Goal: Task Accomplishment & Management: Use online tool/utility

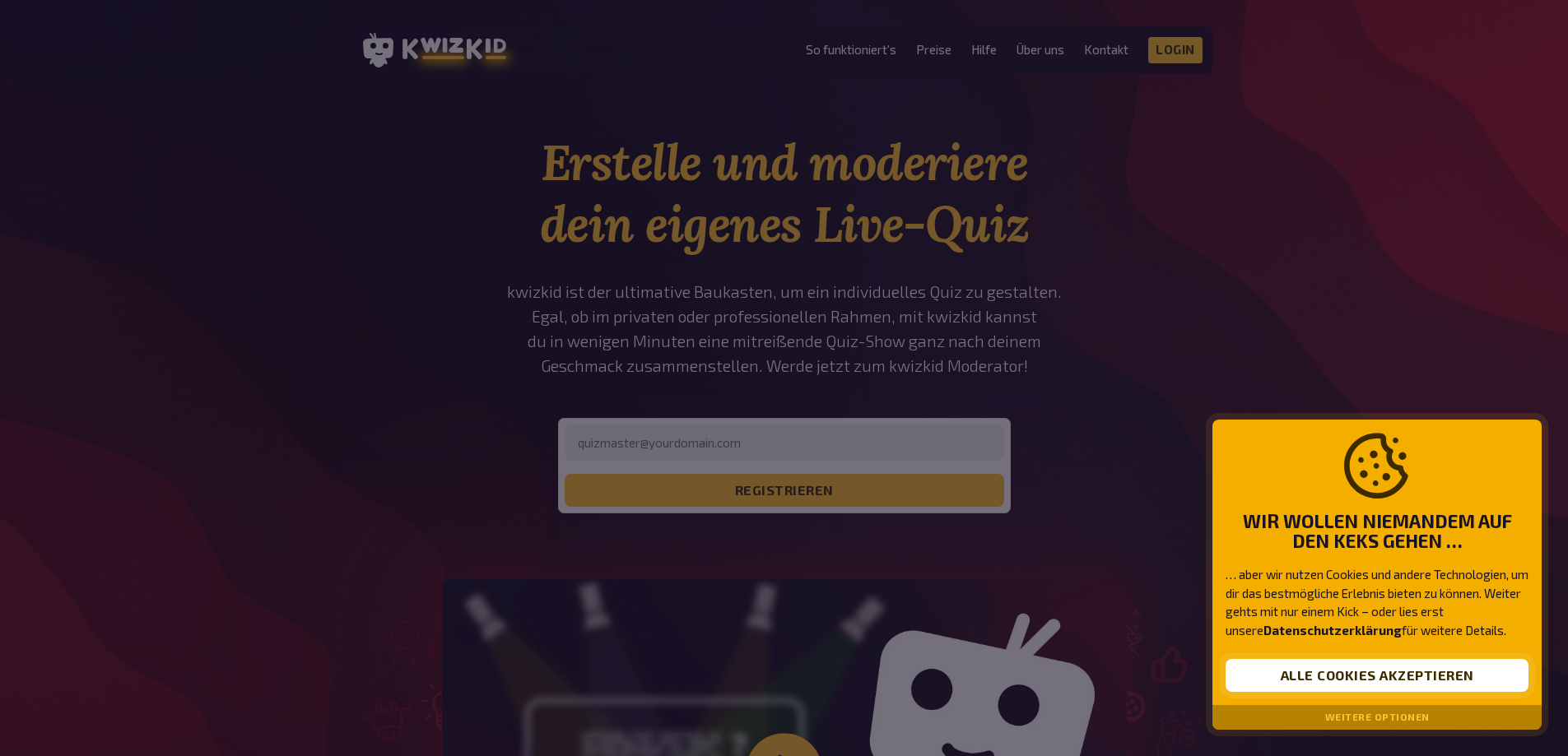
click at [1372, 679] on button "Alle Cookies akzeptieren" at bounding box center [1377, 675] width 303 height 33
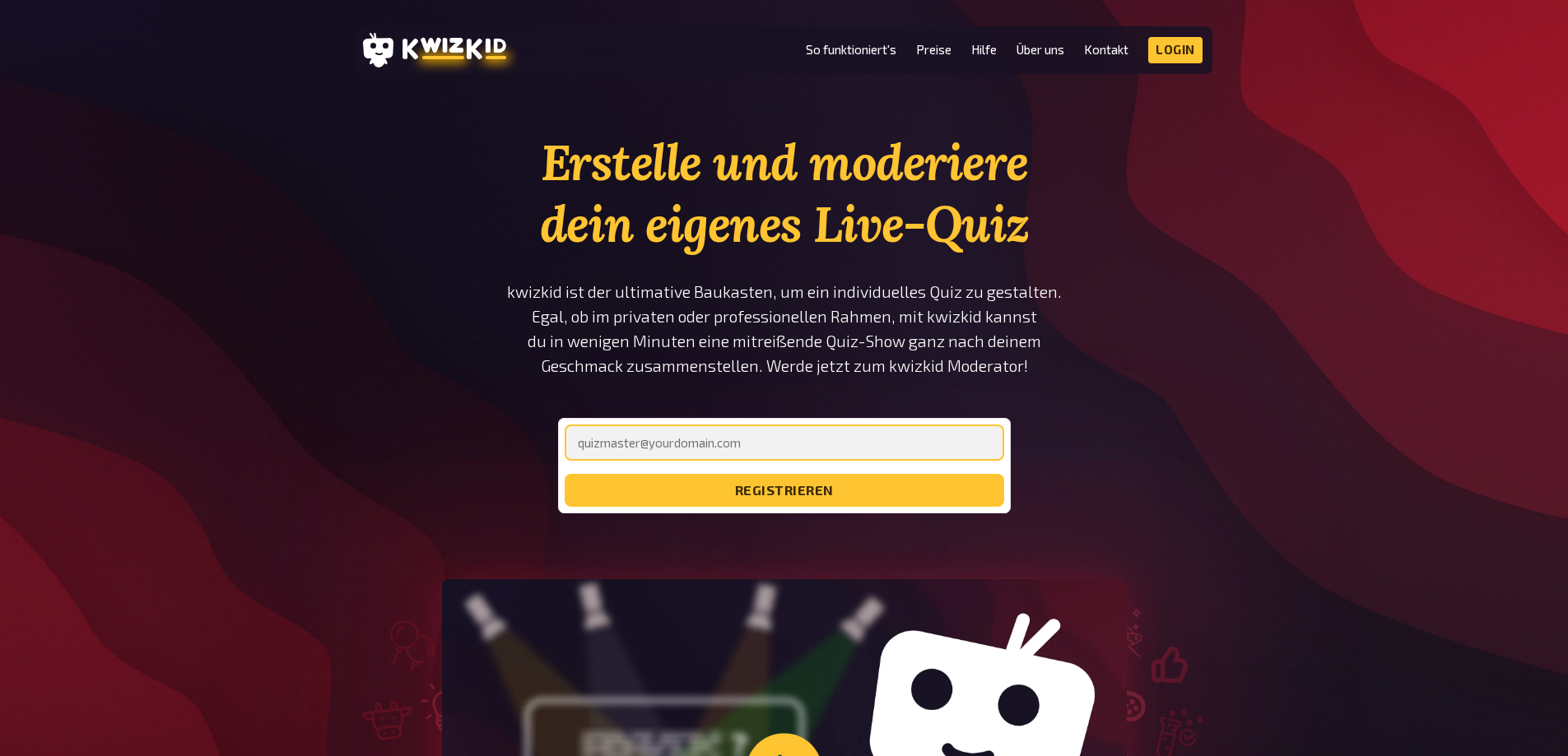
click at [675, 435] on input "email" at bounding box center [784, 442] width 439 height 36
type input "[EMAIL_ADDRESS][DOMAIN_NAME]"
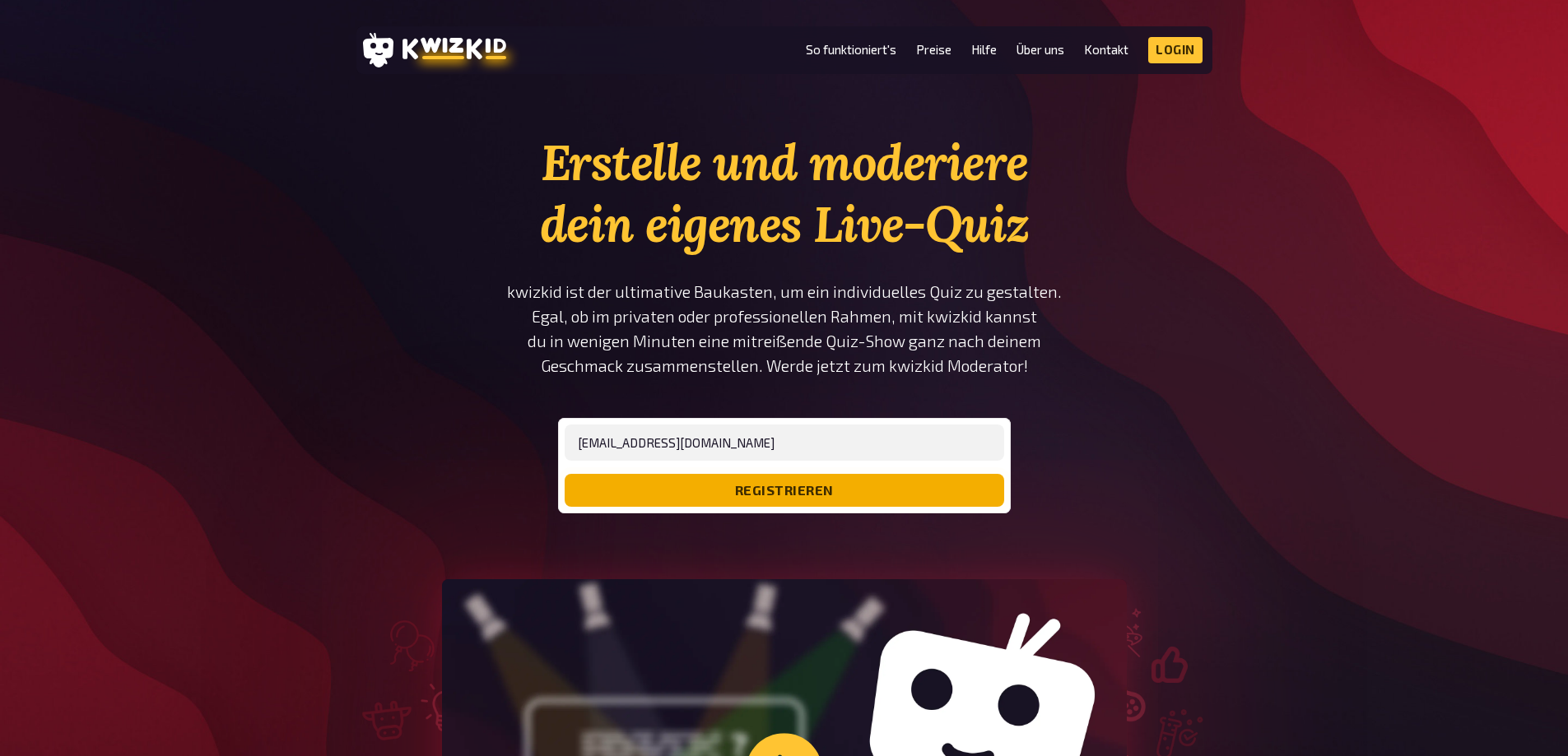
click at [691, 492] on button "registrieren" at bounding box center [784, 490] width 439 height 33
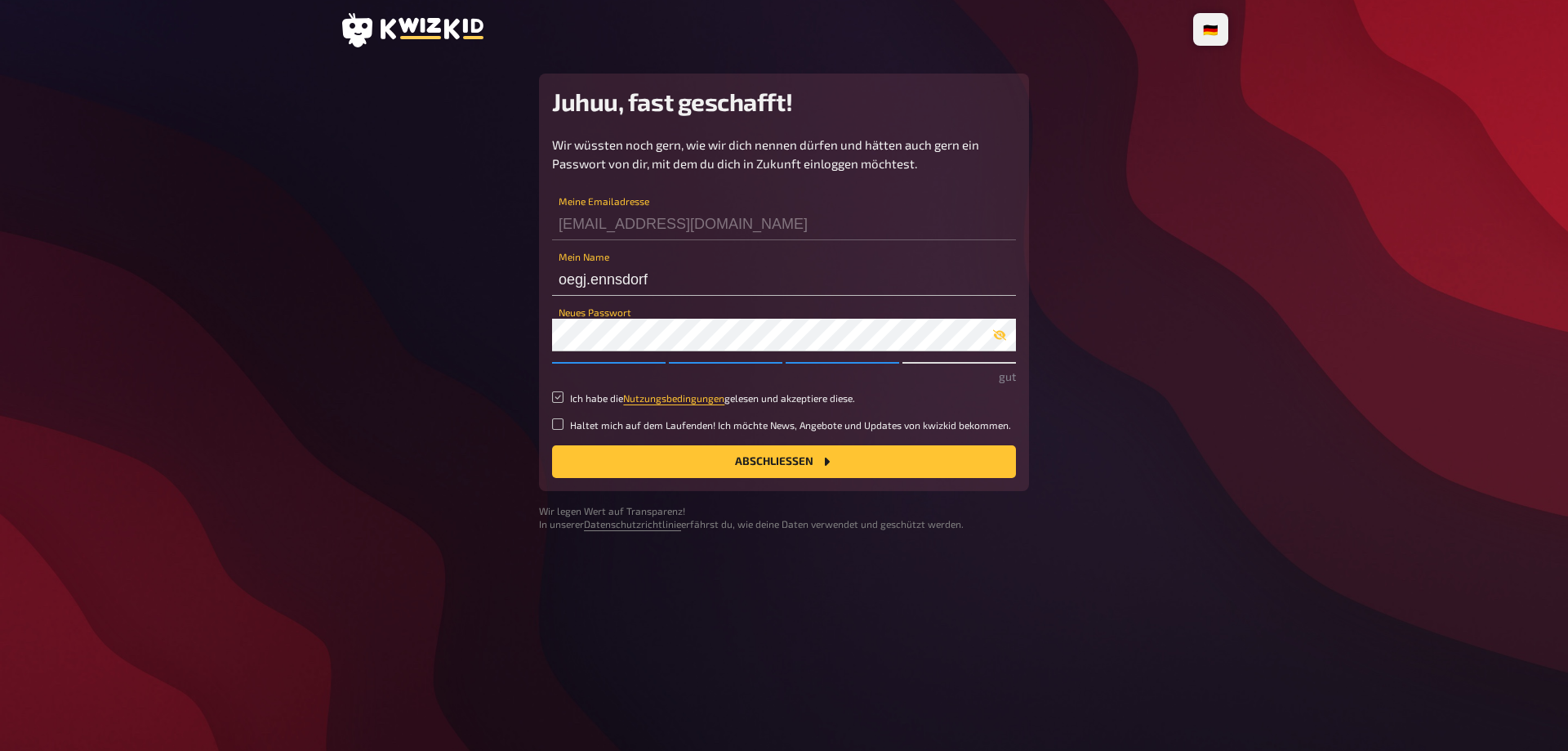
click at [554, 398] on input "Ich habe die Nutzungsbedingungen gelesen und akzeptiere diese." at bounding box center [558, 398] width 12 height 12
checkbox input "true"
click at [649, 472] on button "Abschließen" at bounding box center [784, 461] width 464 height 33
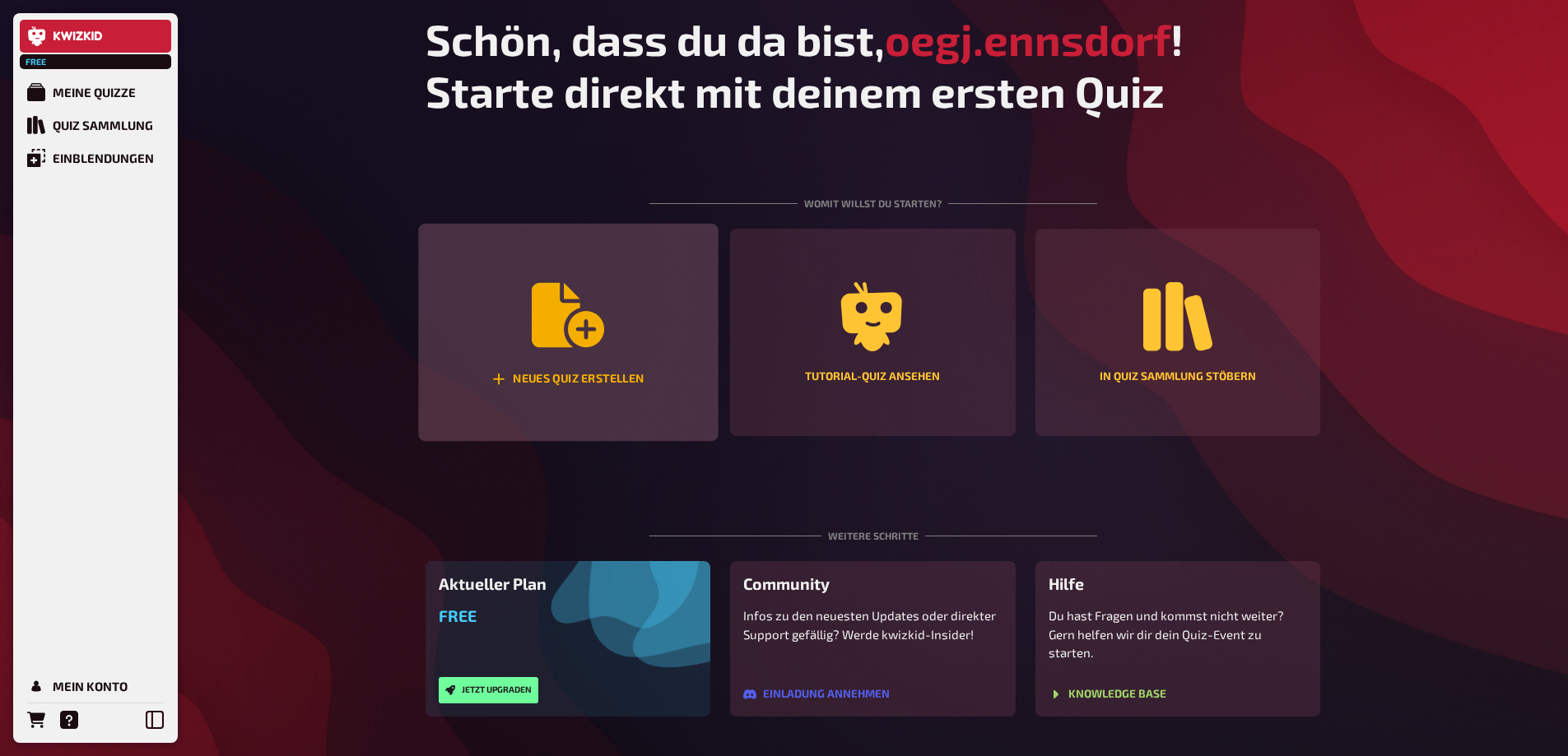
click at [555, 273] on div "Neues Quiz erstellen" at bounding box center [568, 332] width 299 height 218
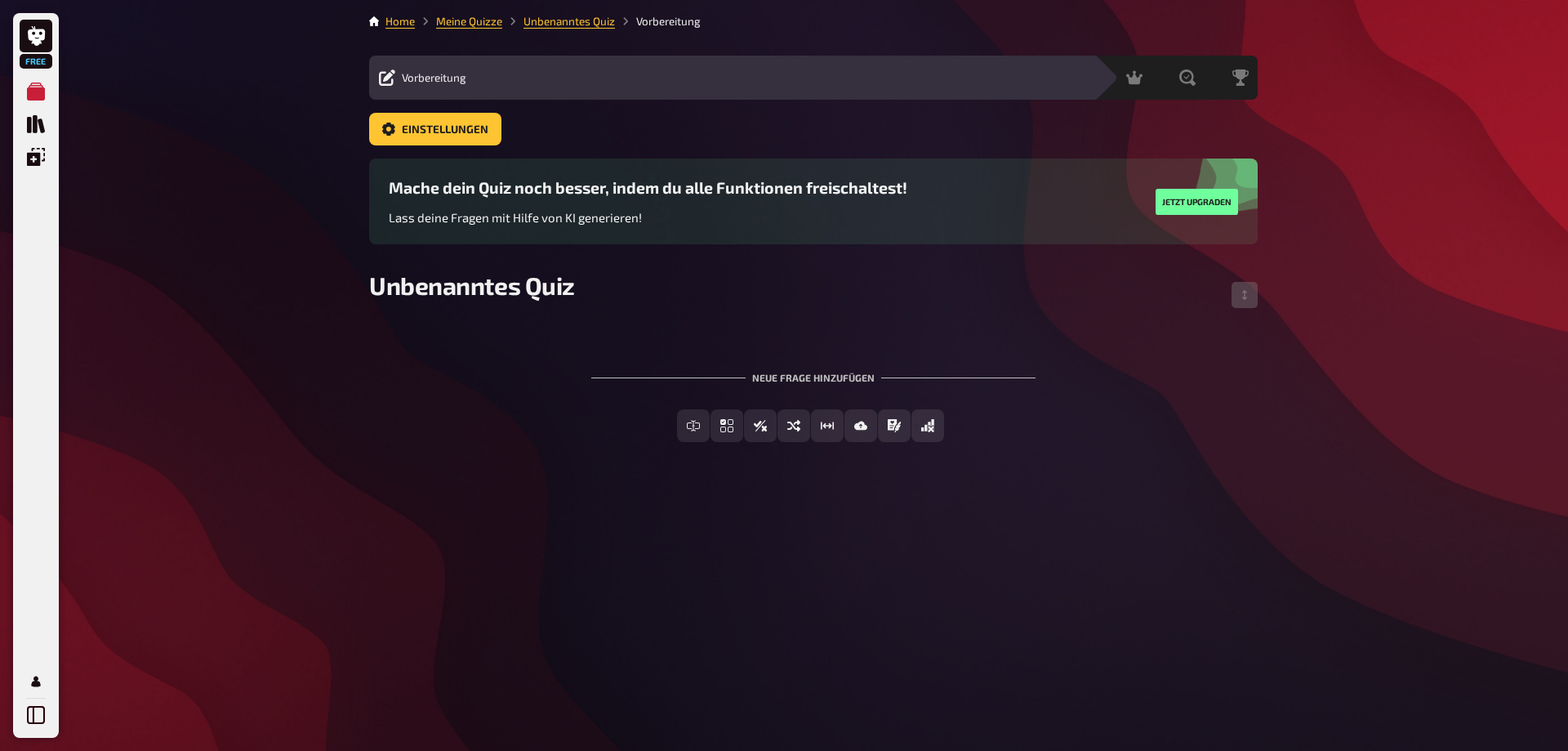
click at [781, 382] on div "Neue Frage hinzufügen" at bounding box center [813, 371] width 444 height 51
click at [718, 425] on span "Einfachauswahl" at bounding box center [736, 427] width 97 height 12
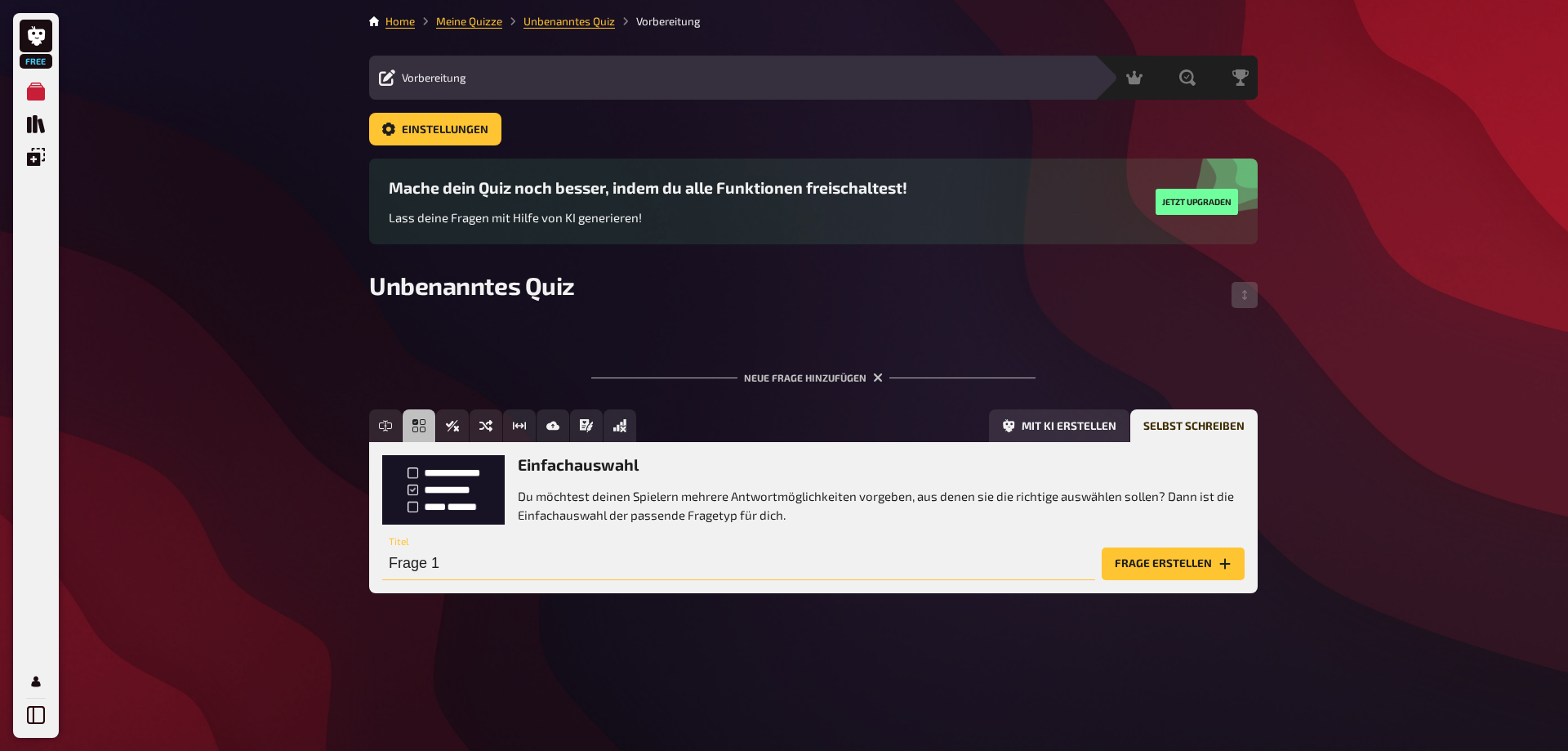
click at [458, 552] on input "Frage 1" at bounding box center [739, 563] width 713 height 33
click at [456, 552] on input "Frage 1" at bounding box center [739, 563] width 713 height 33
click at [1195, 561] on button "Frage erstellen" at bounding box center [1173, 563] width 143 height 33
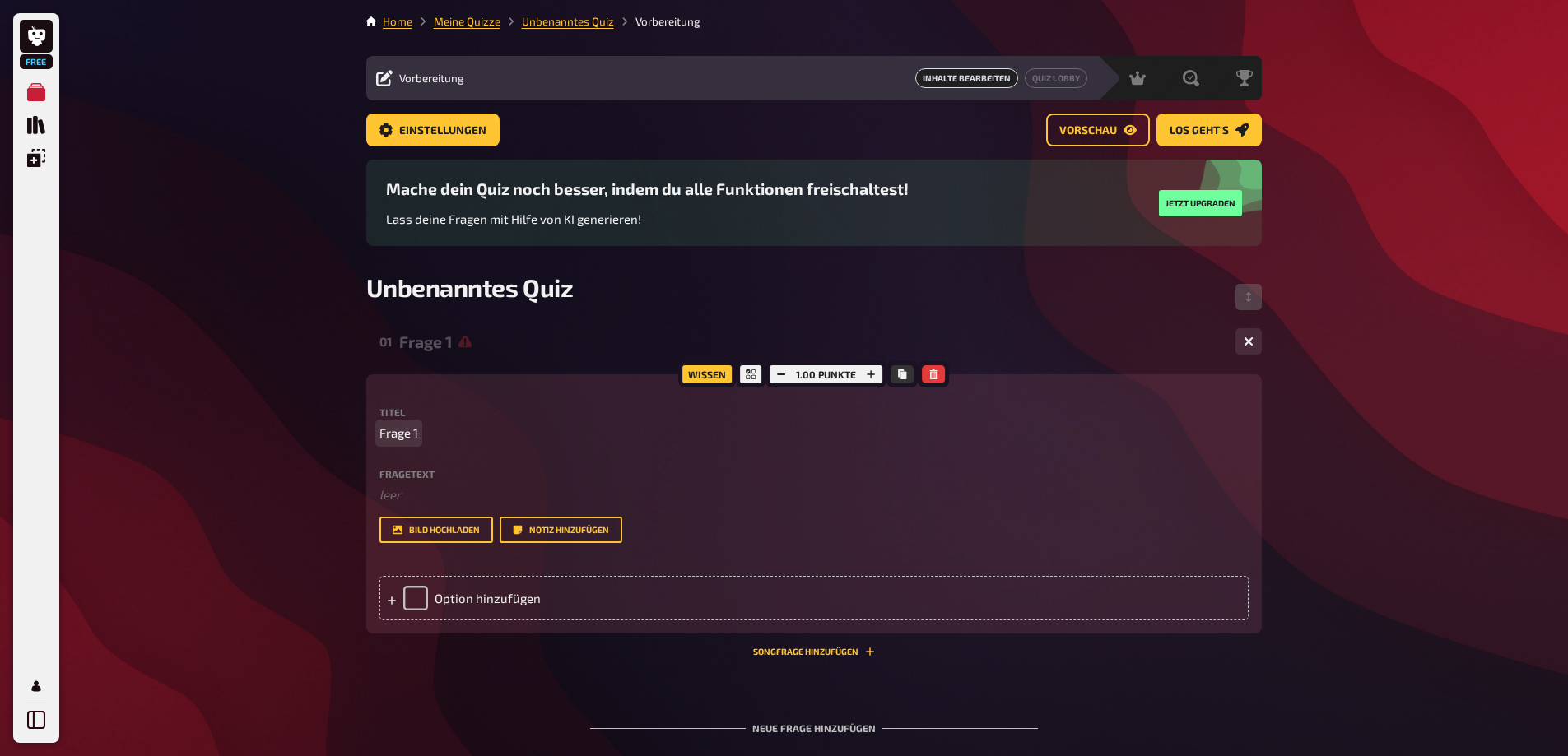
click at [403, 436] on span "Frage 1" at bounding box center [399, 433] width 39 height 19
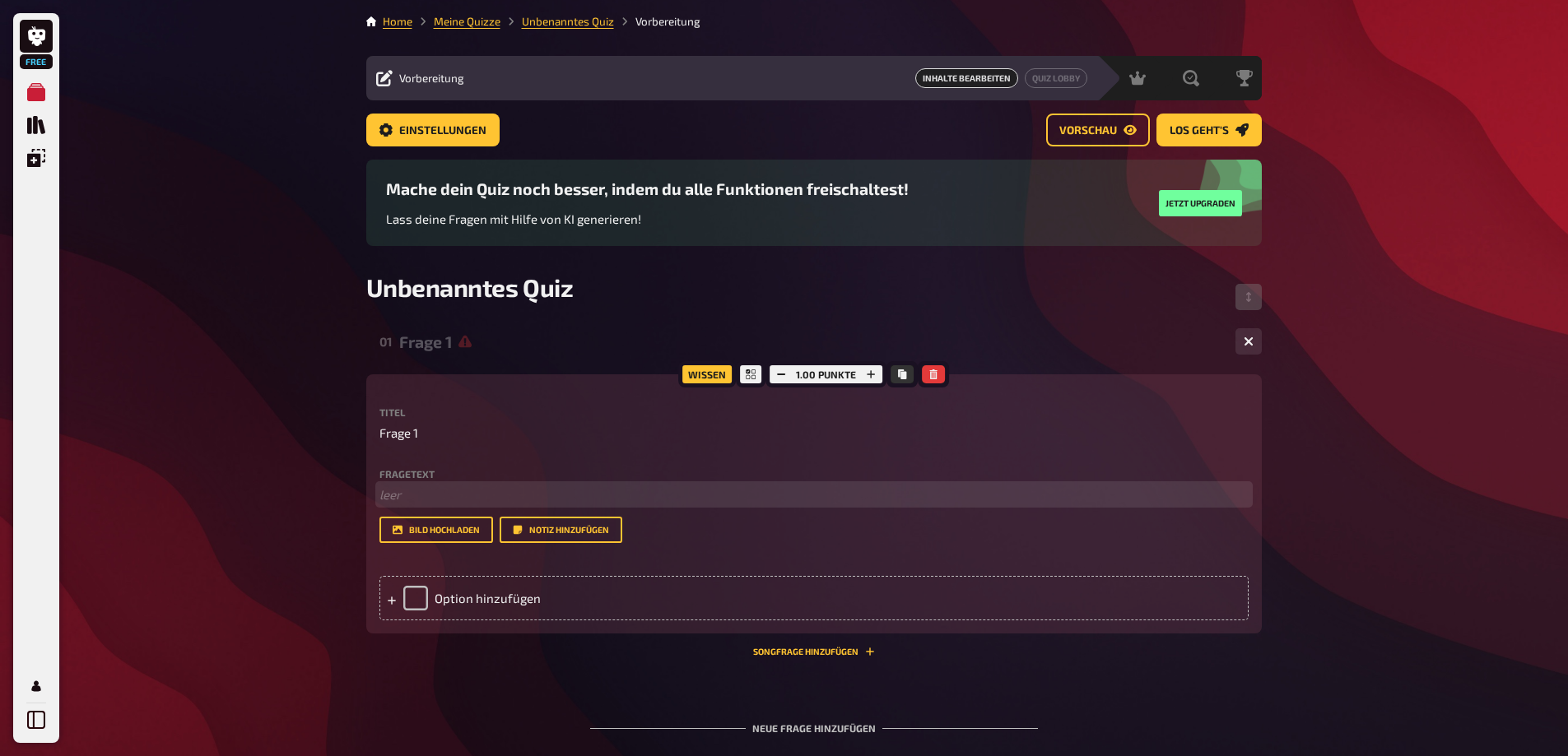
click at [418, 489] on p "﻿ leer" at bounding box center [813, 494] width 869 height 19
click at [437, 435] on p "Frage 1" at bounding box center [813, 433] width 869 height 19
drag, startPoint x: 437, startPoint y: 434, endPoint x: 395, endPoint y: 436, distance: 42.0
click at [395, 436] on p "Frage 1" at bounding box center [813, 433] width 869 height 19
paste span
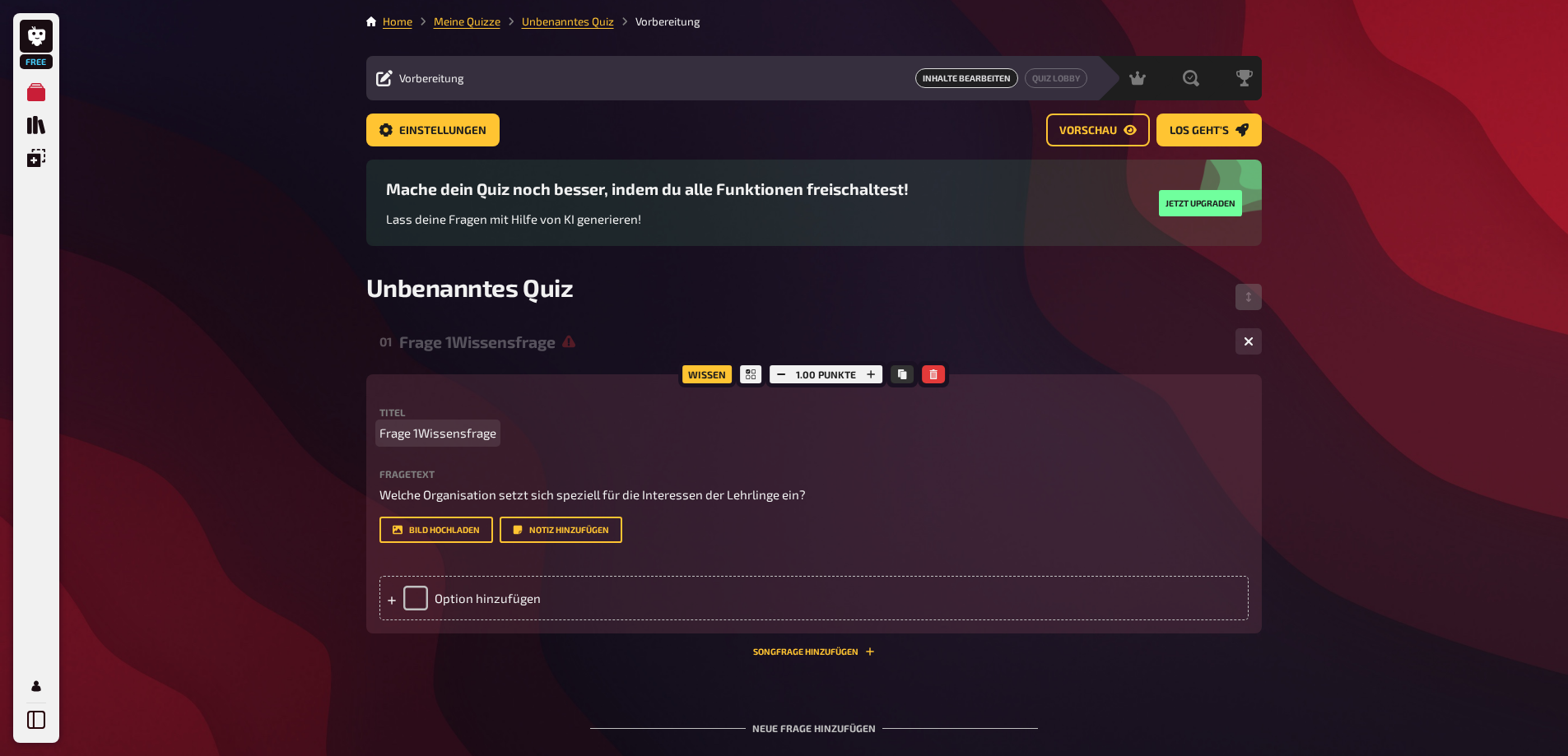
click at [423, 432] on span "Frage 1Wissensfrage" at bounding box center [437, 433] width 117 height 19
click at [463, 621] on div "Option hinzufügen" at bounding box center [813, 598] width 869 height 45
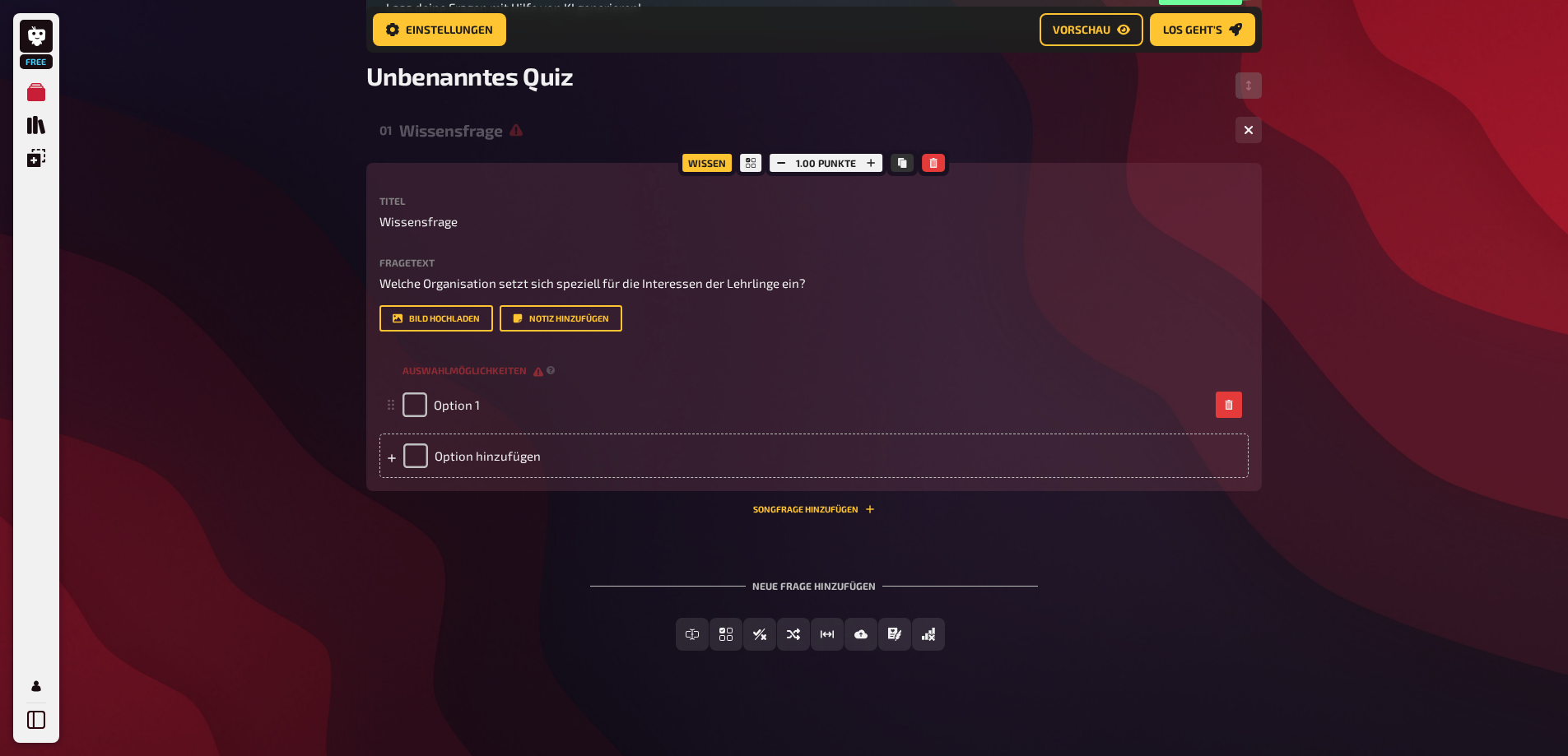
scroll to position [260, 0]
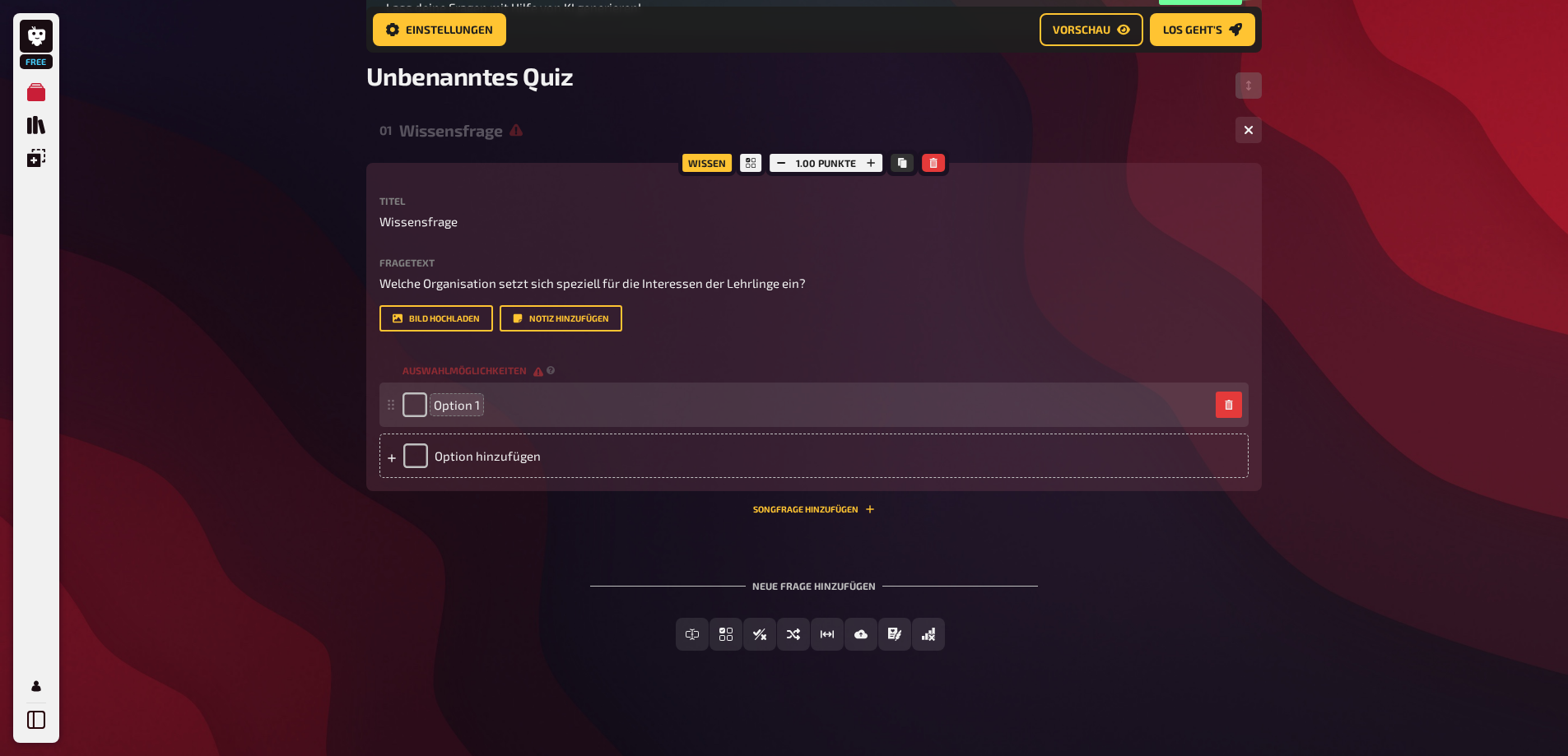
click at [462, 412] on span "Option 1" at bounding box center [457, 405] width 46 height 15
click at [483, 417] on div "Option 1" at bounding box center [805, 404] width 807 height 24
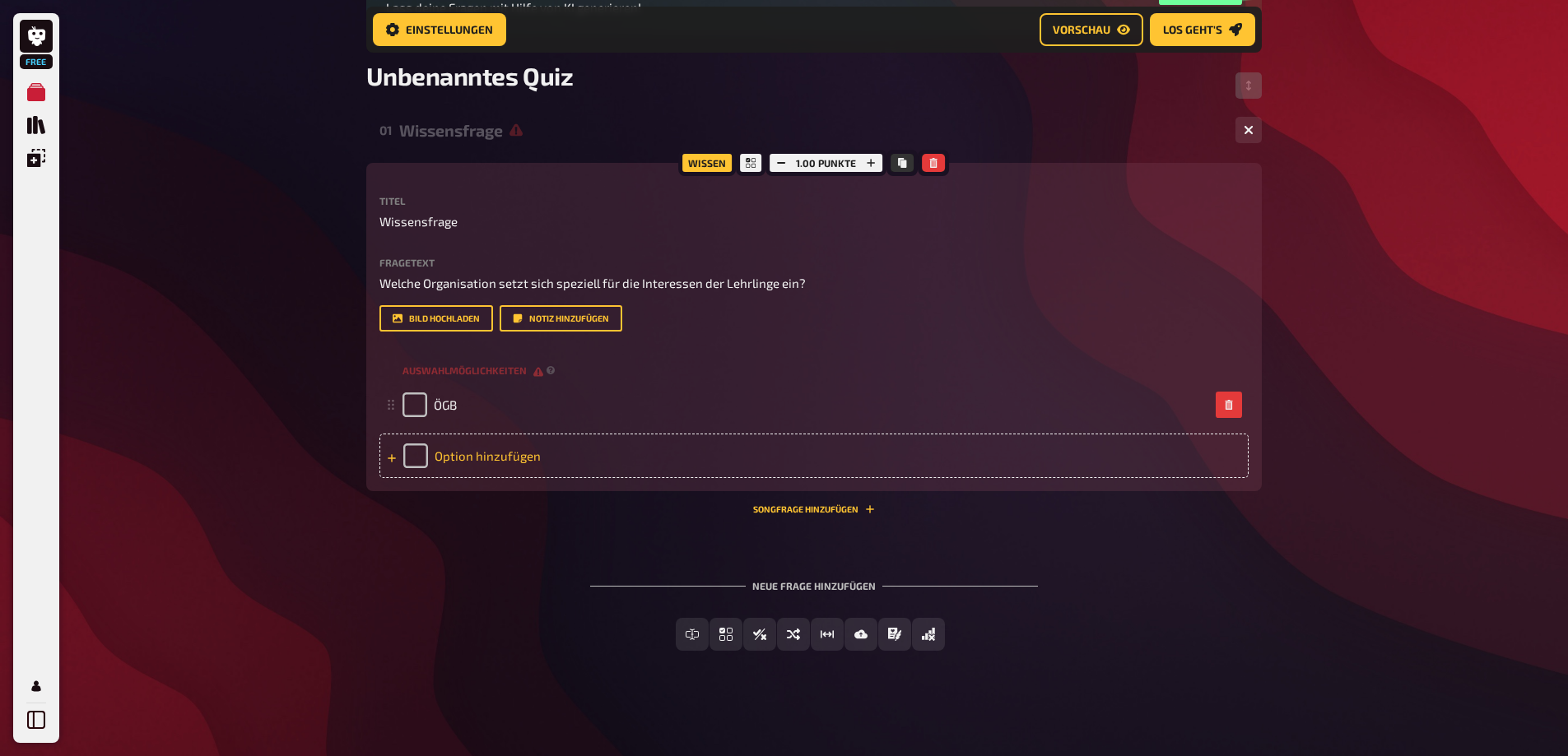
click at [488, 478] on div "Option hinzufügen" at bounding box center [813, 456] width 869 height 45
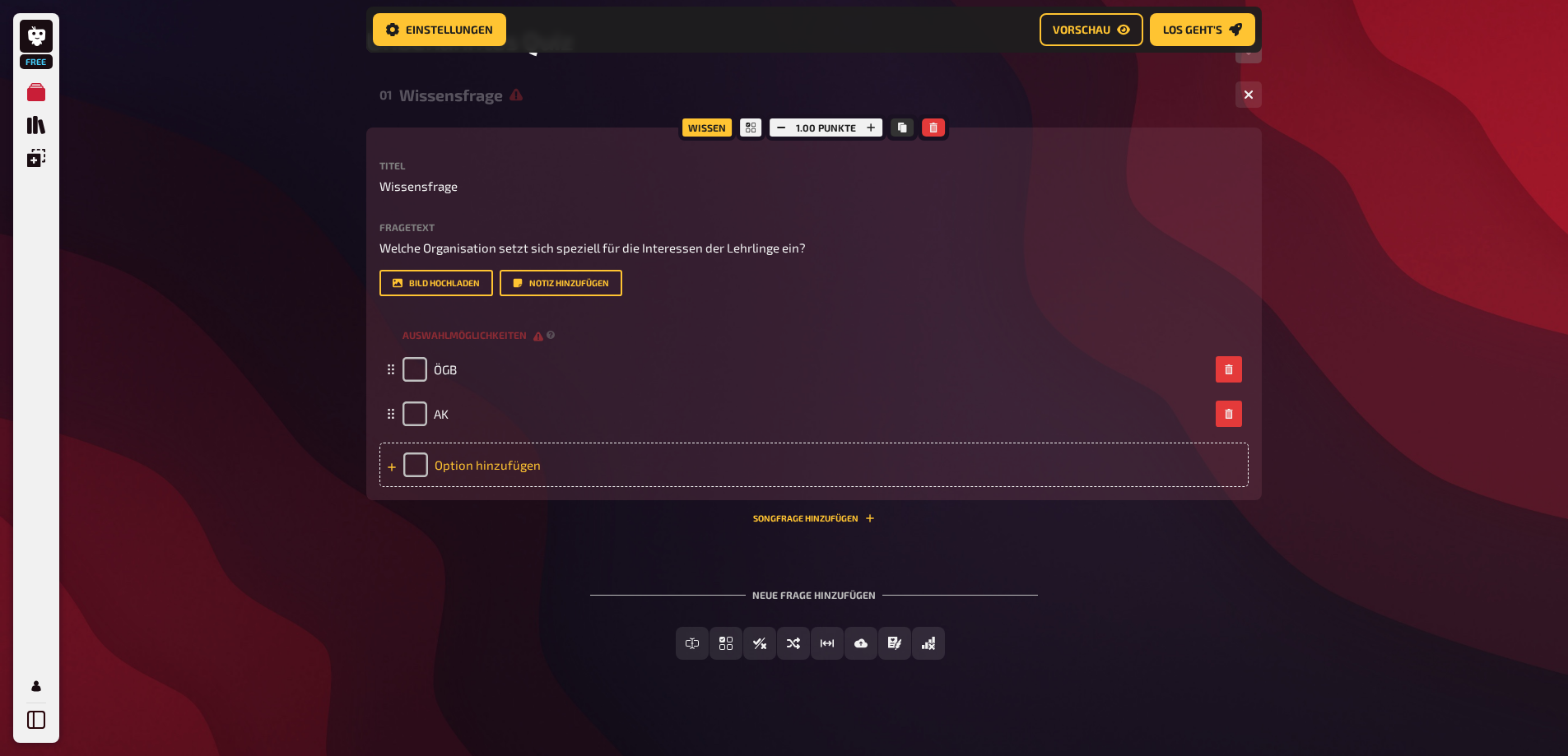
click at [465, 487] on div "Option hinzufügen" at bounding box center [813, 464] width 869 height 45
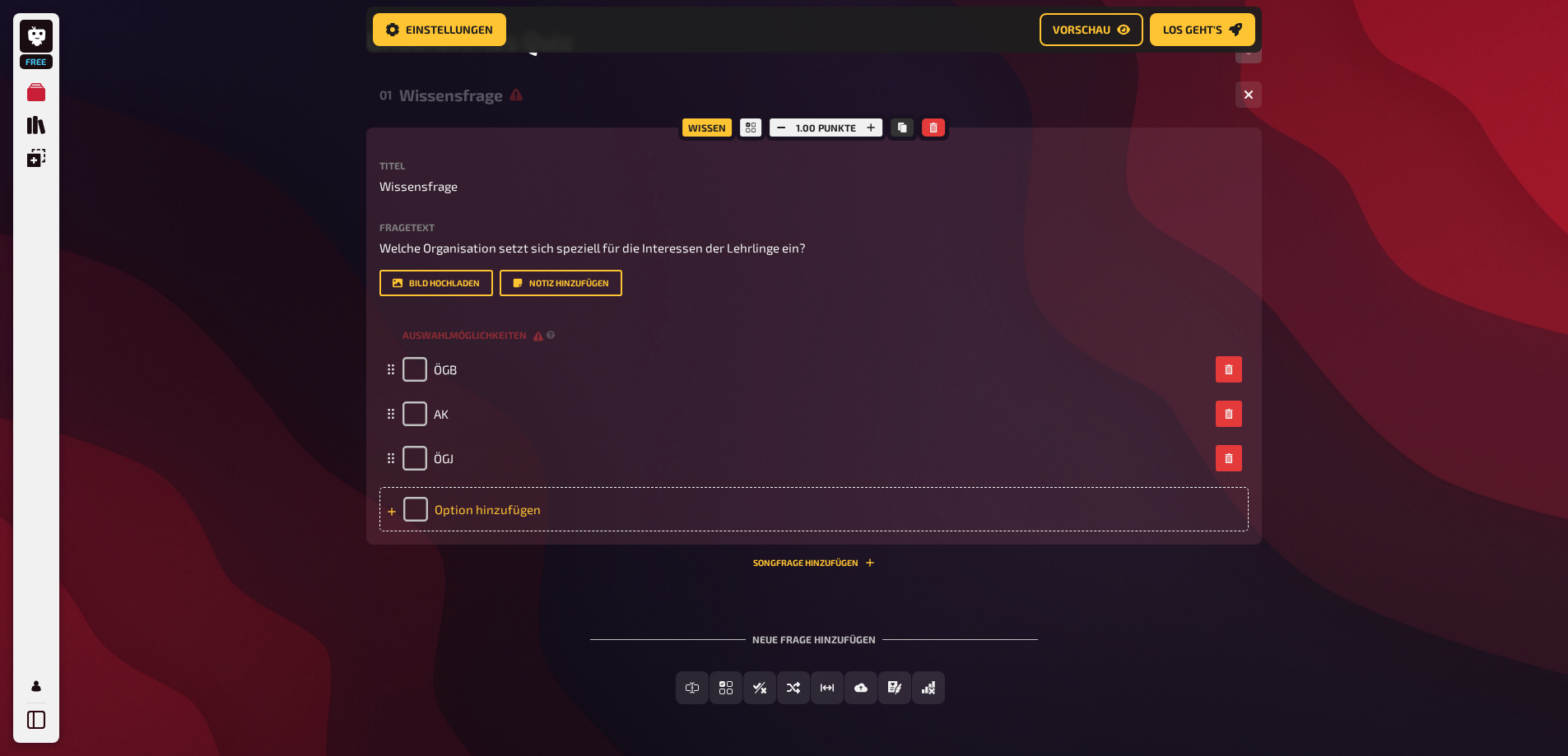
click at [475, 531] on div "Option hinzufügen" at bounding box center [813, 509] width 869 height 45
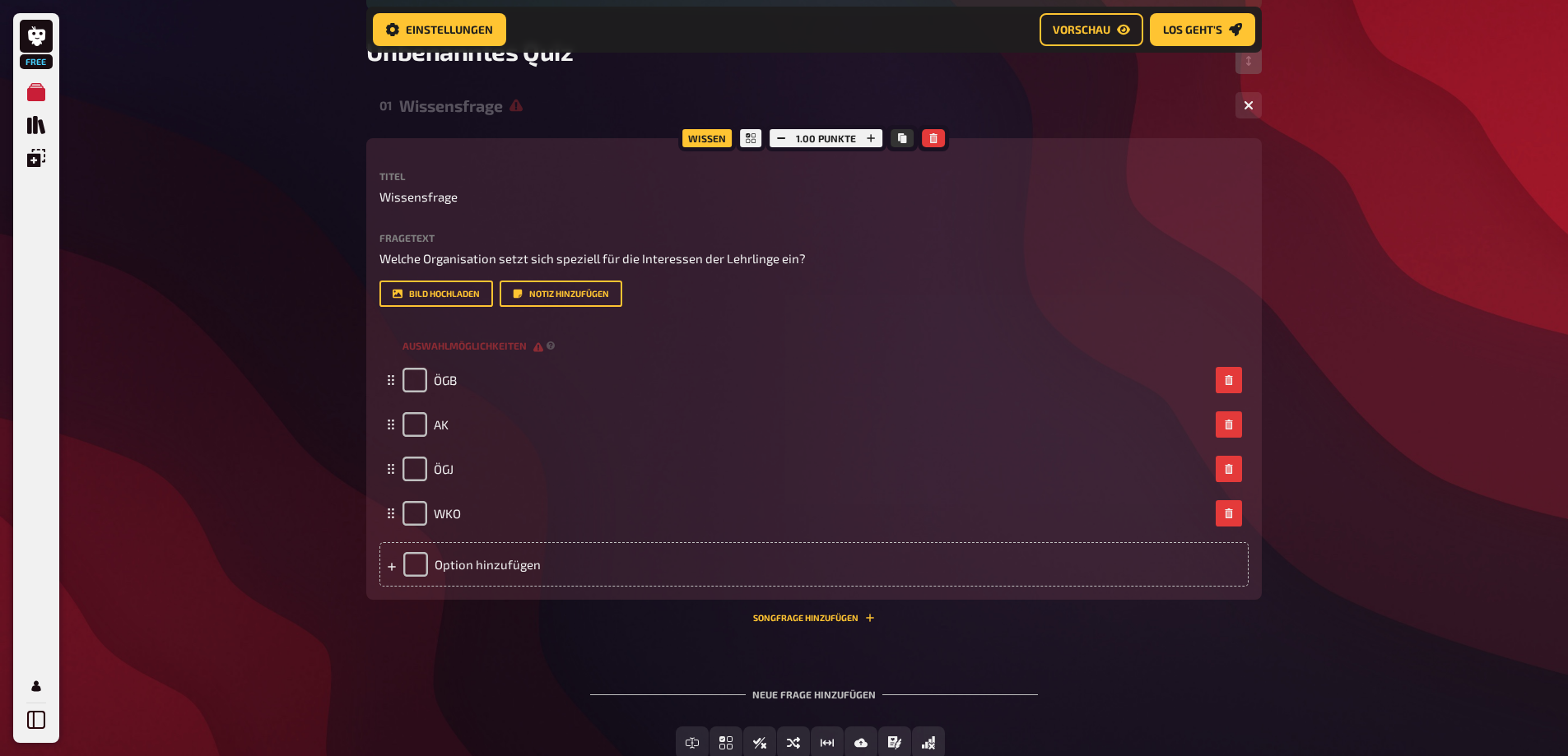
scroll to position [331, 0]
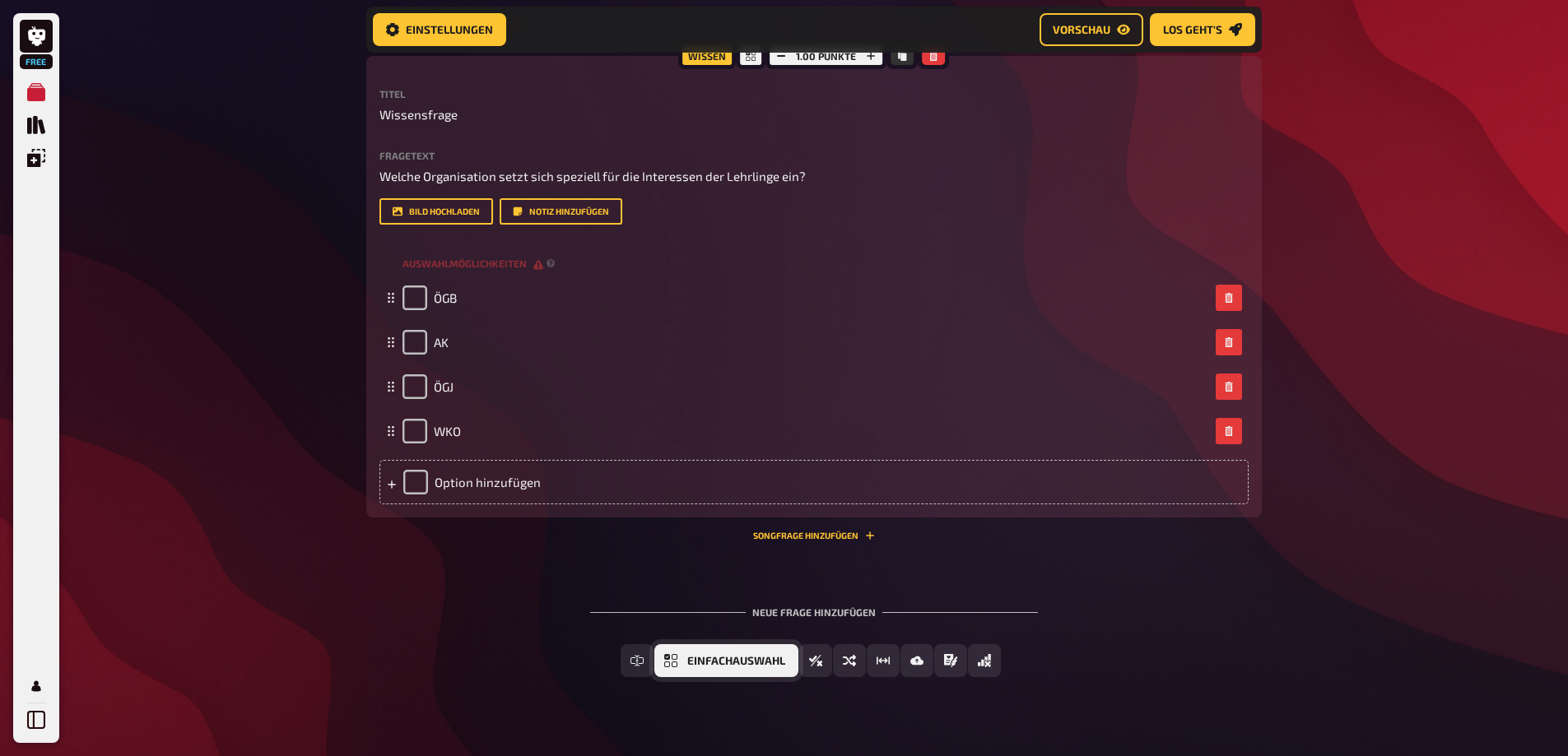
click at [692, 667] on span "Einfachauswahl" at bounding box center [736, 662] width 98 height 12
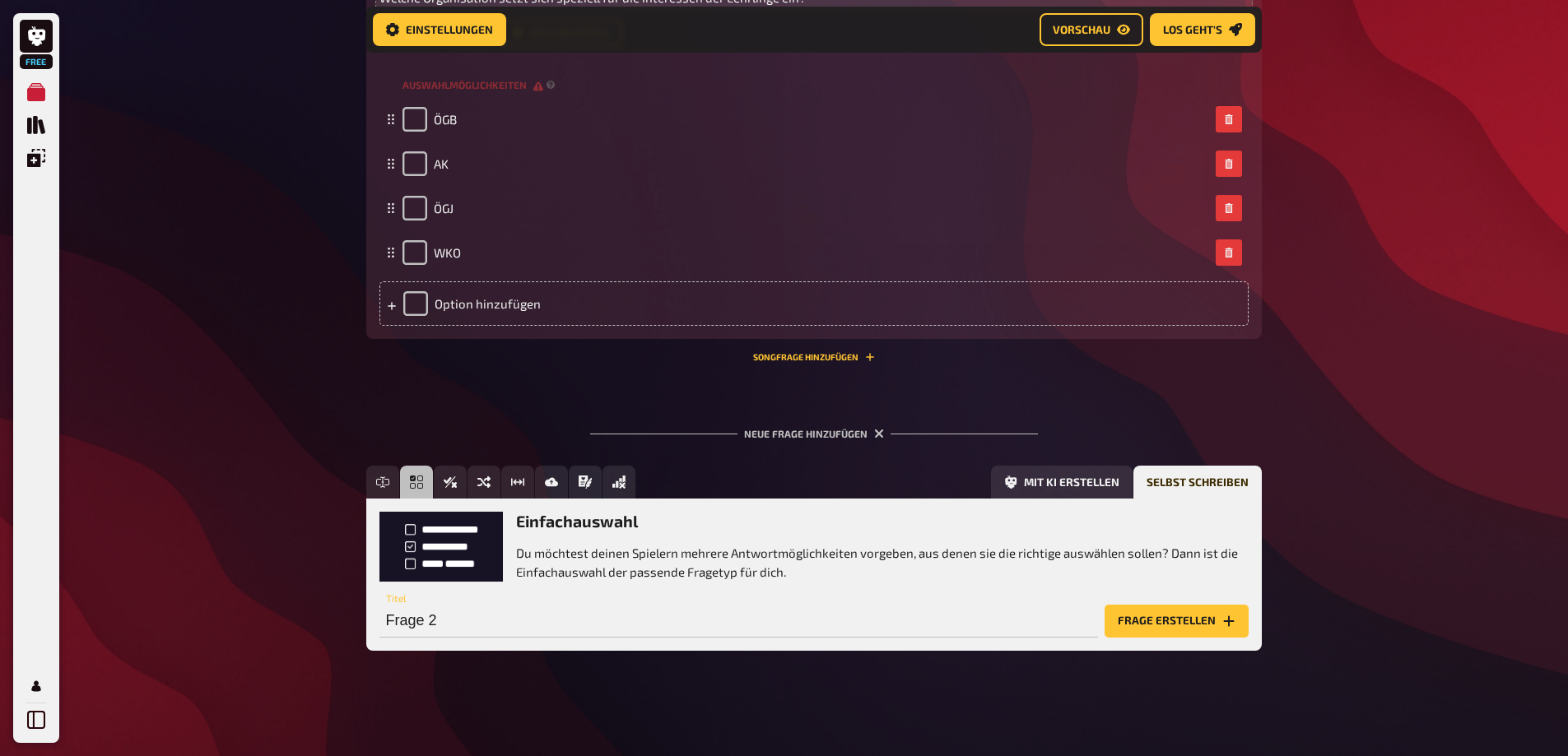
scroll to position [565, 0]
click at [1164, 618] on button "Frage erstellen" at bounding box center [1176, 621] width 144 height 33
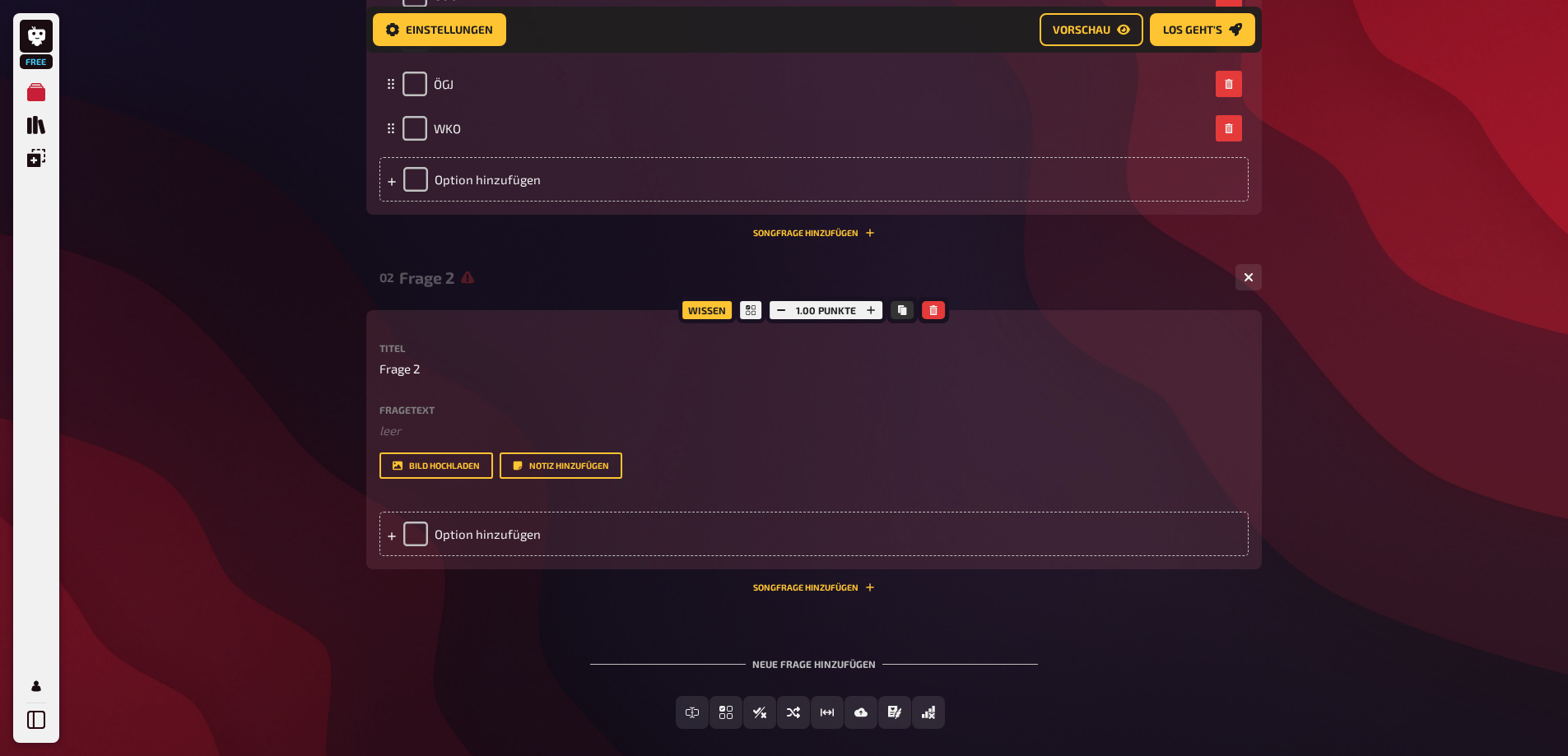
scroll to position [730, 0]
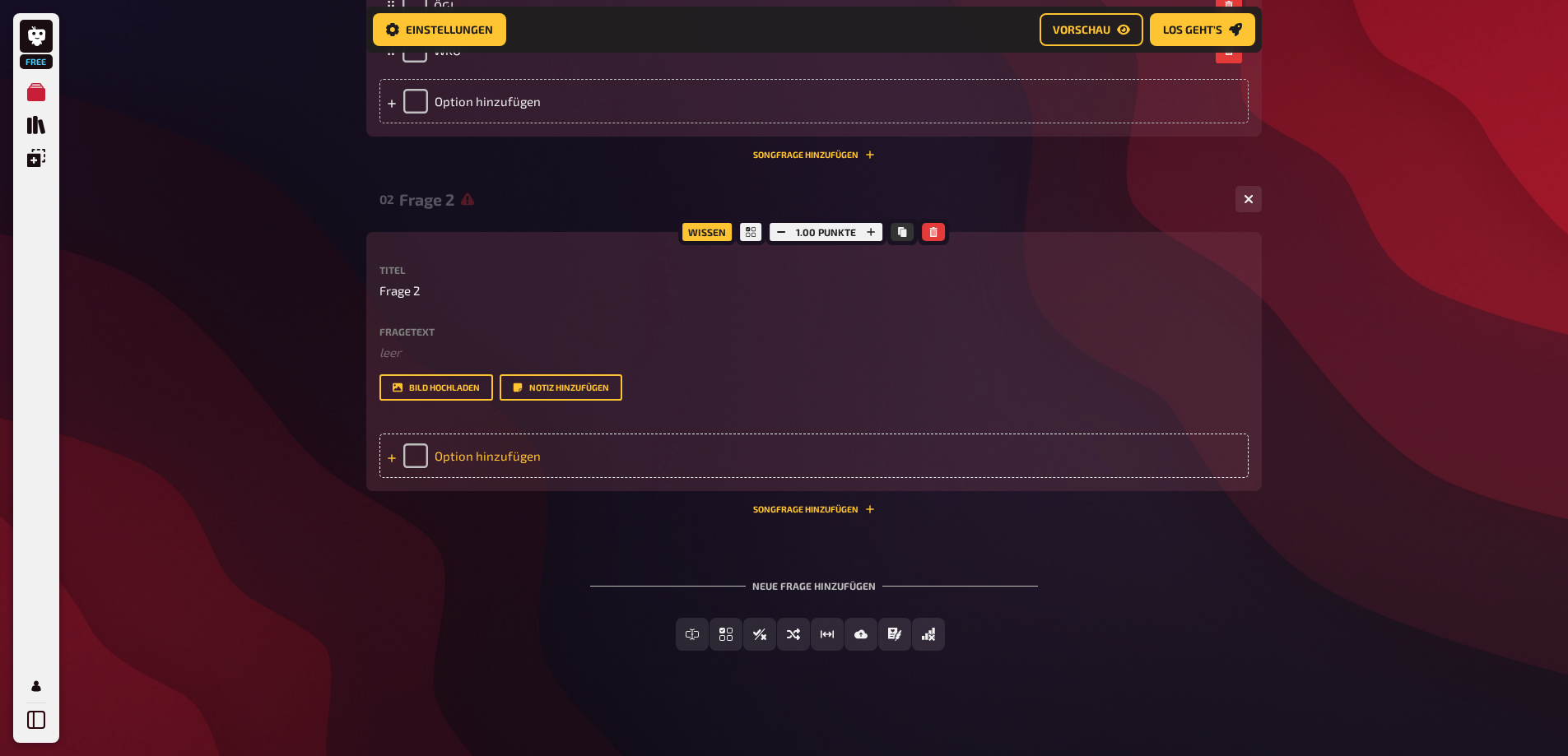
click at [463, 478] on div "Option hinzufügen" at bounding box center [813, 456] width 869 height 45
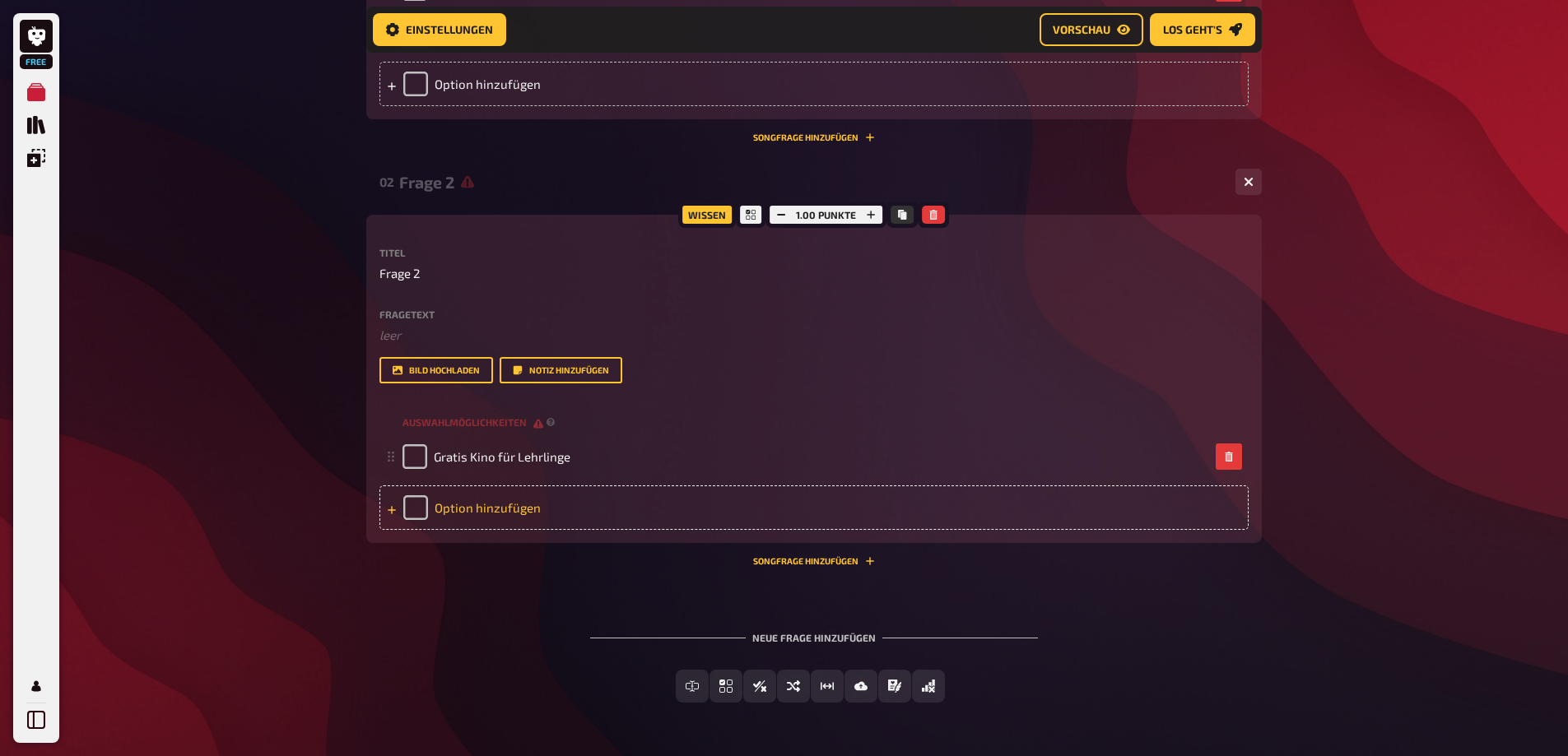
click at [481, 530] on div "Option hinzufügen" at bounding box center [813, 507] width 869 height 45
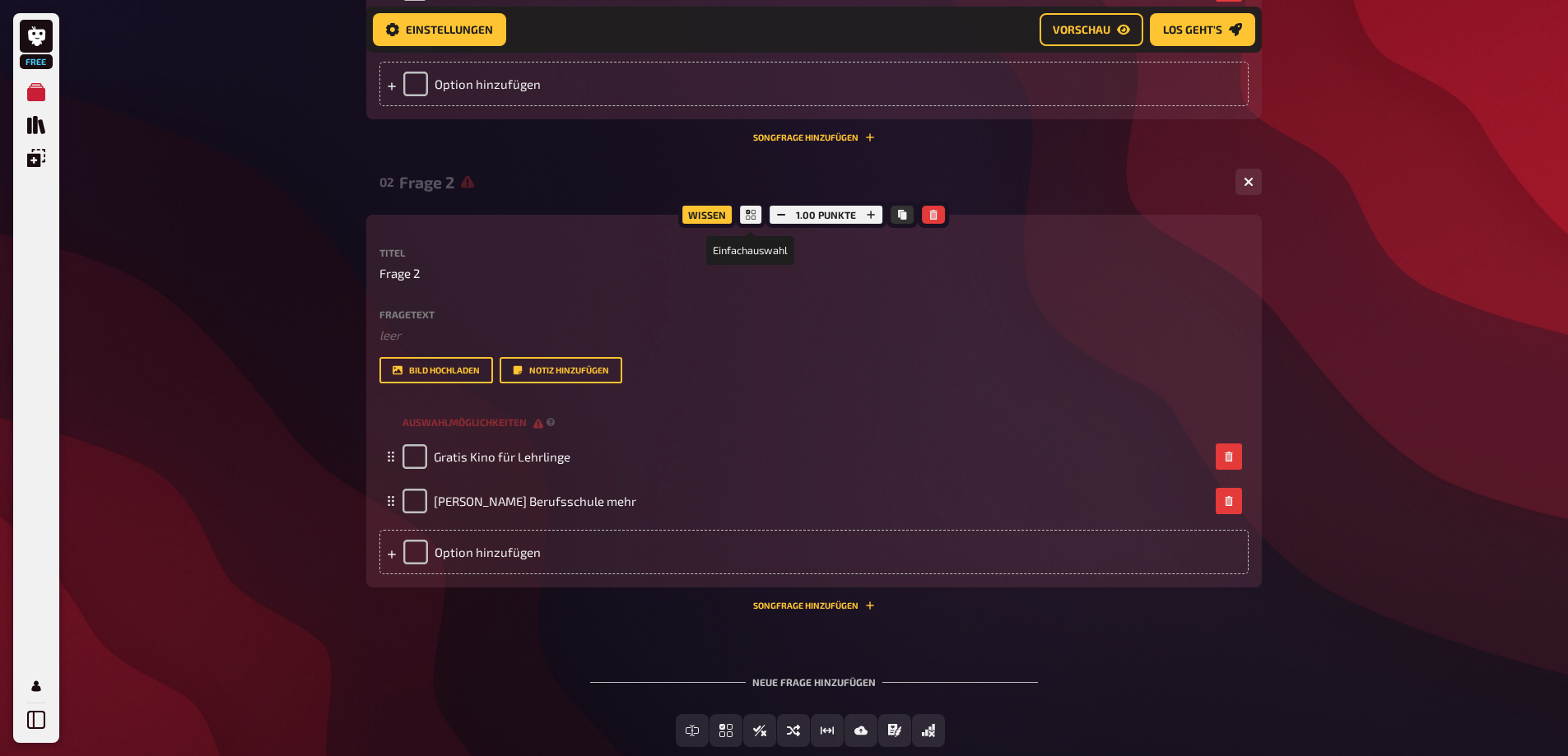
click at [745, 228] on div at bounding box center [750, 214] width 29 height 26
click at [751, 219] on icon at bounding box center [750, 214] width 10 height 10
click at [432, 430] on span "Auswahlmöglichkeiten" at bounding box center [472, 422] width 140 height 14
click at [540, 430] on span "Auswahlmöglichkeiten" at bounding box center [472, 422] width 140 height 14
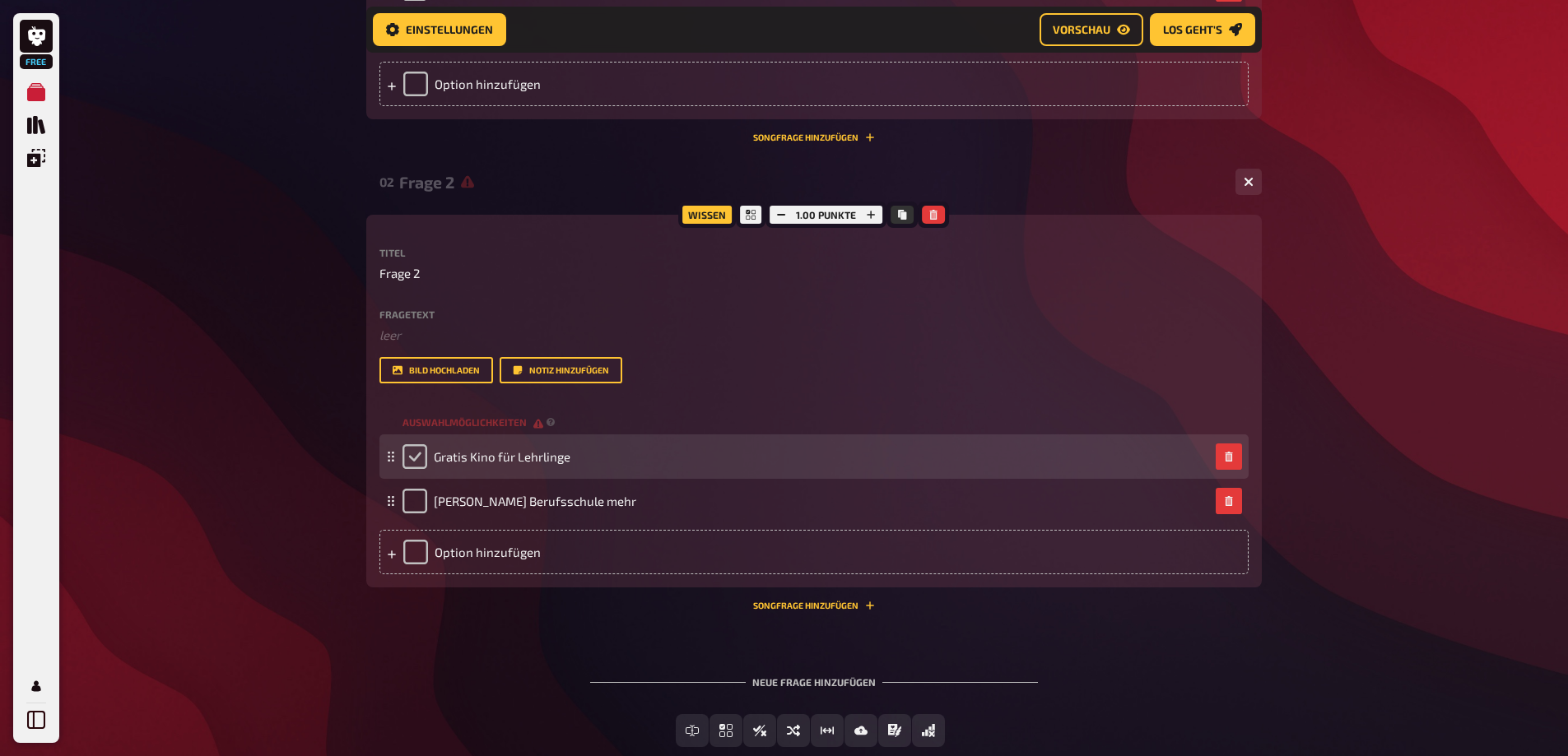
scroll to position [483, 0]
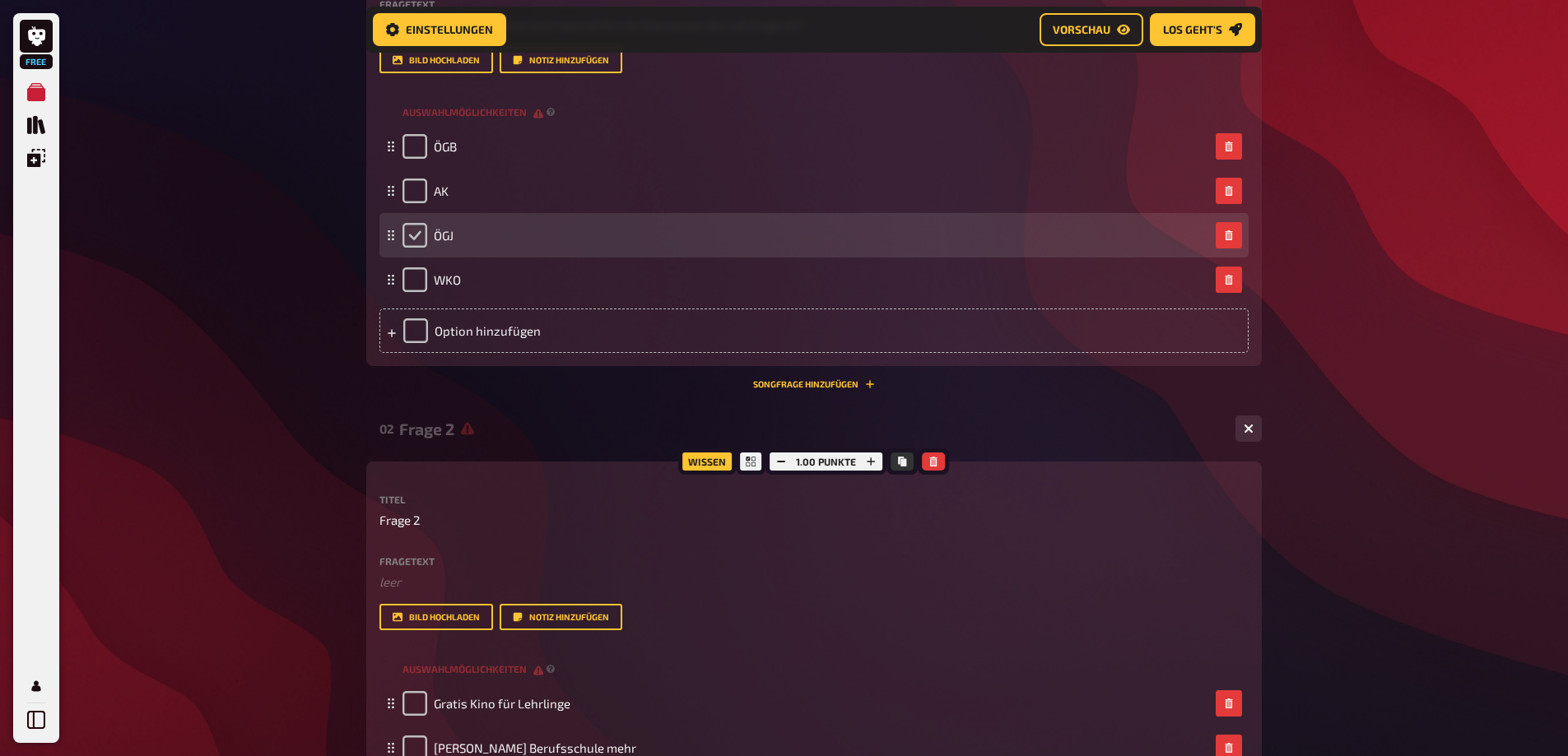
click at [421, 247] on input "checkbox" at bounding box center [414, 235] width 24 height 24
checkbox input "true"
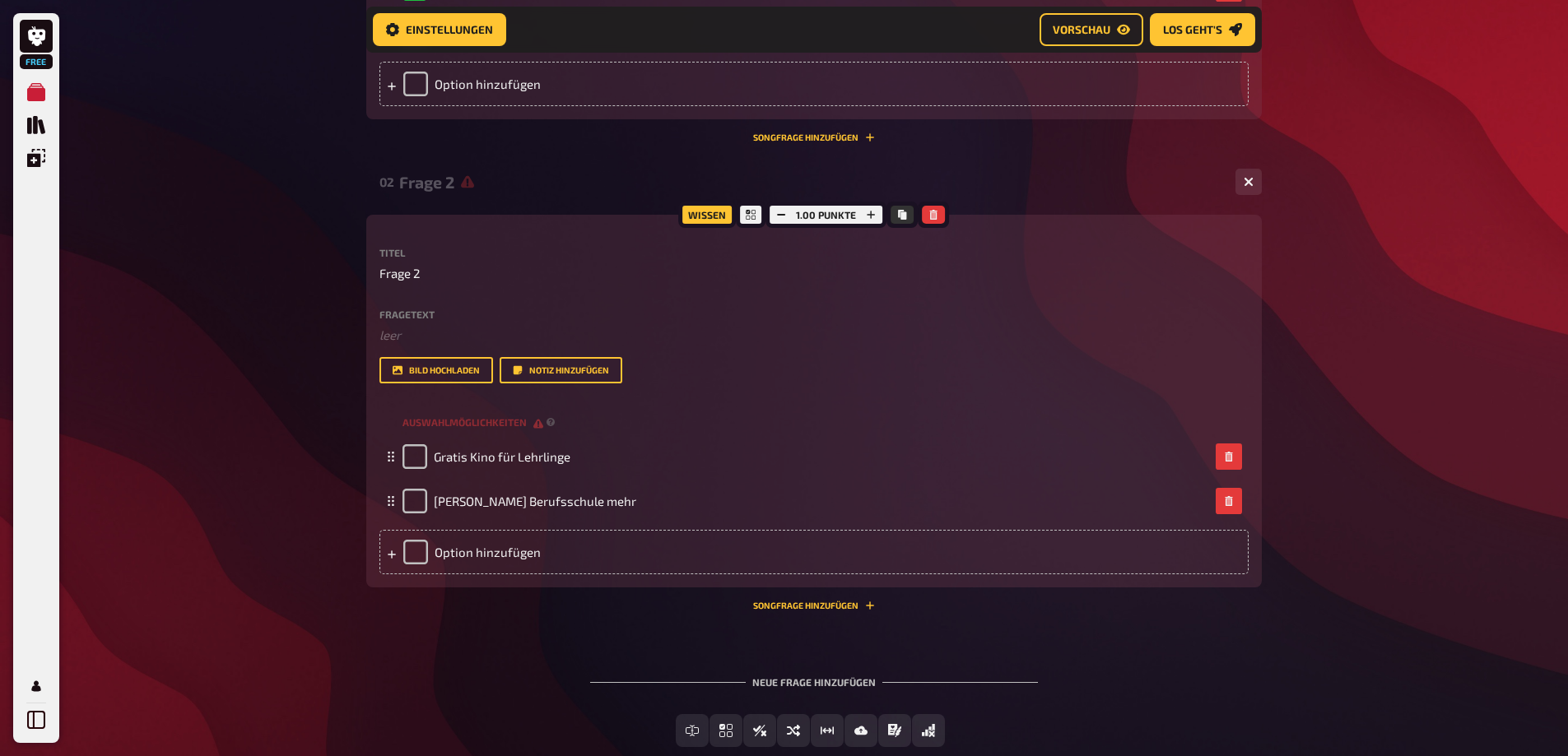
scroll to position [812, 0]
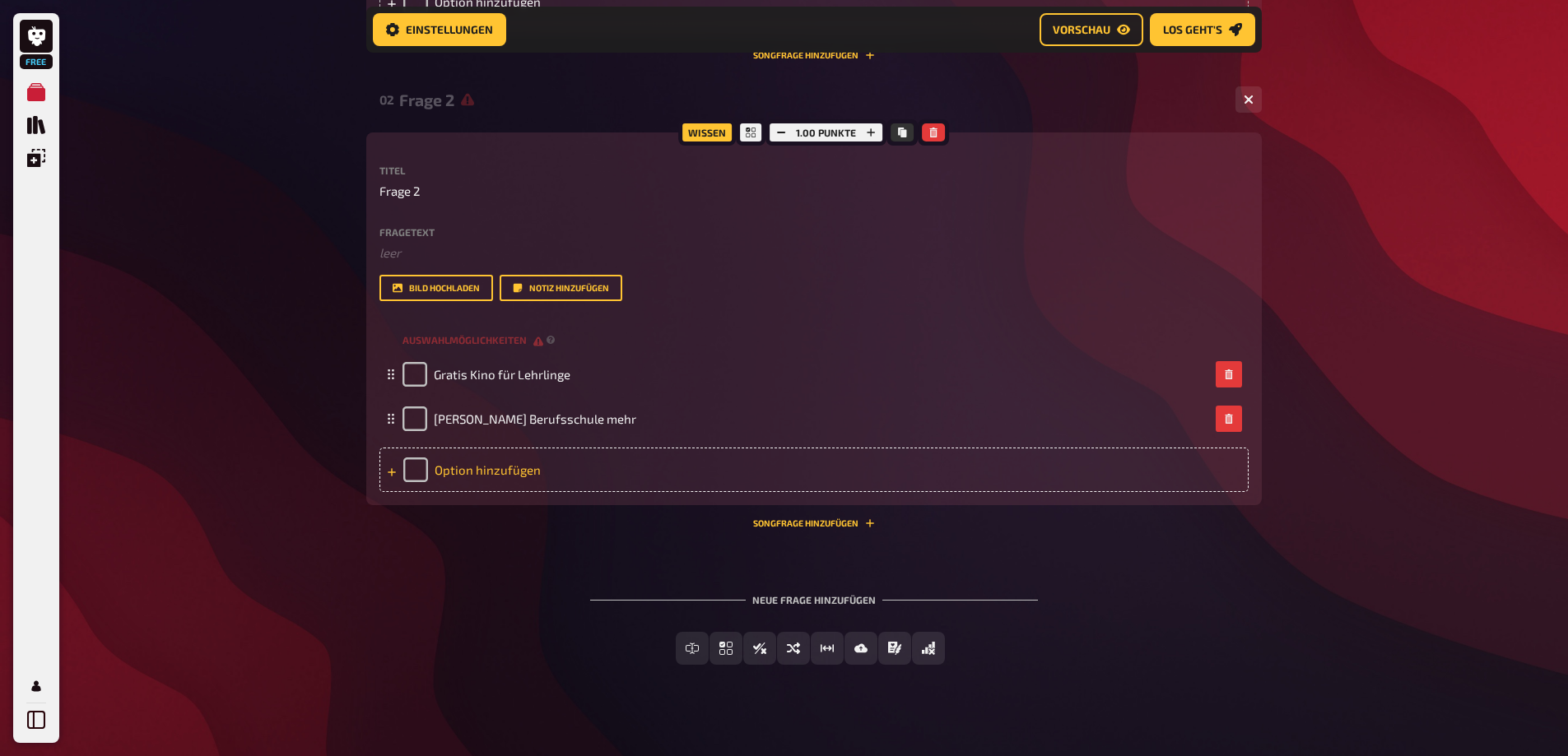
click at [462, 492] on div "Option hinzufügen" at bounding box center [813, 469] width 869 height 45
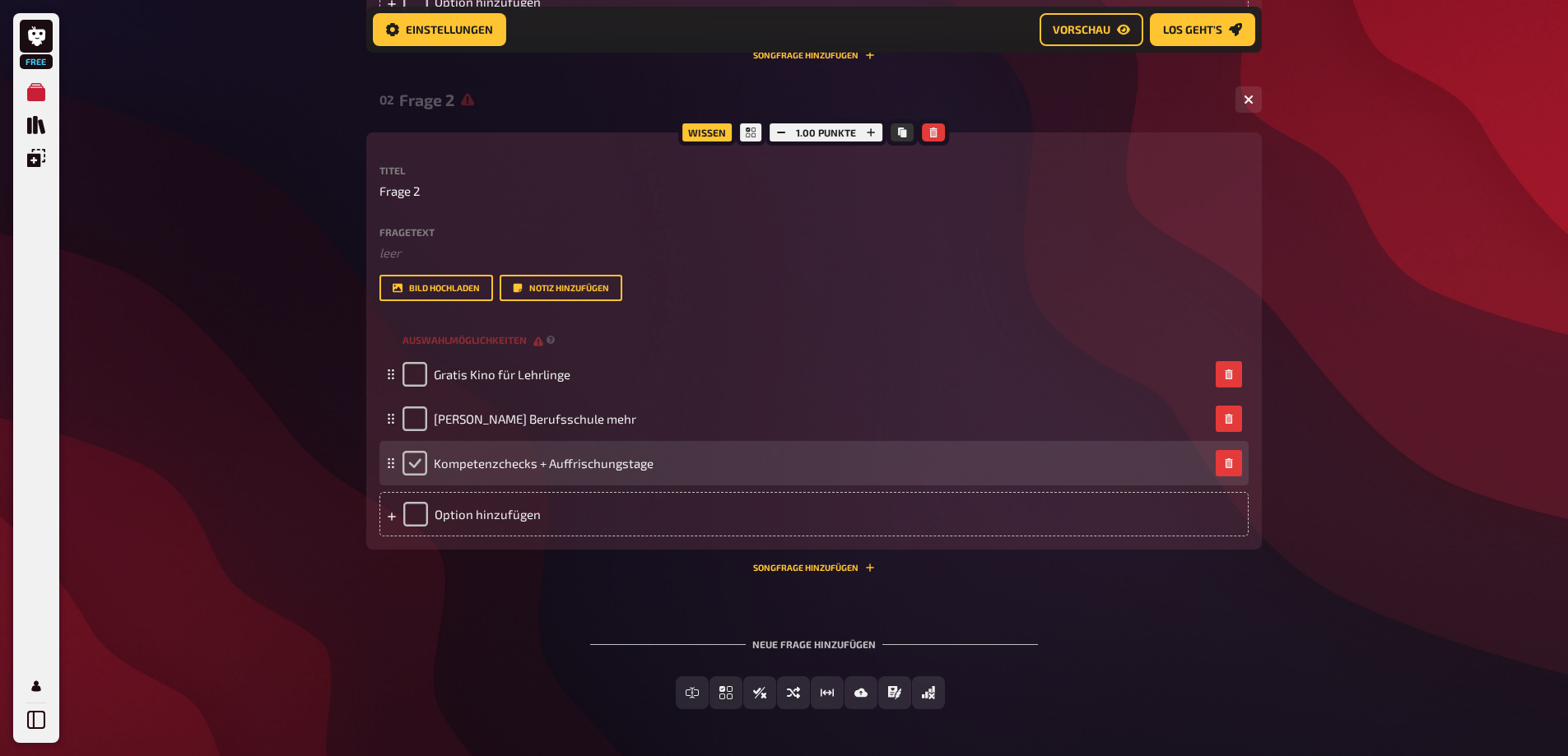
click at [411, 475] on input "checkbox" at bounding box center [414, 463] width 24 height 24
checkbox input "true"
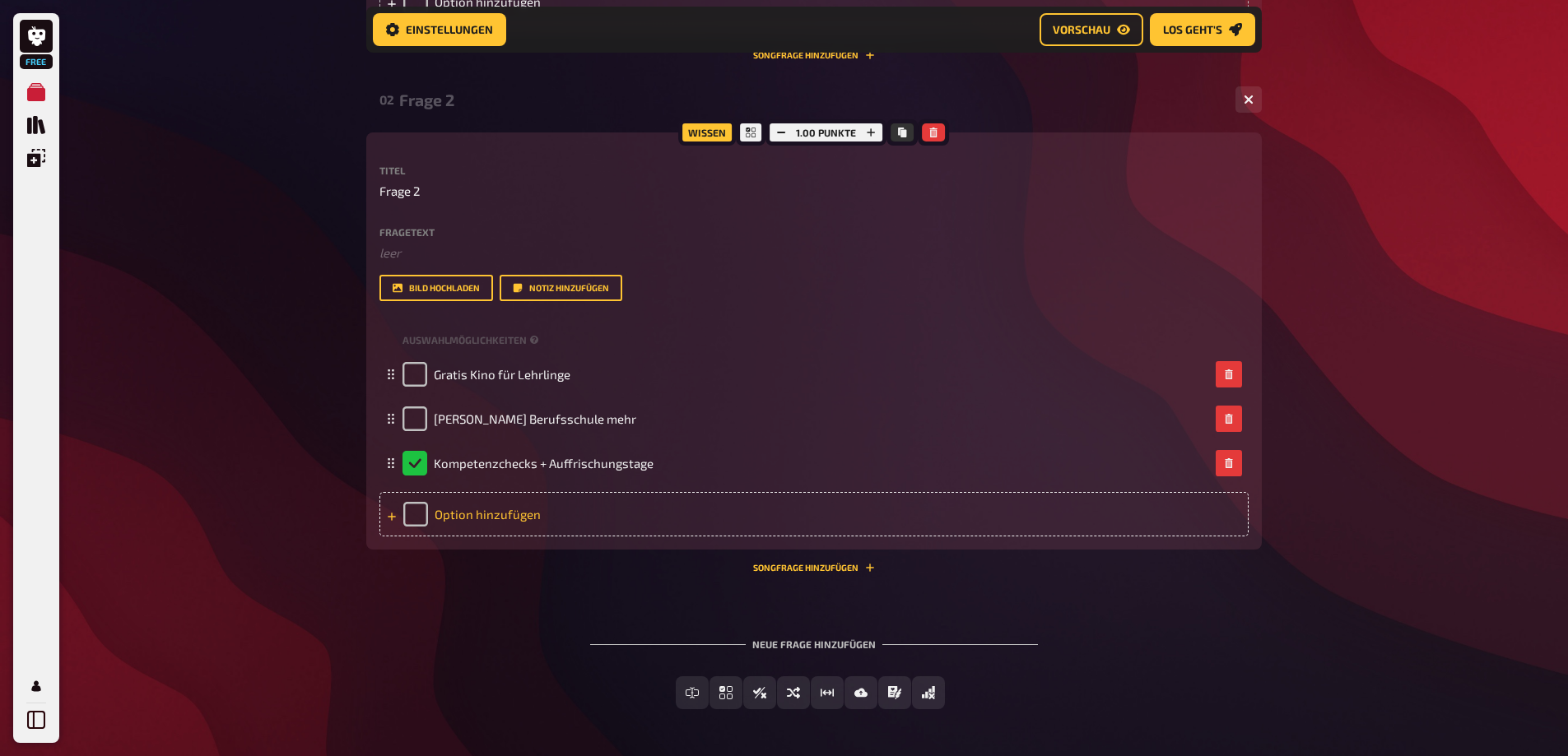
click at [478, 537] on div "Option hinzufügen" at bounding box center [813, 514] width 869 height 45
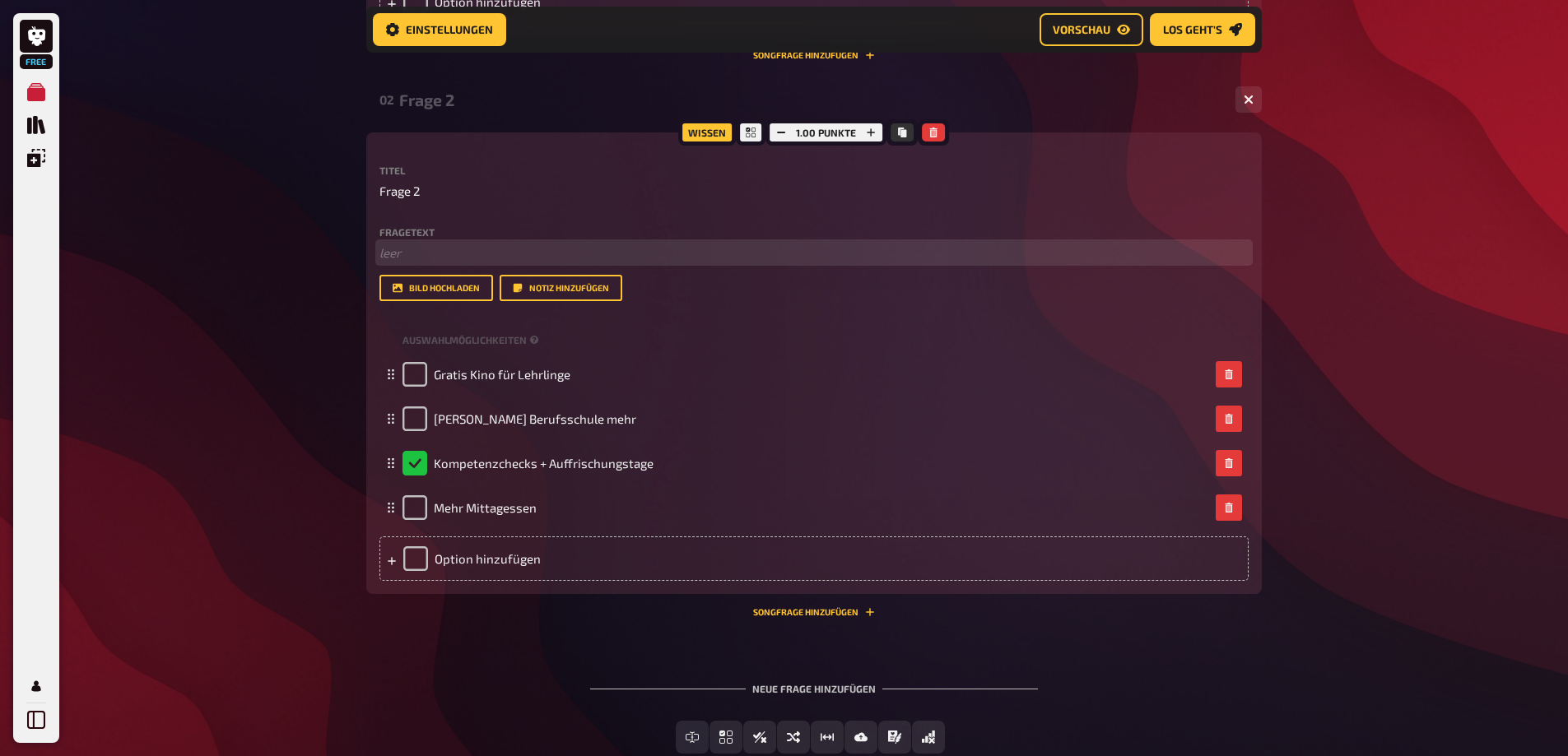
click at [413, 262] on p "﻿ leer" at bounding box center [813, 253] width 869 height 19
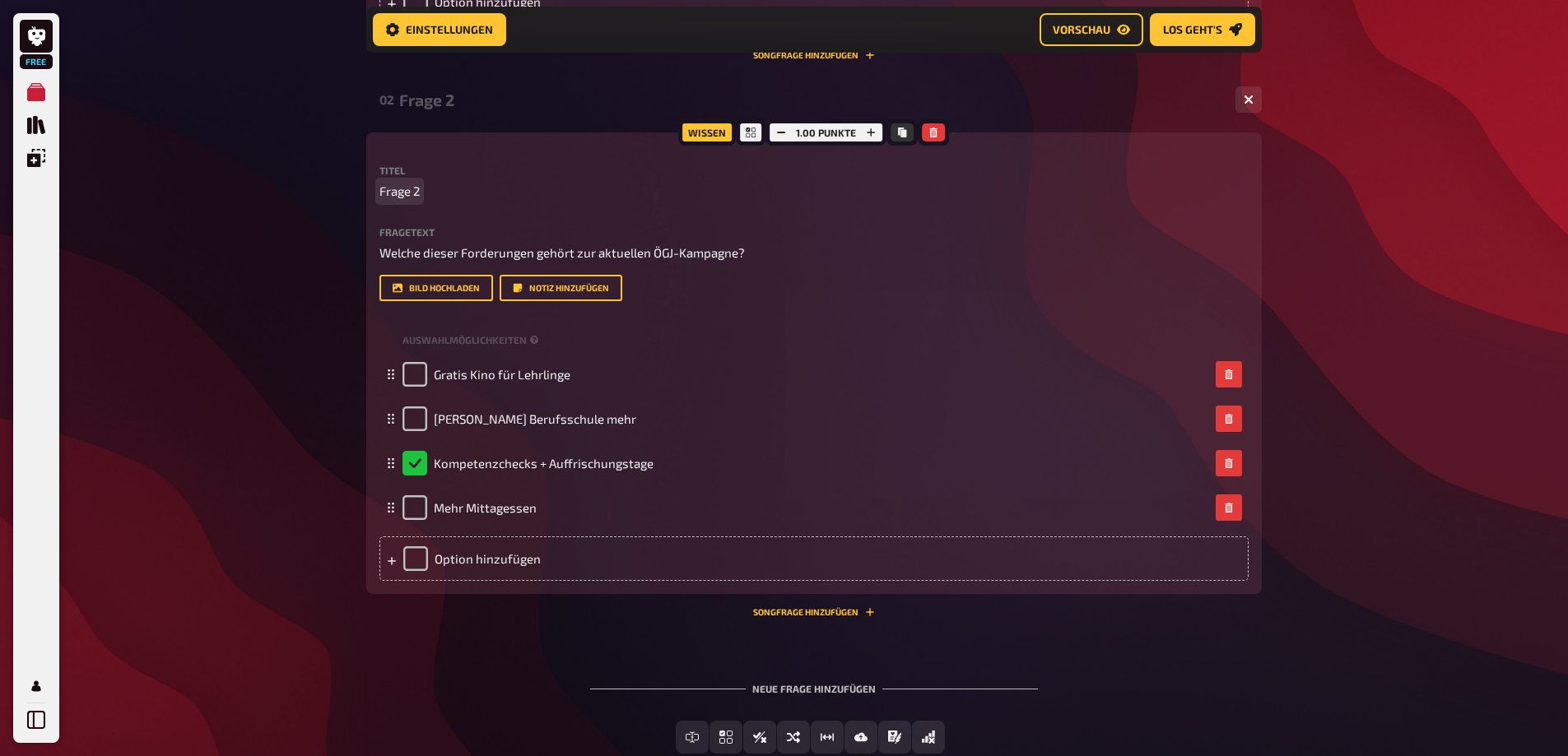
click at [415, 201] on span "Frage 2" at bounding box center [400, 191] width 40 height 19
click at [418, 201] on span "Frage 2" at bounding box center [400, 191] width 40 height 19
drag, startPoint x: 418, startPoint y: 248, endPoint x: 382, endPoint y: 249, distance: 36.0
click at [382, 201] on span "Frage 2" at bounding box center [400, 191] width 40 height 19
paste span
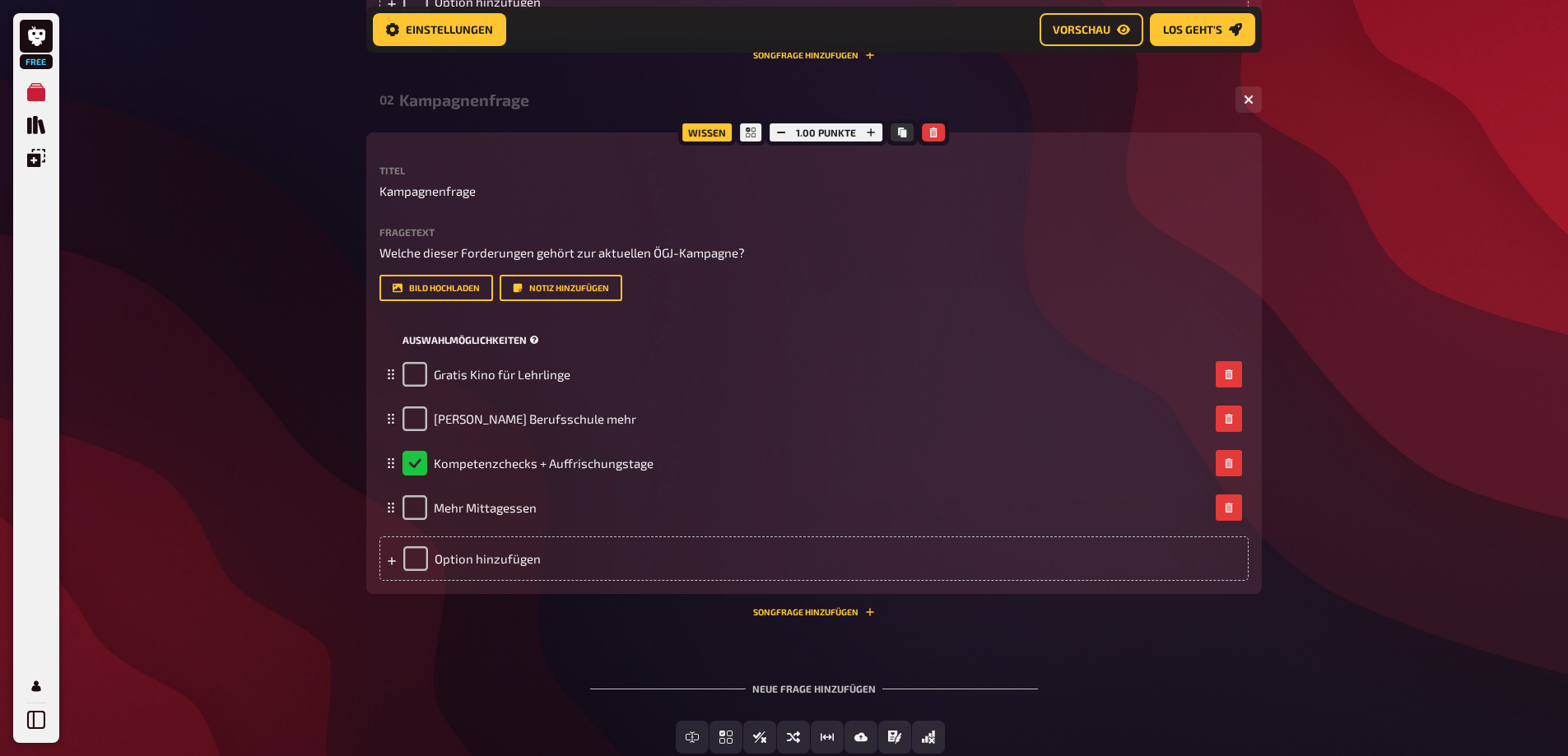
click at [765, 352] on div "Auswahlmöglichkeiten" at bounding box center [813, 339] width 869 height 24
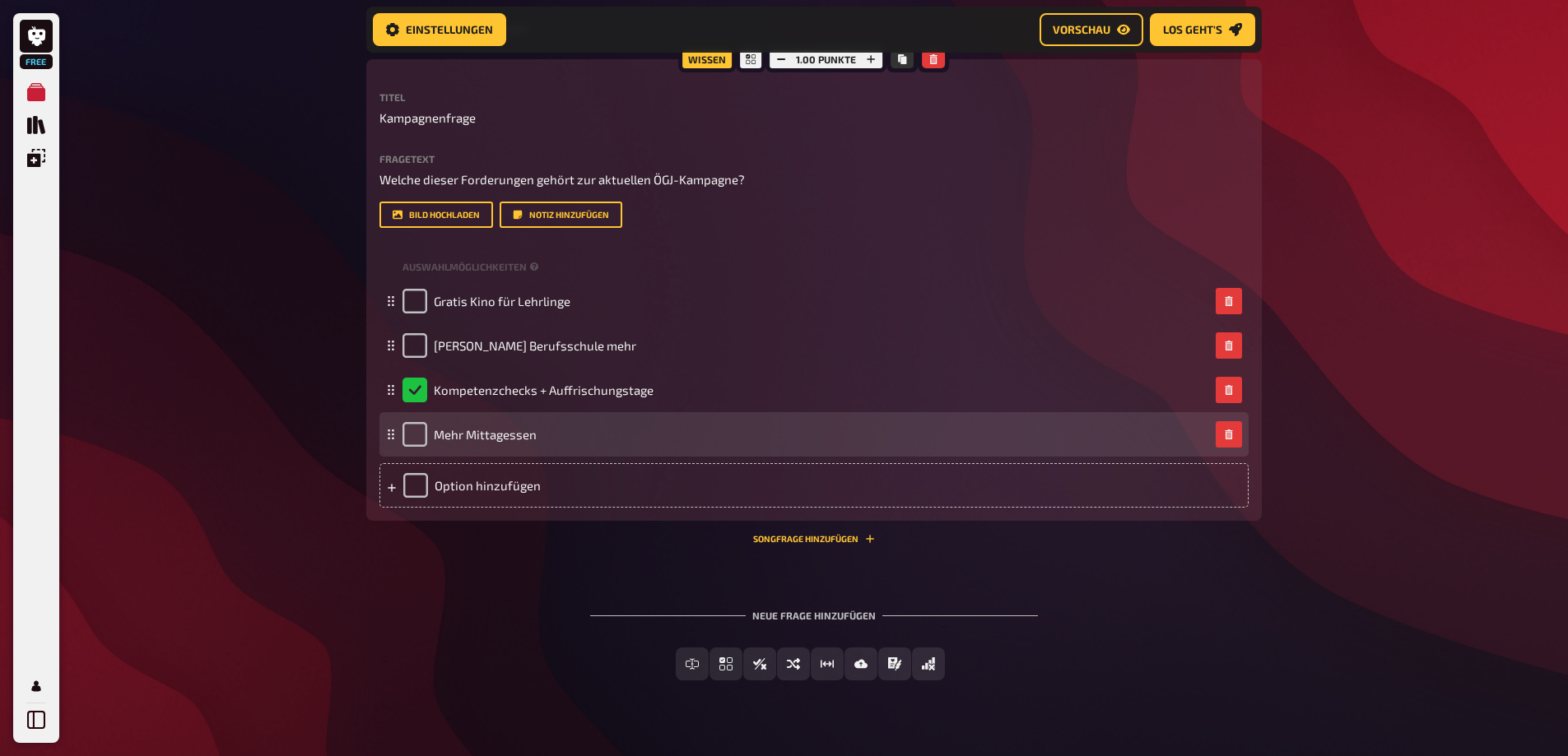
scroll to position [1026, 0]
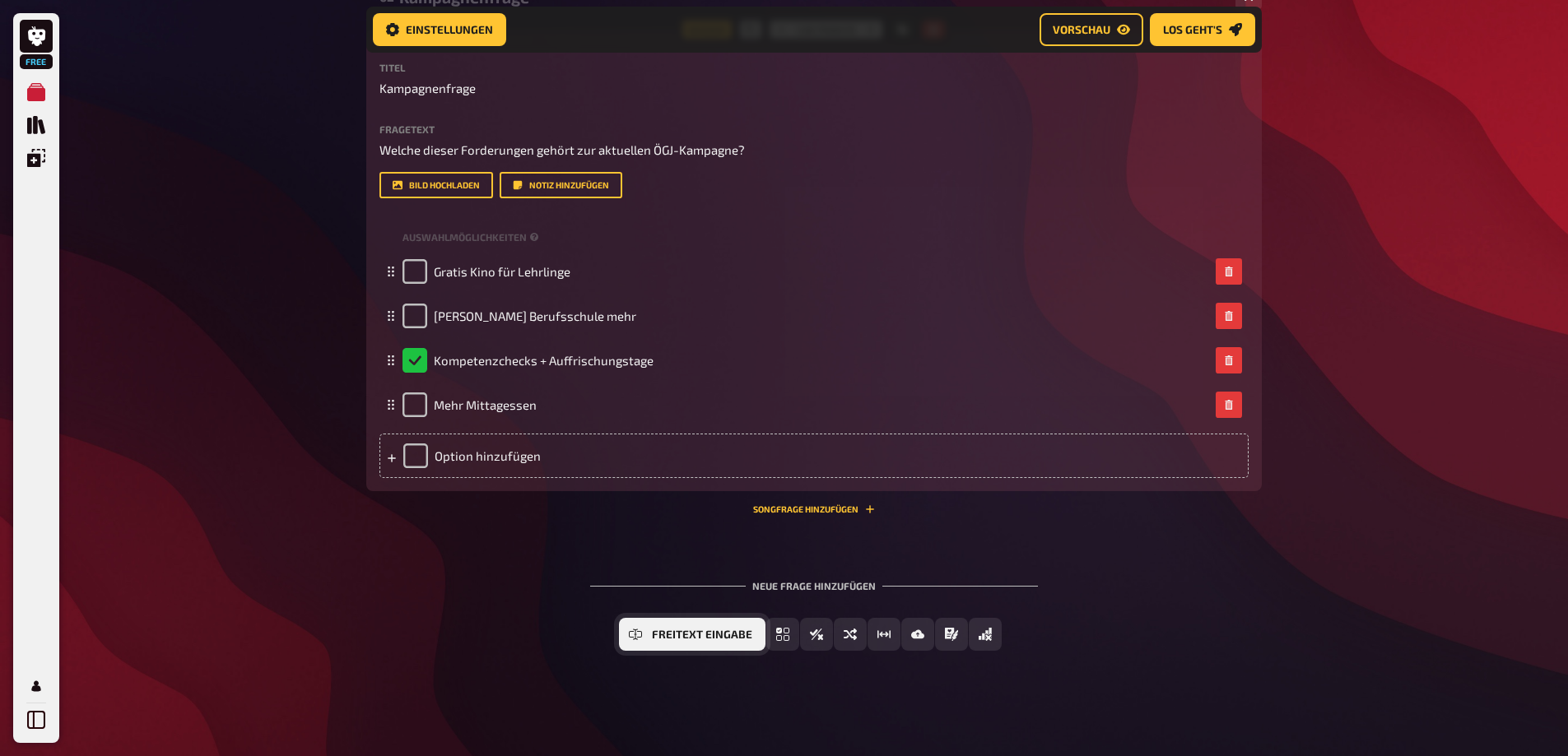
click at [641, 631] on icon "Freitext Eingabe" at bounding box center [635, 634] width 13 height 13
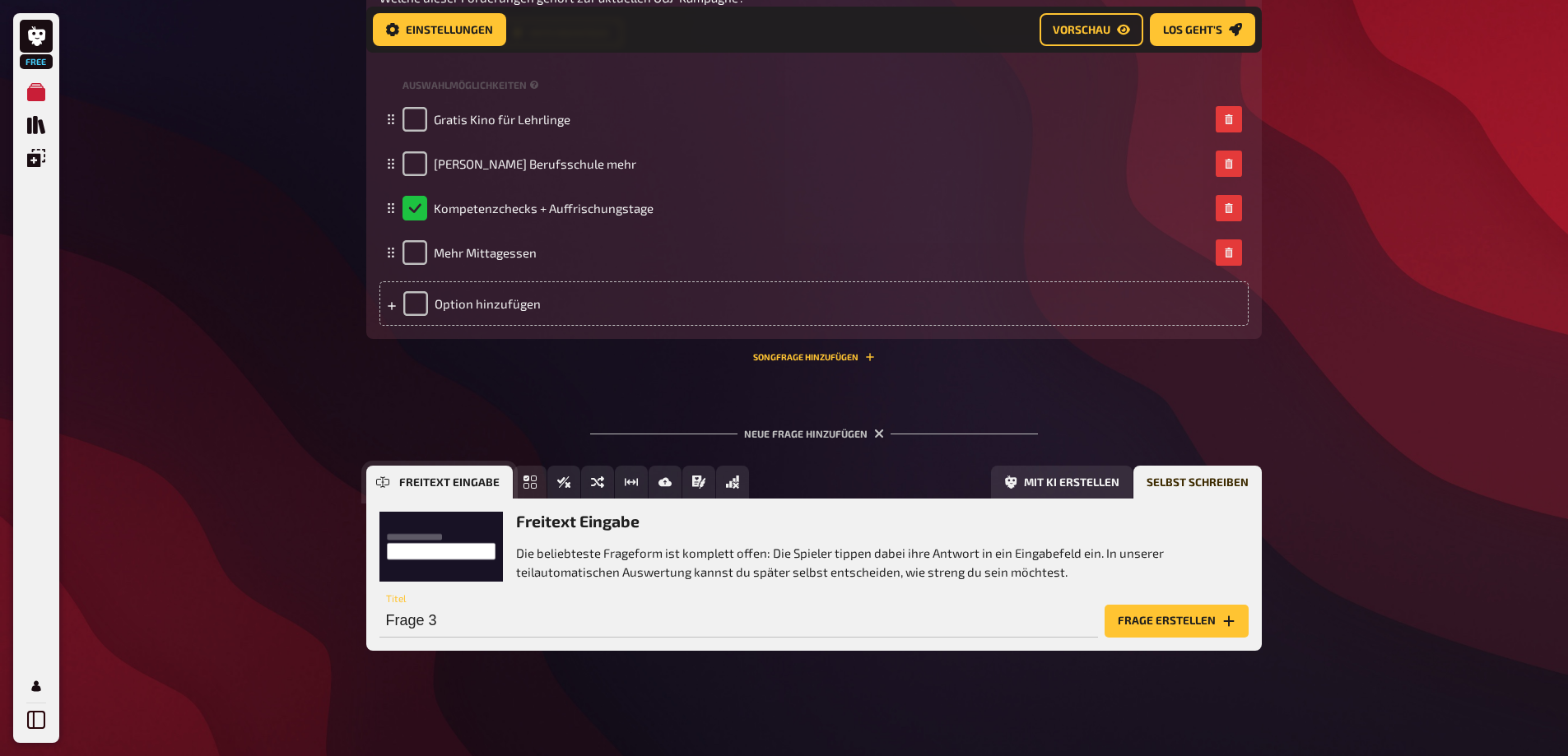
scroll to position [1178, 0]
click at [1146, 620] on button "Frage erstellen" at bounding box center [1176, 621] width 144 height 33
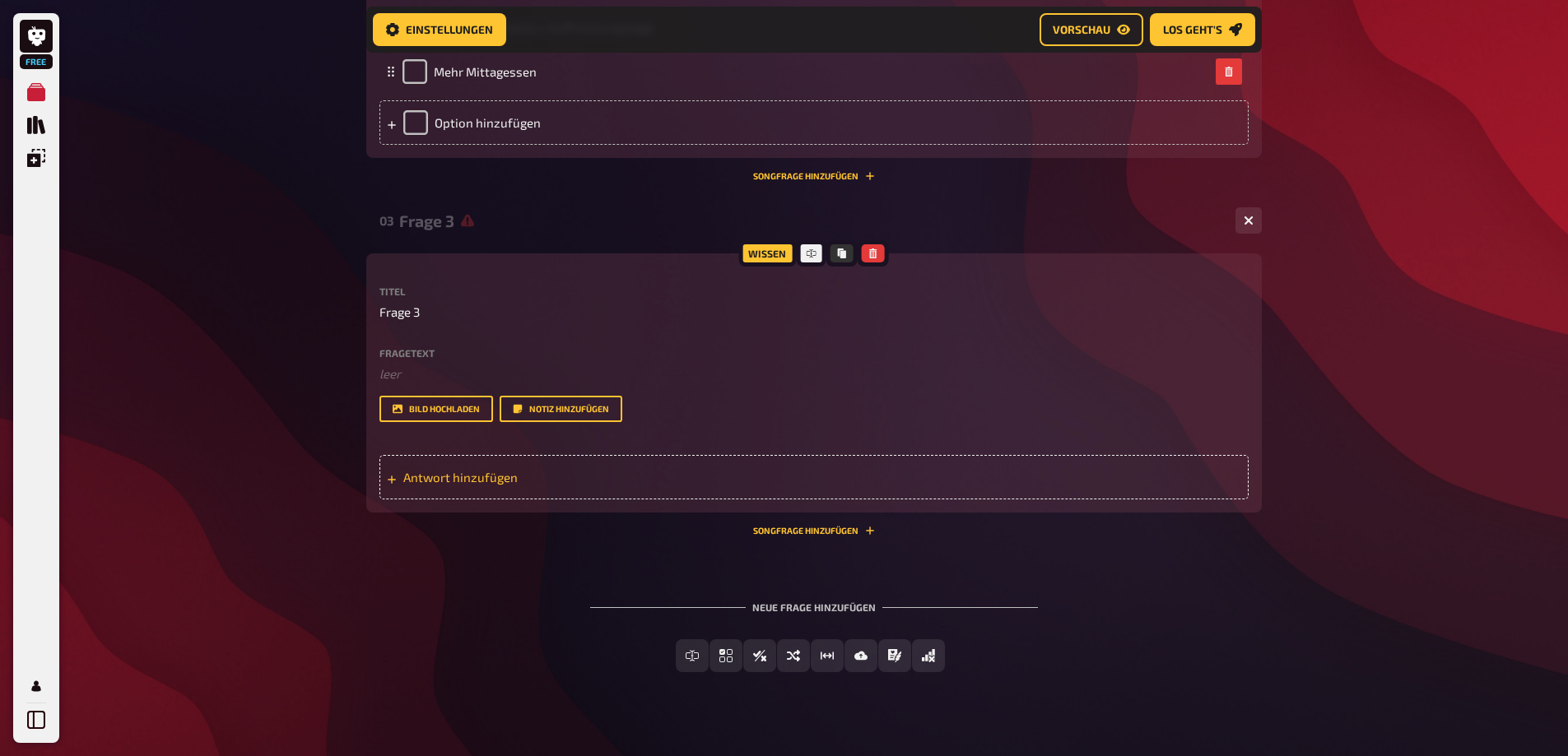
scroll to position [1343, 0]
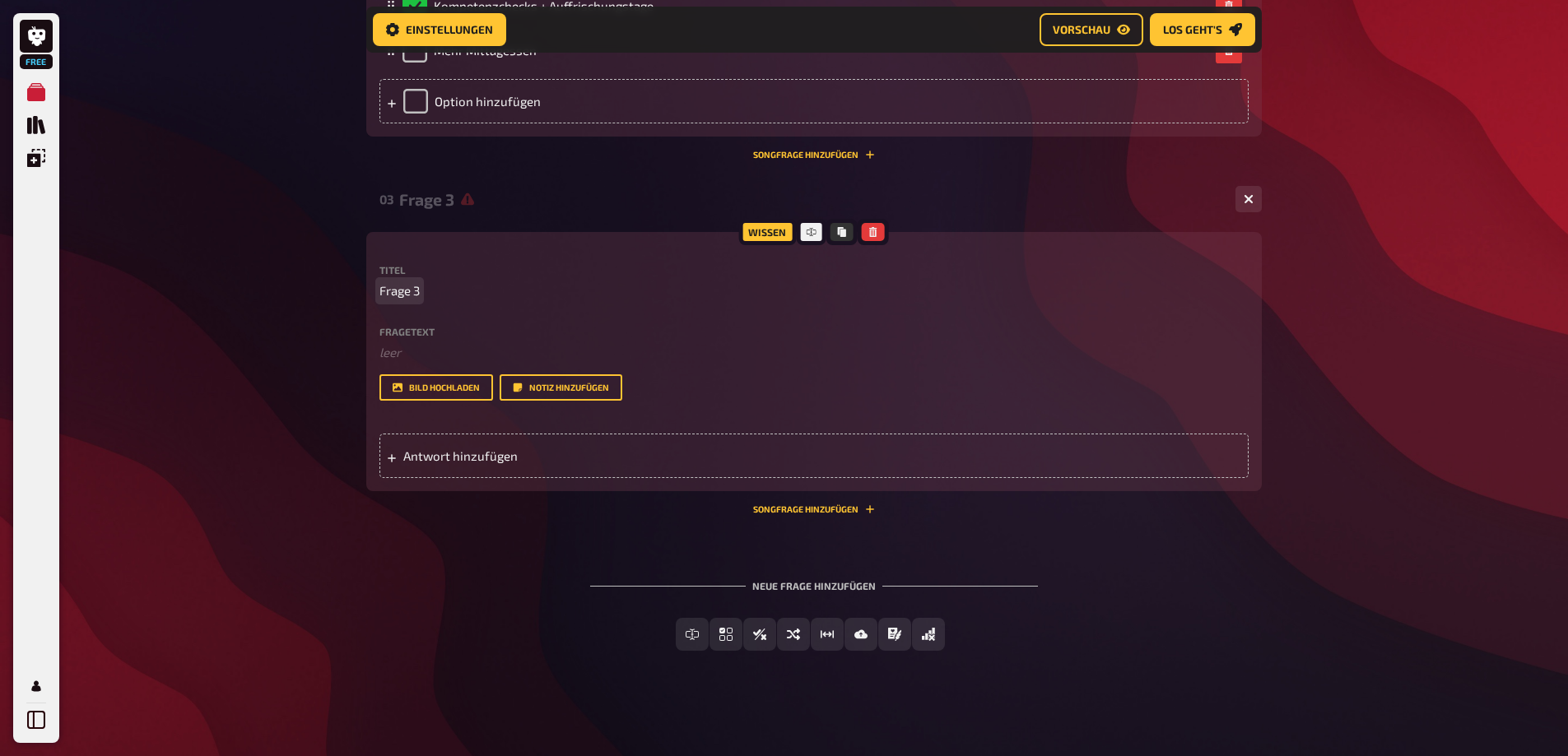
click at [402, 300] on span "Frage 3" at bounding box center [400, 291] width 40 height 19
drag, startPoint x: 416, startPoint y: 331, endPoint x: 386, endPoint y: 332, distance: 30.0
click at [386, 300] on span "Frage 3" at bounding box center [400, 291] width 40 height 19
click at [419, 300] on span "Frage 3" at bounding box center [400, 291] width 40 height 19
drag, startPoint x: 419, startPoint y: 331, endPoint x: 375, endPoint y: 330, distance: 44.0
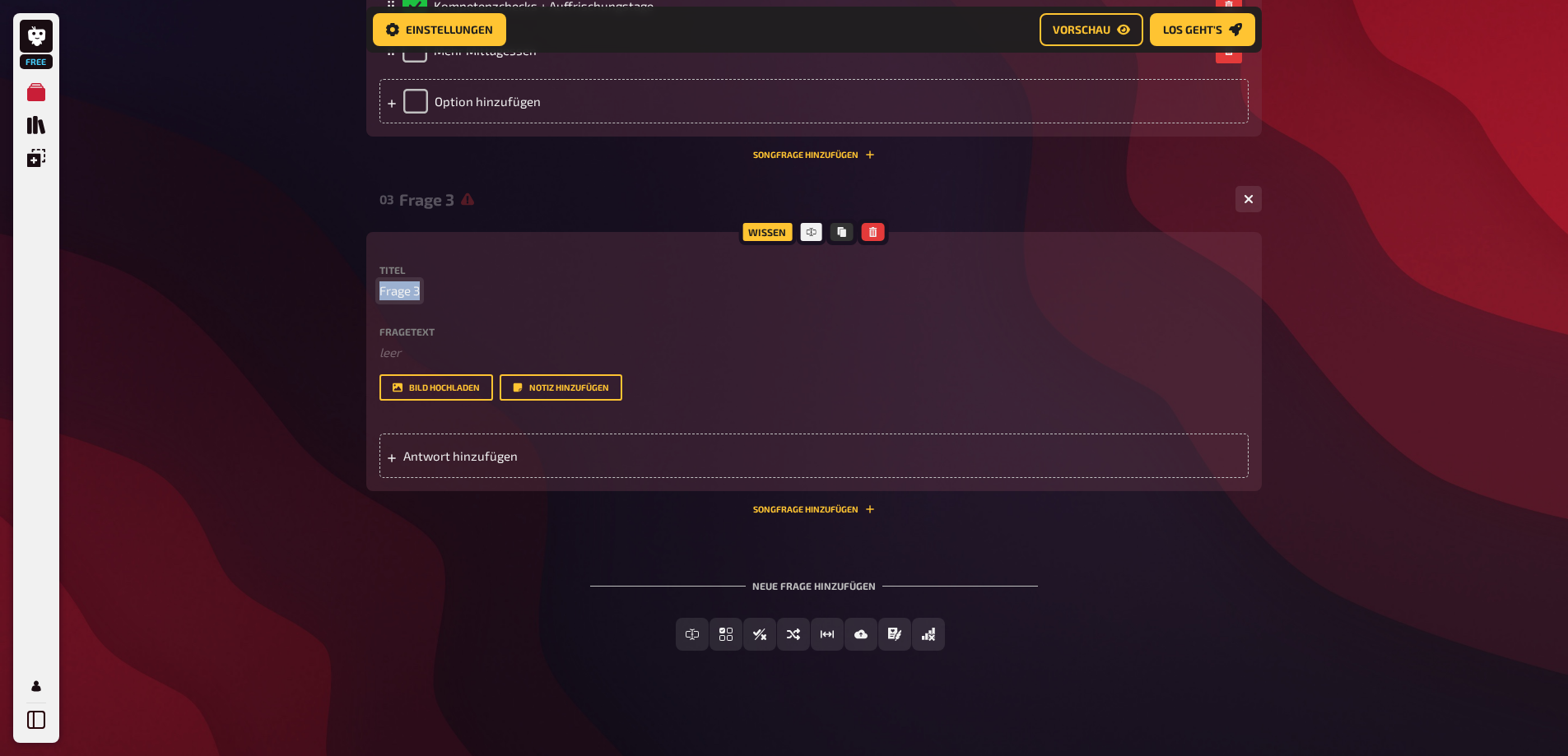
click at [375, 330] on div "Wissen Titel Frage 3 Fragetext ﻿ leer Hier hinziehen für Dateiupload Bild hochl…" at bounding box center [813, 362] width 895 height 259
paste span
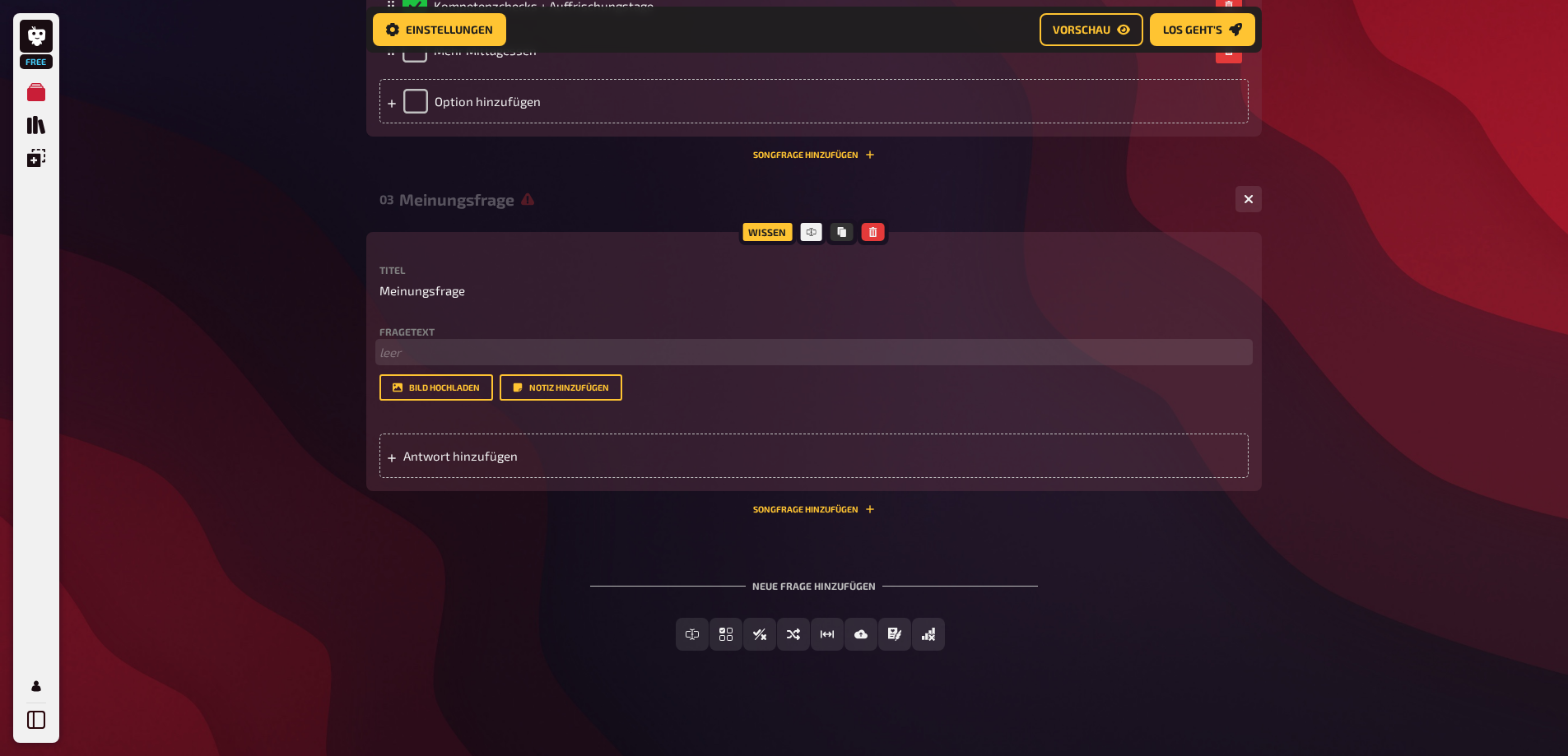
click at [405, 362] on p "﻿ leer" at bounding box center [813, 352] width 869 height 19
click at [682, 360] on span "Was wäre für dich am wichtigsten, wenn du an deinen Alltag denkst?" at bounding box center [571, 352] width 384 height 15
click at [484, 463] on span "Antwort hinzufügen" at bounding box center [531, 456] width 256 height 15
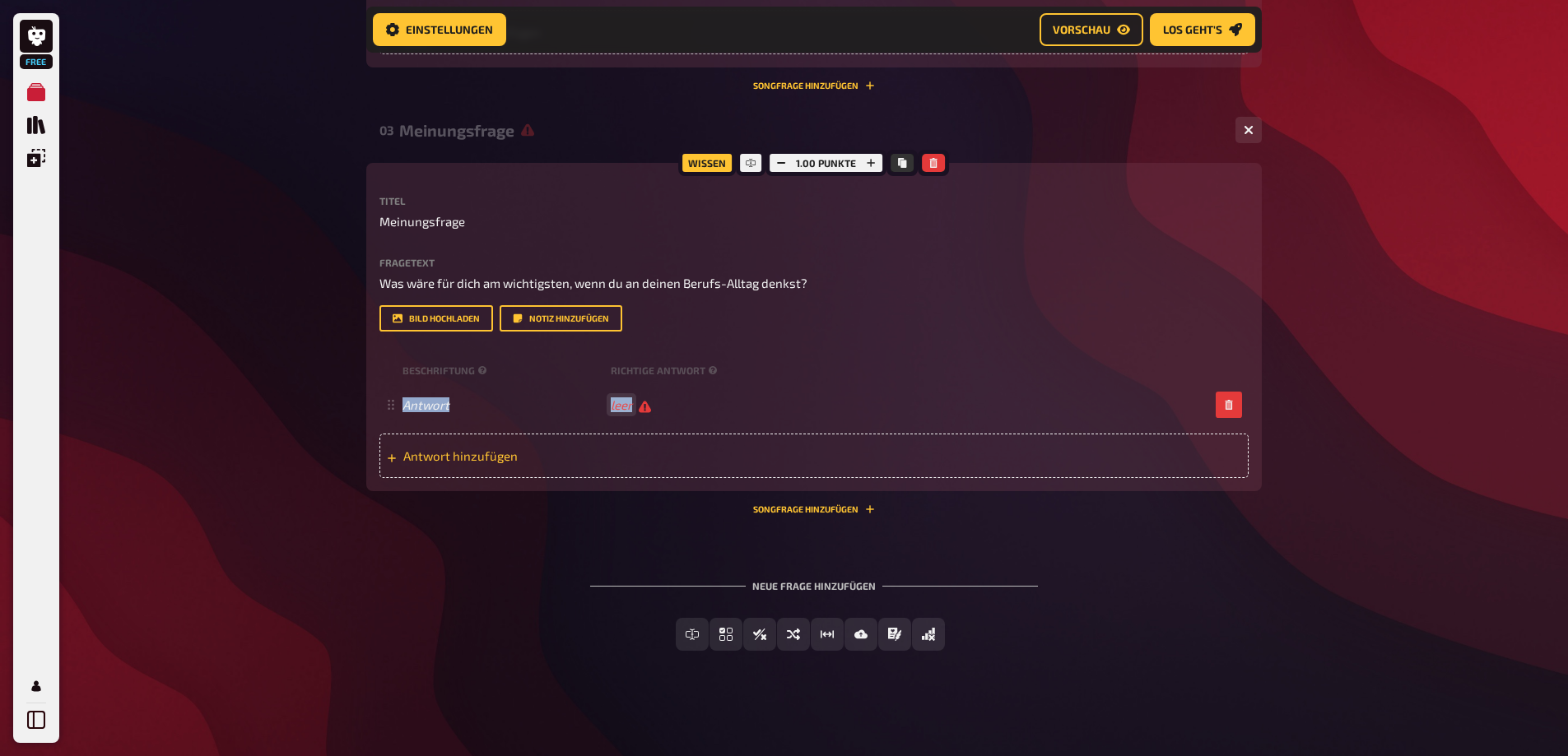
drag, startPoint x: 391, startPoint y: 574, endPoint x: 390, endPoint y: 619, distance: 45.0
click at [390, 478] on div "Beschriftung Richtige Antwort Antwort leer To pick up a draggable item, press t…" at bounding box center [813, 418] width 869 height 120
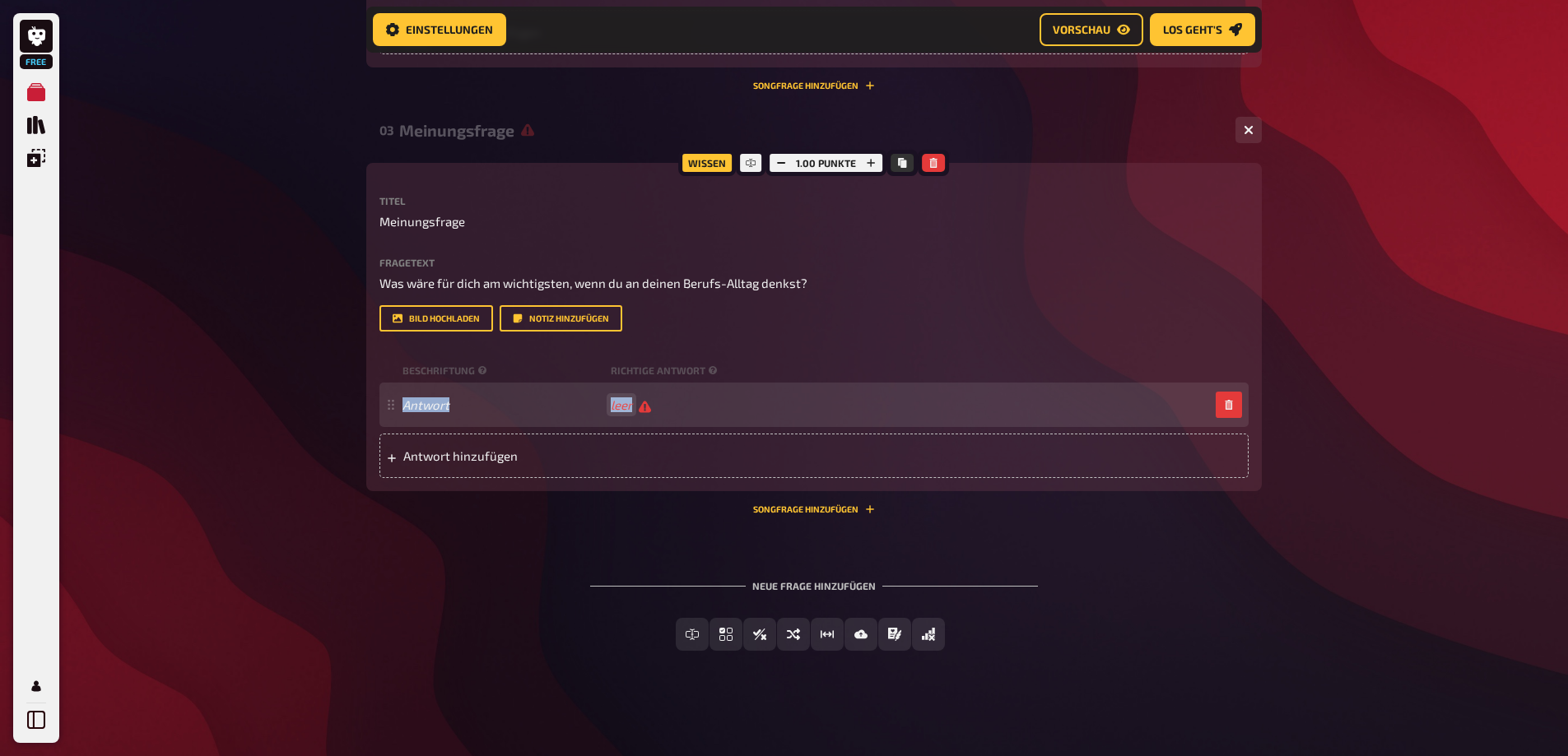
click at [519, 412] on span "Antwort" at bounding box center [503, 405] width 202 height 15
click at [1224, 410] on icon "button" at bounding box center [1229, 404] width 10 height 10
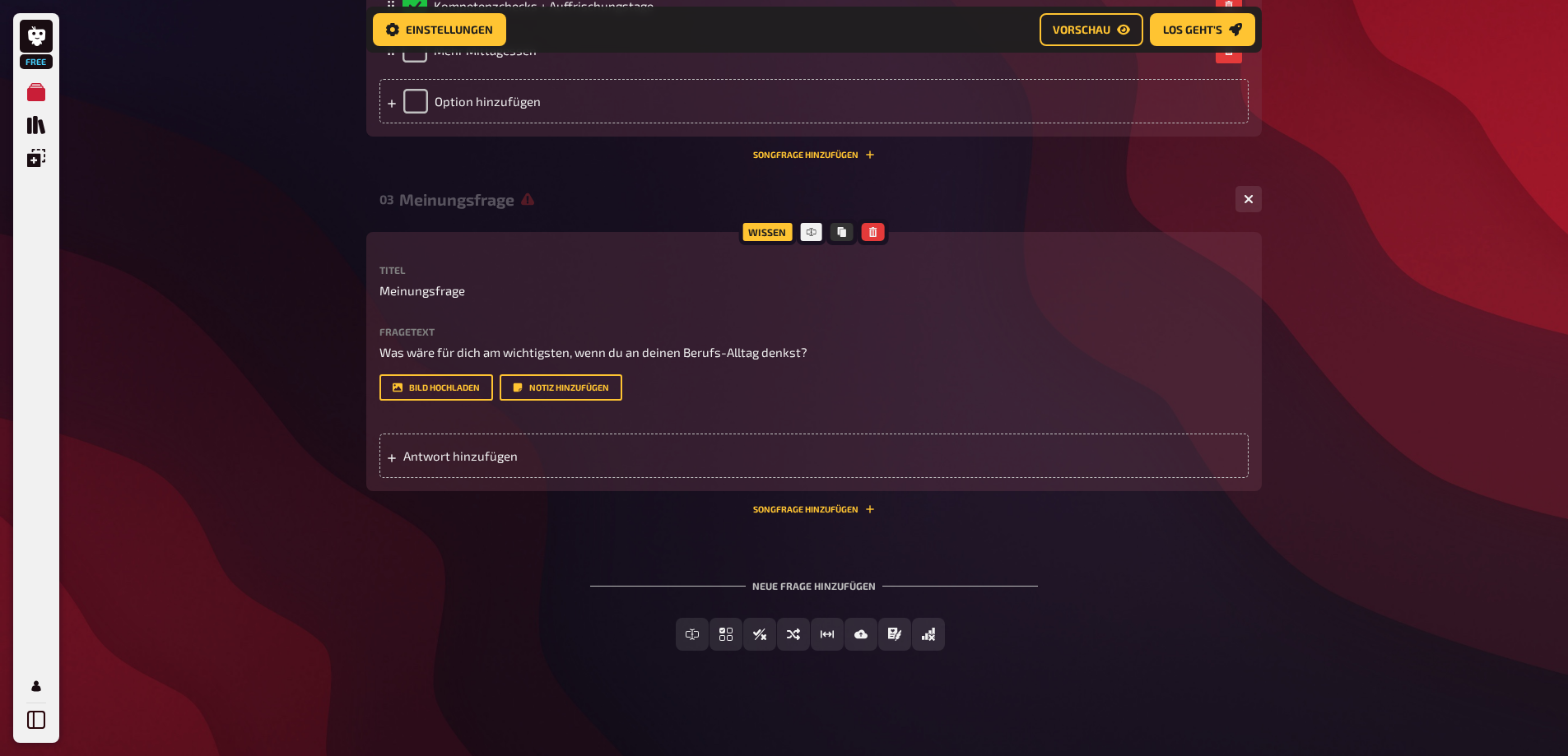
scroll to position [1436, 0]
click at [647, 633] on button "Freitext Eingabe" at bounding box center [692, 634] width 146 height 33
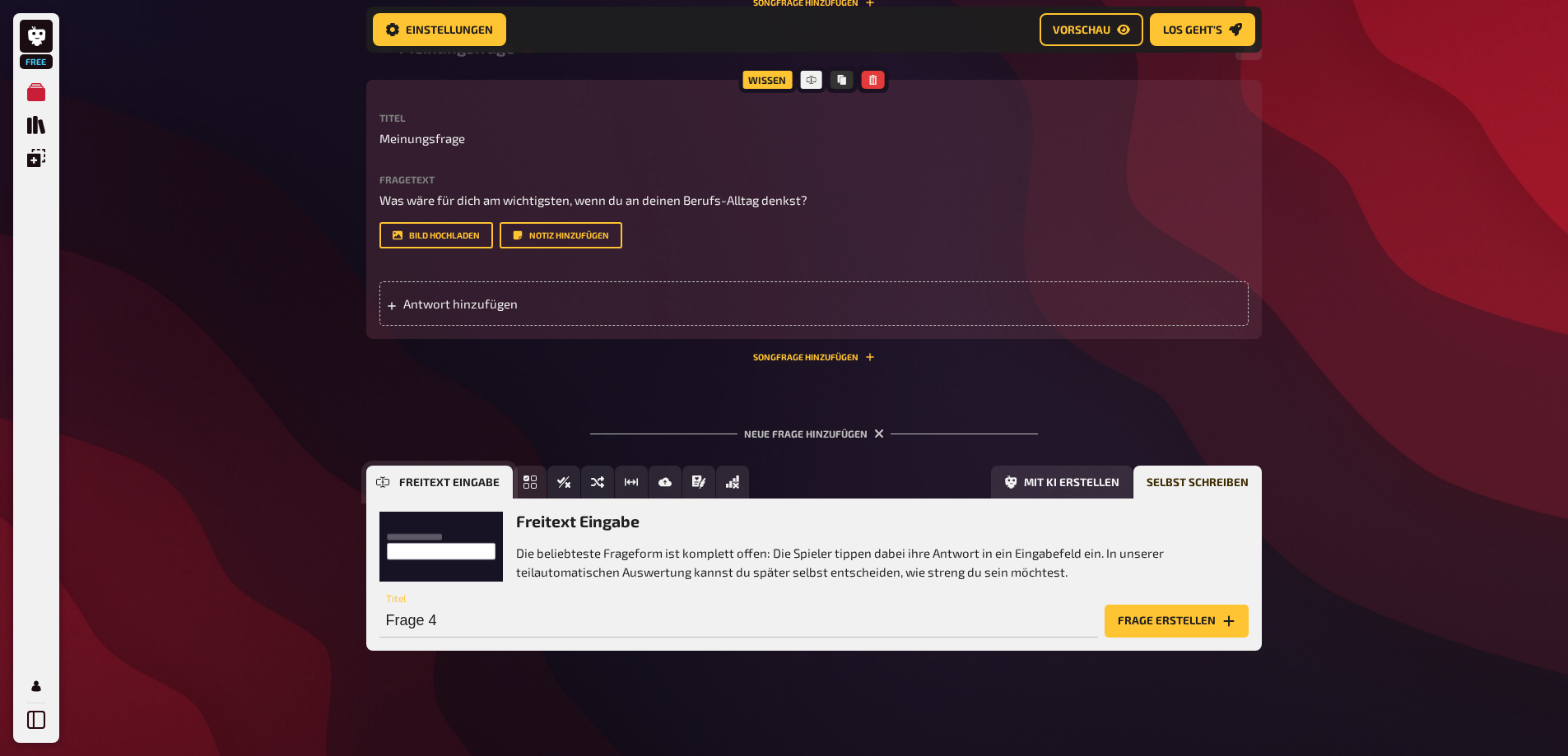
scroll to position [1588, 0]
click at [1127, 621] on button "Frage erstellen" at bounding box center [1176, 621] width 144 height 33
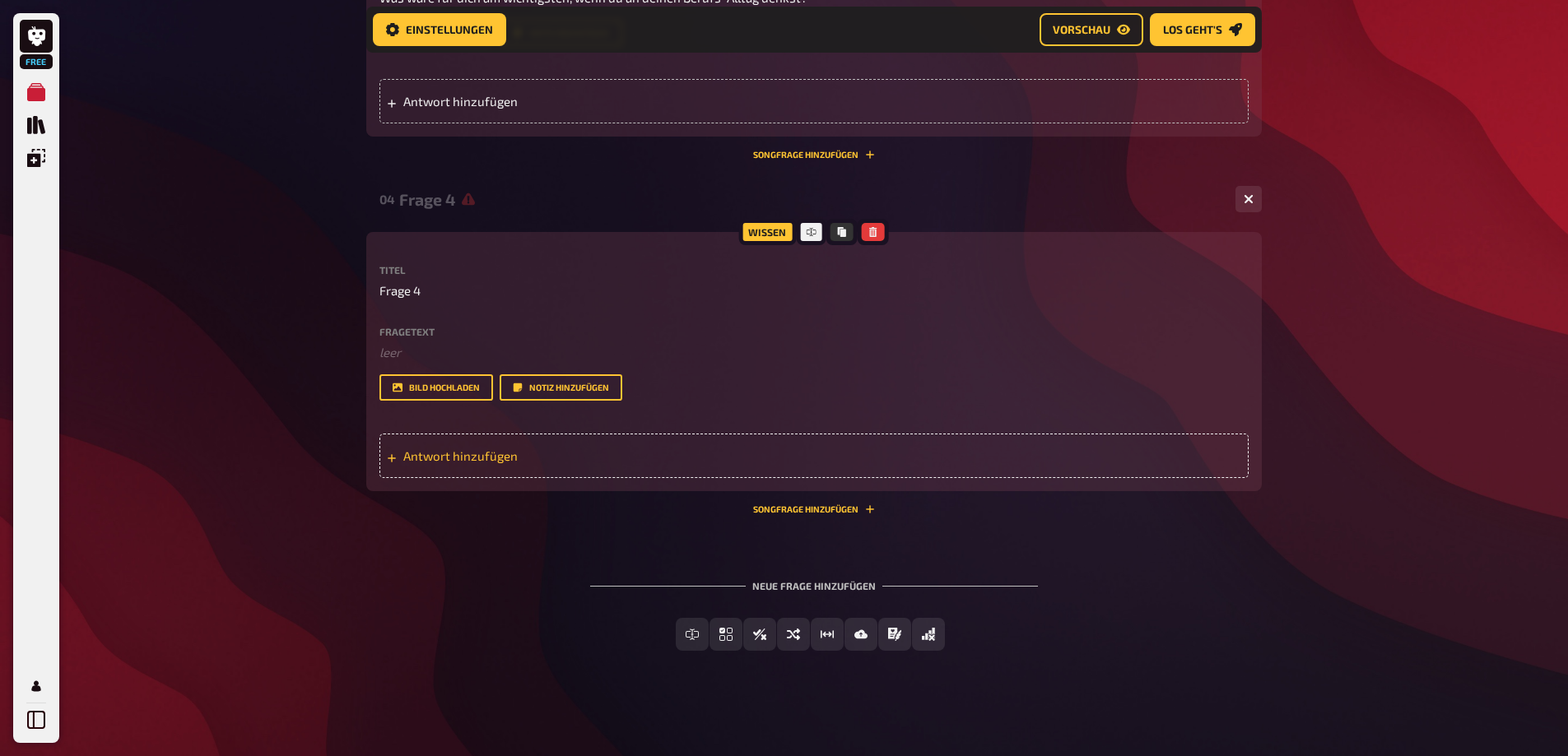
scroll to position [1753, 0]
click at [1247, 212] on button "button" at bounding box center [1248, 198] width 26 height 26
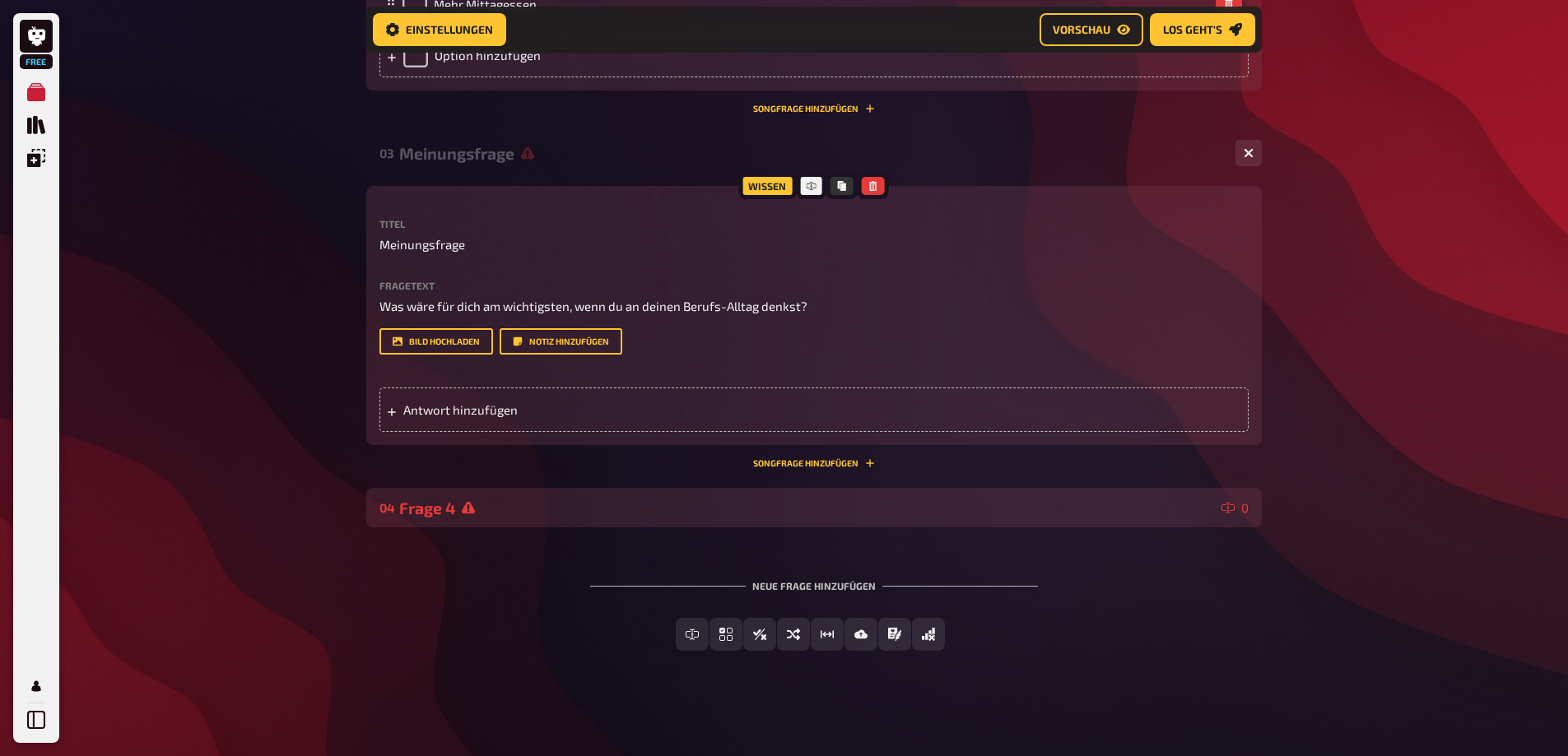
scroll to position [1483, 0]
click at [641, 628] on icon "Freitext Eingabe" at bounding box center [635, 634] width 13 height 13
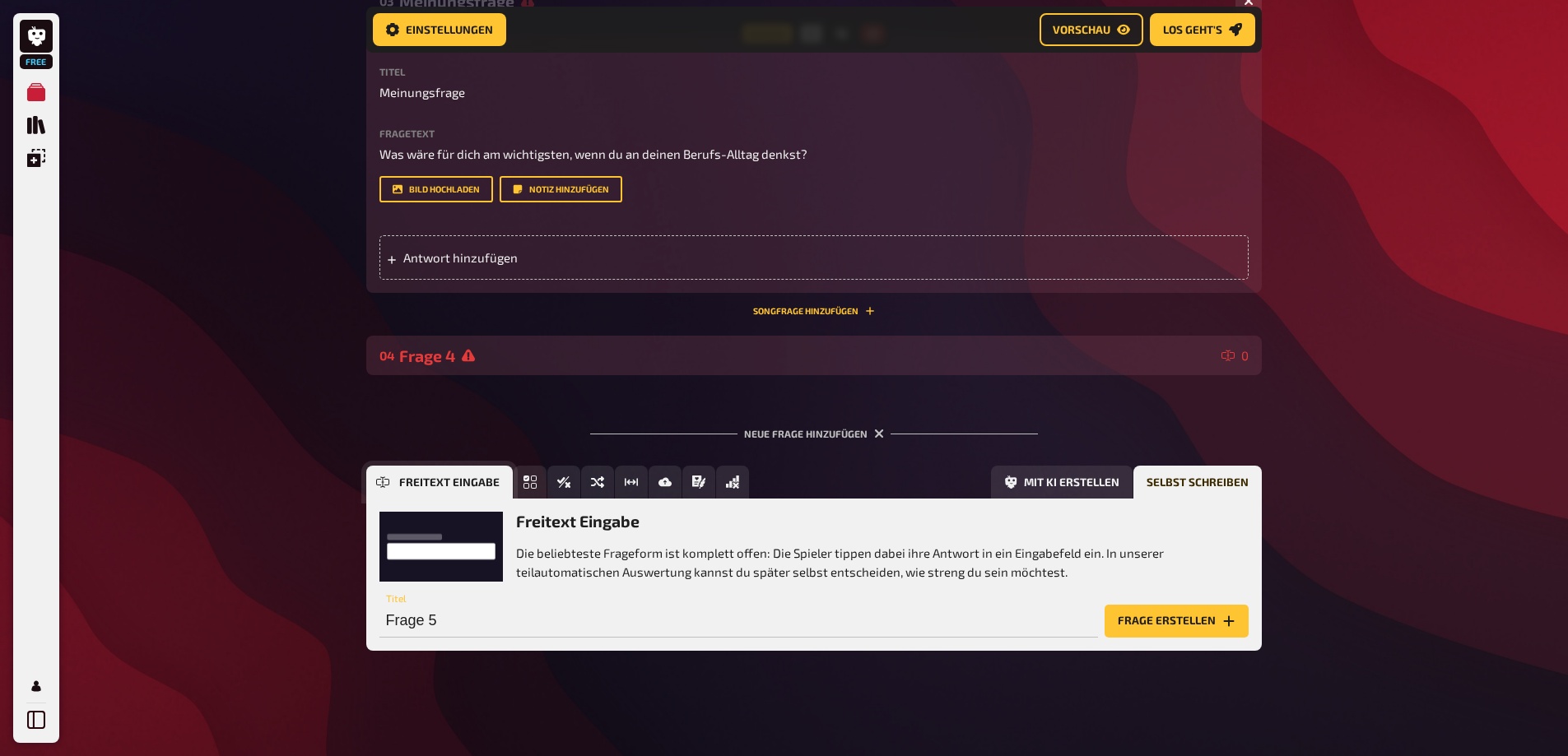
scroll to position [1634, 0]
click at [1177, 620] on button "Frage erstellen" at bounding box center [1176, 621] width 144 height 33
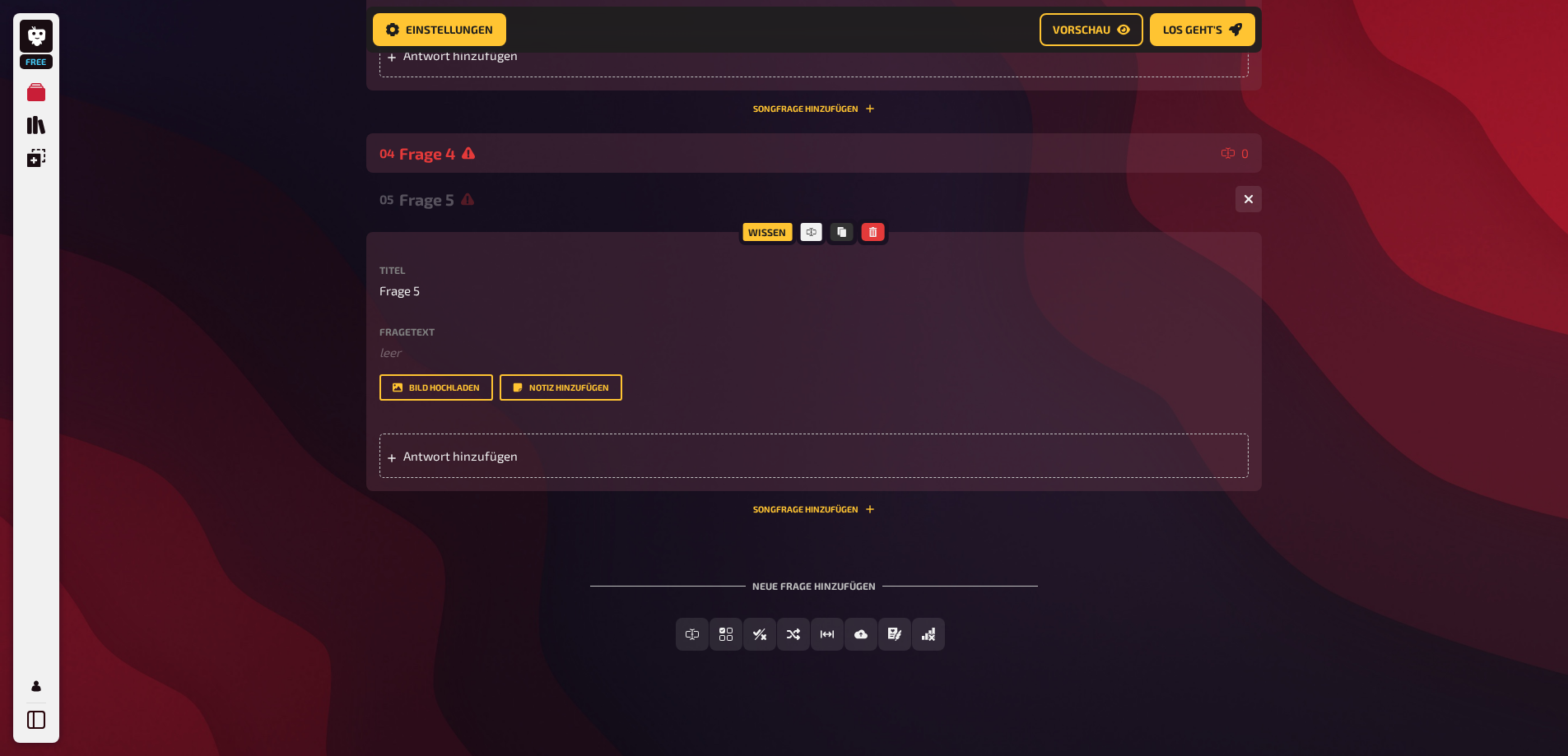
scroll to position [1716, 0]
click at [406, 401] on div "Fragetext ﻿ leer Hier hinziehen für Dateiupload Bild hochladen Notiz hinzufügen" at bounding box center [813, 363] width 869 height 75
click at [401, 362] on p "﻿ leer" at bounding box center [813, 352] width 869 height 19
click at [431, 300] on p "Frage 5" at bounding box center [813, 291] width 869 height 19
drag, startPoint x: 421, startPoint y: 413, endPoint x: 394, endPoint y: 412, distance: 27.0
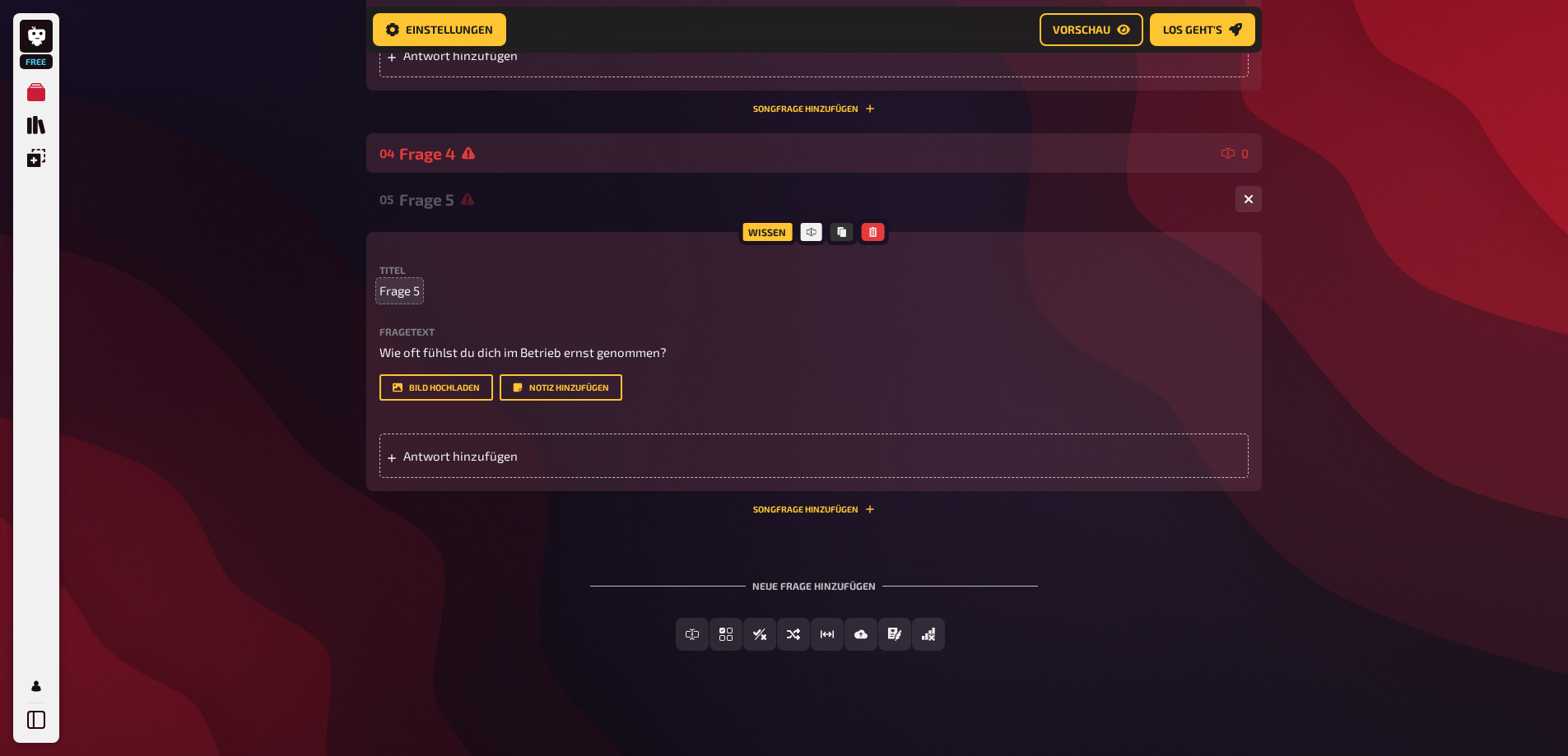
click at [394, 300] on p "Frage 5" at bounding box center [813, 291] width 869 height 19
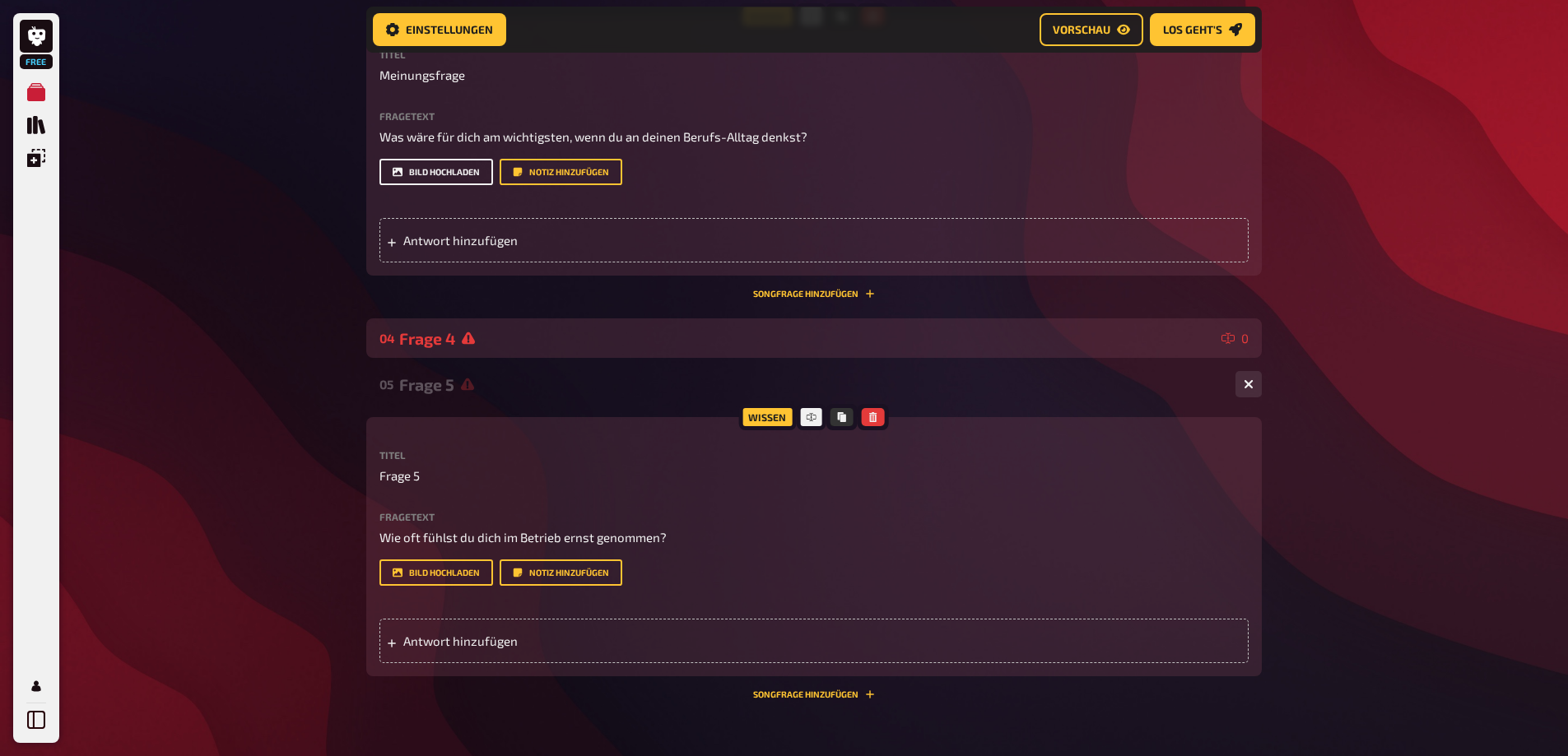
scroll to position [1469, 0]
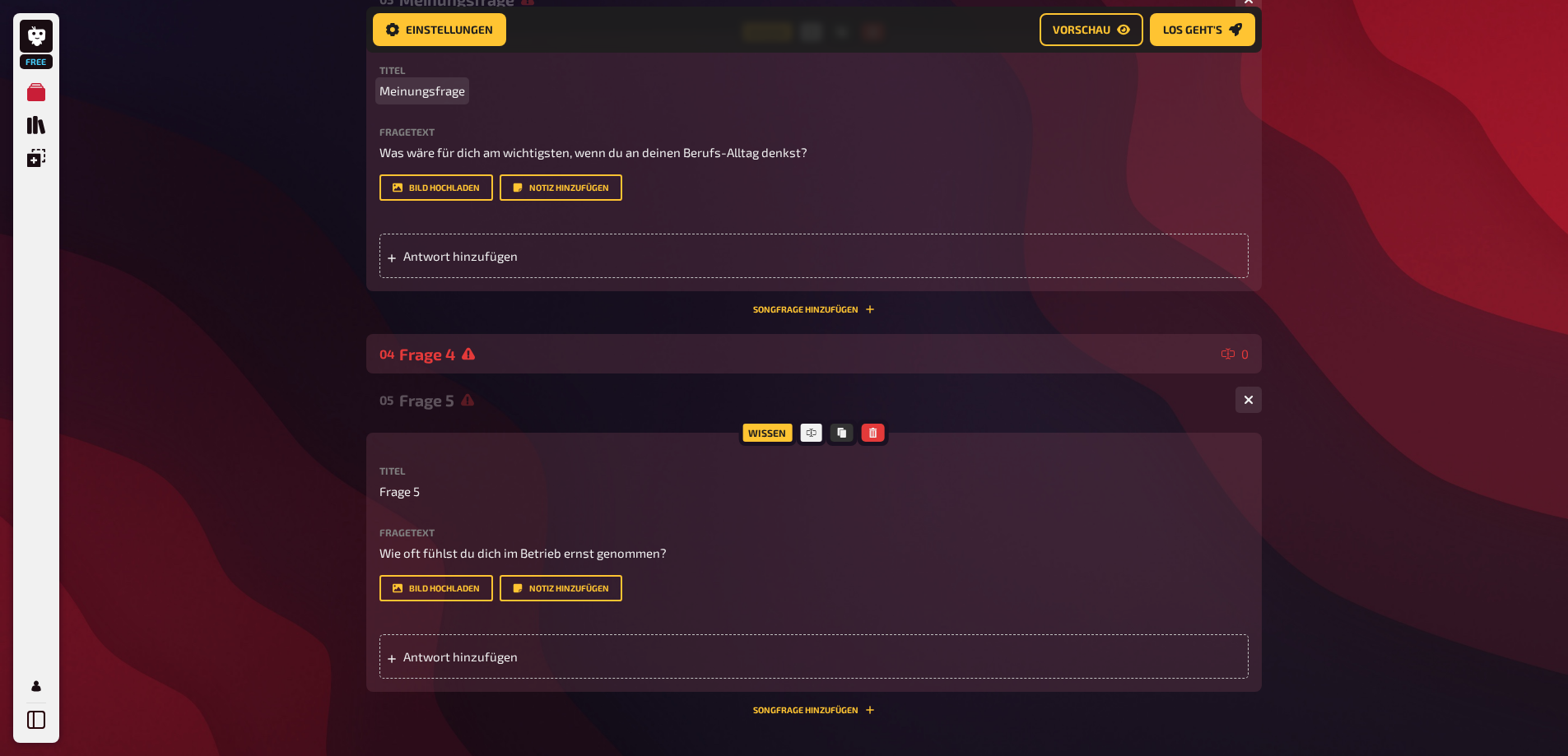
click at [444, 100] on span "Meinungsfrage" at bounding box center [422, 91] width 86 height 19
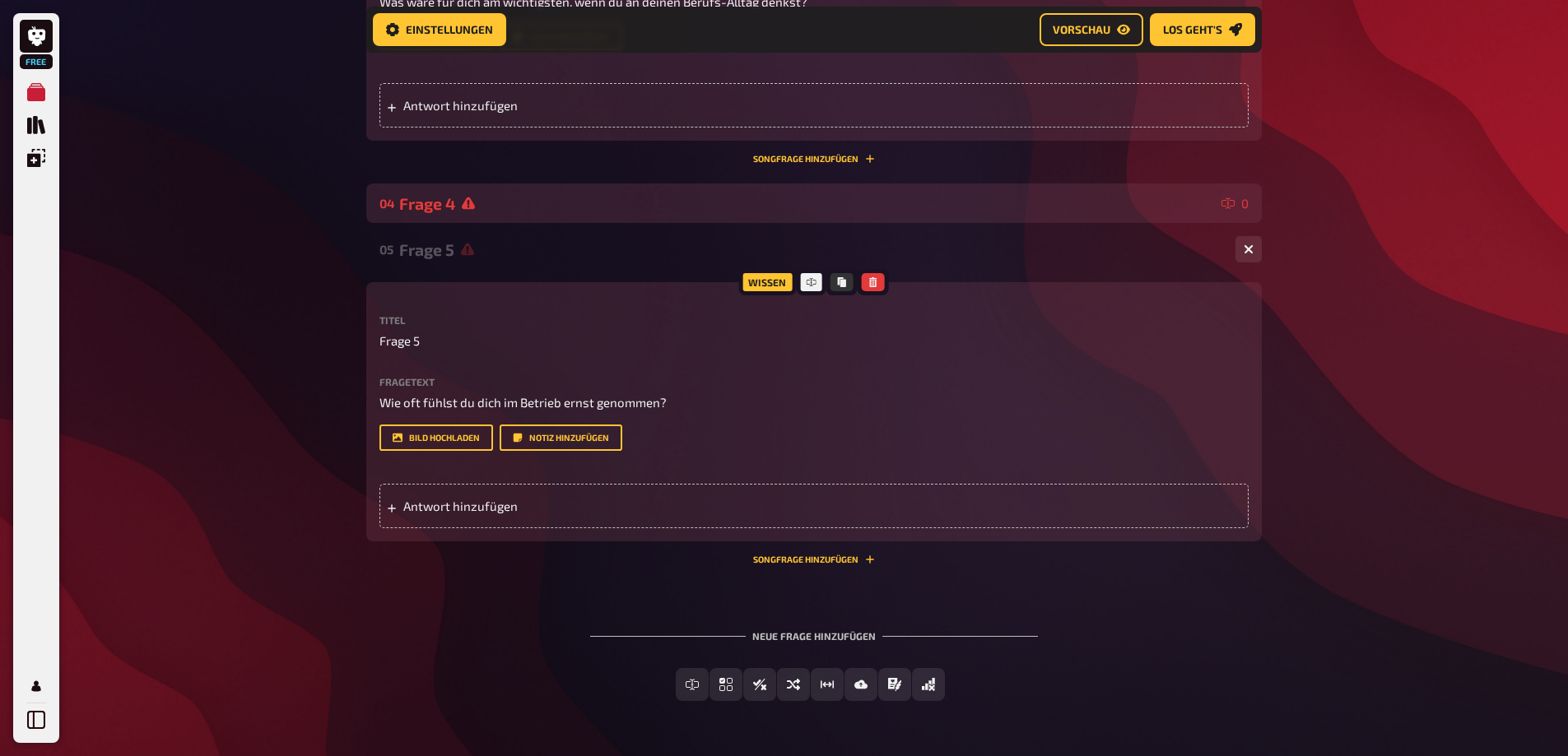
scroll to position [1634, 0]
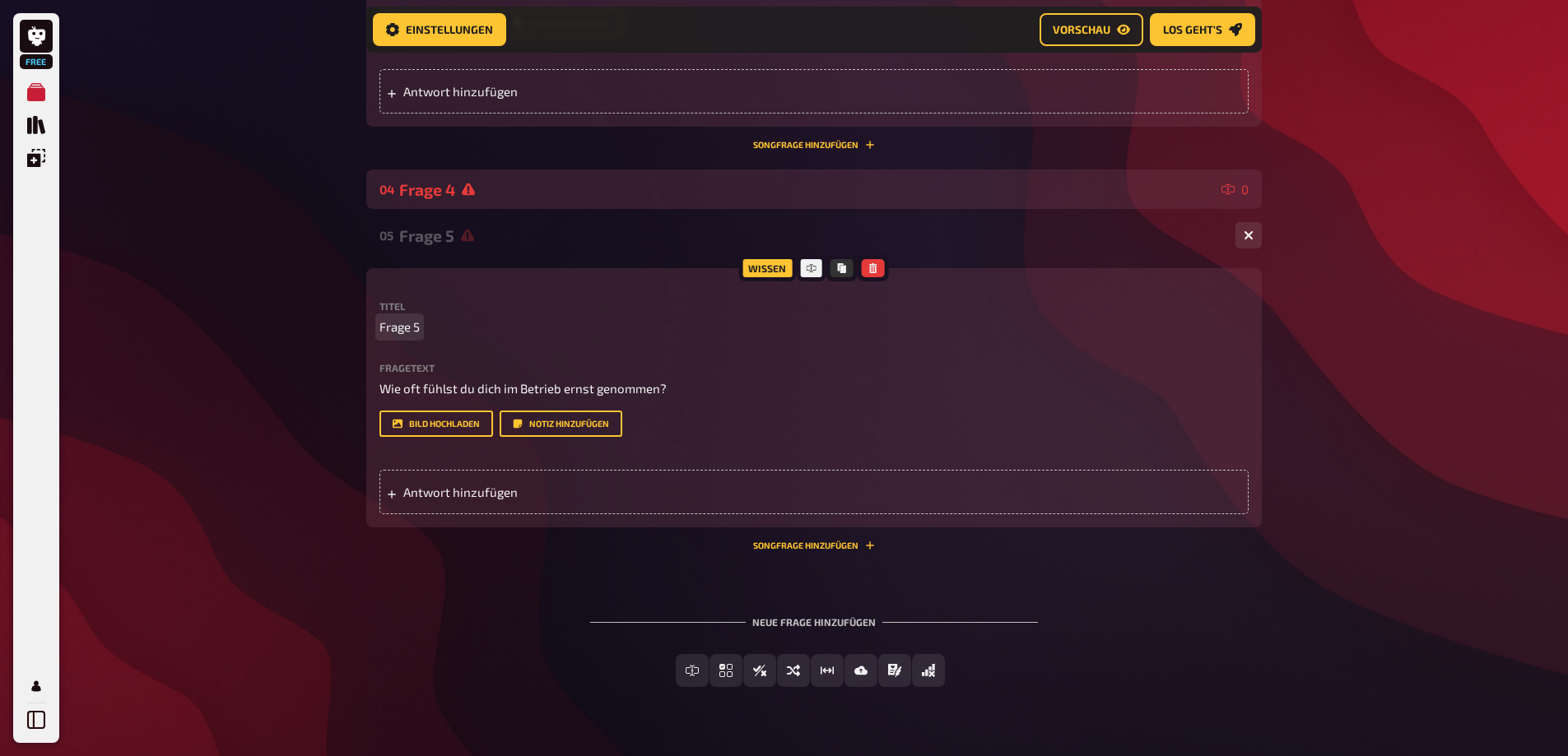
click at [411, 336] on span "Frage 5" at bounding box center [400, 327] width 40 height 19
drag, startPoint x: 420, startPoint y: 494, endPoint x: 365, endPoint y: 489, distance: 55.2
click at [366, 489] on div "Wissen Titel Frage 5 Fragetext Wie oft fühlst du dich im Betrieb ernst genommen…" at bounding box center [813, 398] width 895 height 259
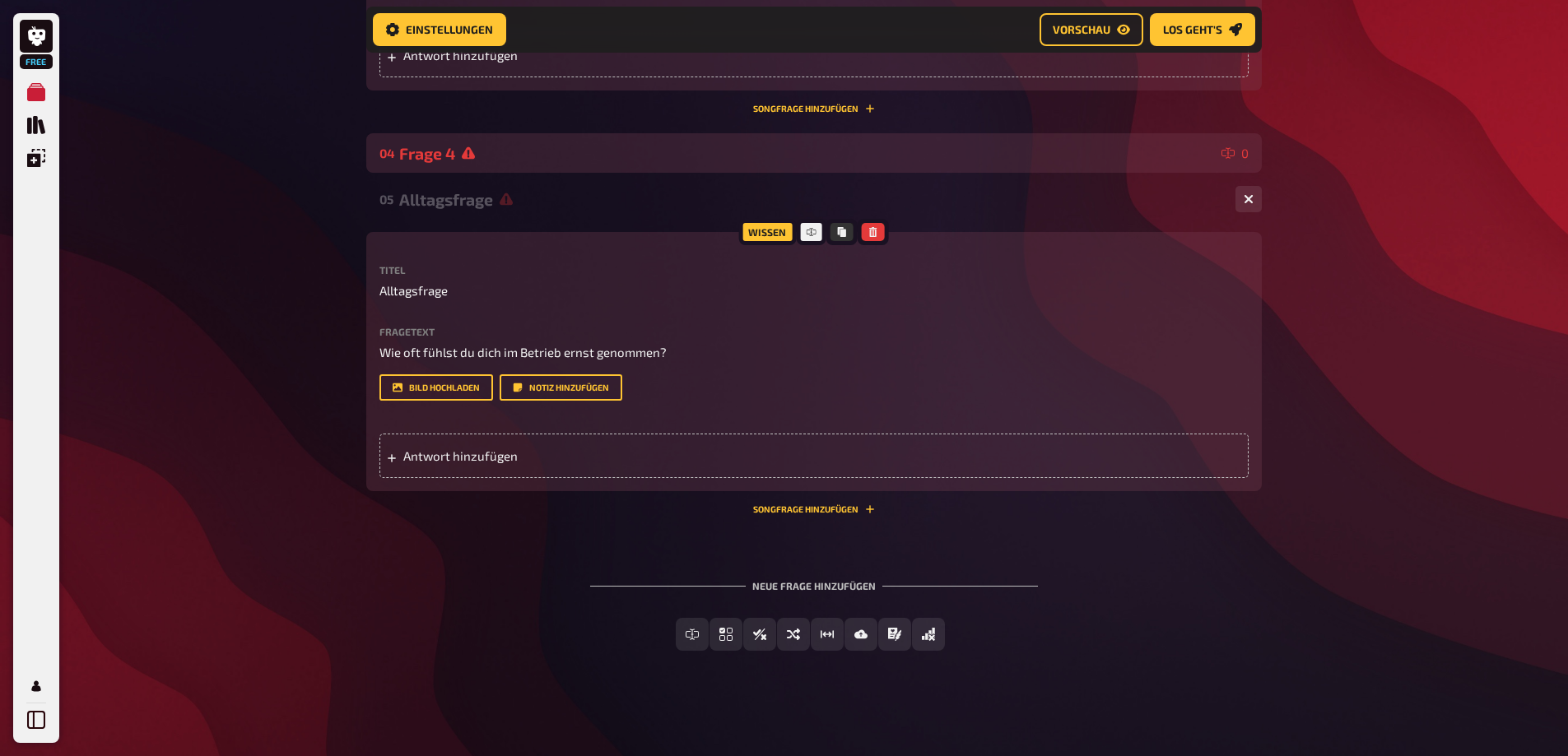
scroll to position [1892, 0]
click at [692, 637] on span "Einfachauswahl" at bounding box center [736, 635] width 98 height 12
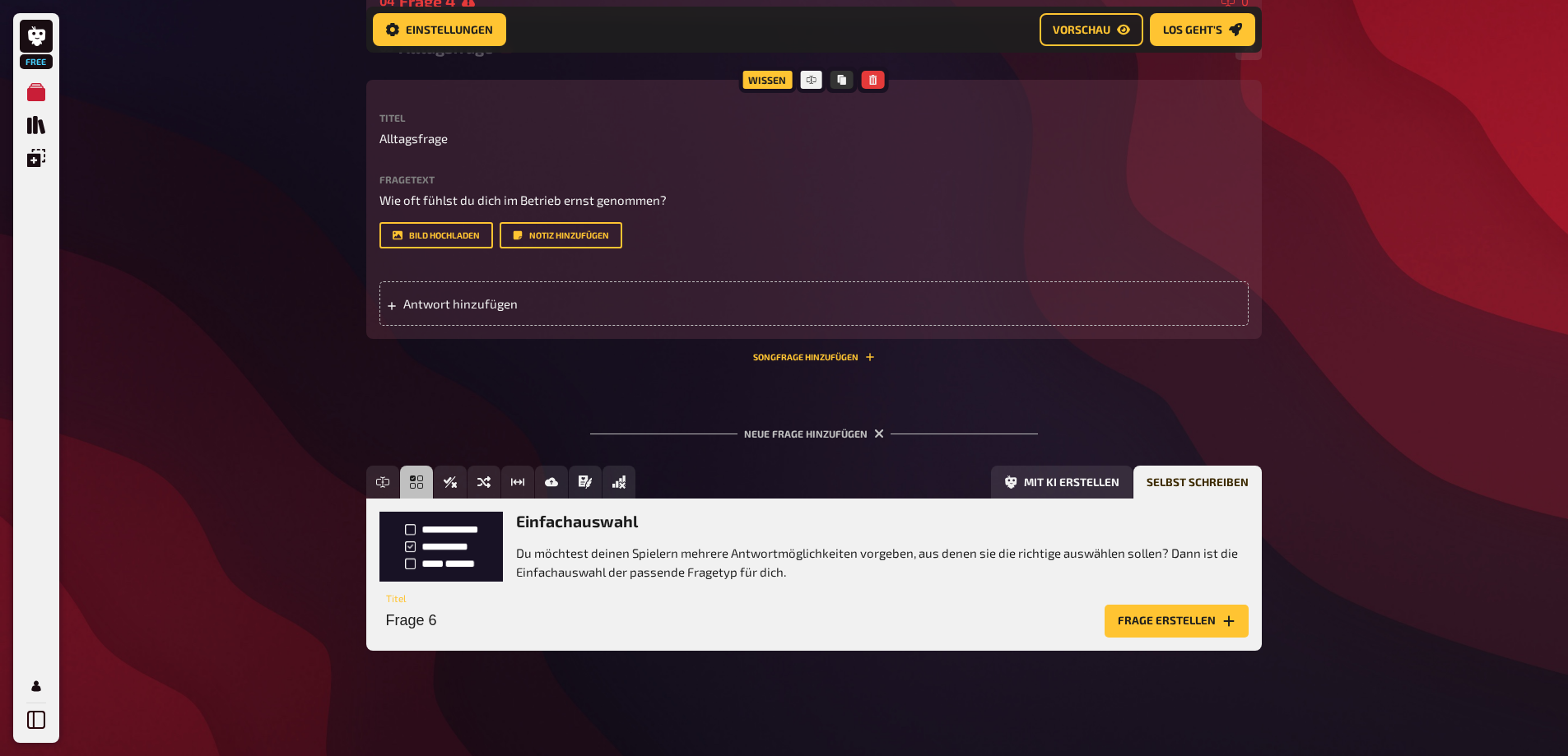
scroll to position [2044, 0]
click at [1175, 623] on button "Frage erstellen" at bounding box center [1176, 621] width 144 height 33
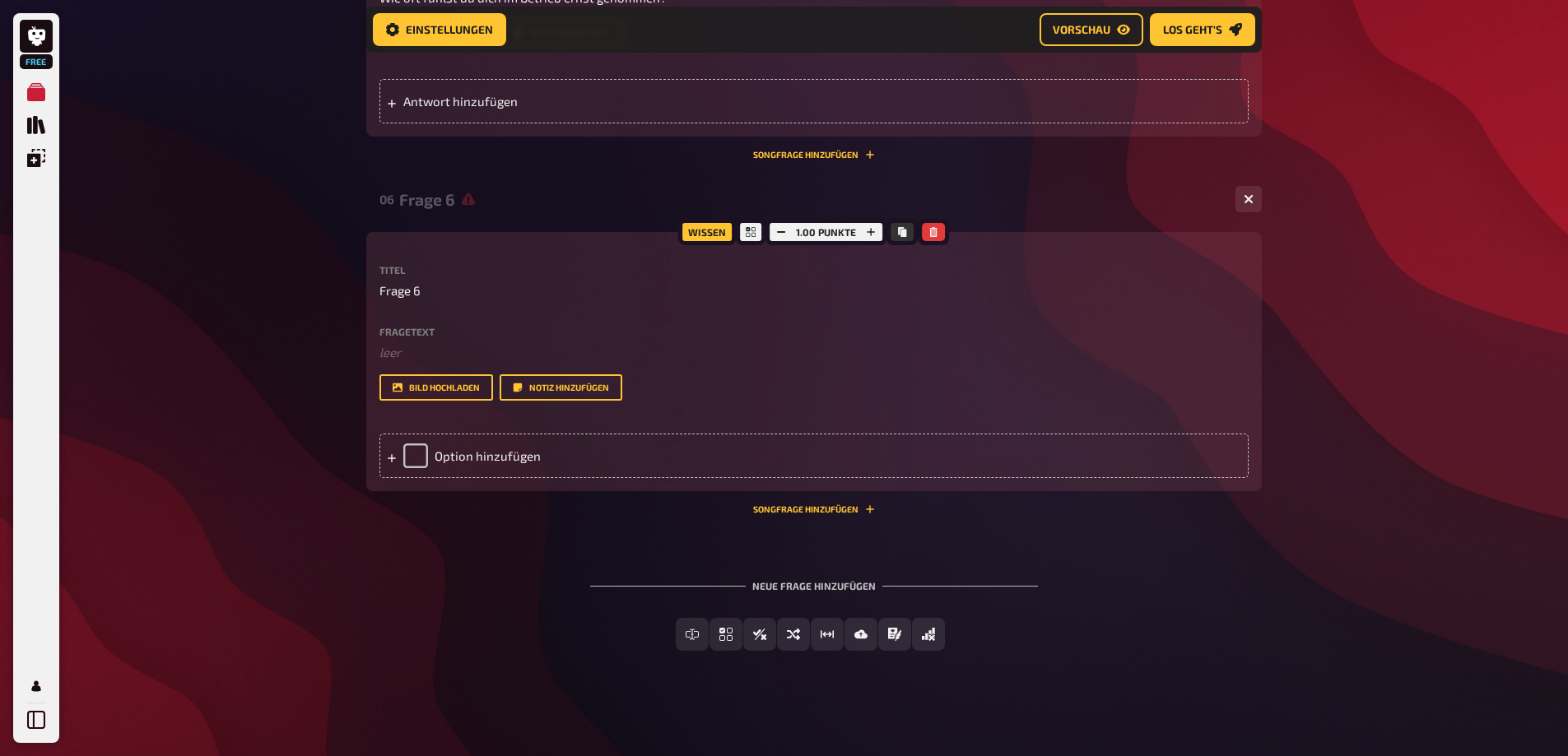
scroll to position [2247, 0]
click at [421, 288] on p "Frage 6" at bounding box center [813, 291] width 869 height 19
drag, startPoint x: 421, startPoint y: 288, endPoint x: 386, endPoint y: 293, distance: 35.4
click at [386, 293] on p "Frage 6" at bounding box center [813, 291] width 869 height 19
drag, startPoint x: 379, startPoint y: 290, endPoint x: 427, endPoint y: 290, distance: 48.0
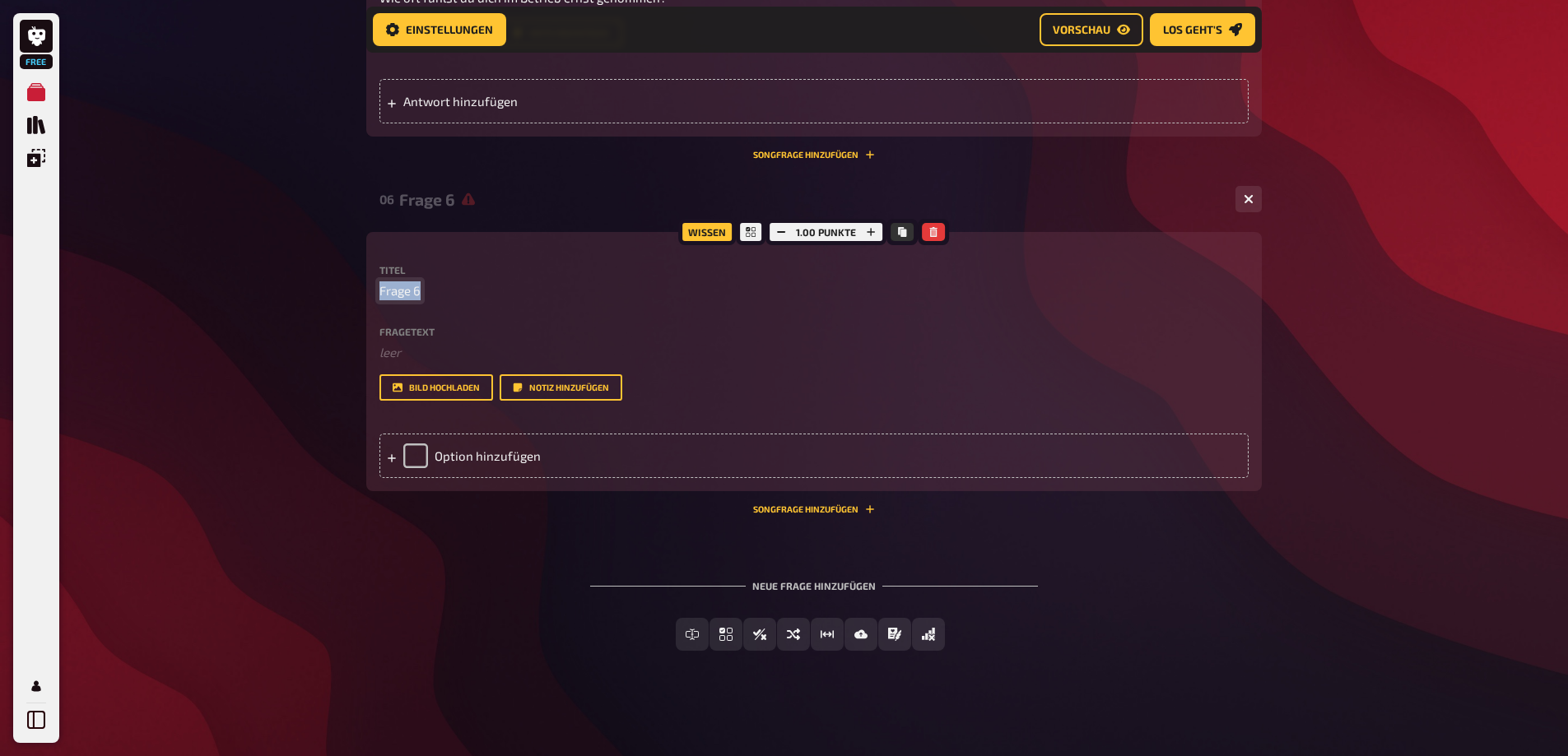
click at [427, 290] on p "Frage 6" at bounding box center [813, 291] width 869 height 19
paste span
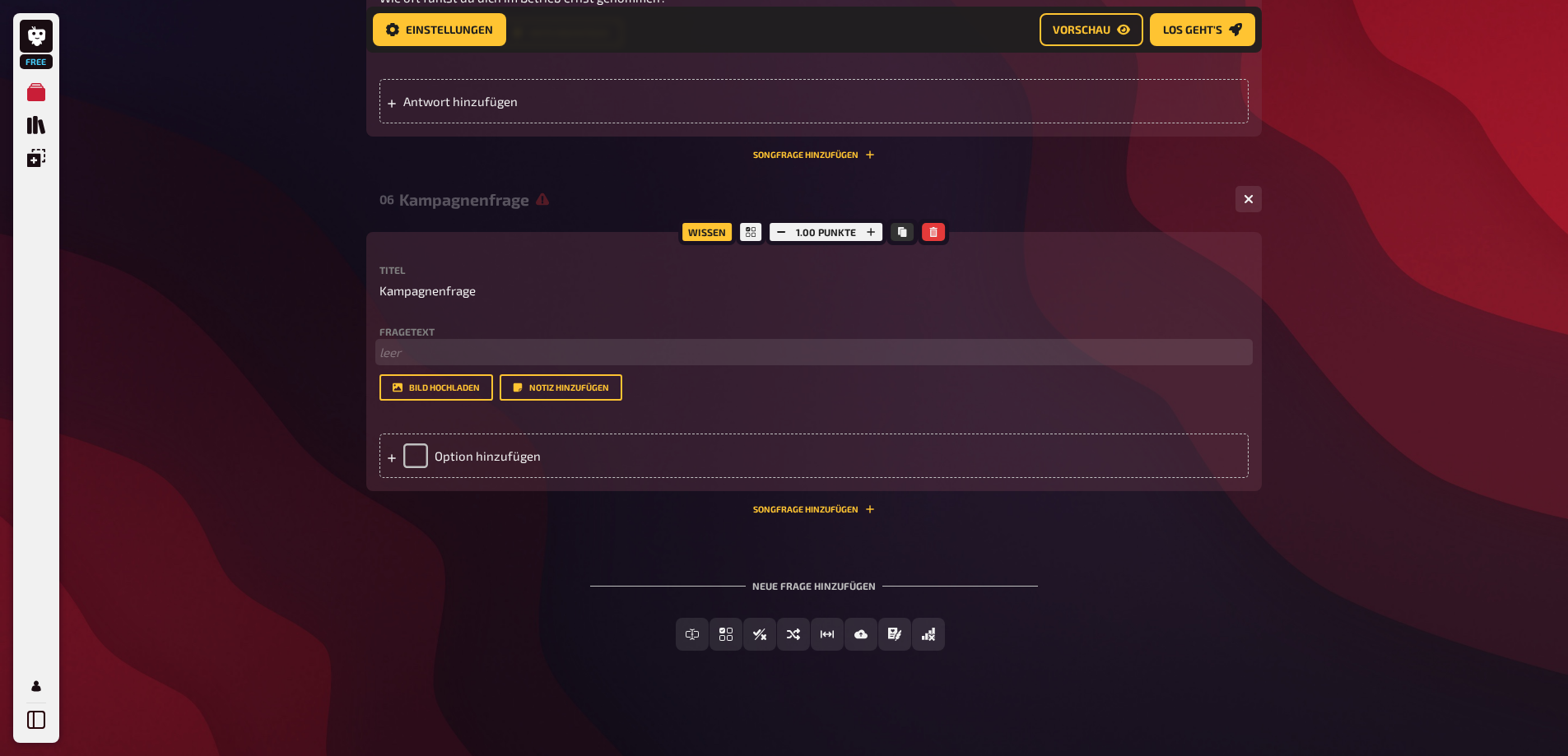
click at [416, 351] on p "﻿ leer" at bounding box center [813, 352] width 869 height 19
click at [473, 478] on div "Option hinzufügen" at bounding box center [813, 456] width 869 height 45
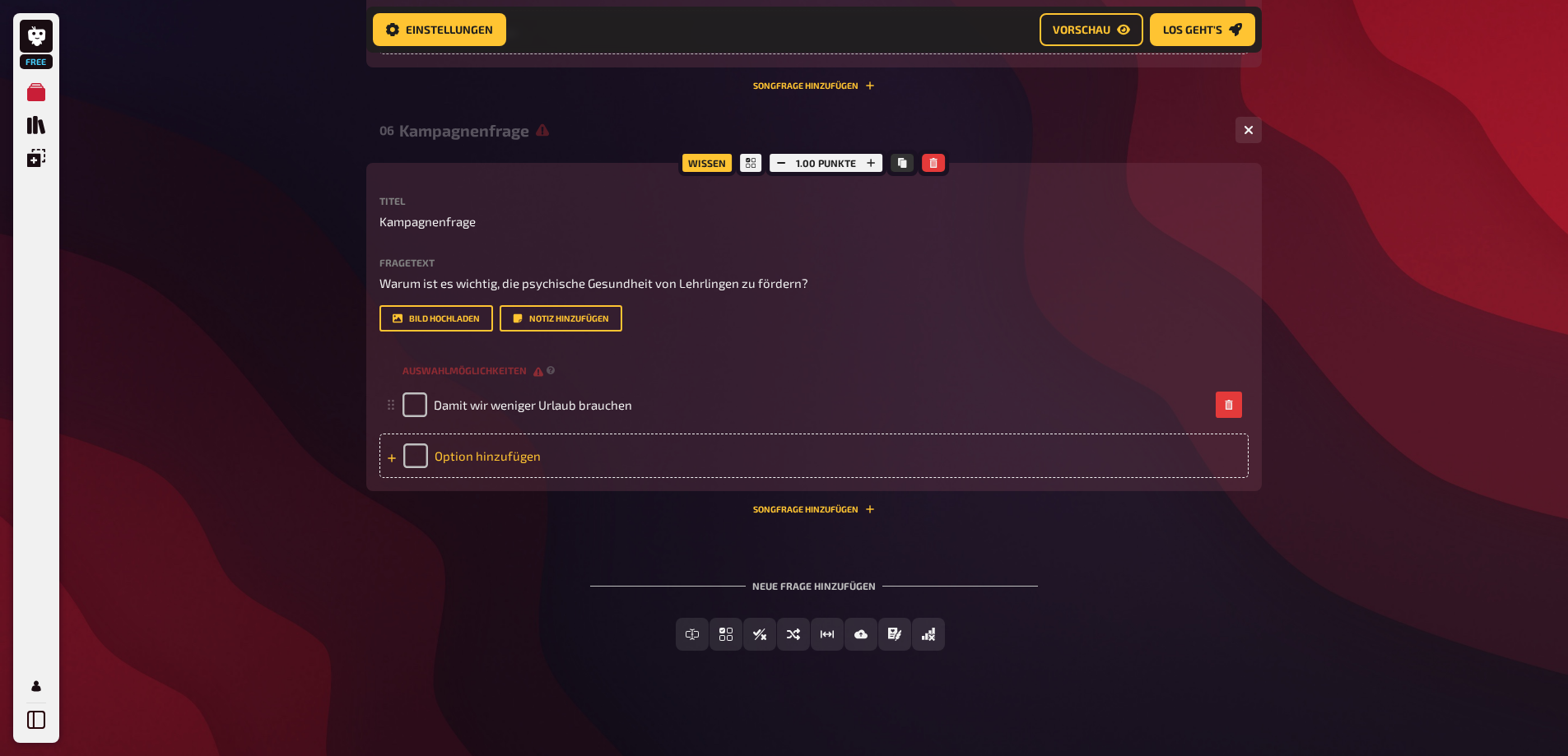
click at [475, 478] on div "Option hinzufügen" at bounding box center [813, 456] width 869 height 45
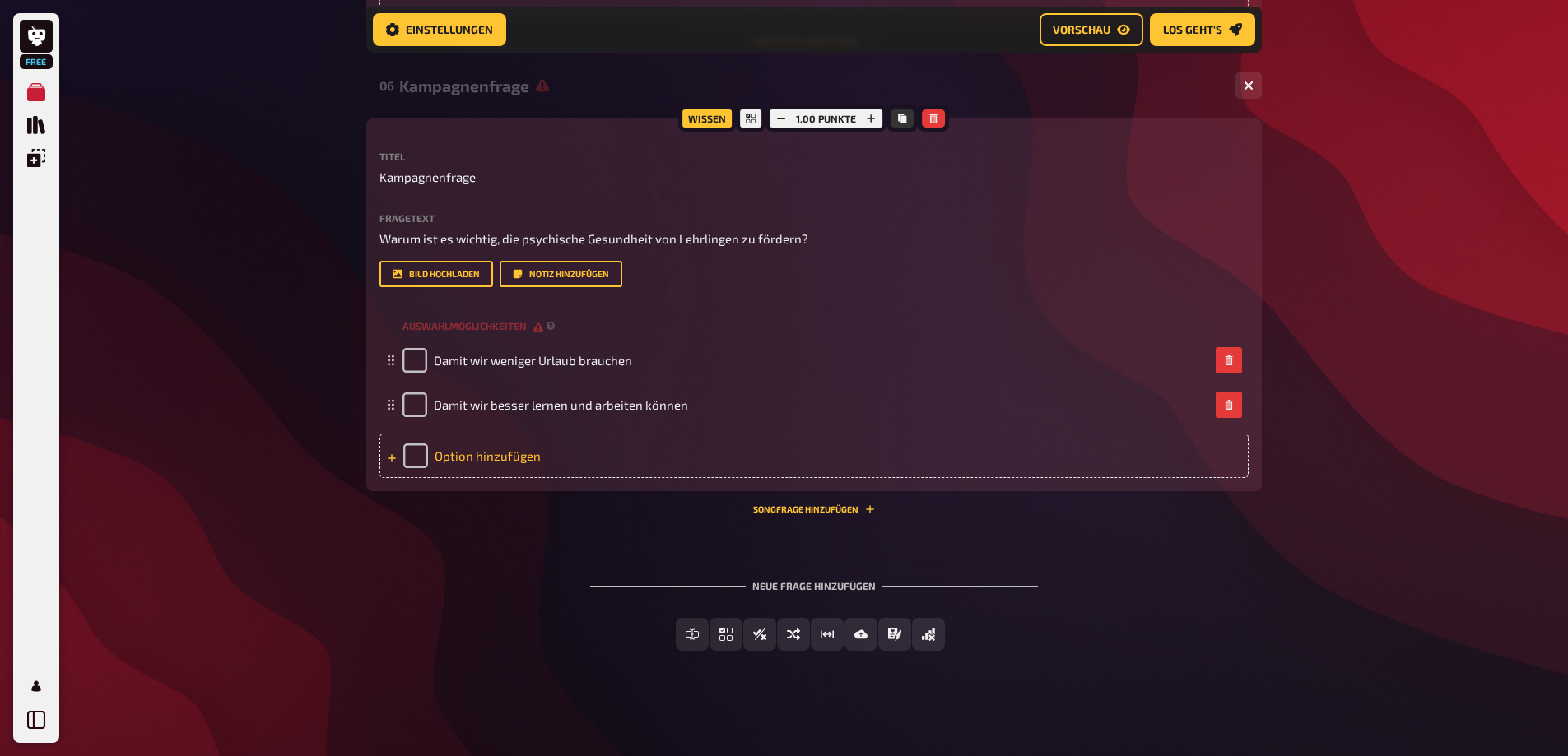
click at [451, 478] on div "Option hinzufügen" at bounding box center [813, 456] width 869 height 45
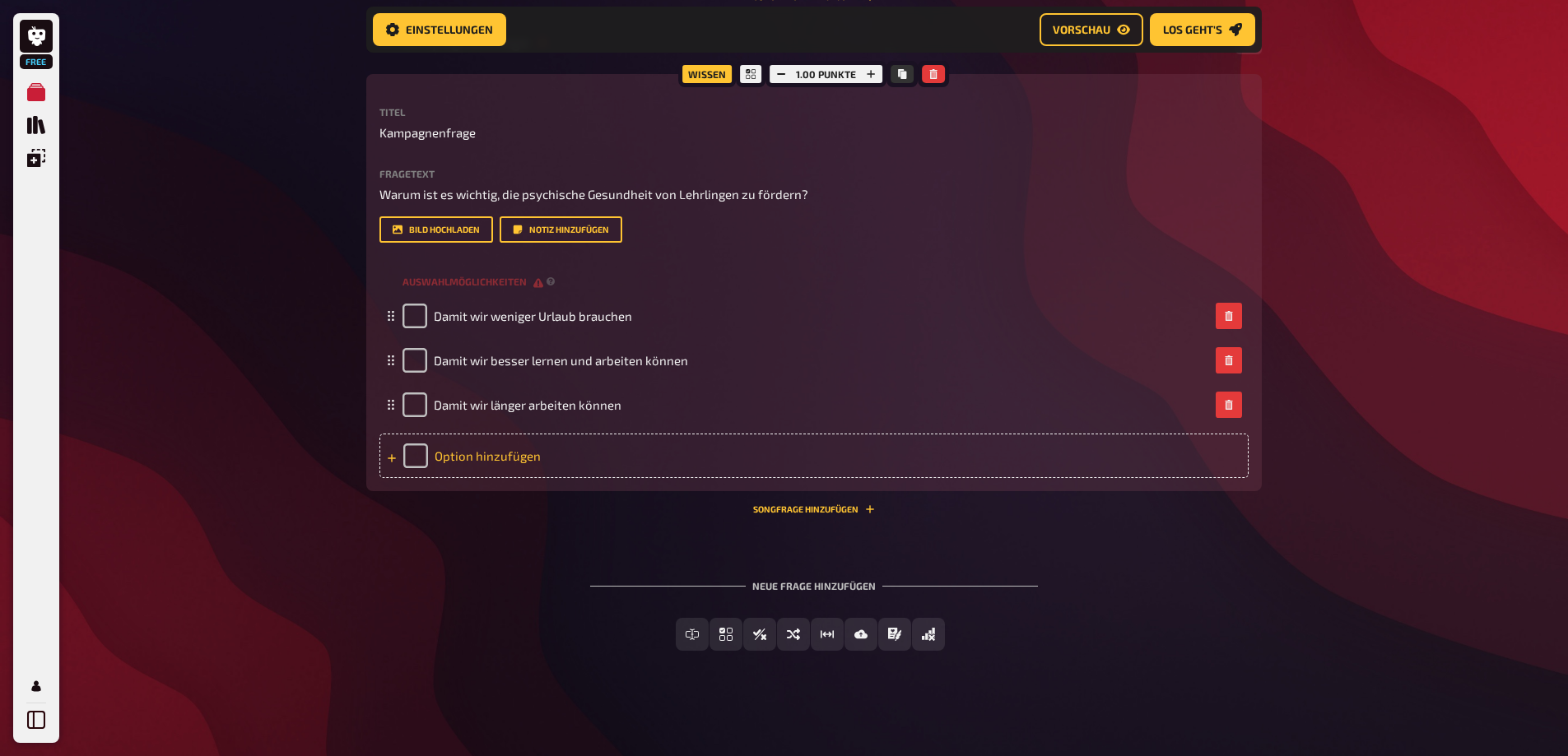
click at [490, 478] on div "Option hinzufügen" at bounding box center [813, 456] width 869 height 45
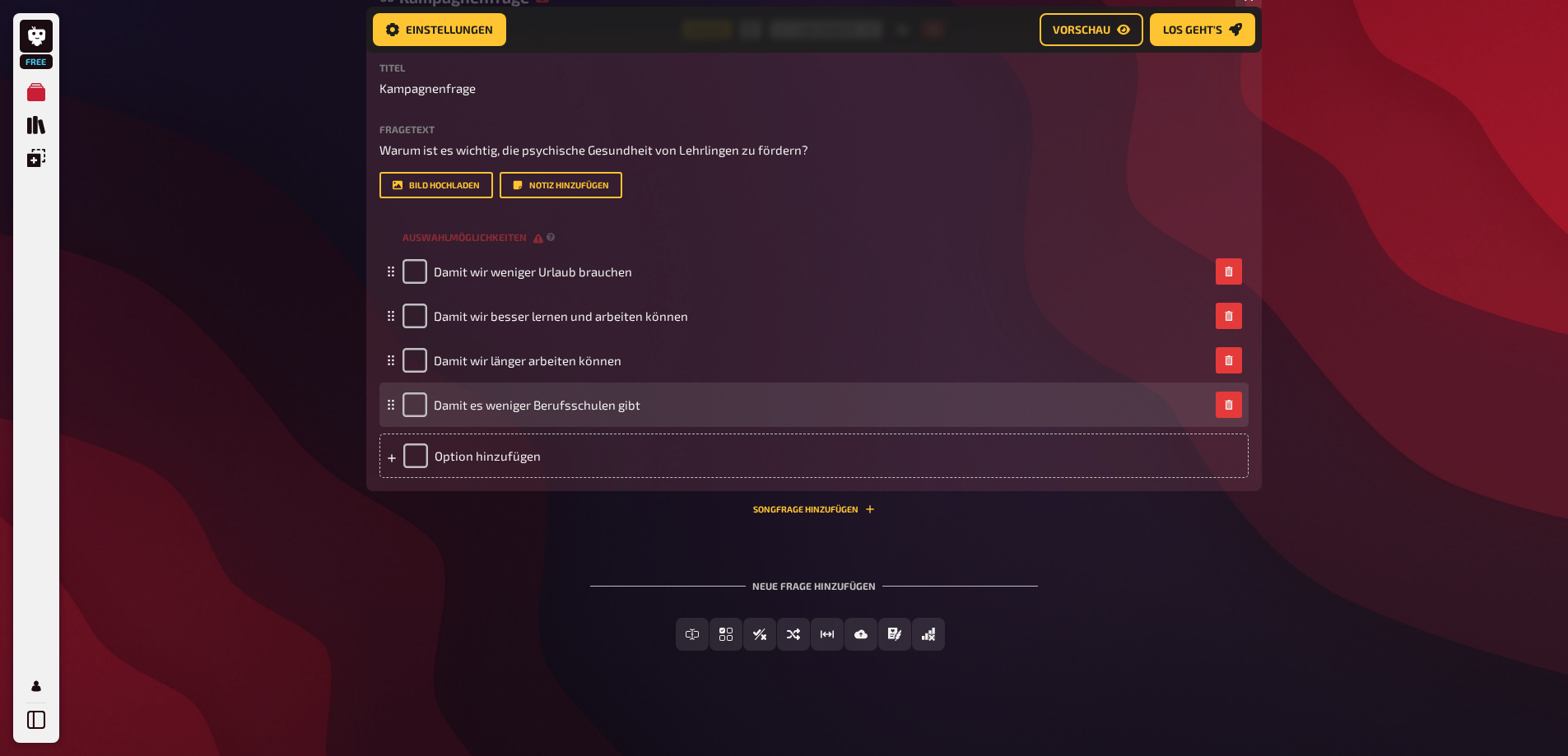
scroll to position [2329, 0]
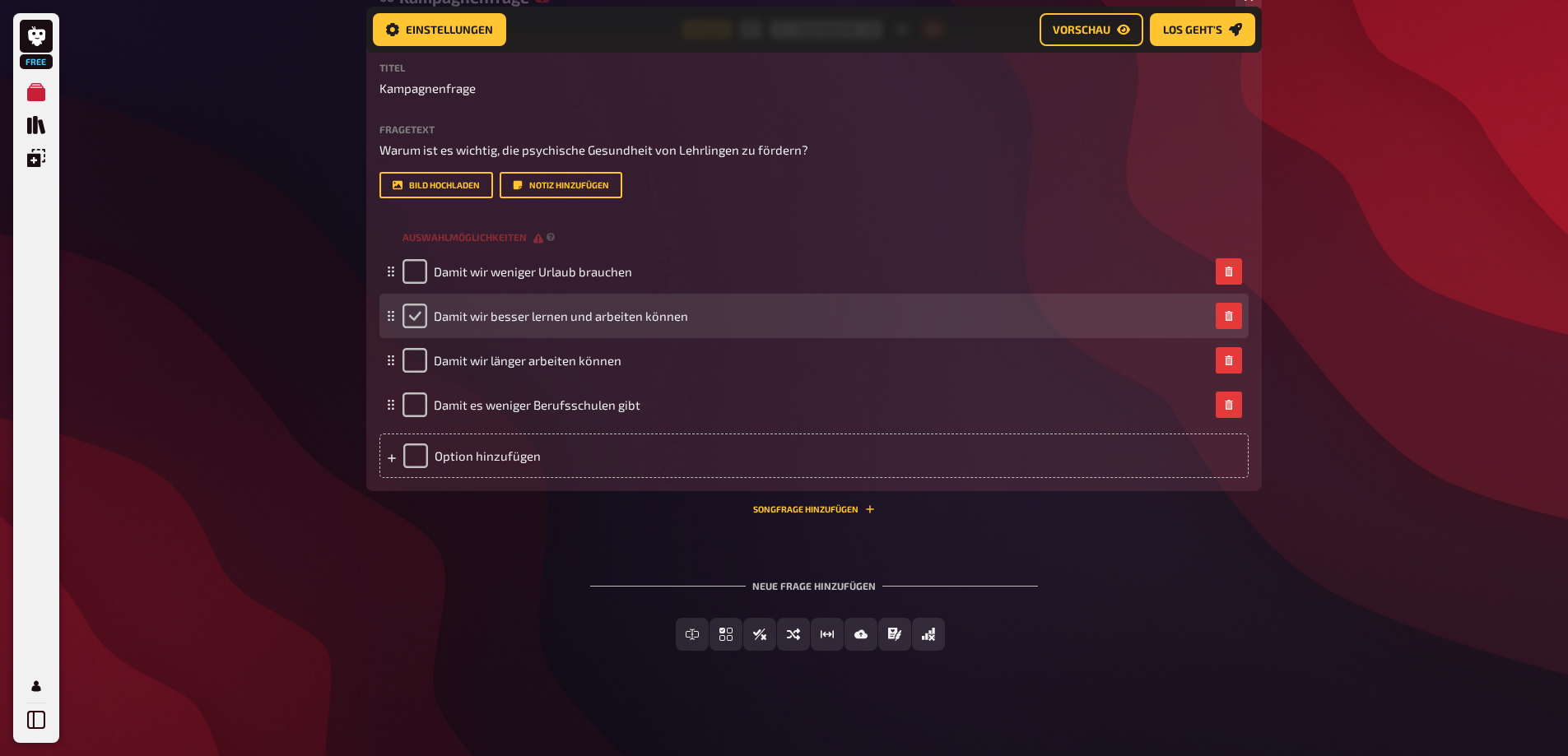
click at [411, 328] on input "checkbox" at bounding box center [414, 315] width 24 height 24
checkbox input "true"
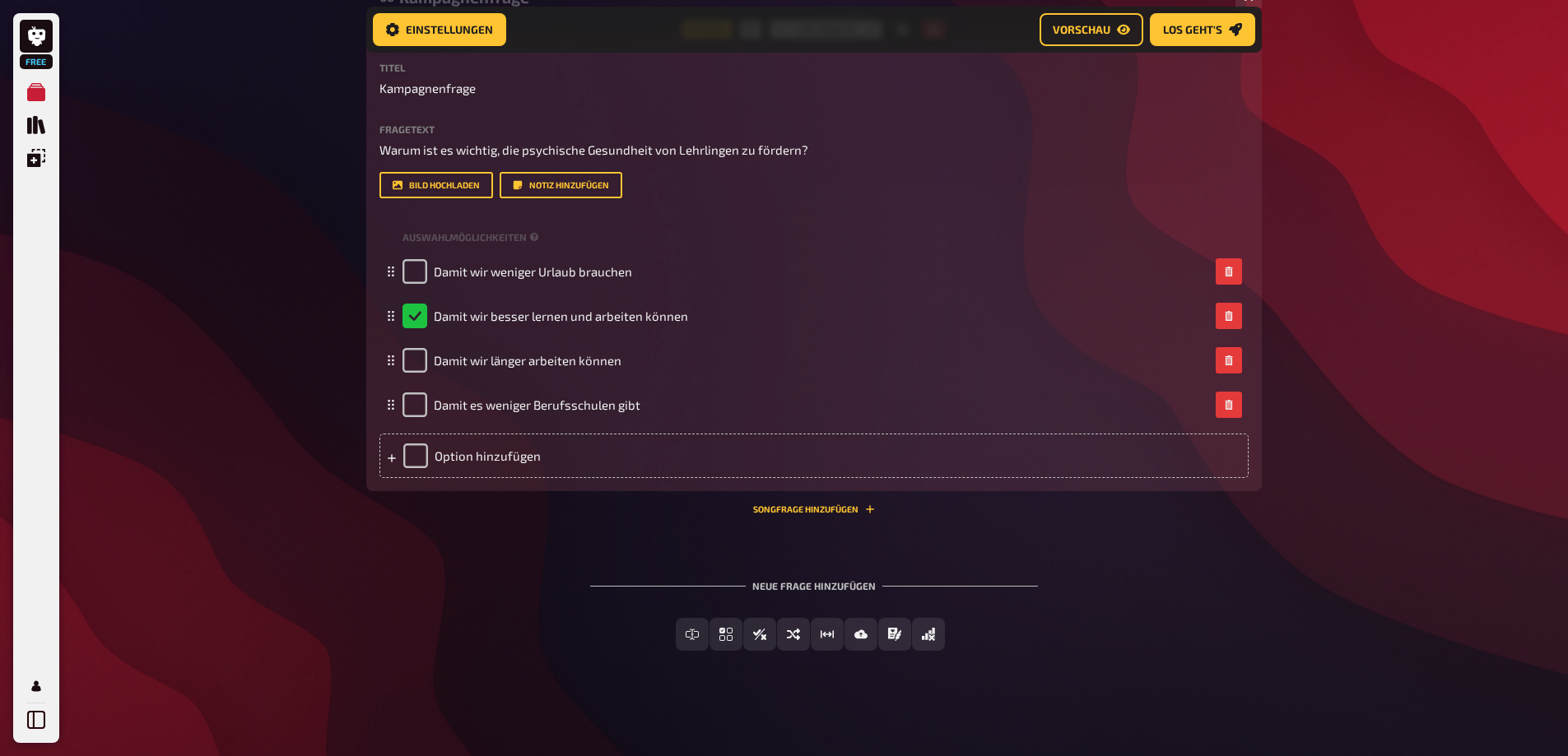
scroll to position [2493, 0]
click at [831, 641] on span "Sortierfrage" at bounding box center [803, 635] width 81 height 12
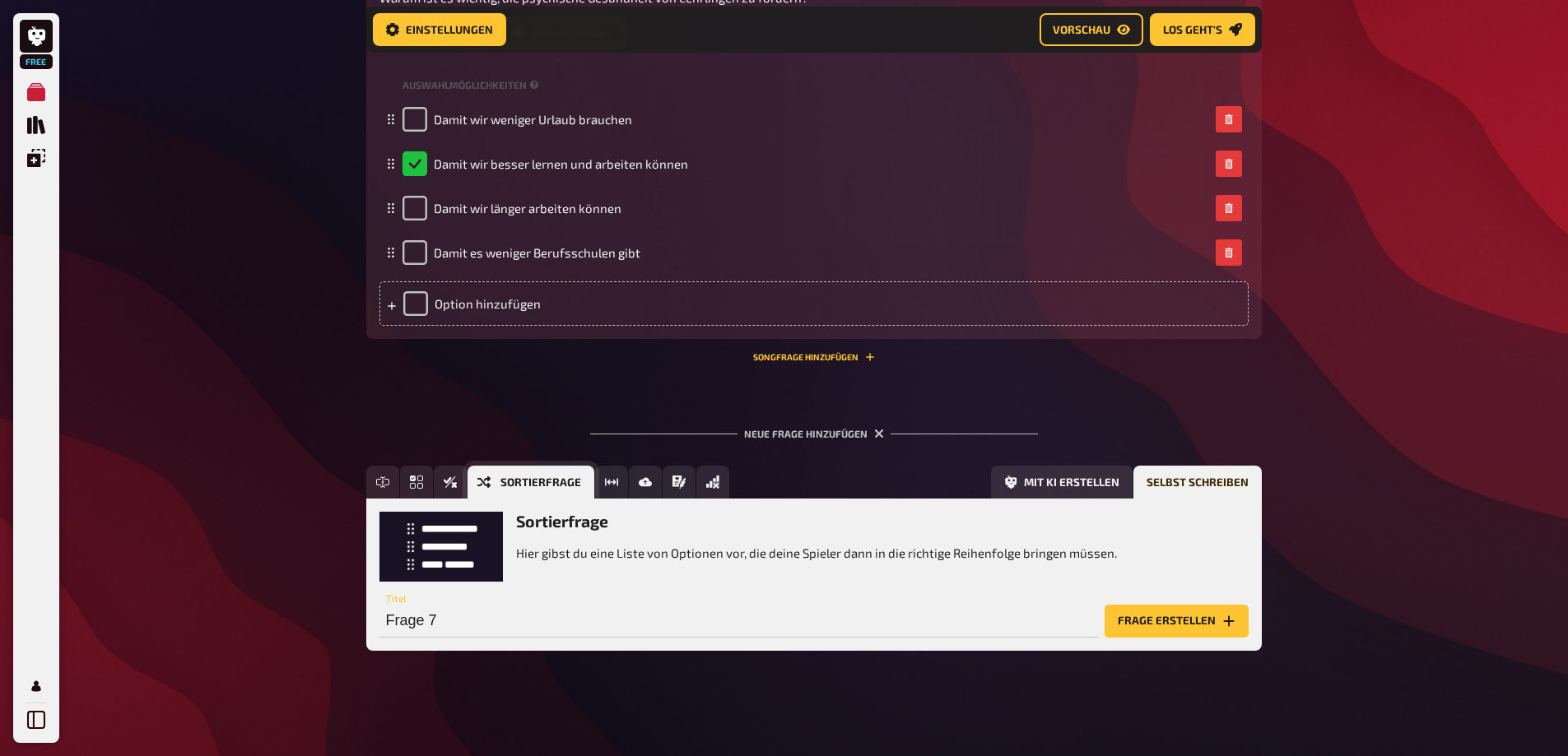
scroll to position [2657, 0]
click at [1158, 622] on button "Frage erstellen" at bounding box center [1176, 621] width 144 height 33
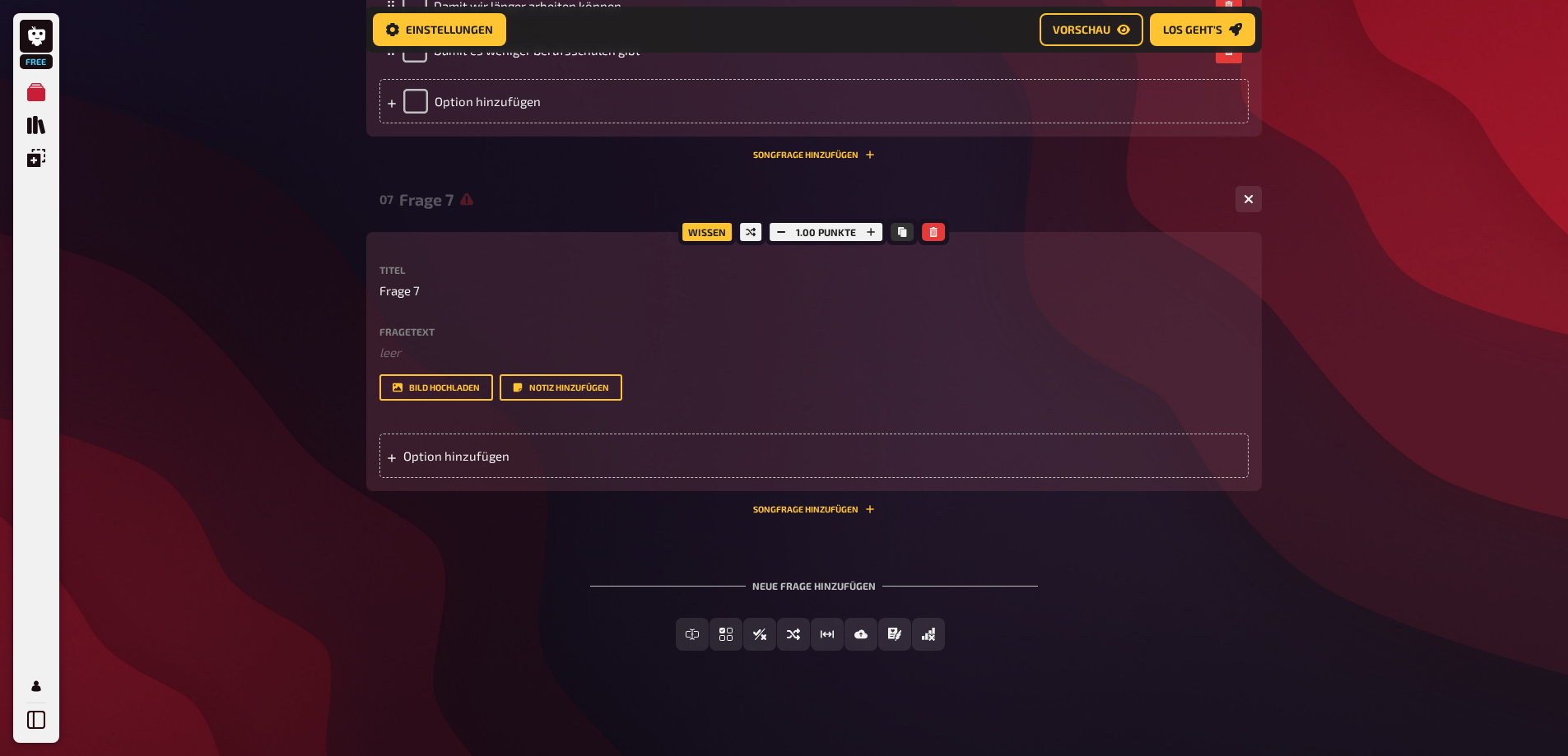
scroll to position [2860, 0]
click at [407, 354] on p "﻿ leer" at bounding box center [813, 352] width 869 height 19
click at [403, 291] on span "Frage 7" at bounding box center [400, 291] width 40 height 19
drag, startPoint x: 419, startPoint y: 296, endPoint x: 376, endPoint y: 288, distance: 43.7
click at [376, 288] on div "Wissen 1.00 Punkte Titel Frage 7 Fragetext Welche der drei Kampagnen-Forderunge…" at bounding box center [813, 362] width 895 height 259
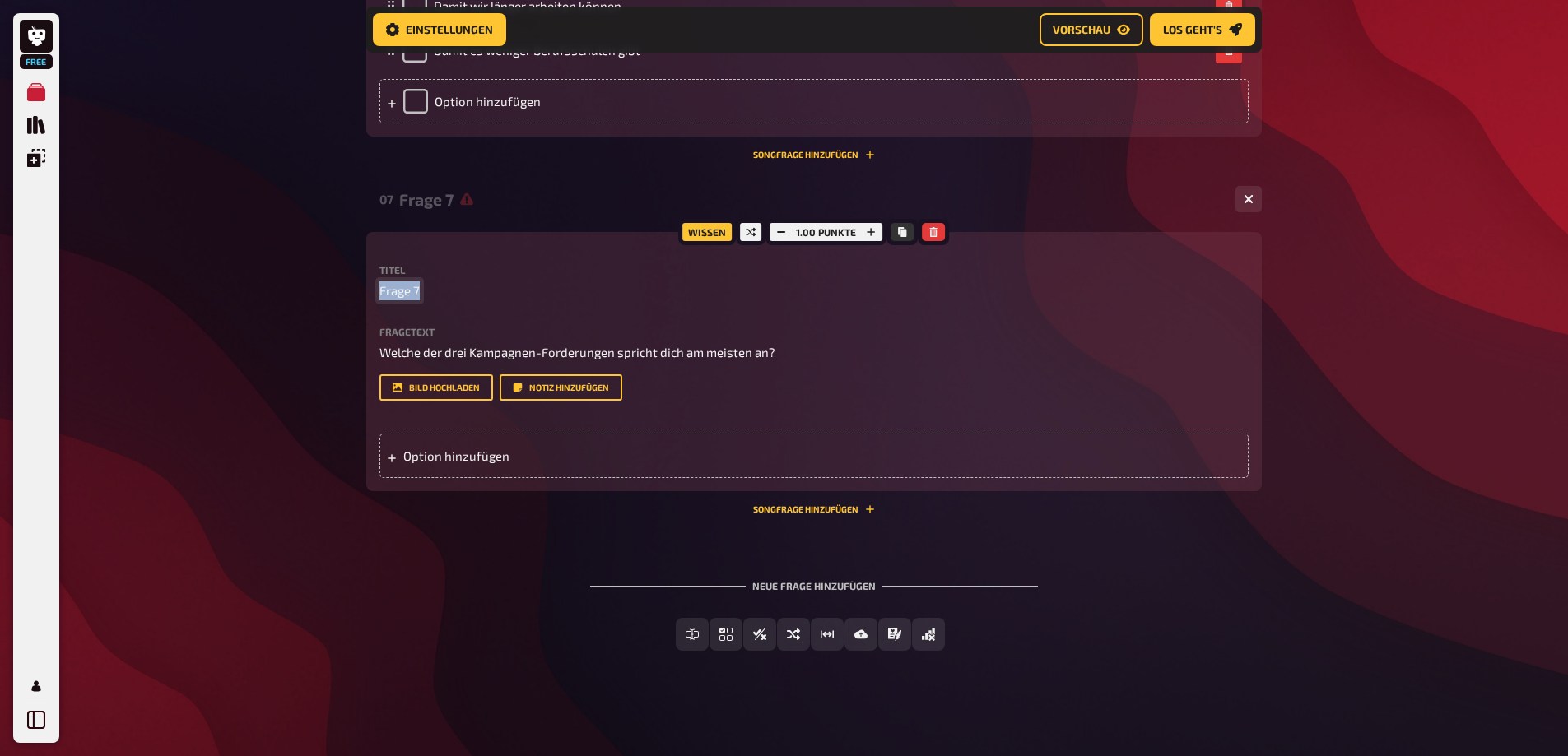
paste span
click at [464, 478] on div "Option hinzufügen" at bounding box center [813, 456] width 869 height 45
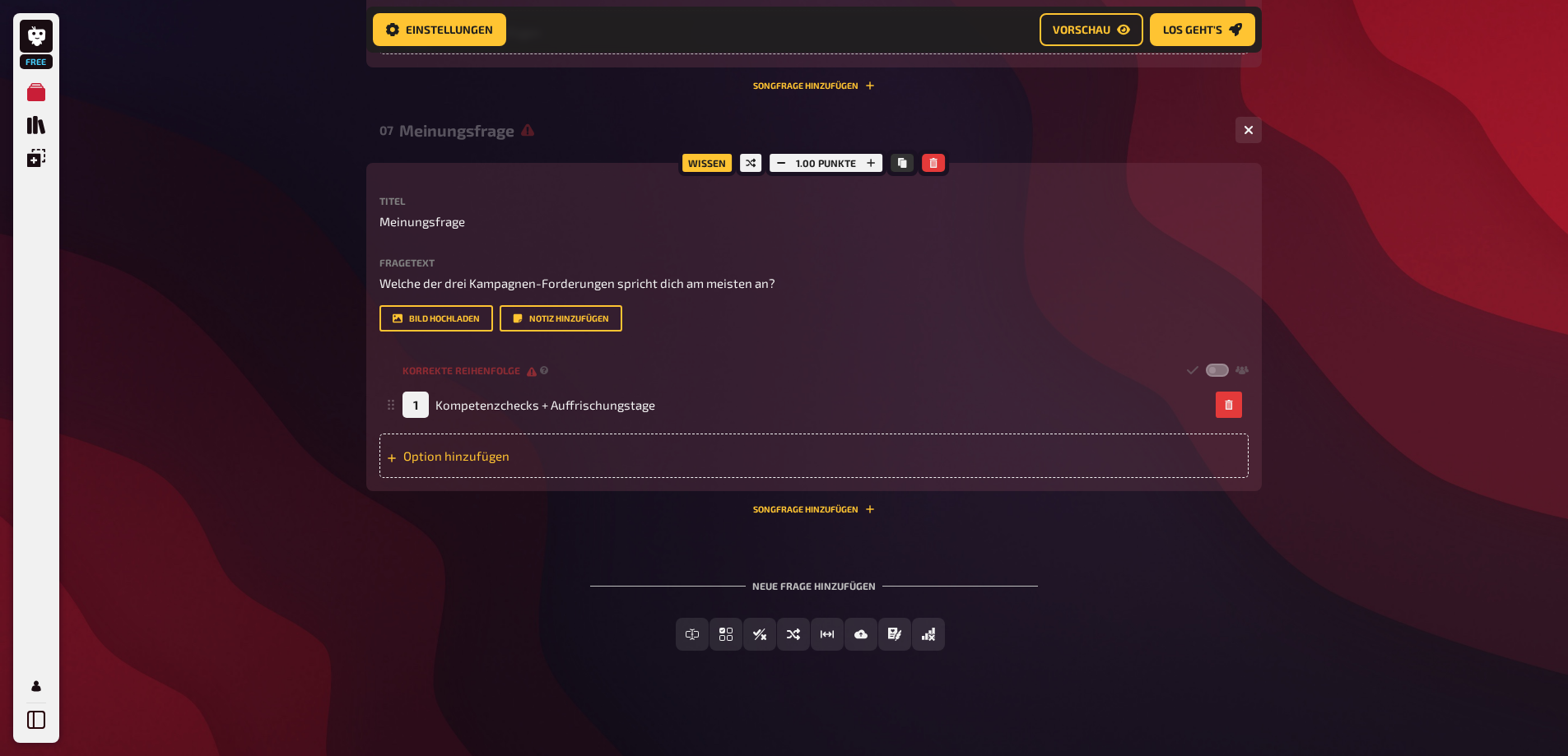
click at [519, 478] on div "Option hinzufügen" at bounding box center [813, 456] width 869 height 45
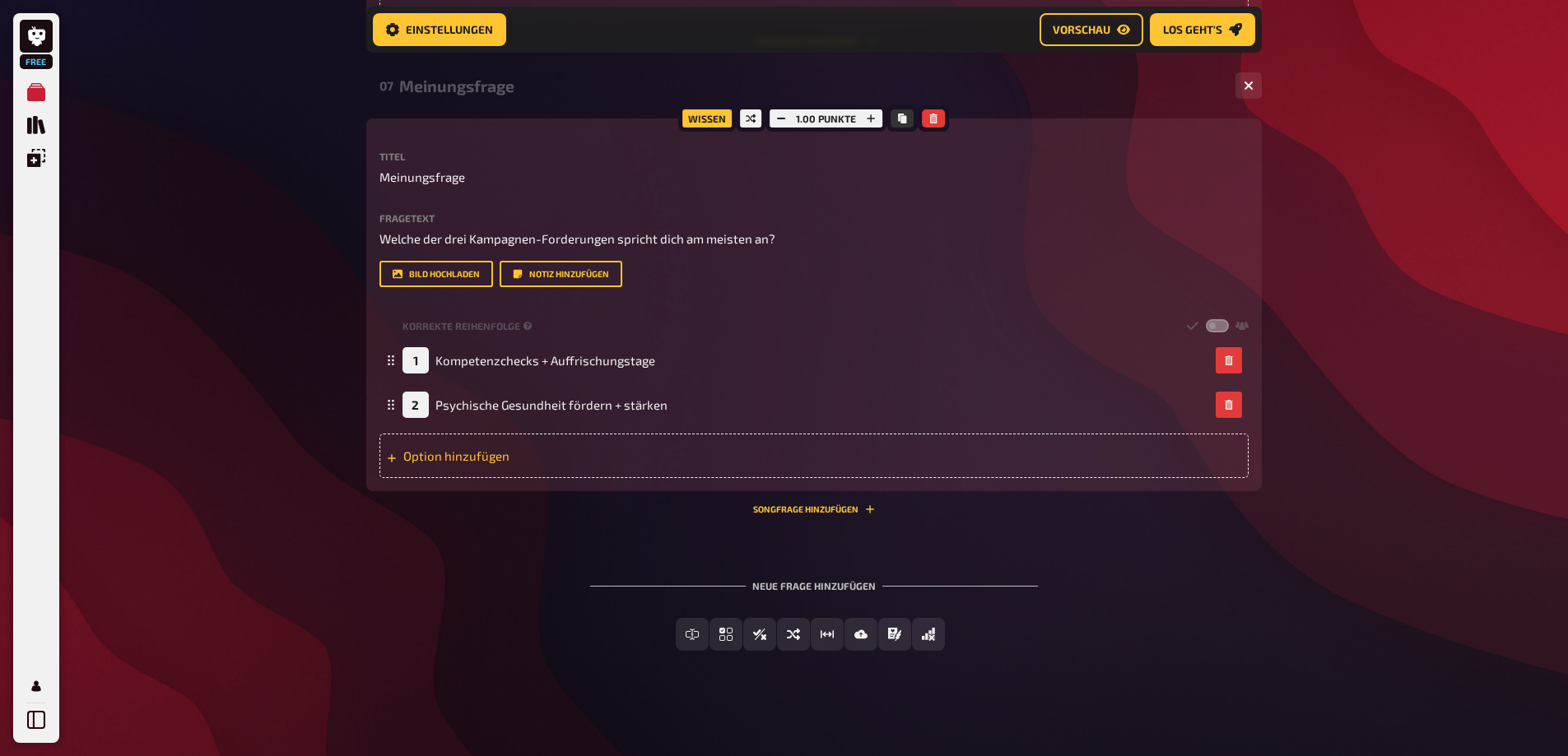
click at [501, 478] on div "Option hinzufügen" at bounding box center [813, 456] width 869 height 45
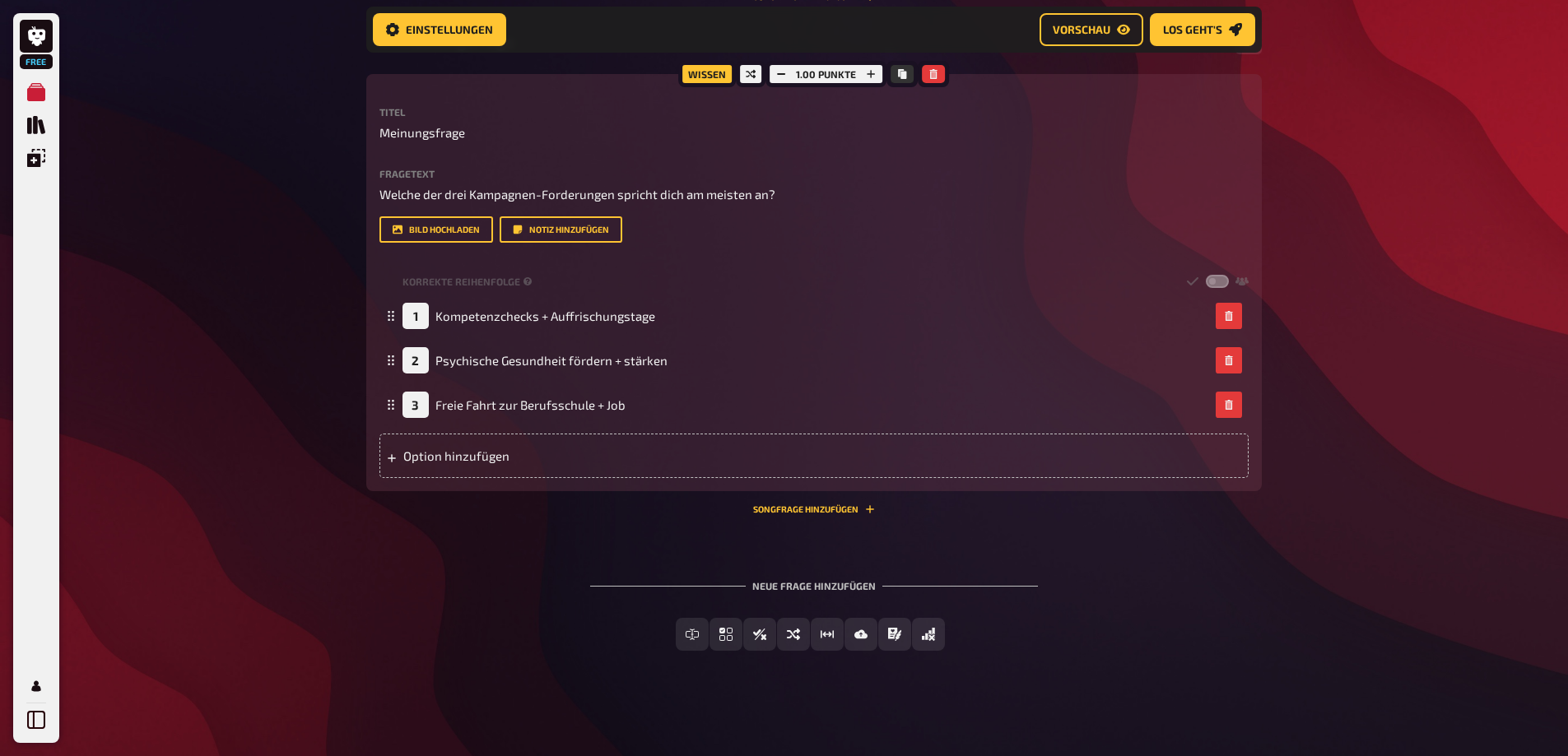
scroll to position [3073, 0]
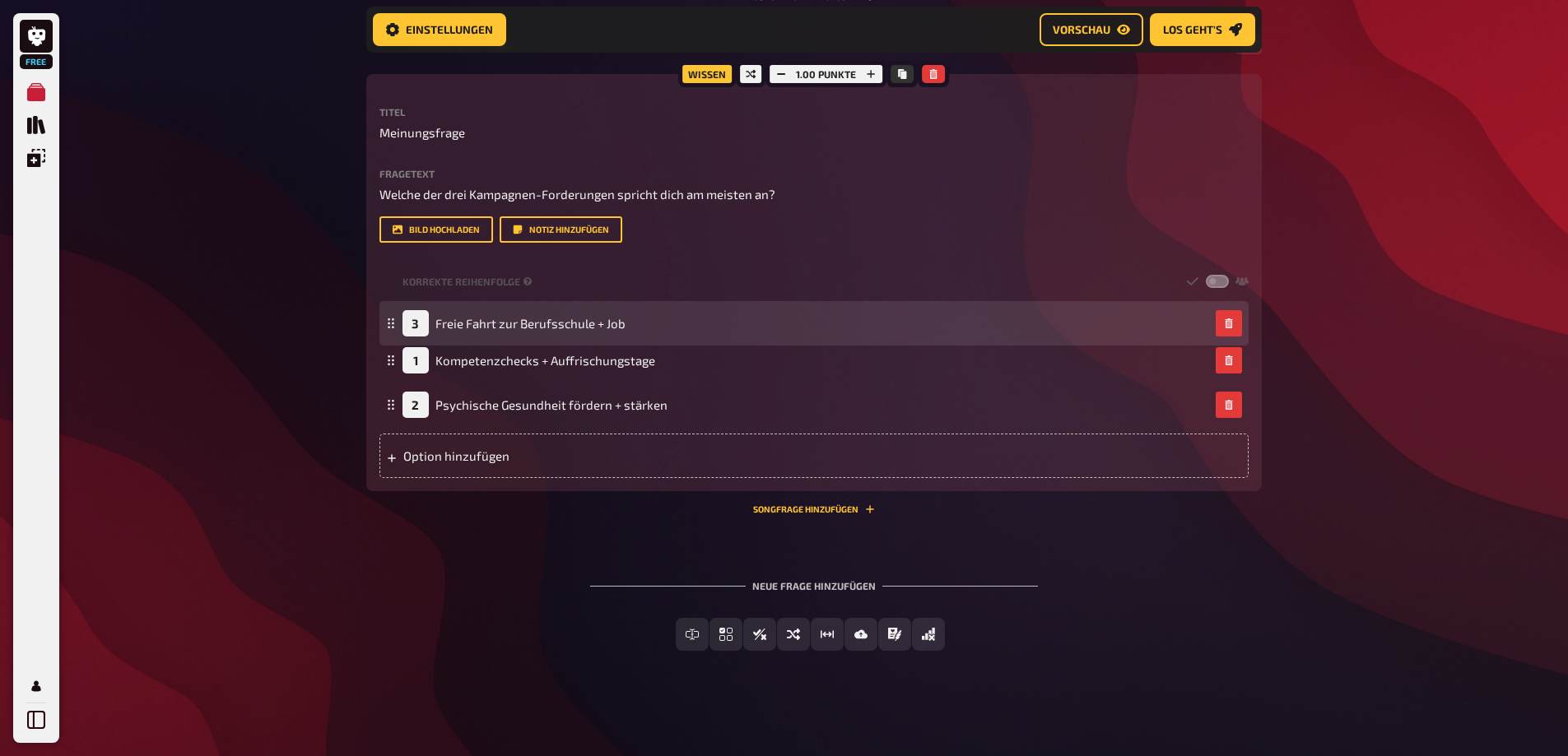
drag, startPoint x: 391, startPoint y: 407, endPoint x: 392, endPoint y: 325, distance: 82.0
click at [392, 325] on icon at bounding box center [391, 324] width 10 height 10
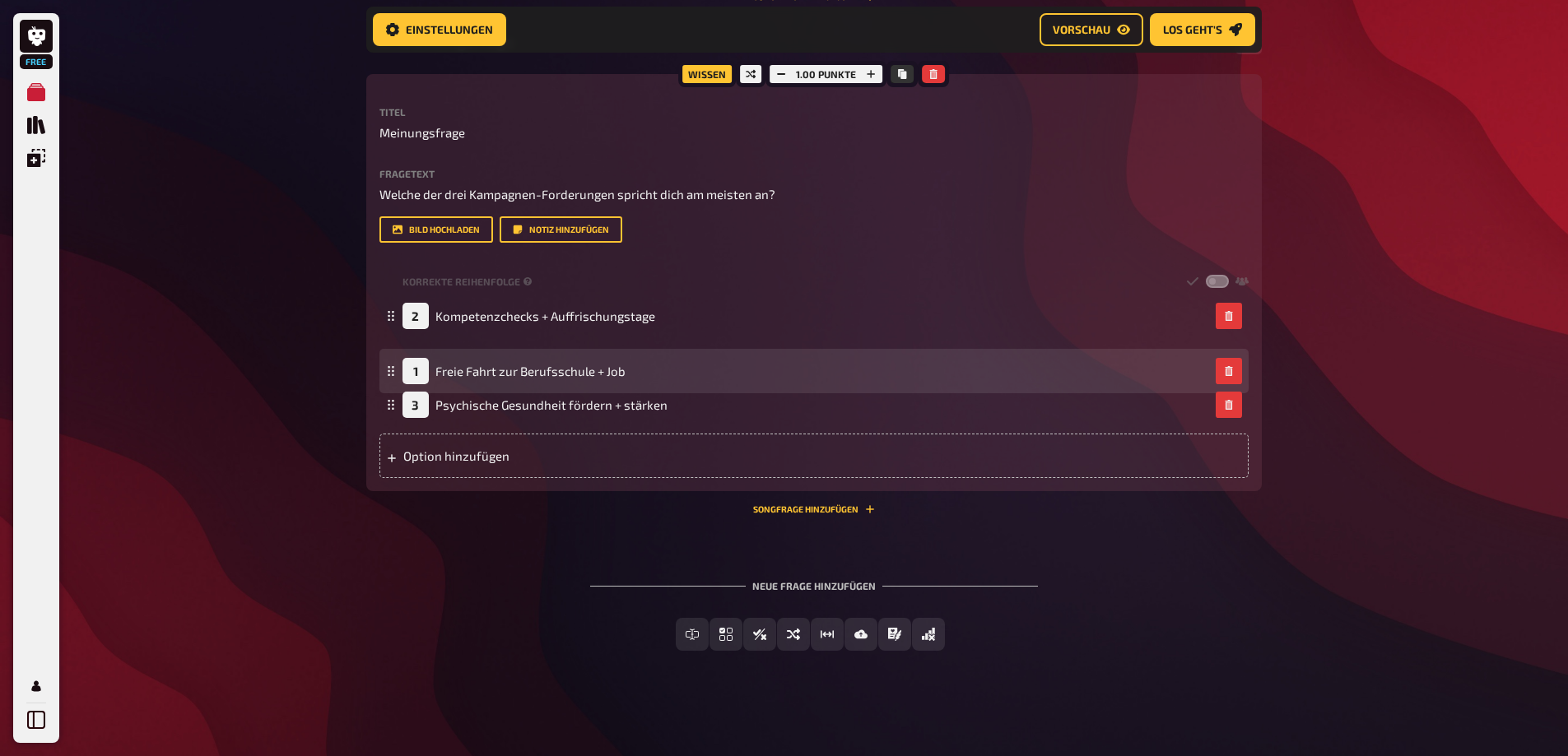
drag, startPoint x: 394, startPoint y: 315, endPoint x: 393, endPoint y: 370, distance: 55.0
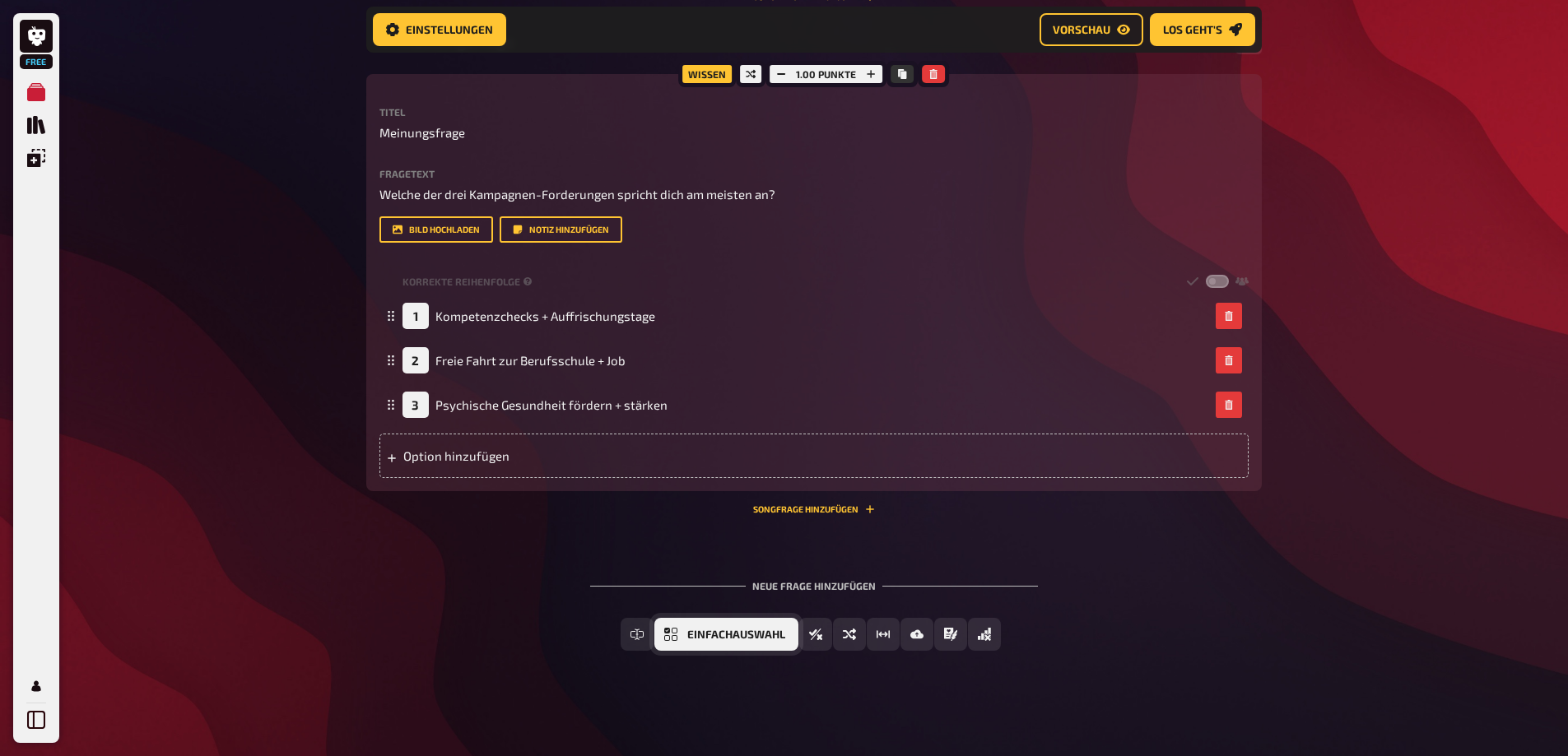
click at [712, 643] on button "Einfachauswahl" at bounding box center [726, 634] width 144 height 33
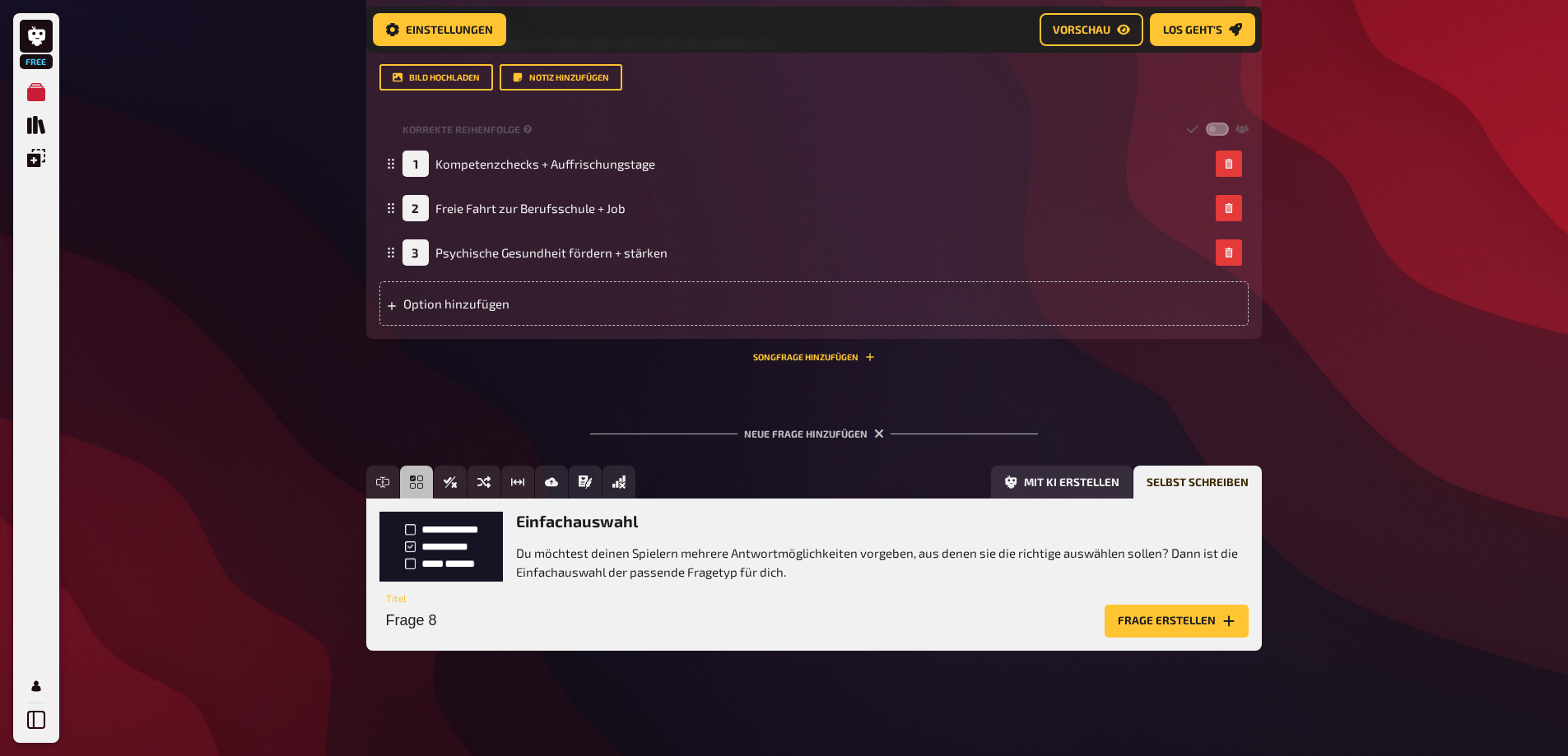
scroll to position [3225, 0]
click at [1110, 628] on button "Frage erstellen" at bounding box center [1176, 621] width 144 height 33
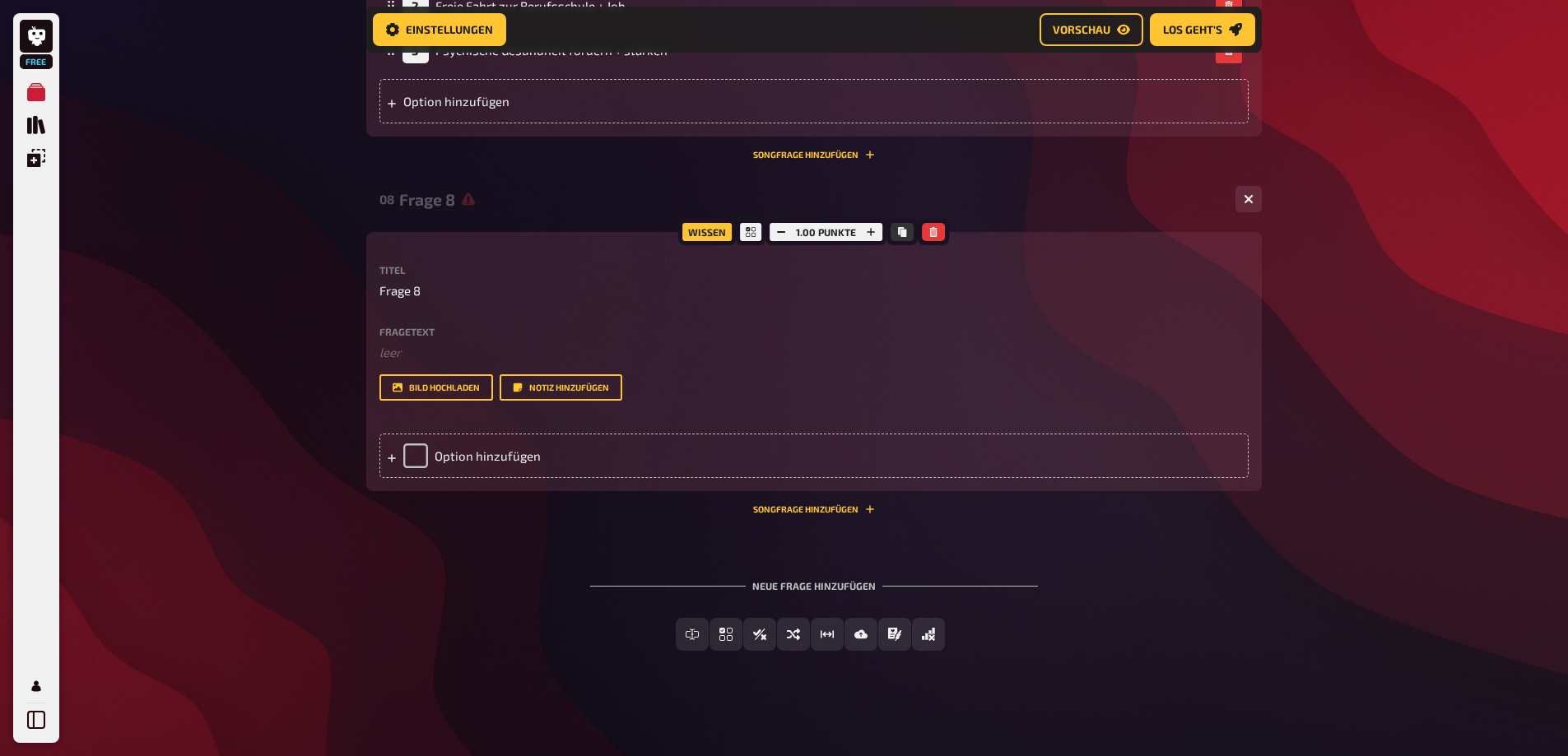
scroll to position [3428, 0]
click at [419, 293] on span "Frage 8" at bounding box center [400, 291] width 41 height 19
drag, startPoint x: 419, startPoint y: 293, endPoint x: 379, endPoint y: 294, distance: 40.0
click at [379, 294] on span "Frage 8" at bounding box center [400, 291] width 41 height 19
paste span
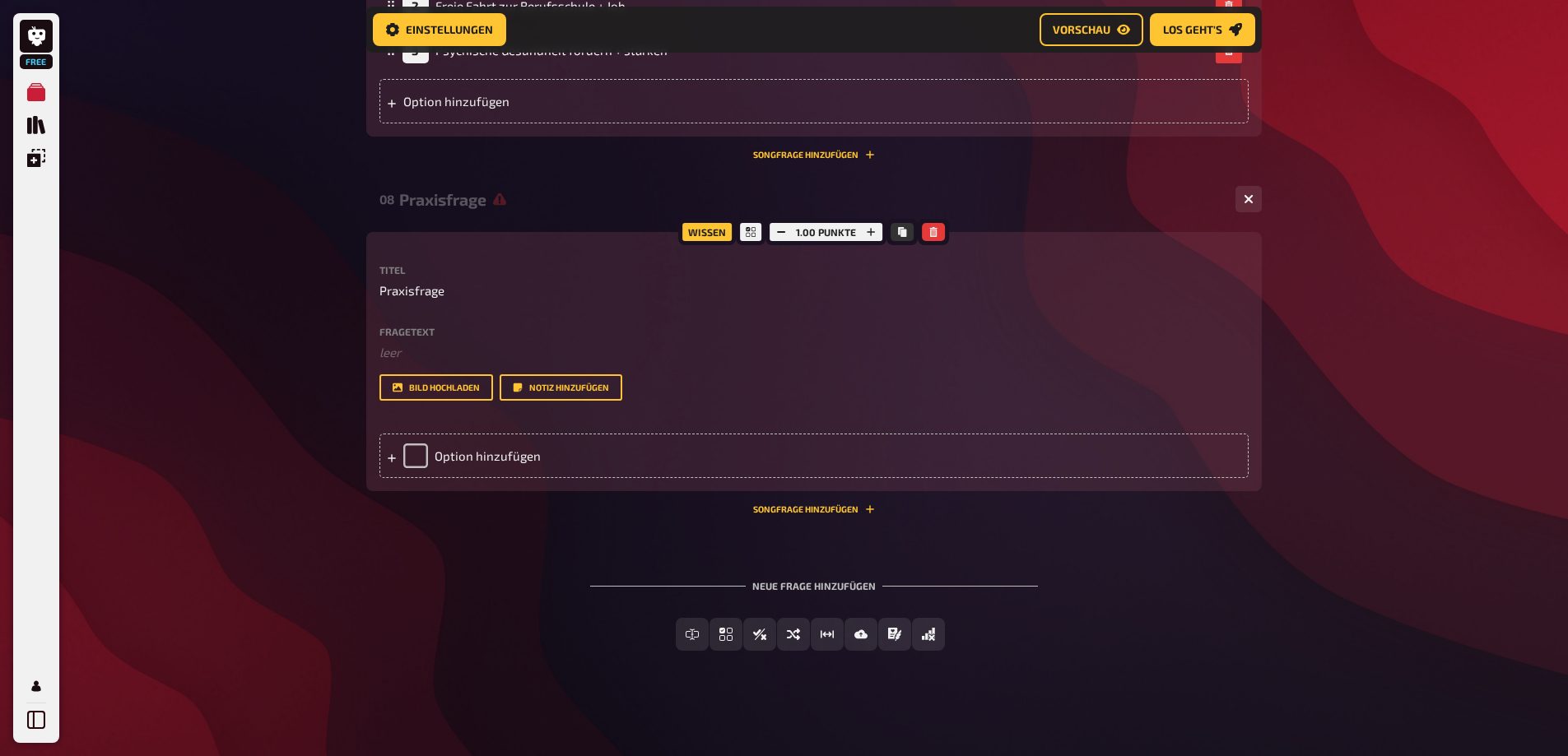
click at [716, 241] on div "Wissen" at bounding box center [707, 231] width 57 height 26
click at [747, 236] on icon at bounding box center [750, 232] width 10 height 10
click at [1258, 193] on button "button" at bounding box center [1248, 198] width 26 height 26
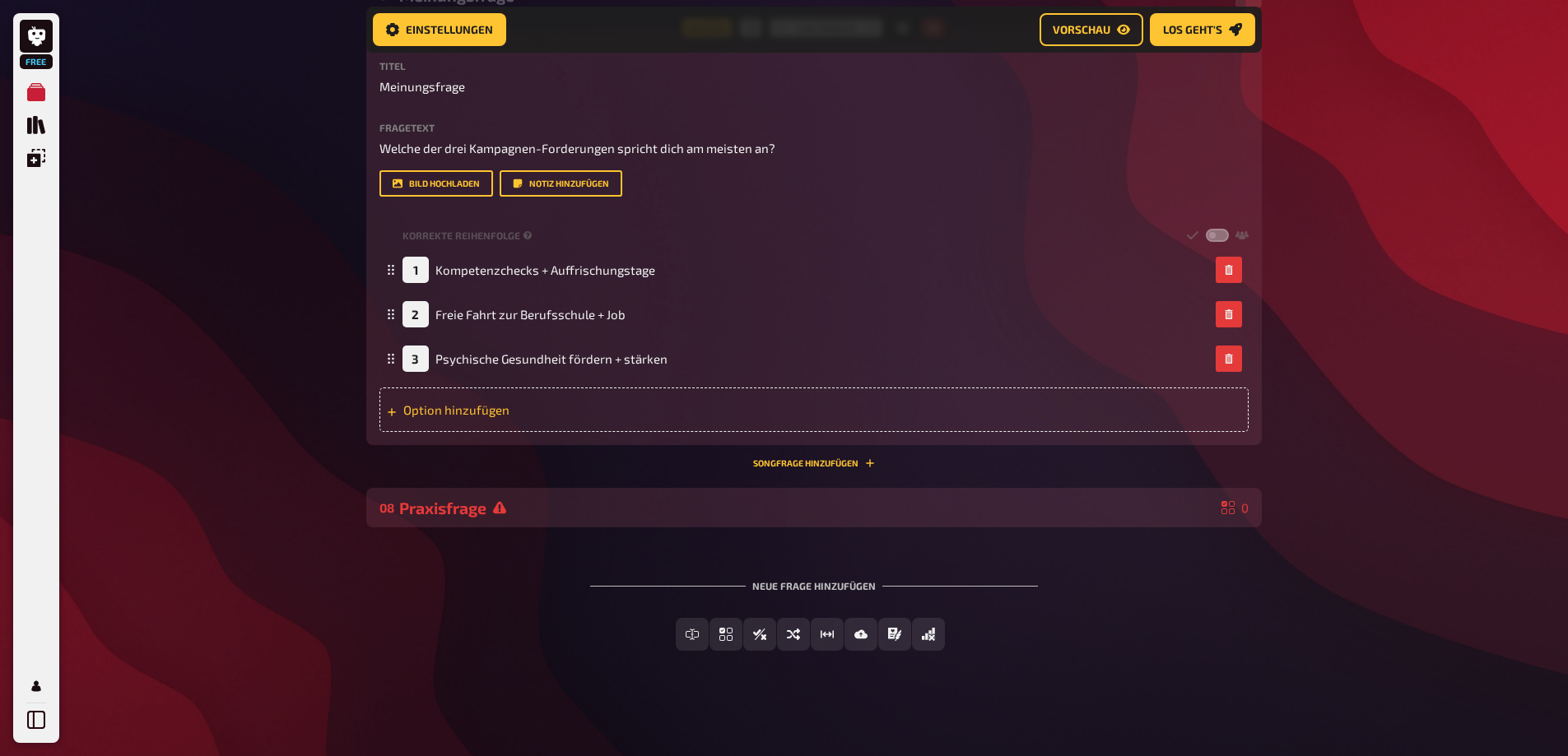
scroll to position [3119, 0]
click at [784, 632] on span "Sortierfrage" at bounding box center [803, 635] width 81 height 12
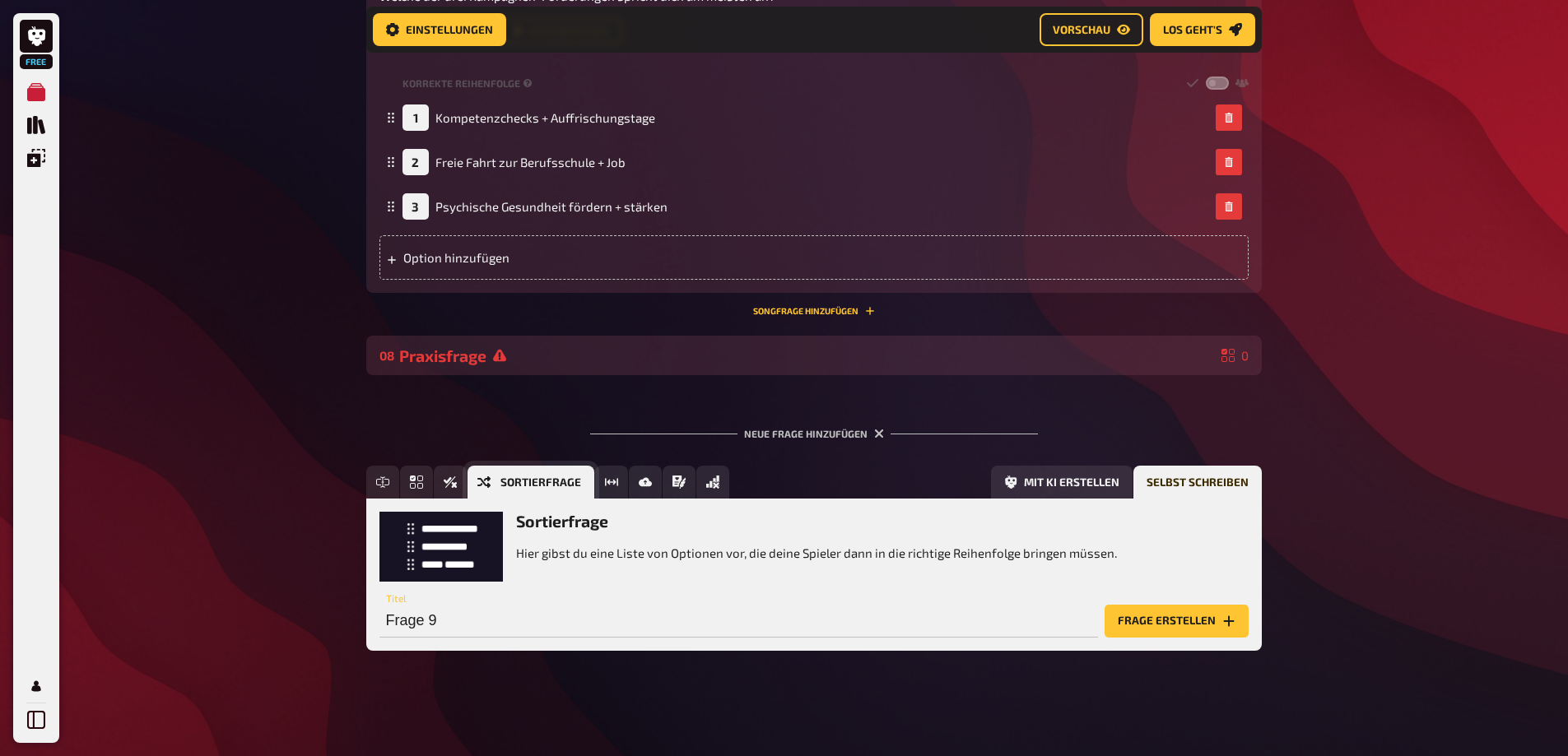
scroll to position [3271, 0]
click at [1188, 616] on button "Frage erstellen" at bounding box center [1176, 621] width 144 height 33
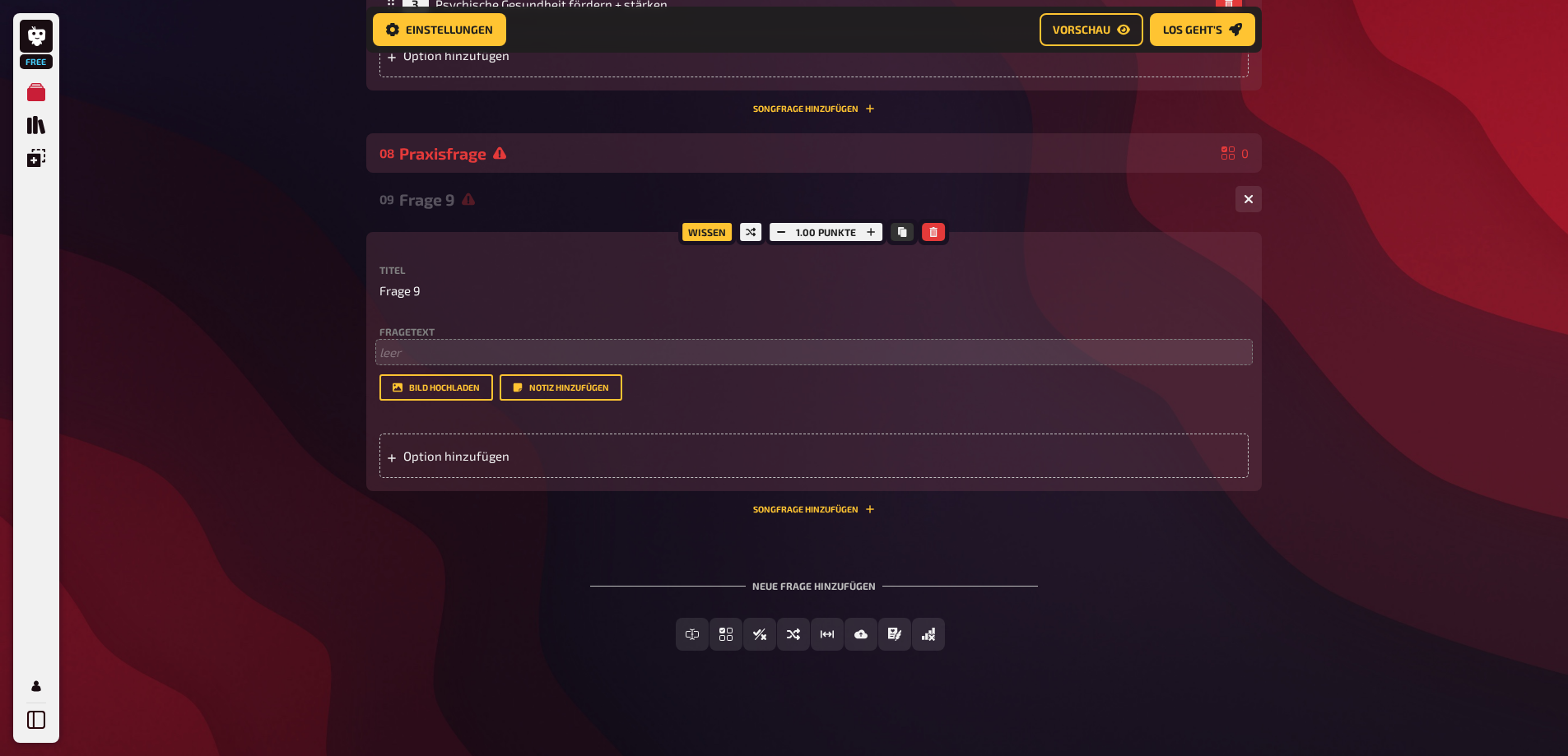
scroll to position [3436, 0]
click at [451, 362] on p "﻿ leer" at bounding box center [813, 352] width 869 height 19
click at [559, 478] on div "Option hinzufügen" at bounding box center [813, 456] width 869 height 45
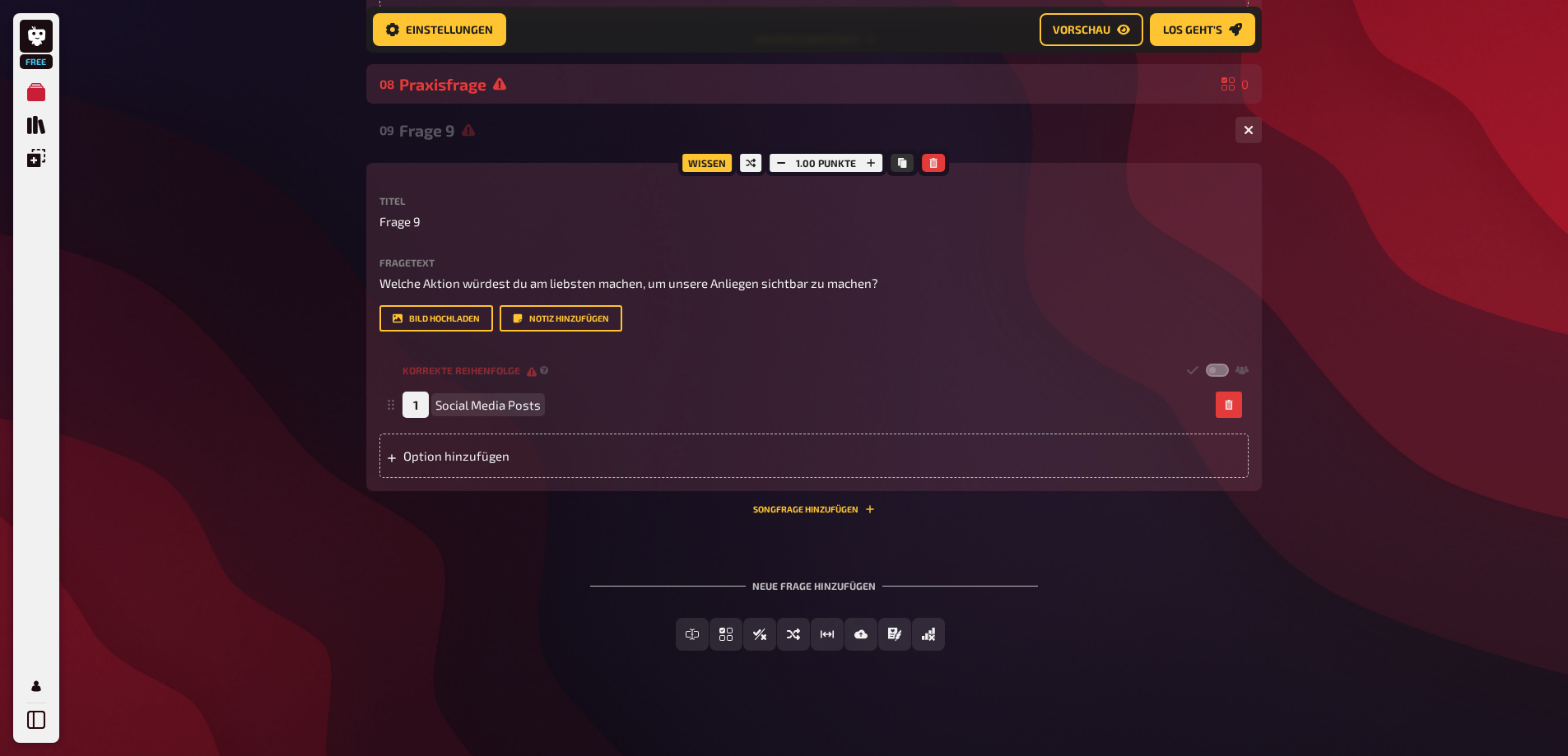
scroll to position [3598, 0]
click at [497, 467] on div "Option hinzufügen" at bounding box center [813, 456] width 869 height 45
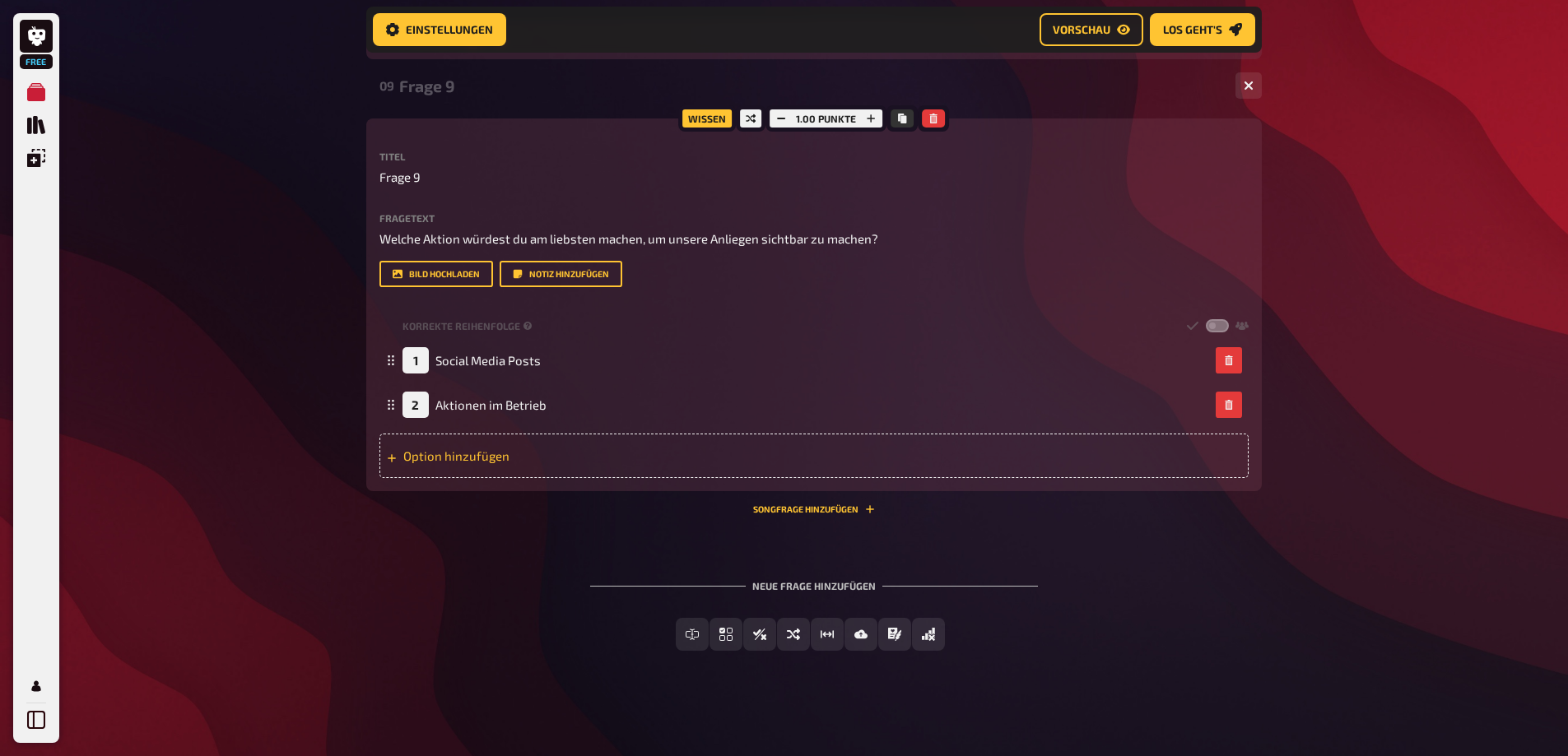
click at [472, 478] on div "Option hinzufügen" at bounding box center [813, 456] width 869 height 45
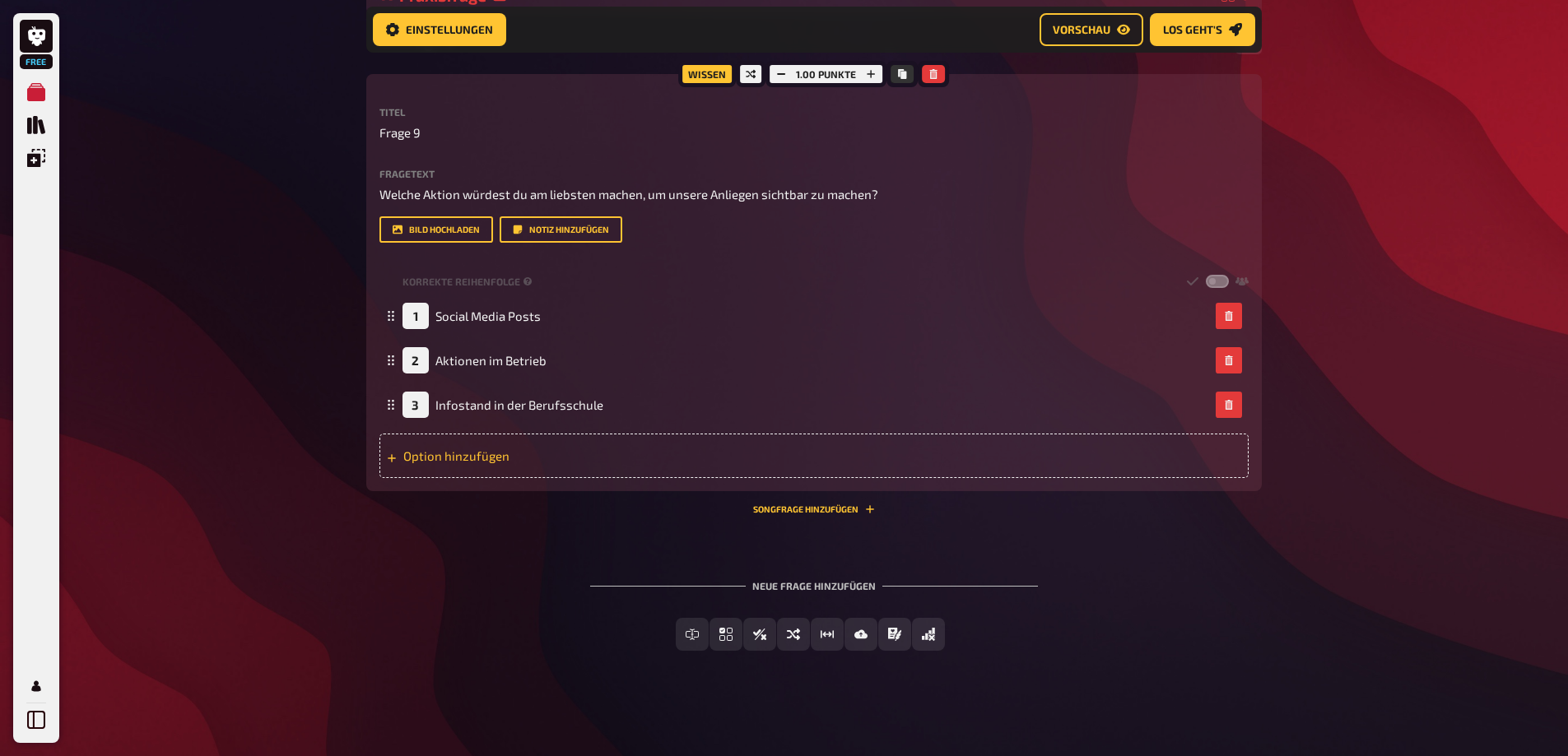
click at [480, 478] on div "Option hinzufügen" at bounding box center [813, 456] width 869 height 45
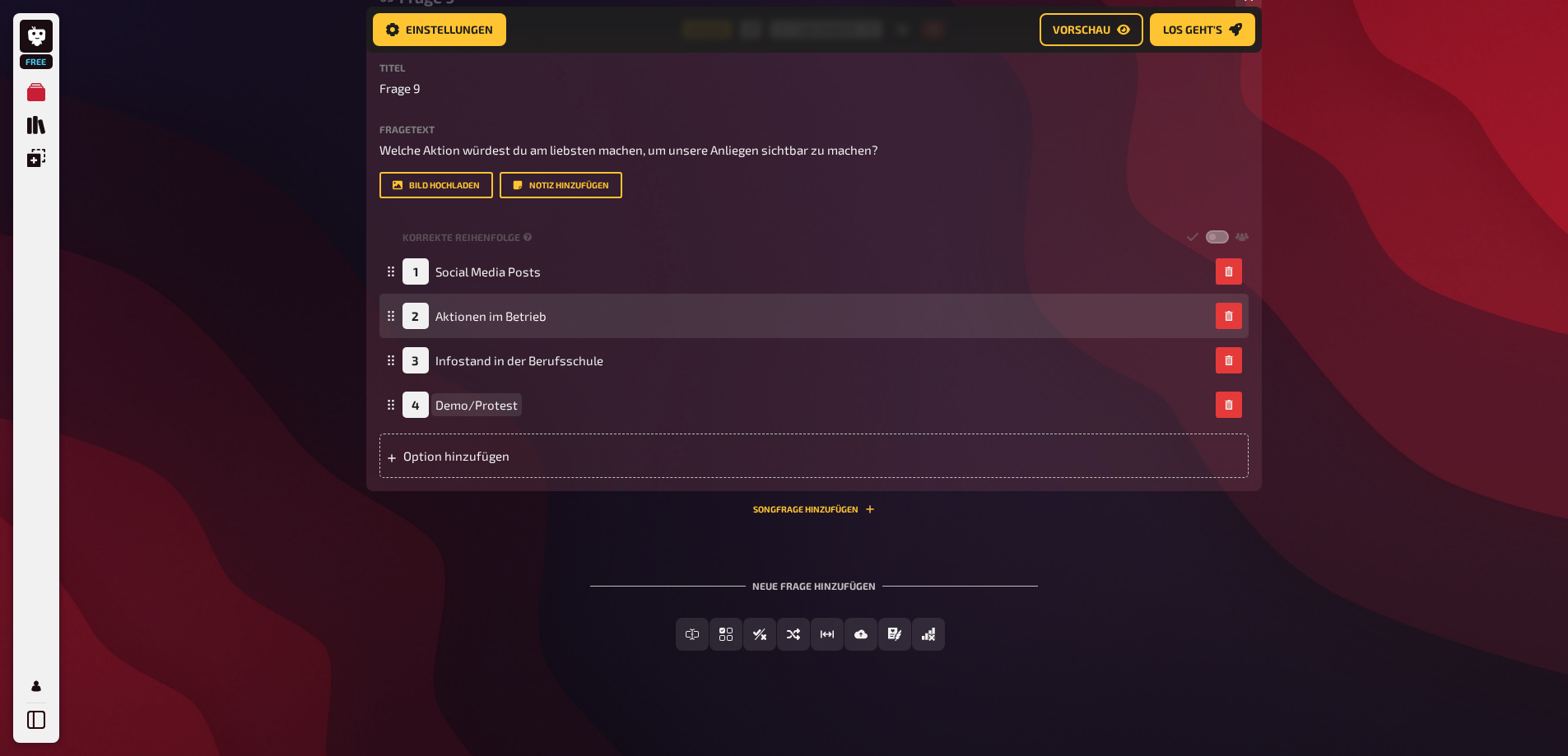
scroll to position [3732, 0]
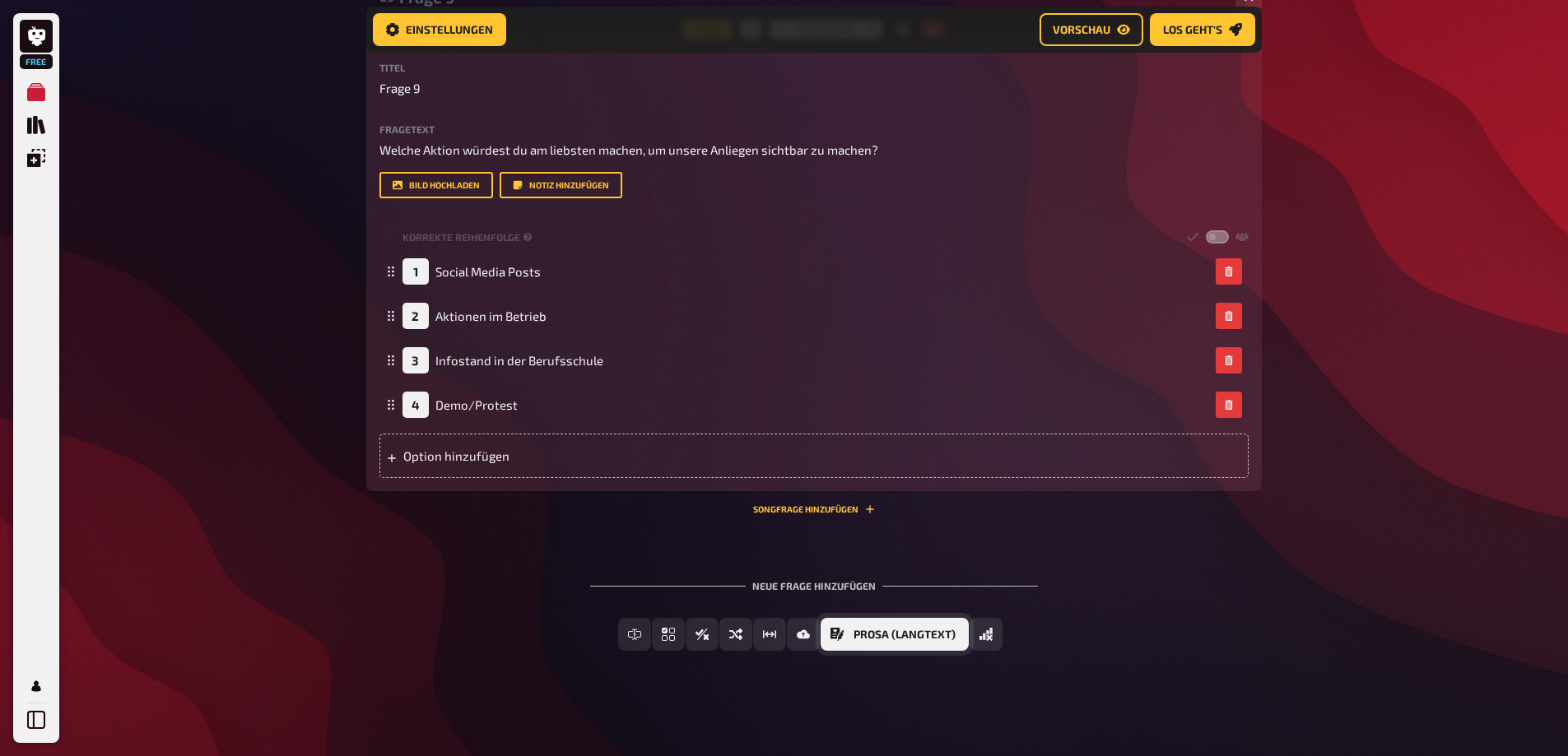
click at [859, 627] on button "Prosa (Langtext)" at bounding box center [894, 634] width 148 height 33
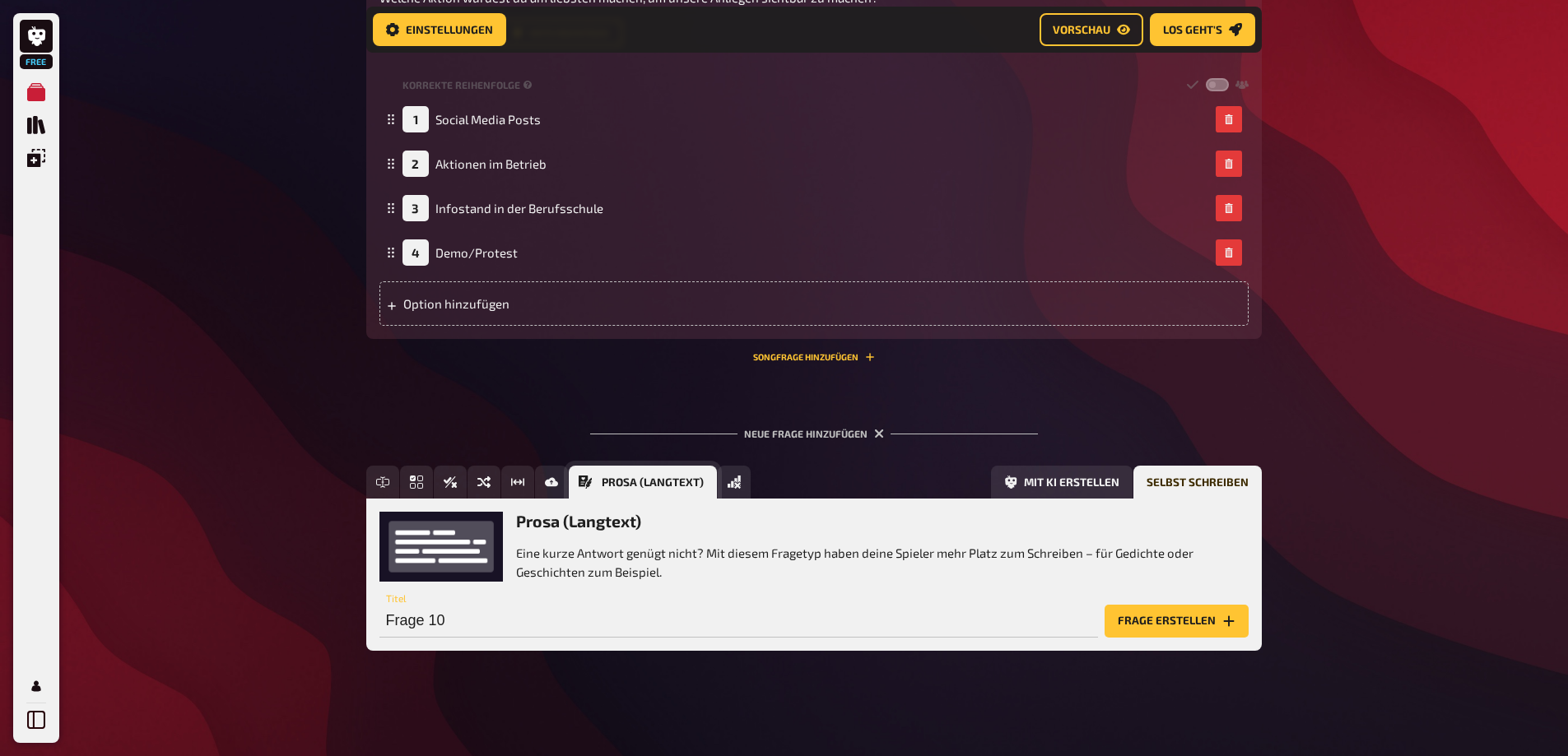
scroll to position [3883, 0]
click at [1127, 621] on button "Frage erstellen" at bounding box center [1176, 621] width 144 height 33
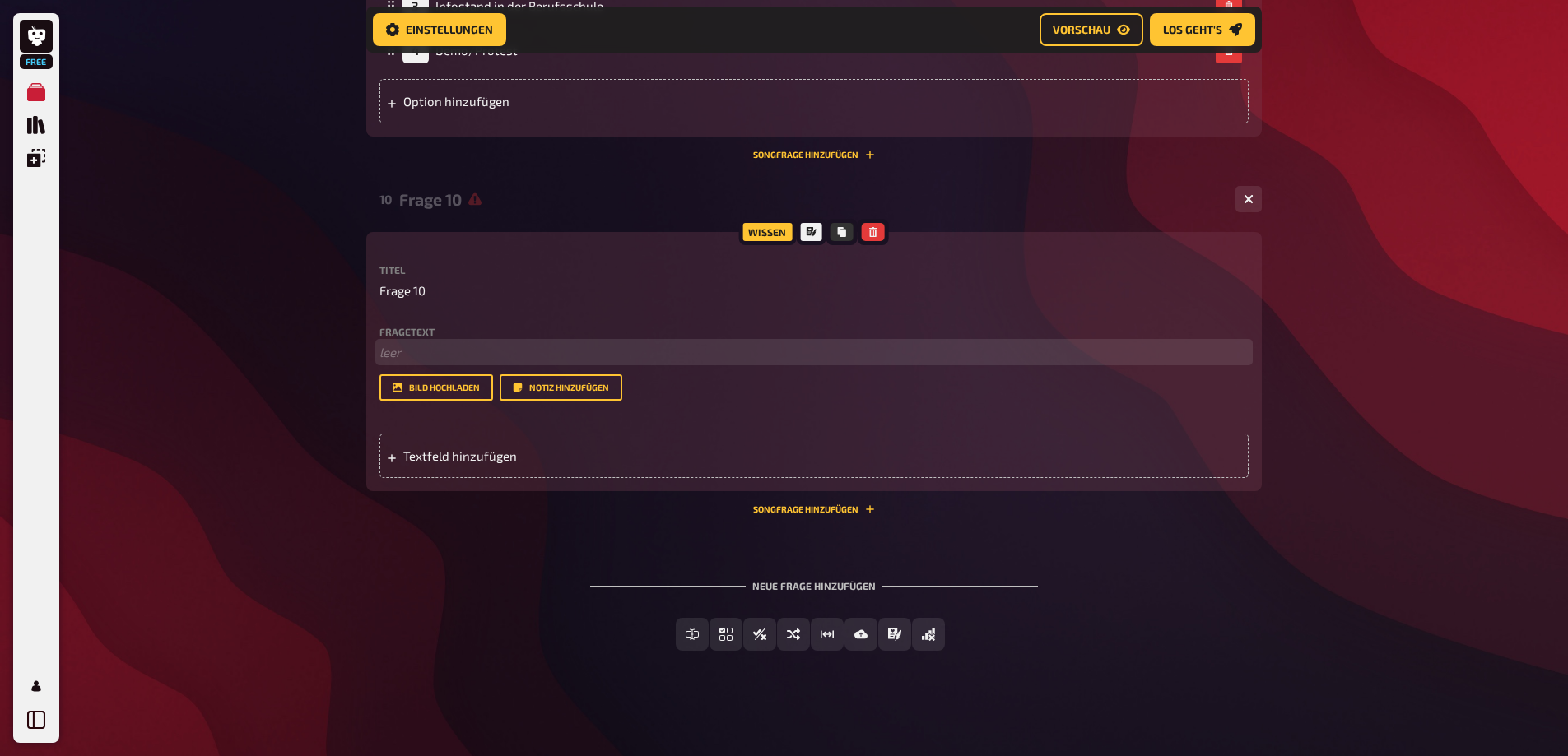
click at [409, 362] on p "﻿ leer" at bounding box center [813, 352] width 869 height 19
click at [420, 300] on span "Frage 10" at bounding box center [402, 291] width 46 height 19
drag, startPoint x: 426, startPoint y: 493, endPoint x: 373, endPoint y: 484, distance: 53.8
click at [373, 484] on div "Wissen Titel Frage 10 Fragetext Wenn die Gewerkschaftsjugend ein Maskottchen hä…" at bounding box center [813, 362] width 895 height 259
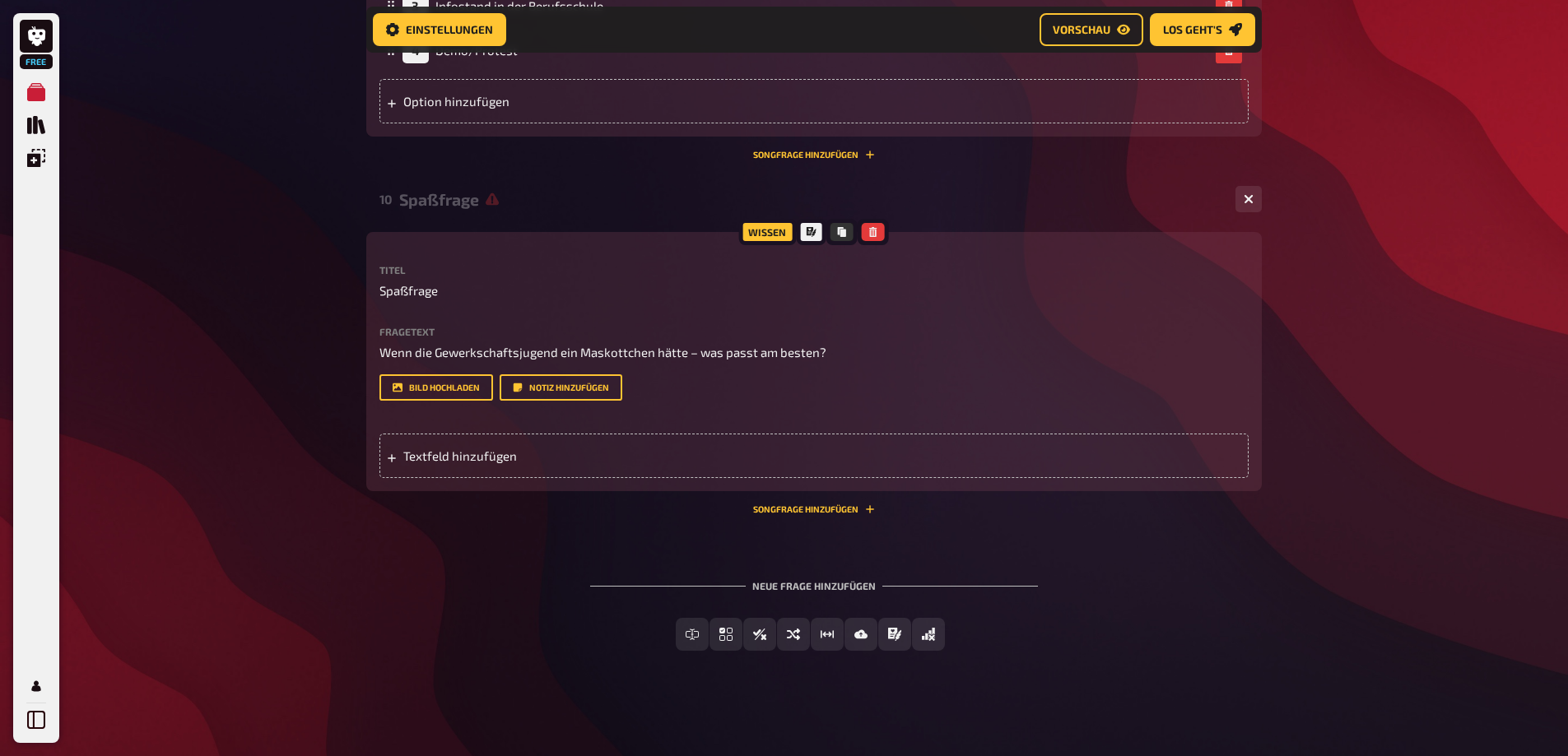
scroll to position [4047, 0]
click at [424, 463] on span "Textfeld hinzufügen" at bounding box center [531, 456] width 256 height 15
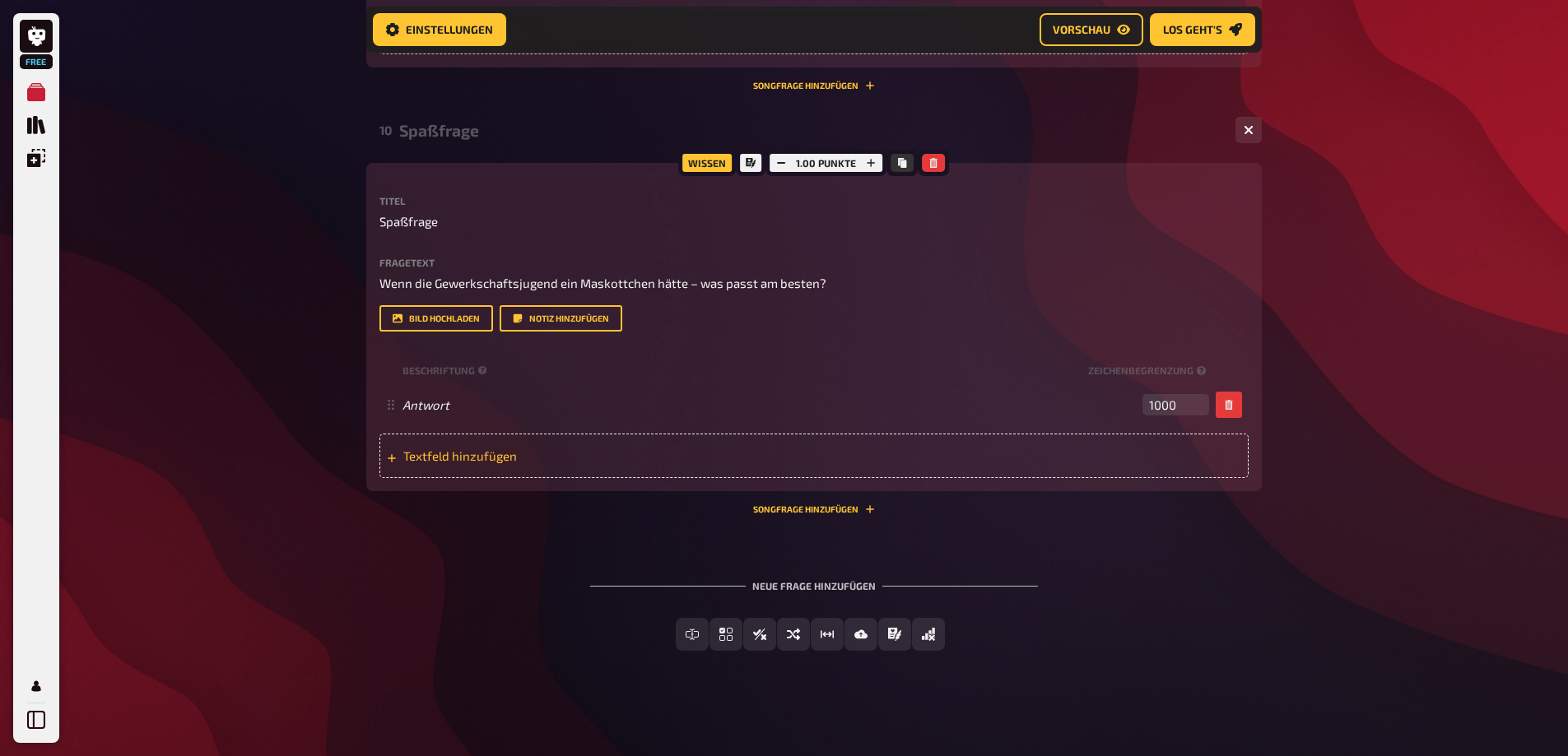
click at [467, 463] on span "Textfeld hinzufügen" at bounding box center [531, 456] width 256 height 15
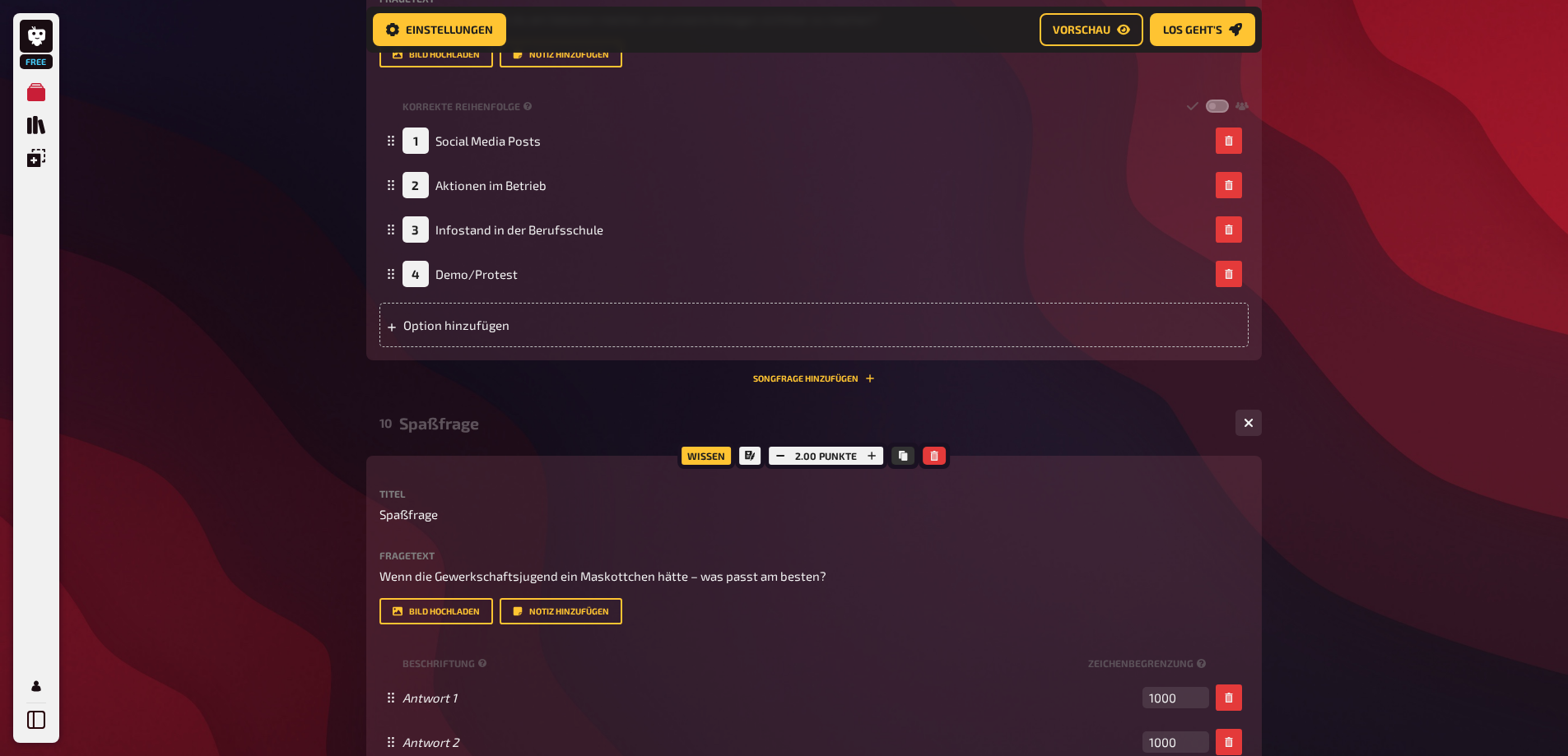
scroll to position [3554, 0]
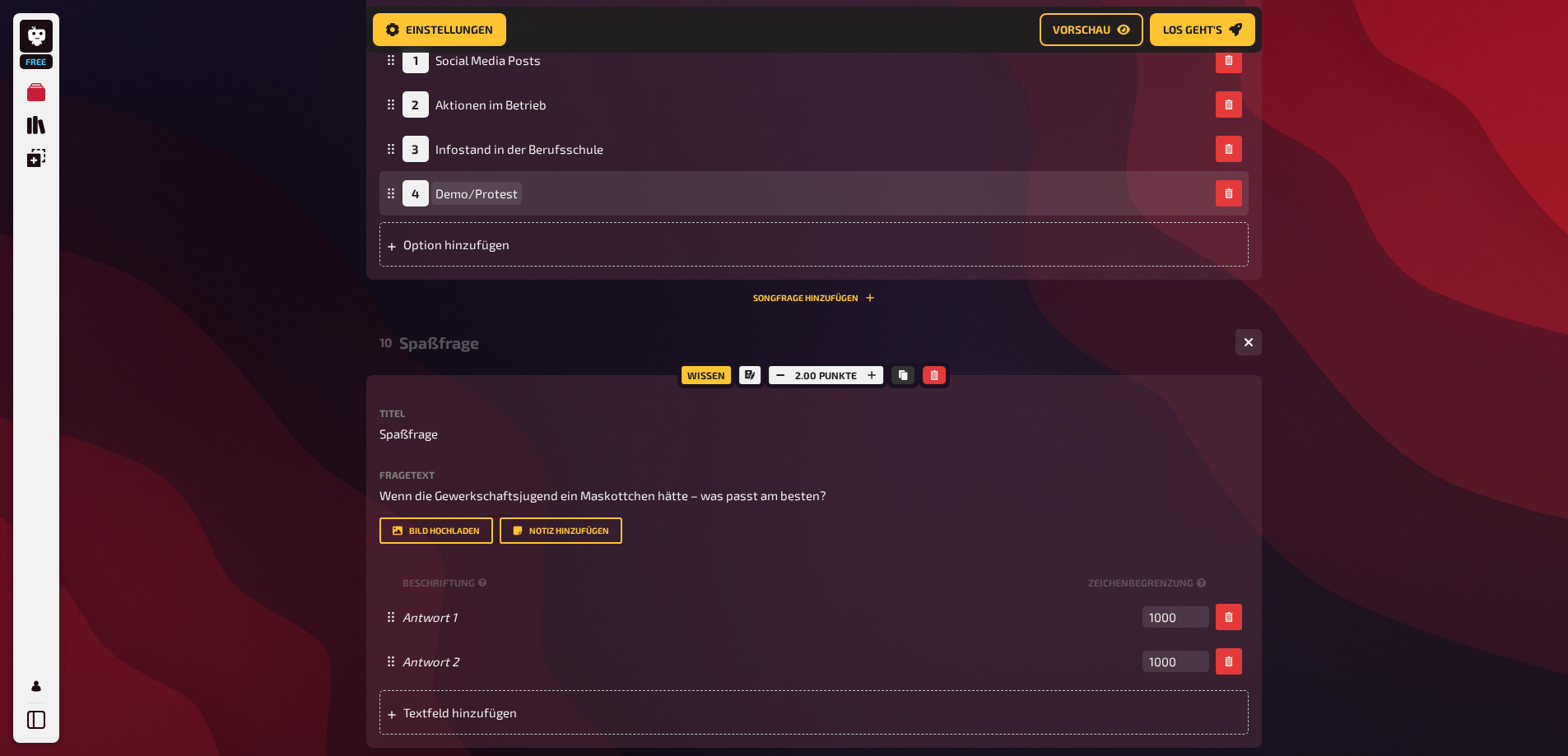
click at [474, 201] on span "Demo/Protest" at bounding box center [477, 193] width 82 height 15
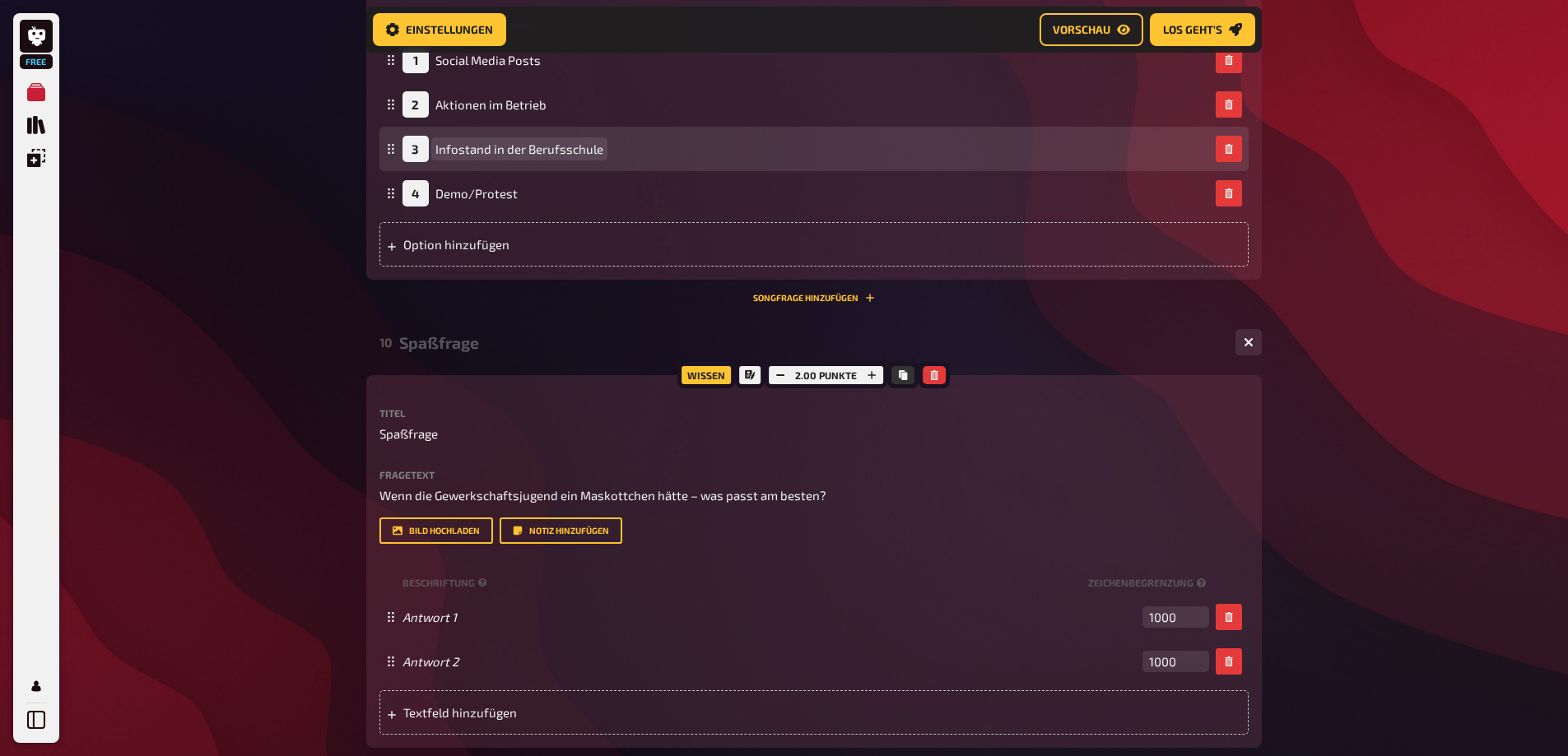
click at [650, 162] on div "3 Infostand in der Berufsschule" at bounding box center [805, 148] width 807 height 26
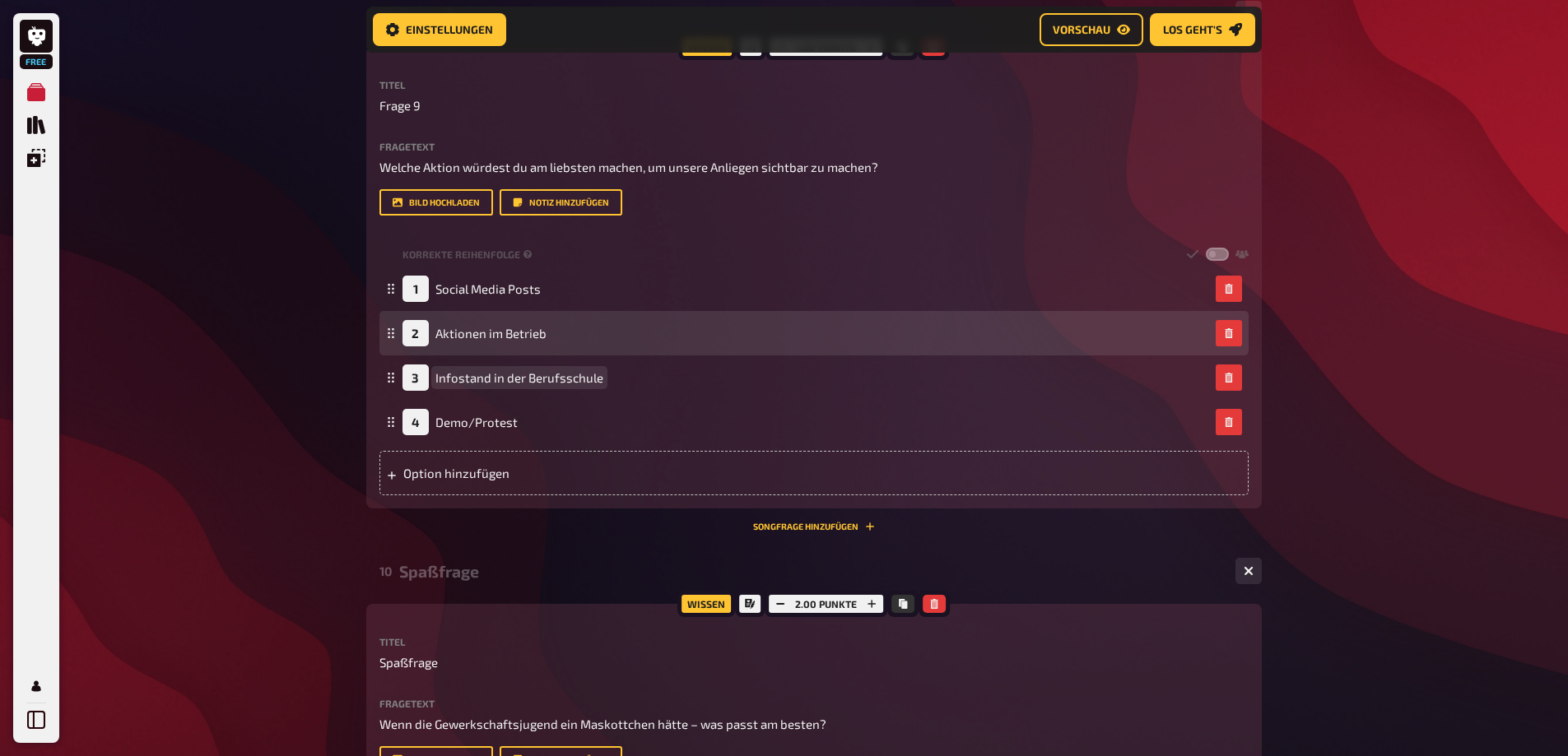
scroll to position [3307, 0]
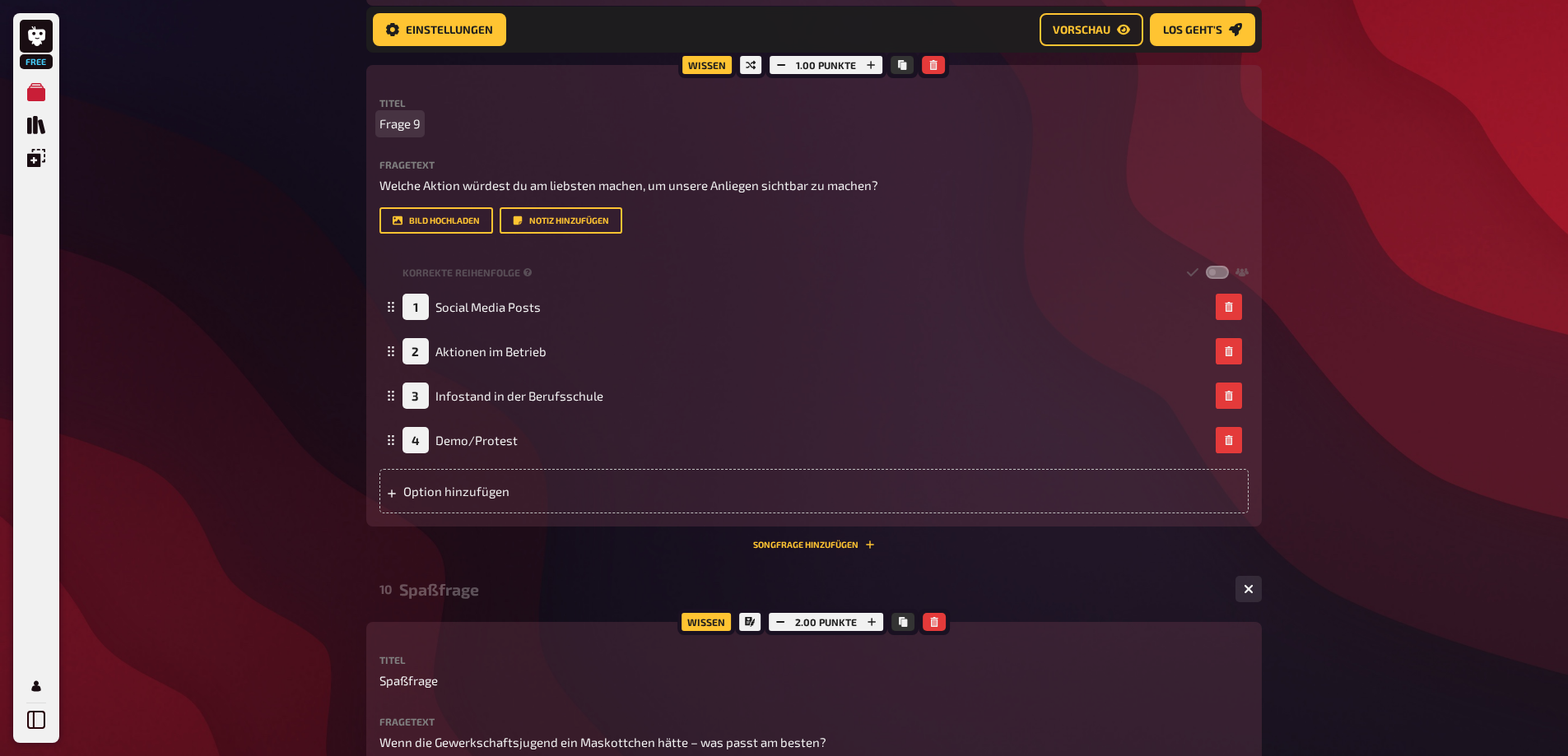
click at [405, 133] on span "Frage 9" at bounding box center [400, 124] width 41 height 19
drag, startPoint x: 416, startPoint y: 452, endPoint x: 389, endPoint y: 457, distance: 27.5
click at [389, 133] on span "Frage 9" at bounding box center [400, 124] width 41 height 19
drag, startPoint x: 380, startPoint y: 457, endPoint x: 433, endPoint y: 455, distance: 53.0
click at [433, 133] on p "Frage 9" at bounding box center [813, 124] width 869 height 19
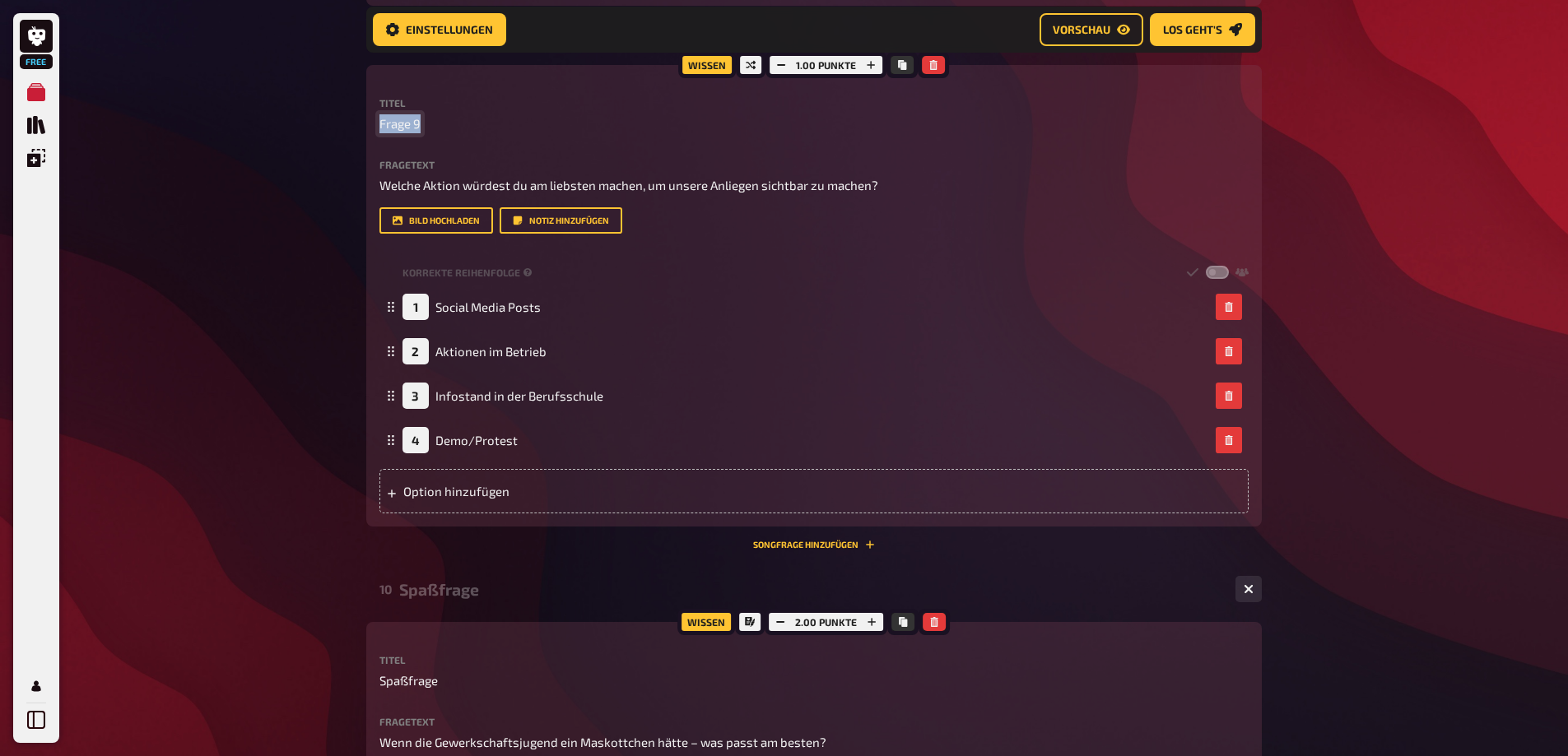
paste span
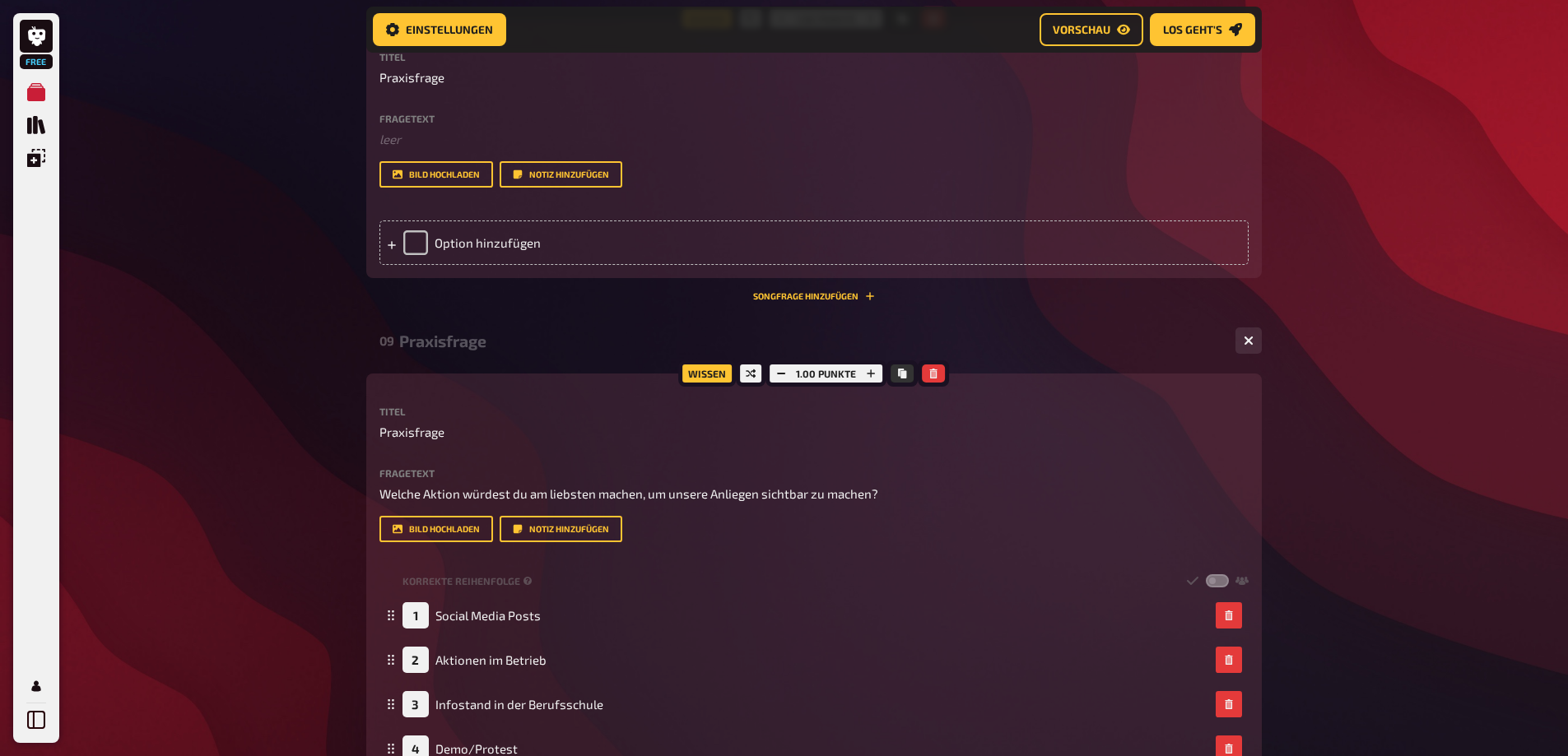
click at [927, 28] on button "button" at bounding box center [933, 19] width 23 height 19
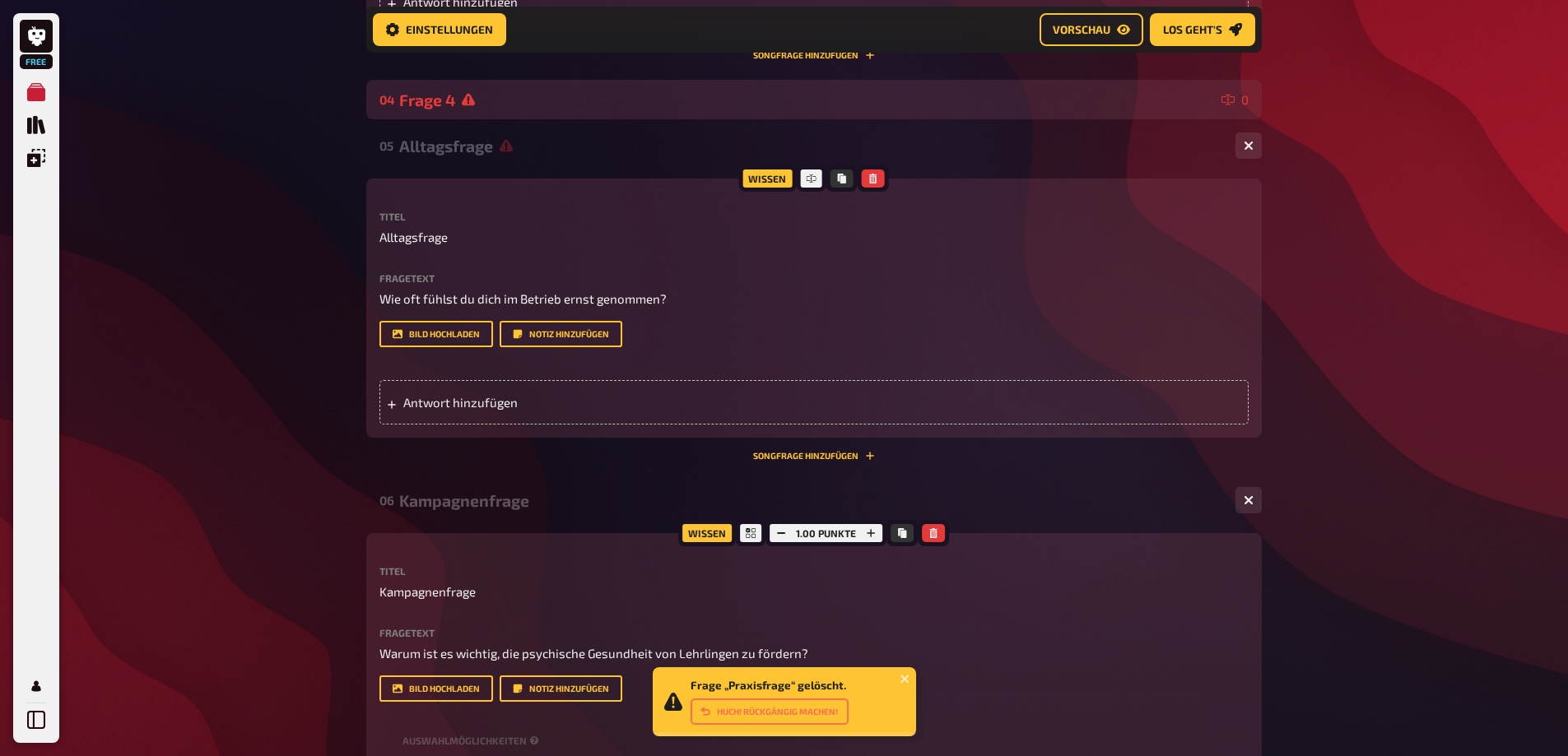
scroll to position [1662, 0]
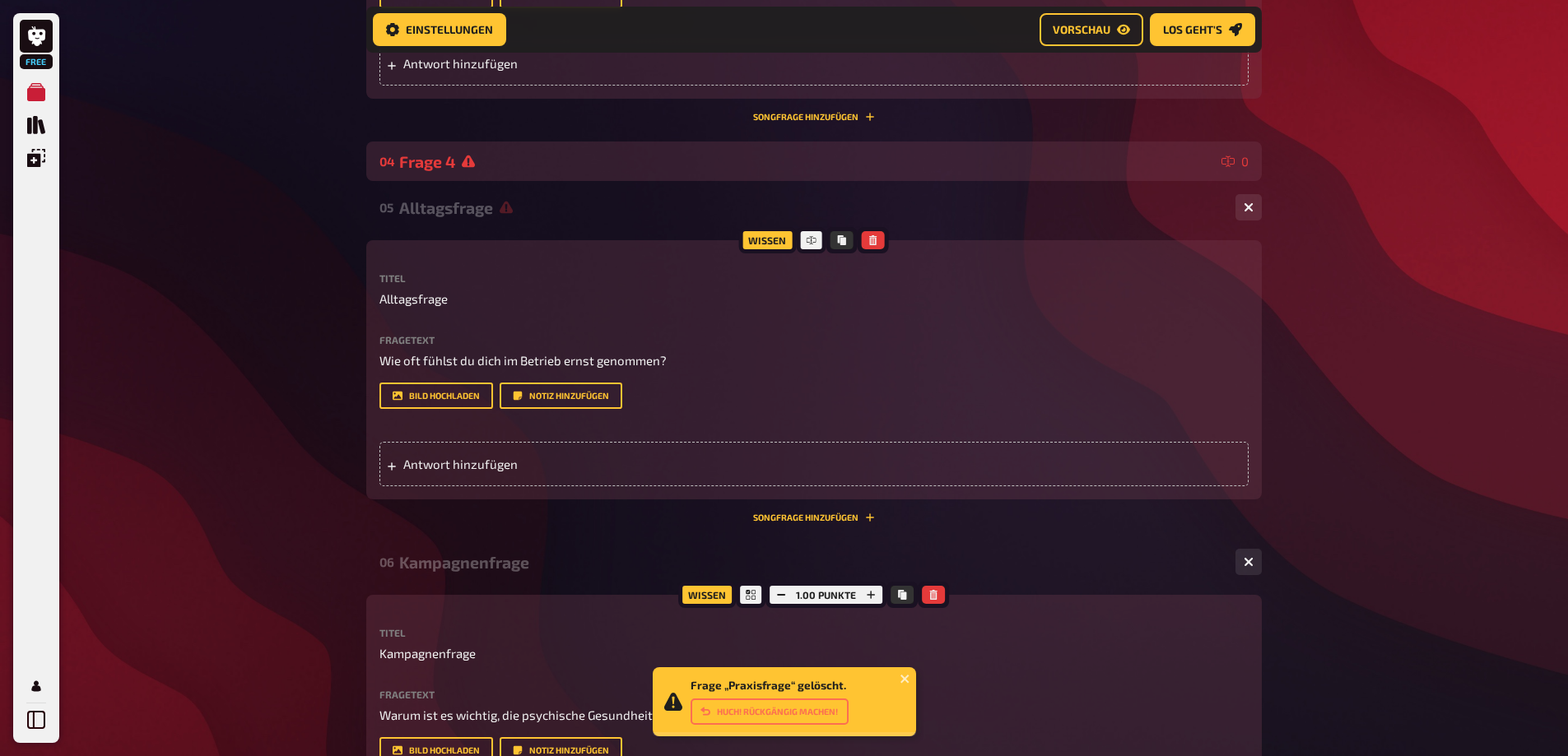
click at [582, 171] on div "Frage 4" at bounding box center [807, 161] width 816 height 19
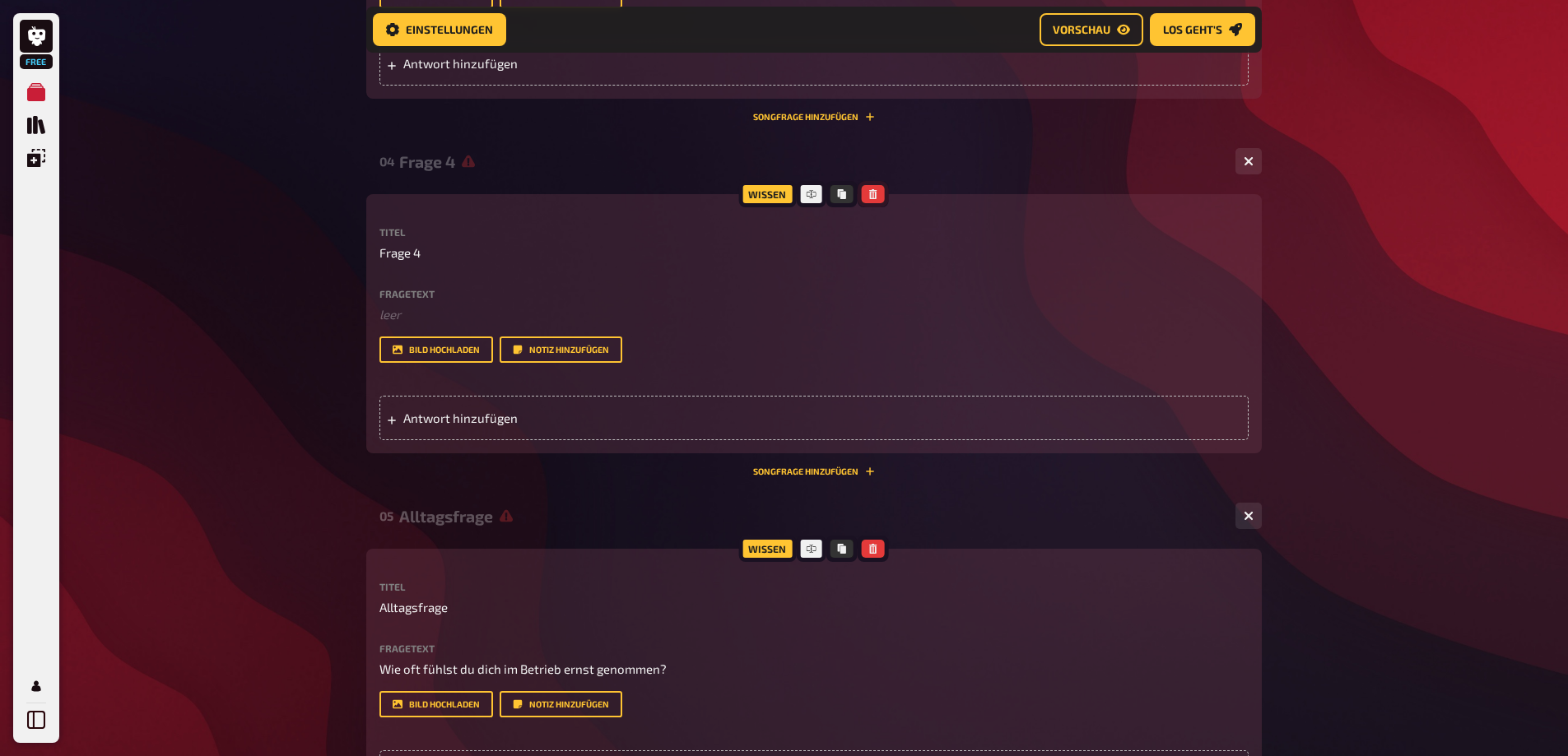
click at [877, 199] on icon "button" at bounding box center [873, 194] width 10 height 10
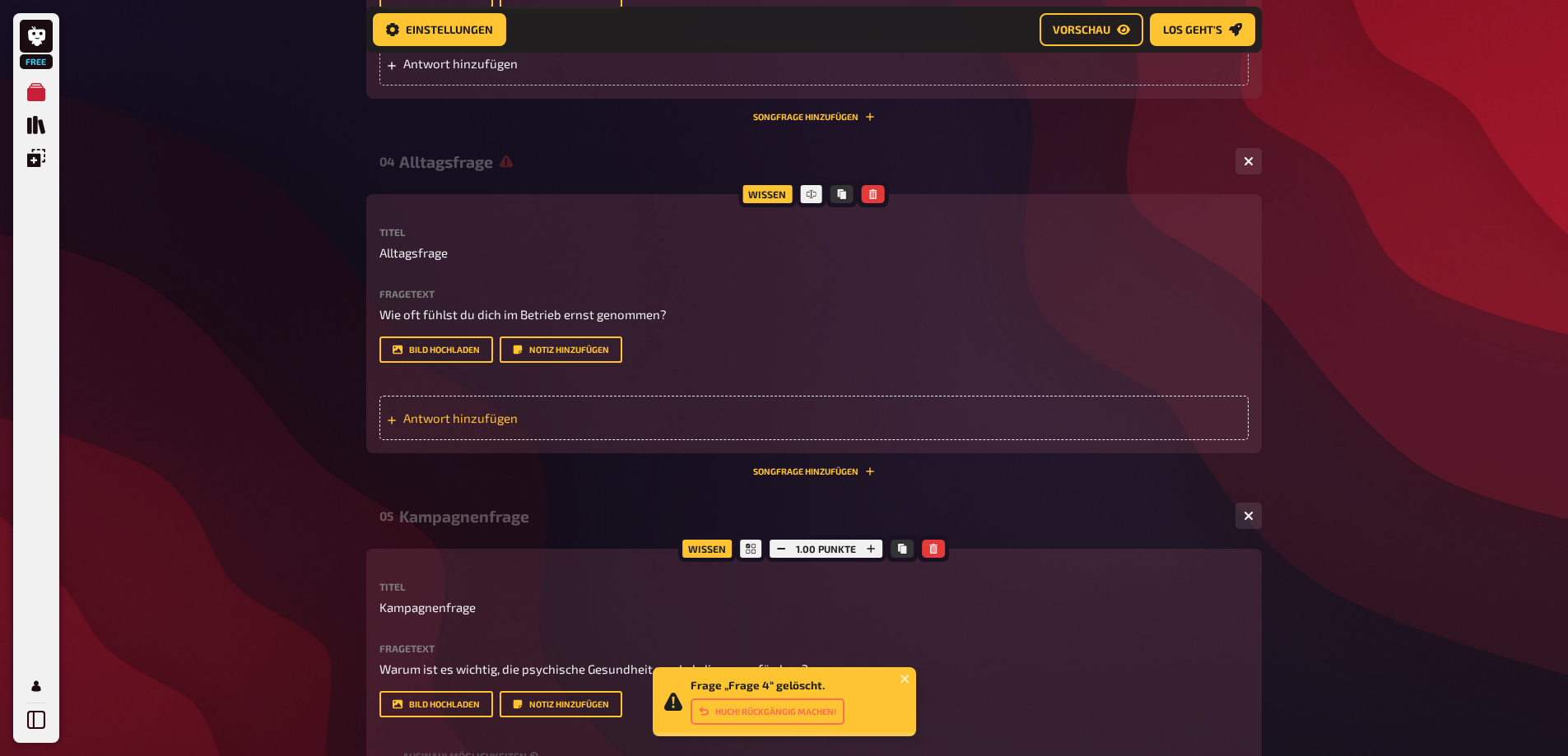
click at [528, 440] on div "Antwort hinzufügen" at bounding box center [813, 418] width 869 height 45
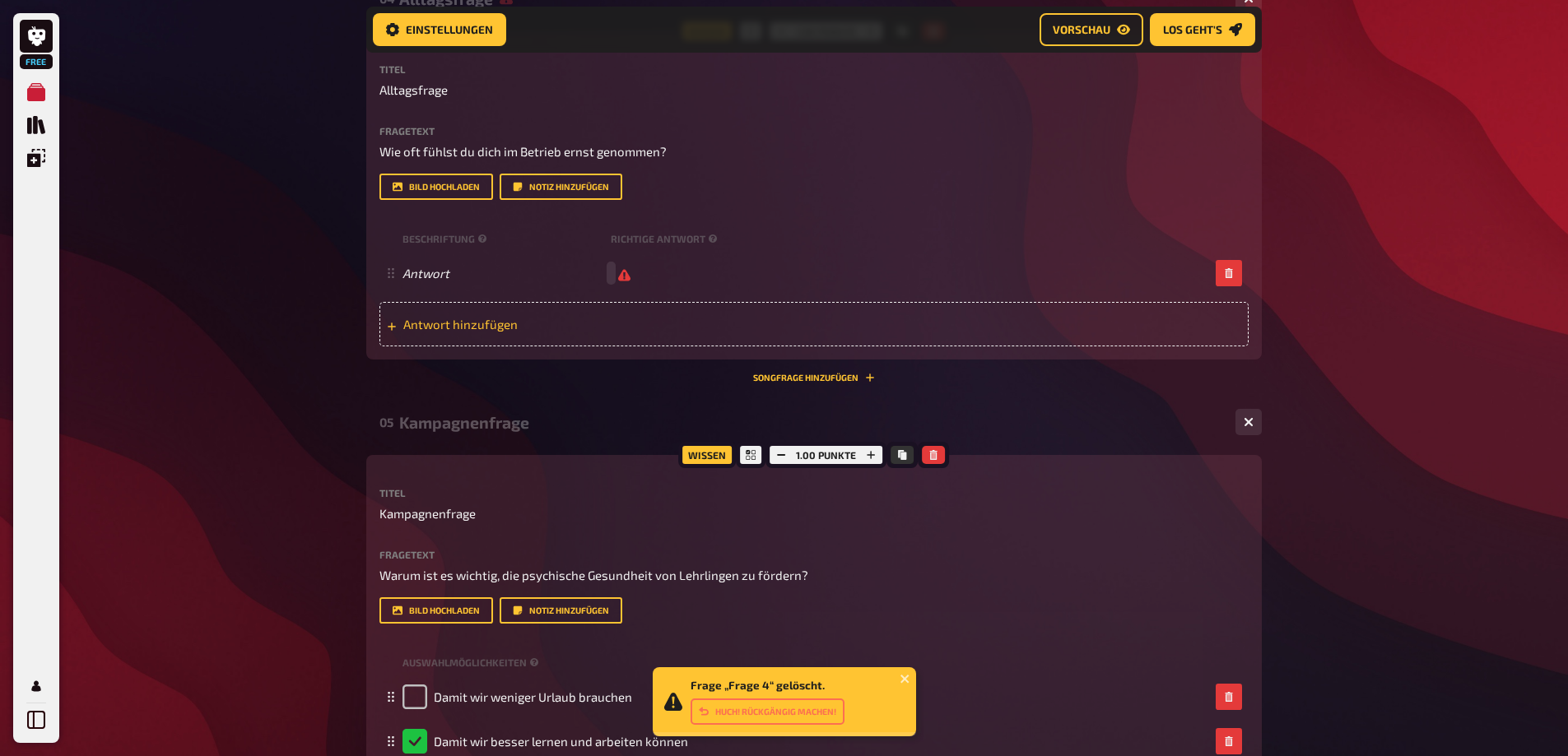
scroll to position [1827, 0]
click at [485, 330] on span "Antwort hinzufügen" at bounding box center [531, 323] width 256 height 15
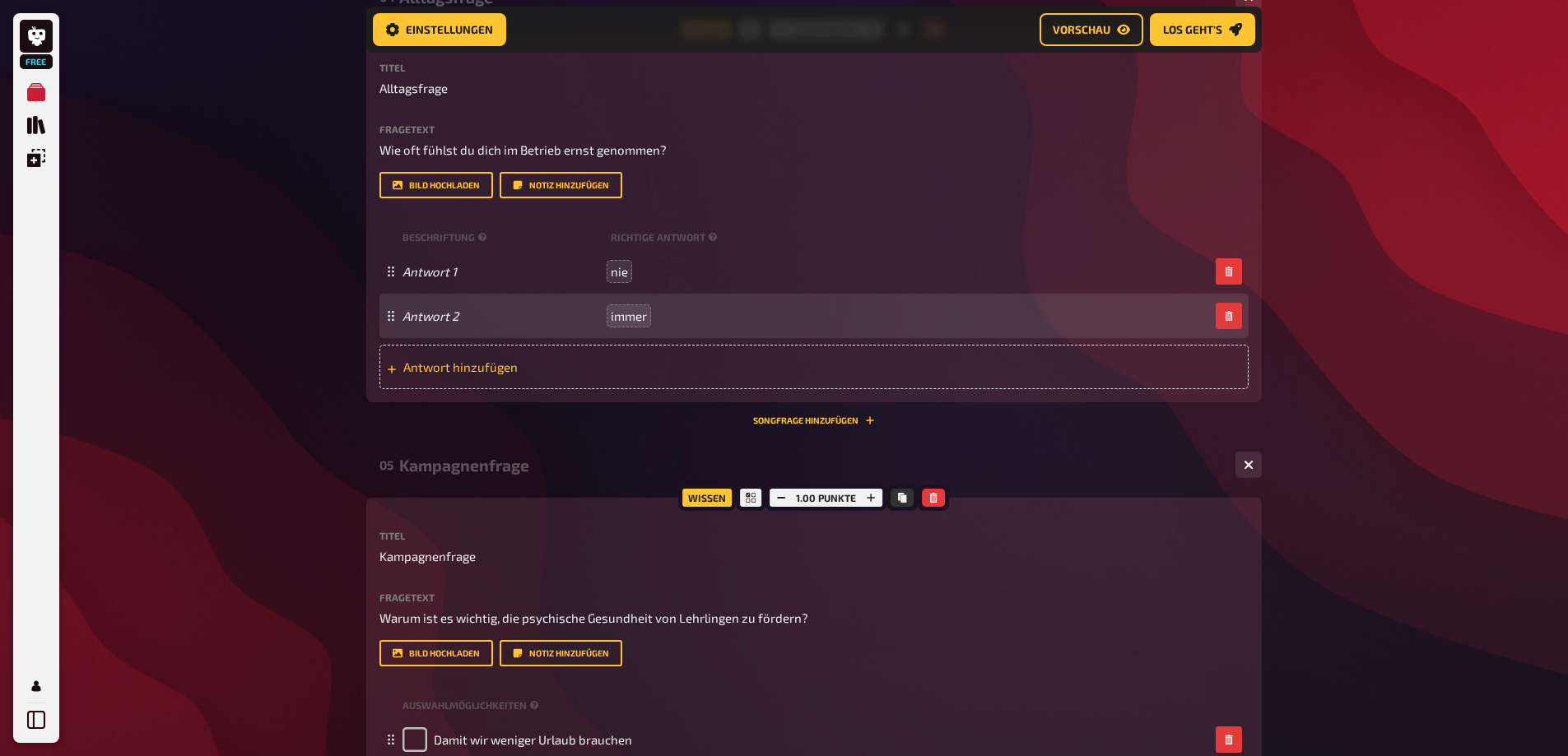
click at [635, 374] on span "Antwort hinzufügen" at bounding box center [531, 367] width 256 height 15
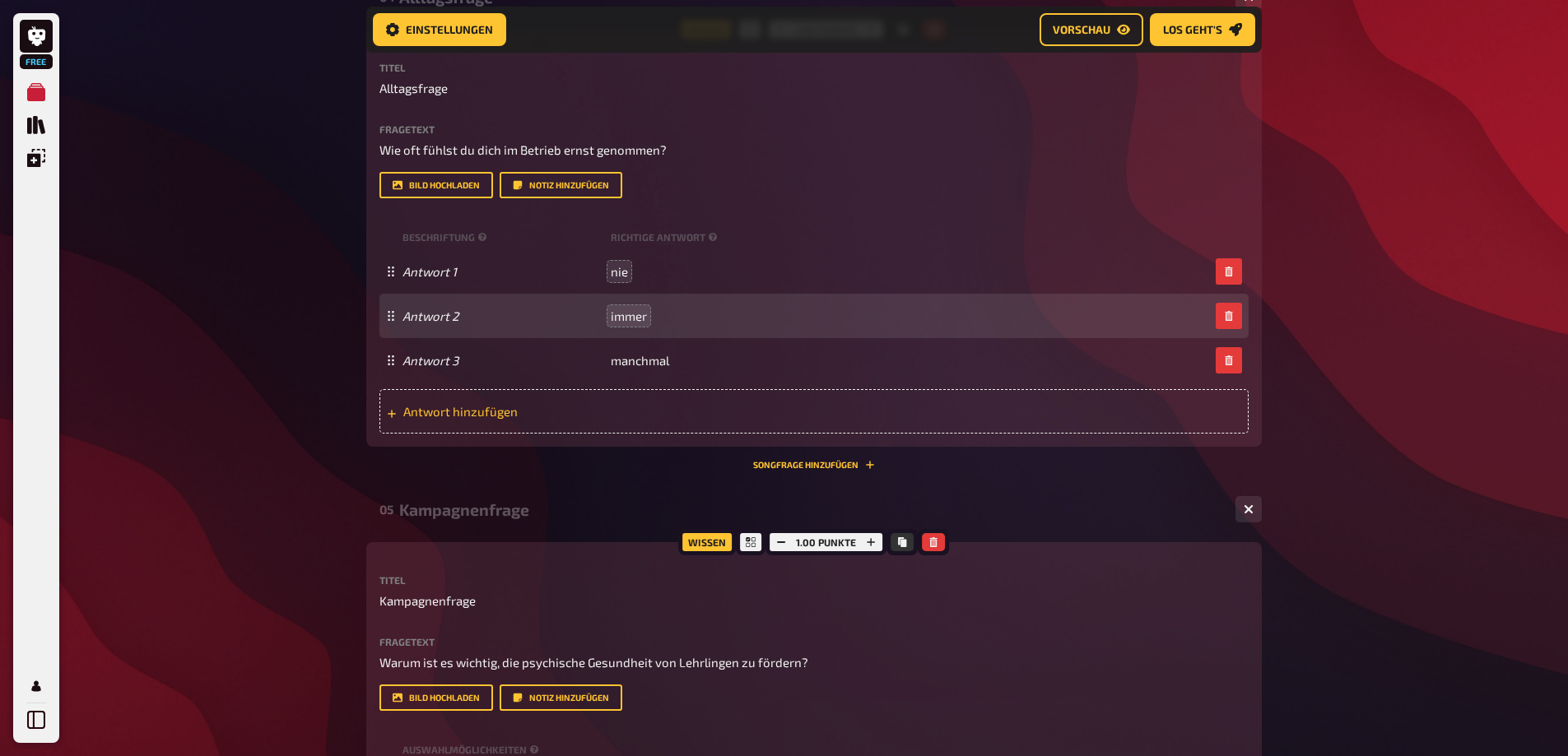
click at [585, 419] on span "Antwort hinzufügen" at bounding box center [531, 411] width 256 height 15
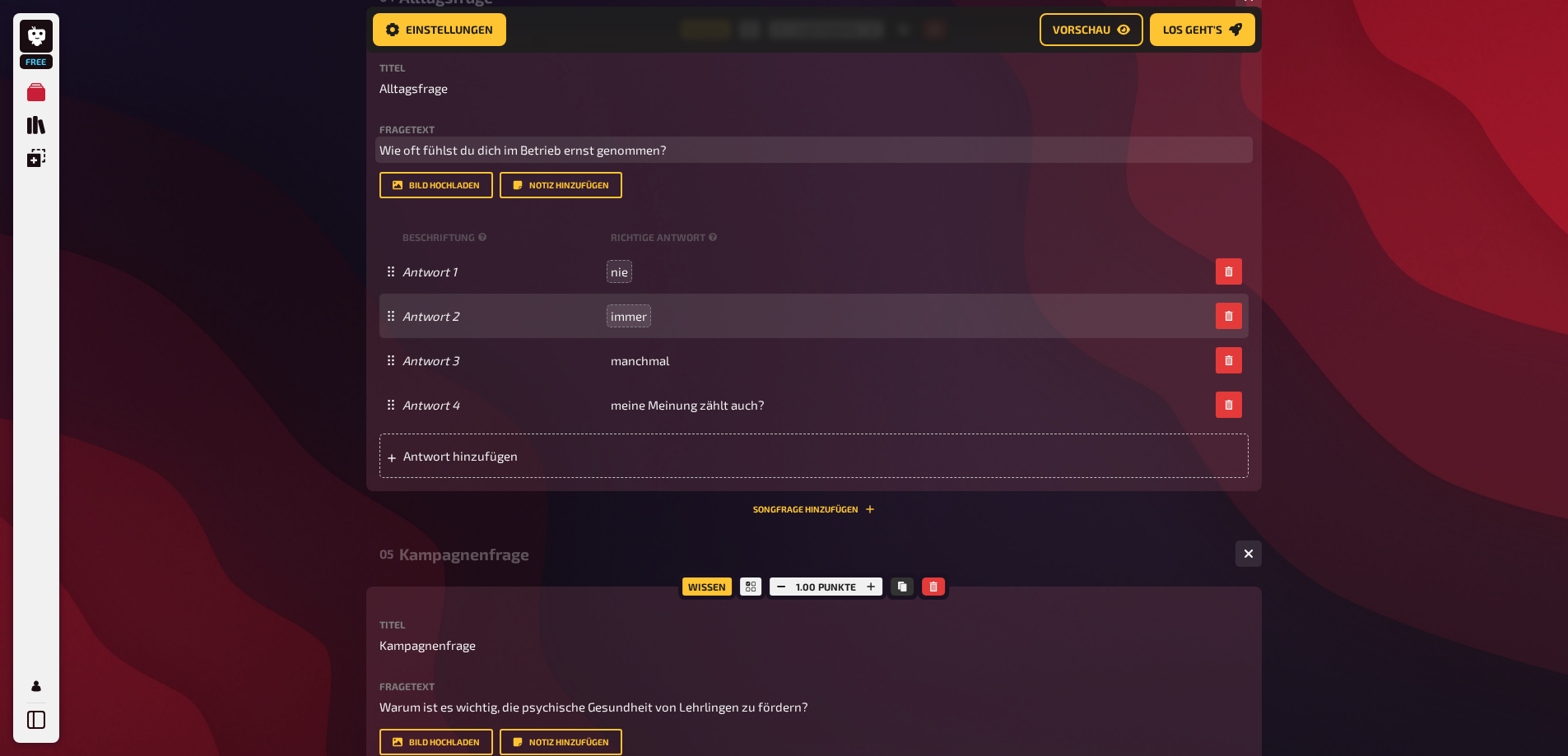
click at [796, 160] on p "Wie oft fühlst du dich im Betrieb ernst genommen?" at bounding box center [813, 150] width 869 height 19
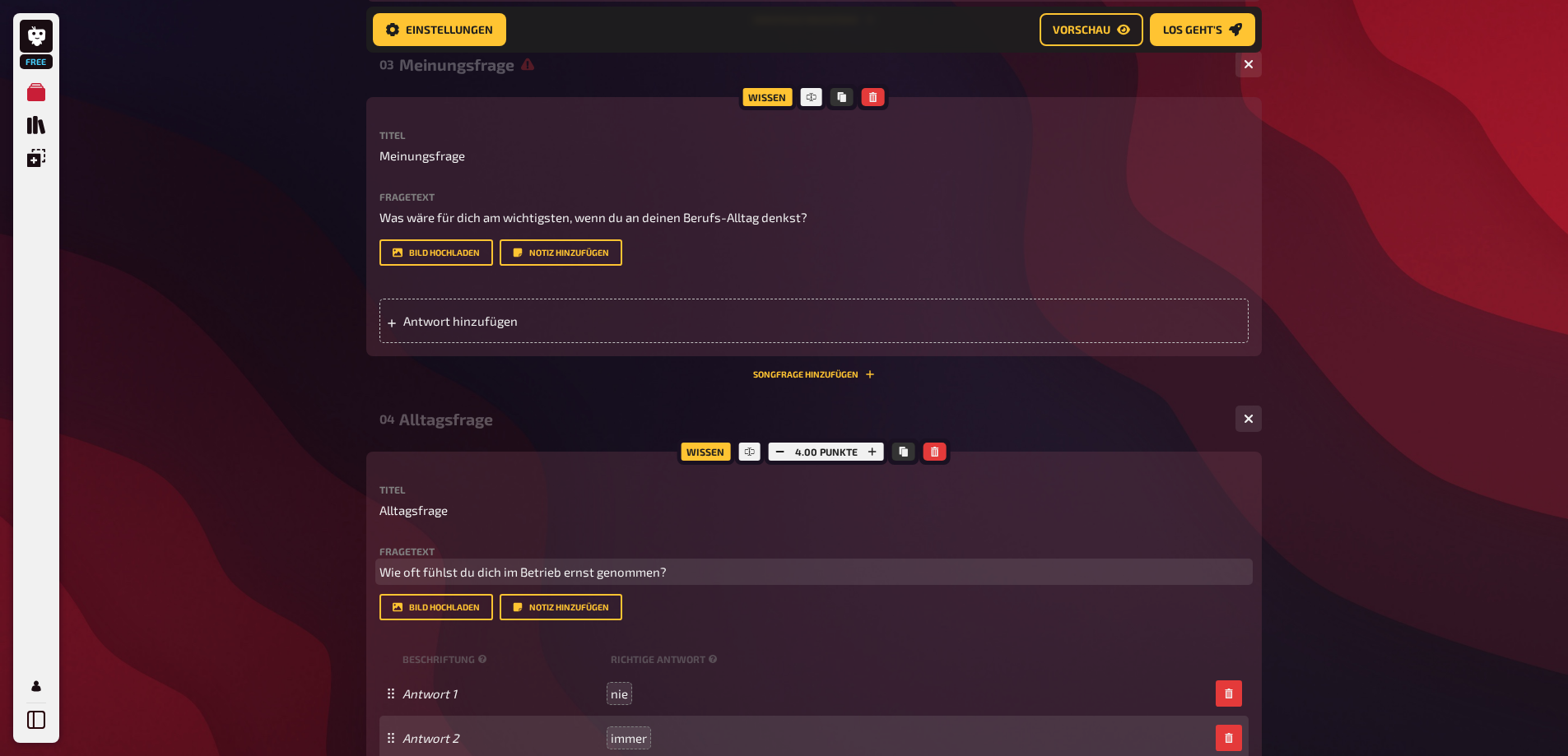
scroll to position [1415, 0]
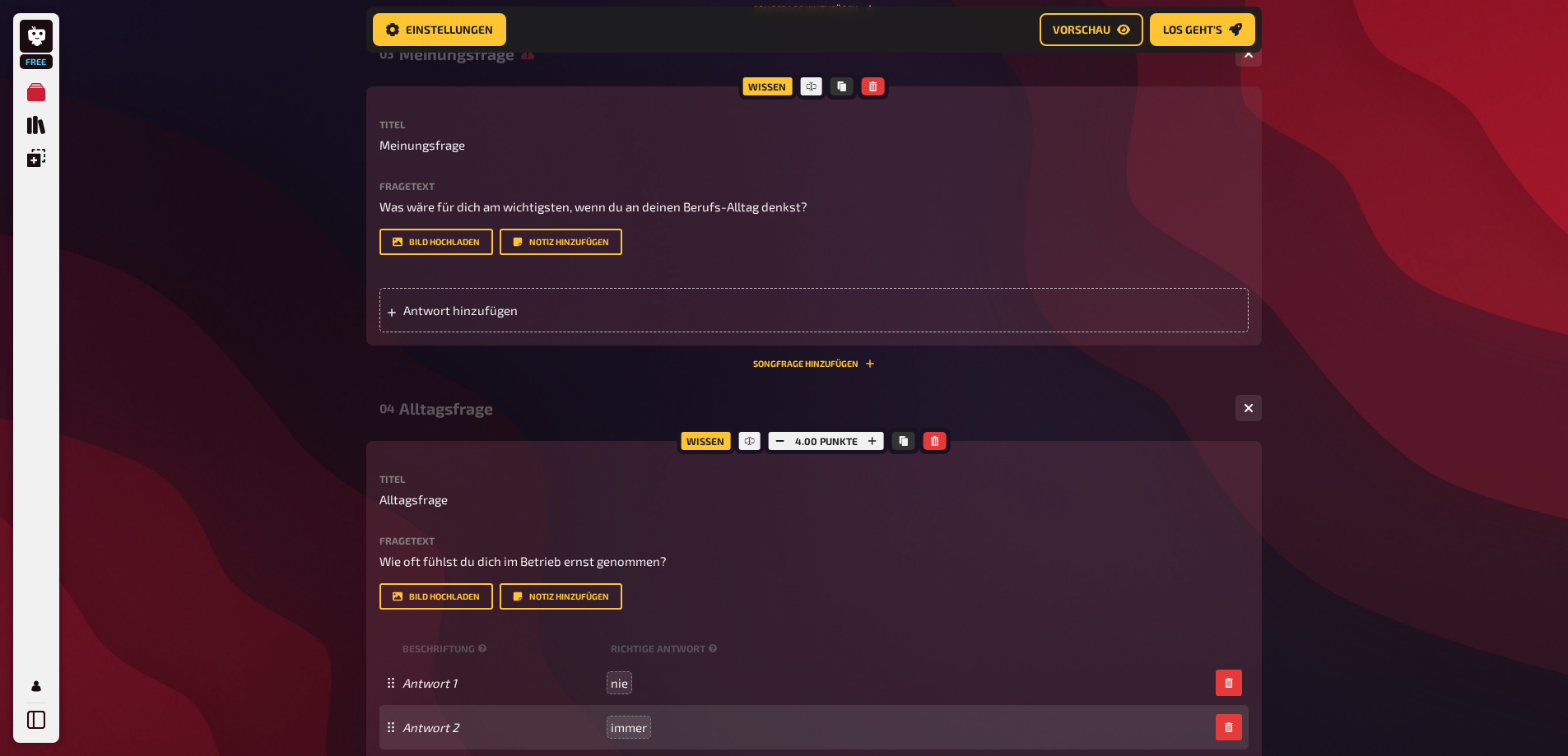
click at [480, 63] on div "Meinungsfrage" at bounding box center [810, 54] width 823 height 19
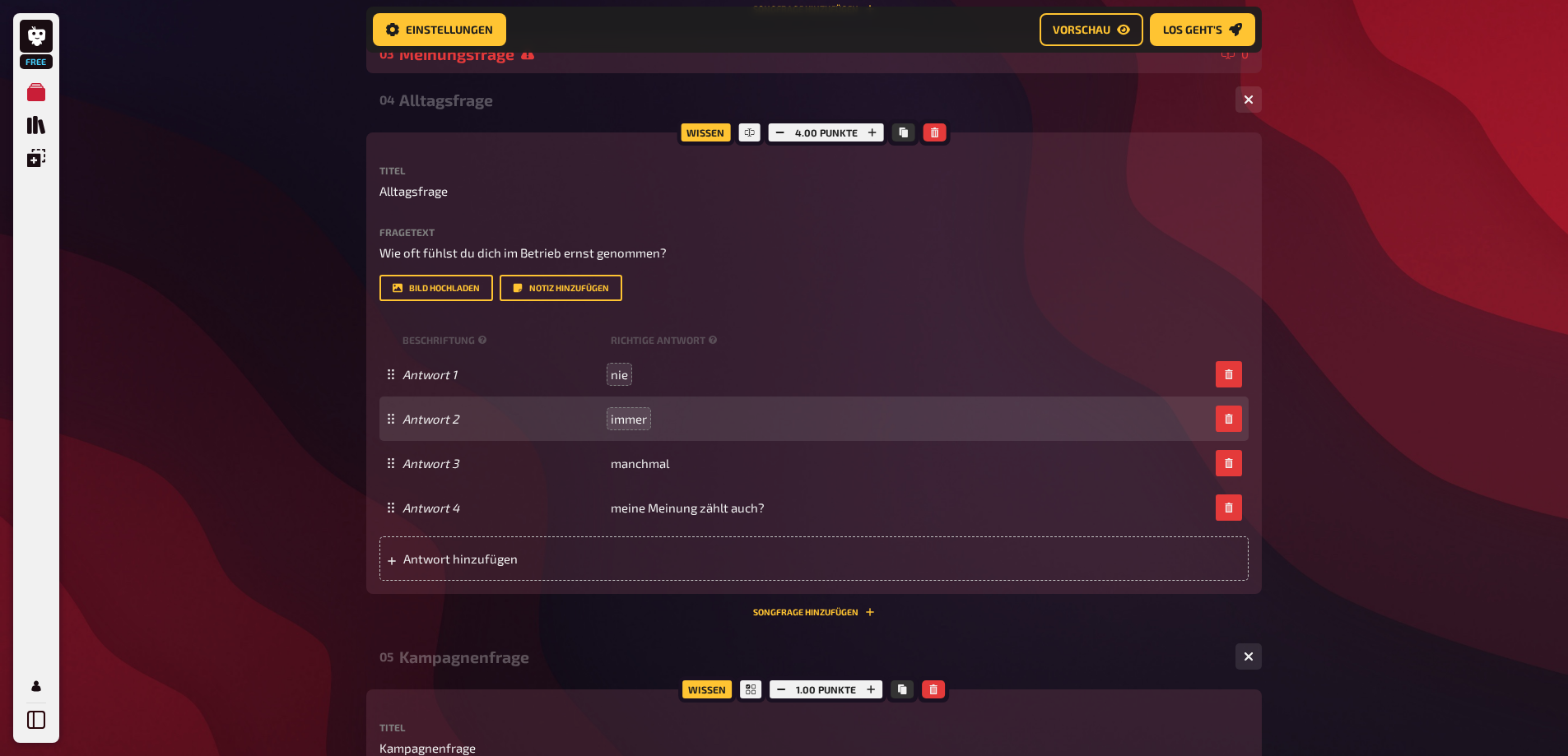
click at [474, 63] on div "Meinungsfrage" at bounding box center [807, 54] width 816 height 19
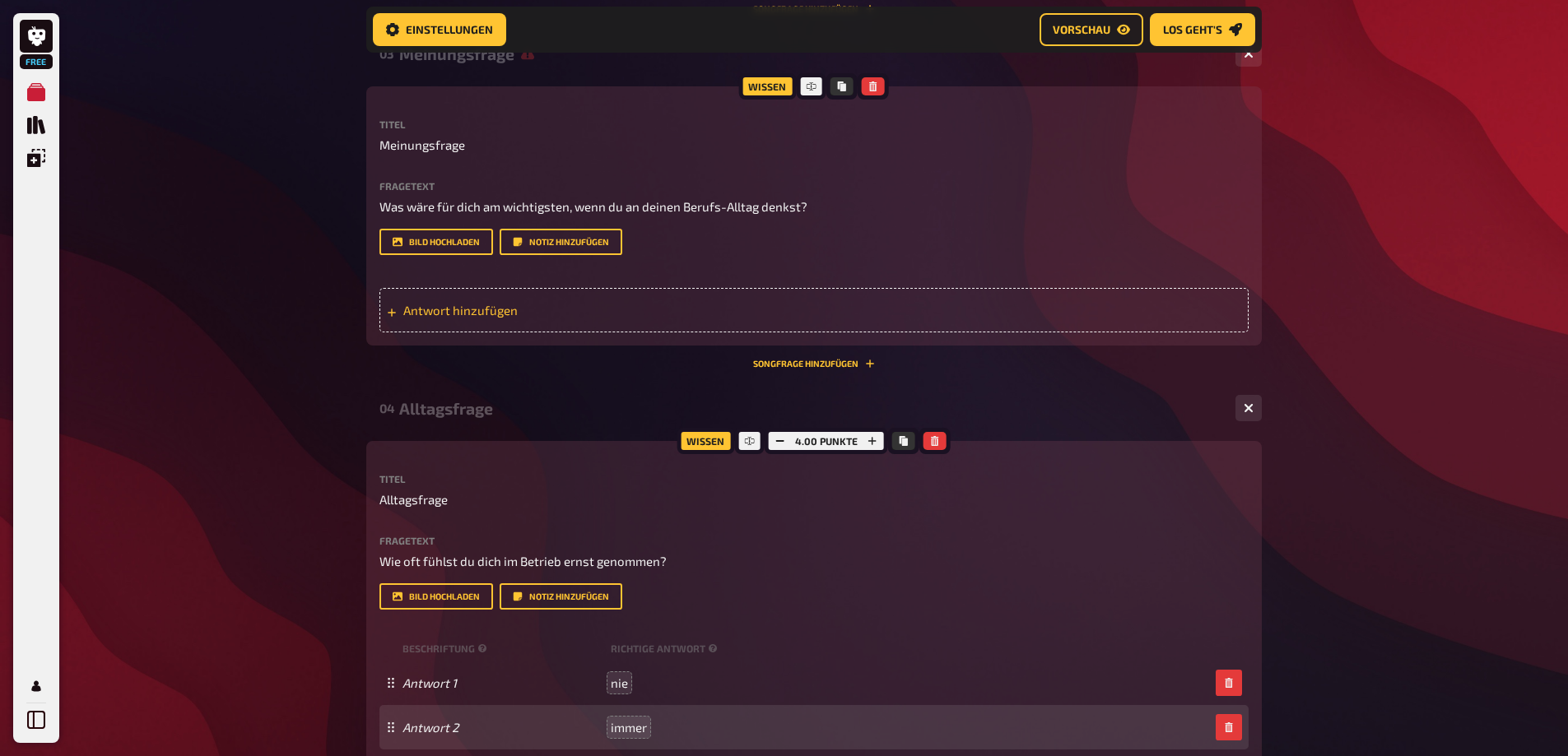
click at [527, 318] on span "Antwort hinzufügen" at bounding box center [531, 310] width 256 height 15
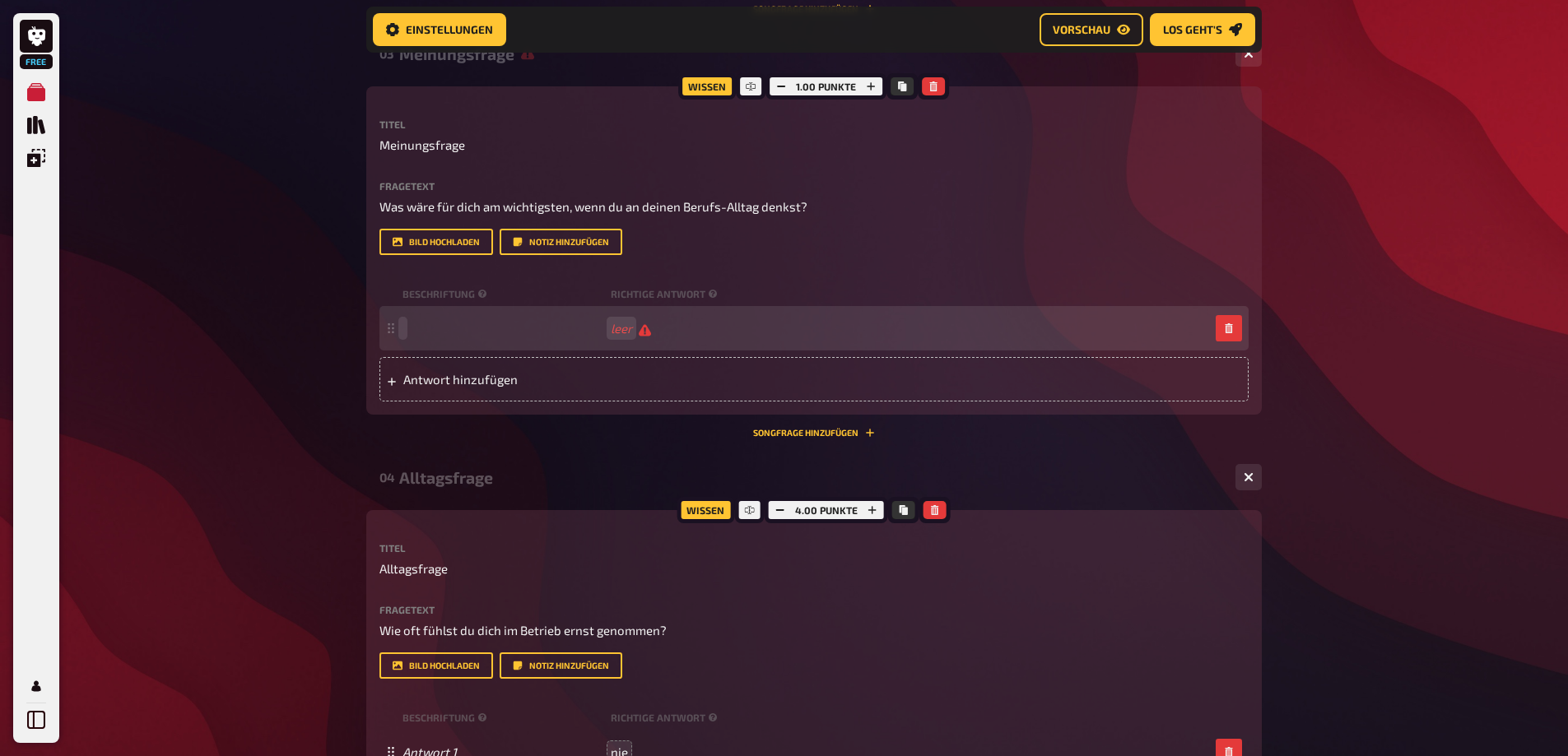
drag, startPoint x: 622, startPoint y: 497, endPoint x: 599, endPoint y: 505, distance: 24.4
click at [599, 351] on div "leer" at bounding box center [813, 328] width 869 height 45
click at [619, 351] on div "Antwort" at bounding box center [813, 328] width 869 height 45
drag, startPoint x: 616, startPoint y: 492, endPoint x: 599, endPoint y: 493, distance: 17.0
click at [599, 336] on span "Antwort" at bounding box center [503, 329] width 202 height 15
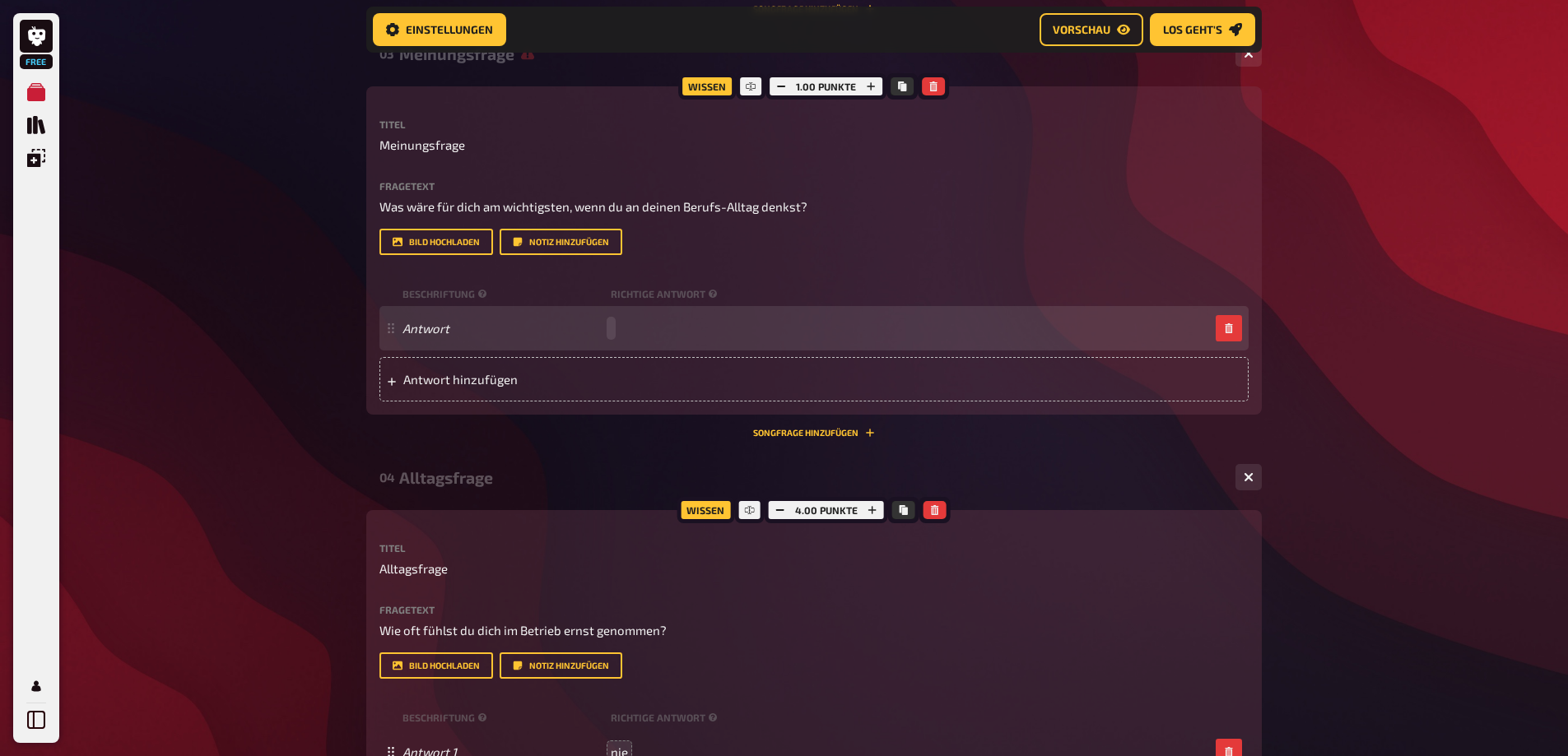
paste span
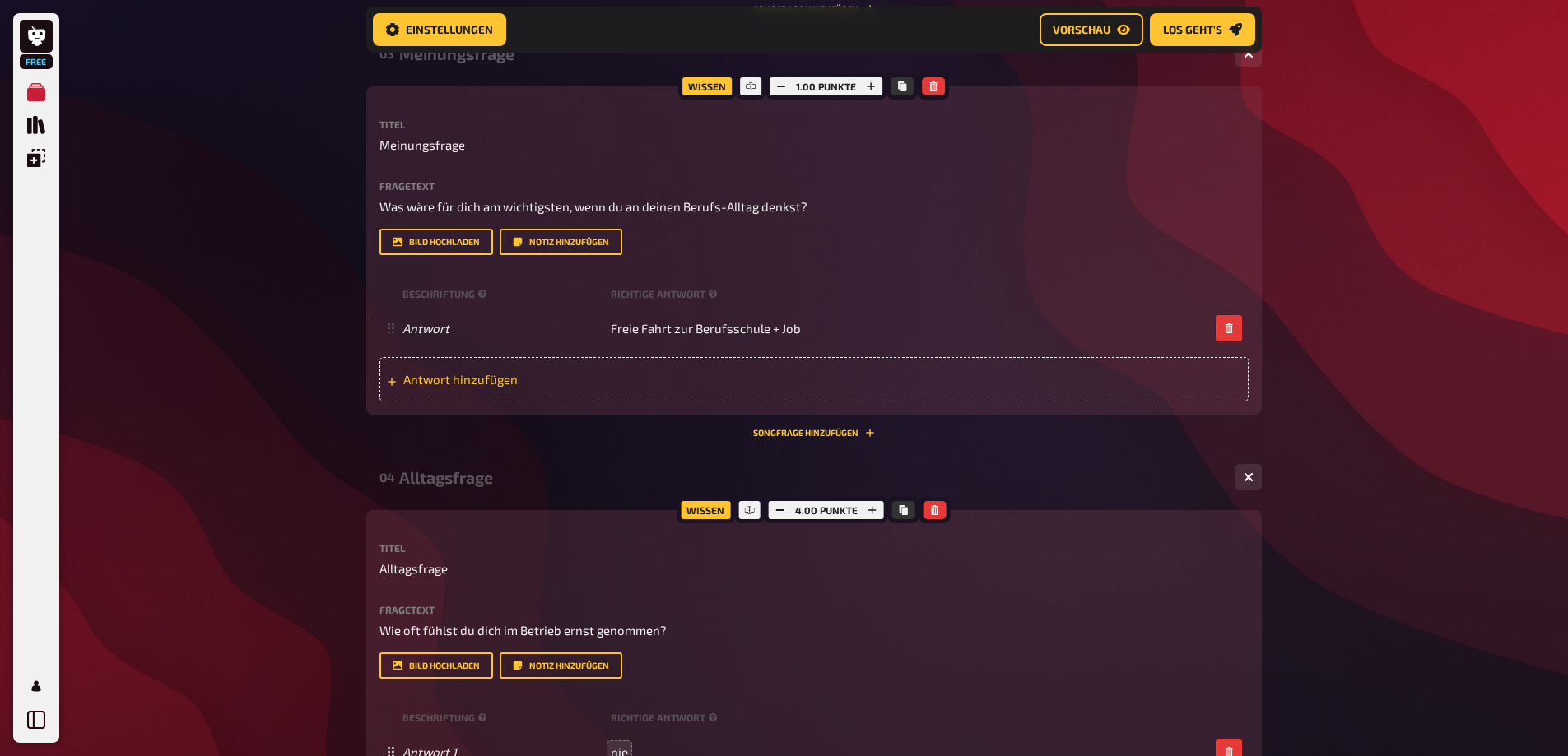
click at [521, 387] on span "Antwort hinzufügen" at bounding box center [531, 379] width 256 height 15
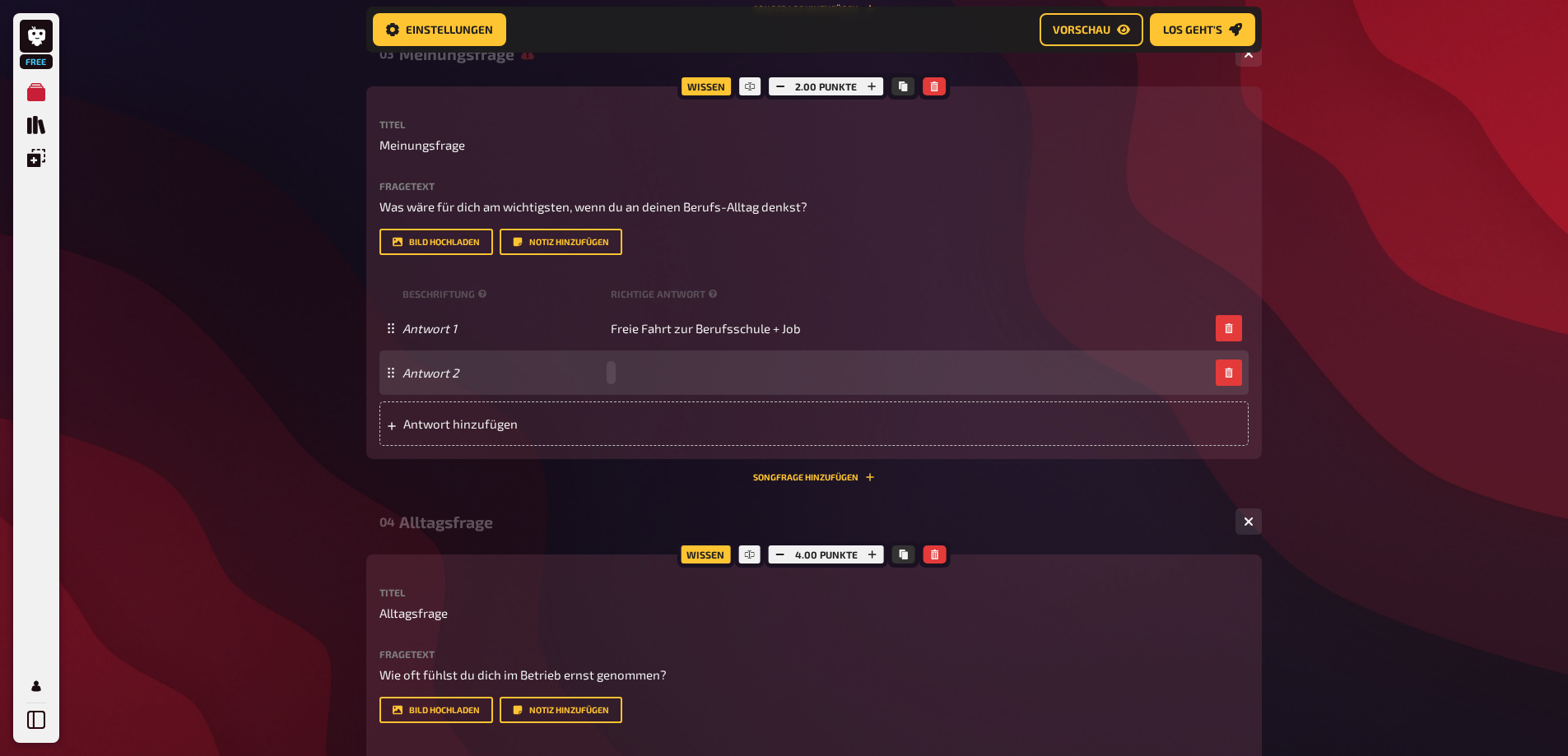
paste span
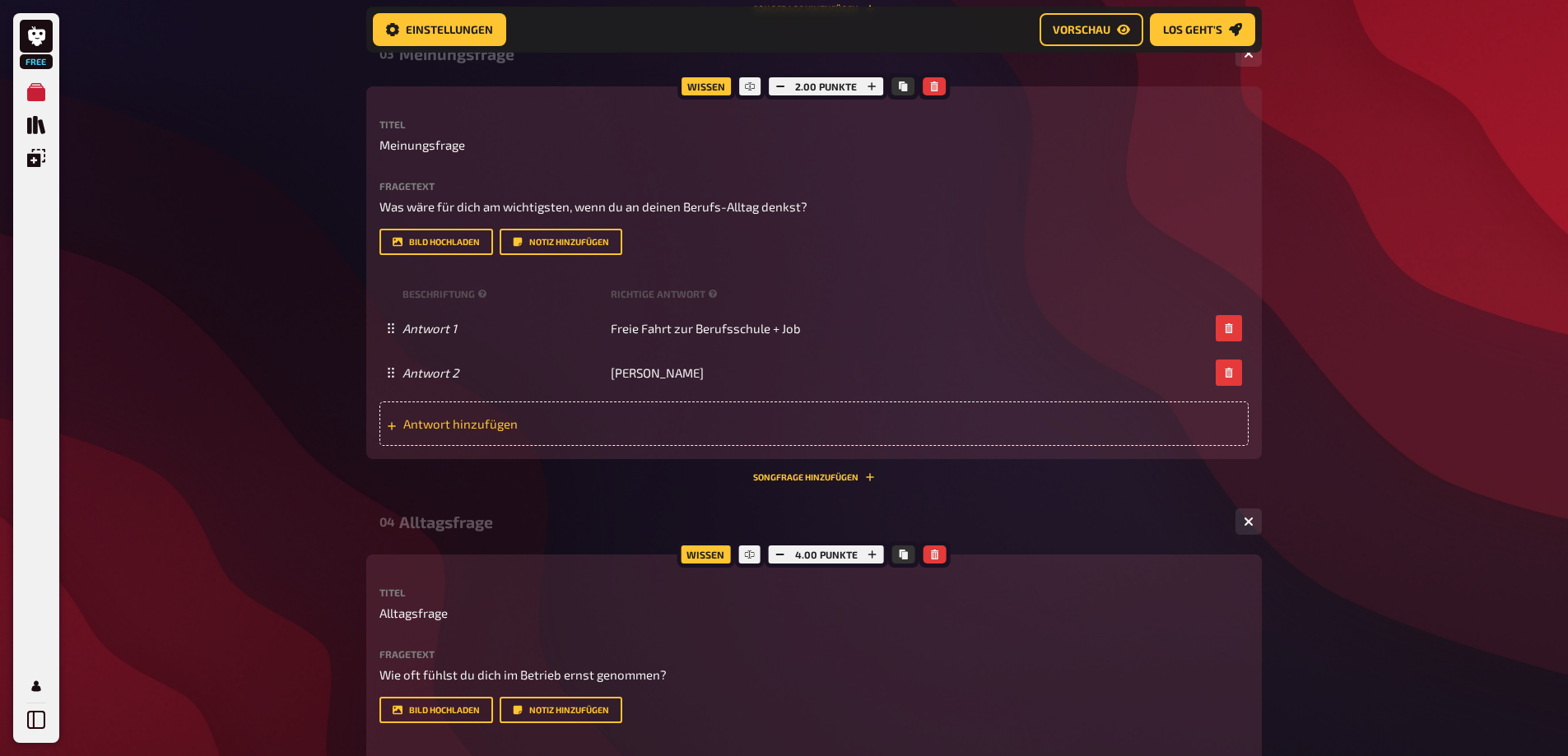
click at [644, 431] on span "Antwort hinzufügen" at bounding box center [531, 424] width 256 height 15
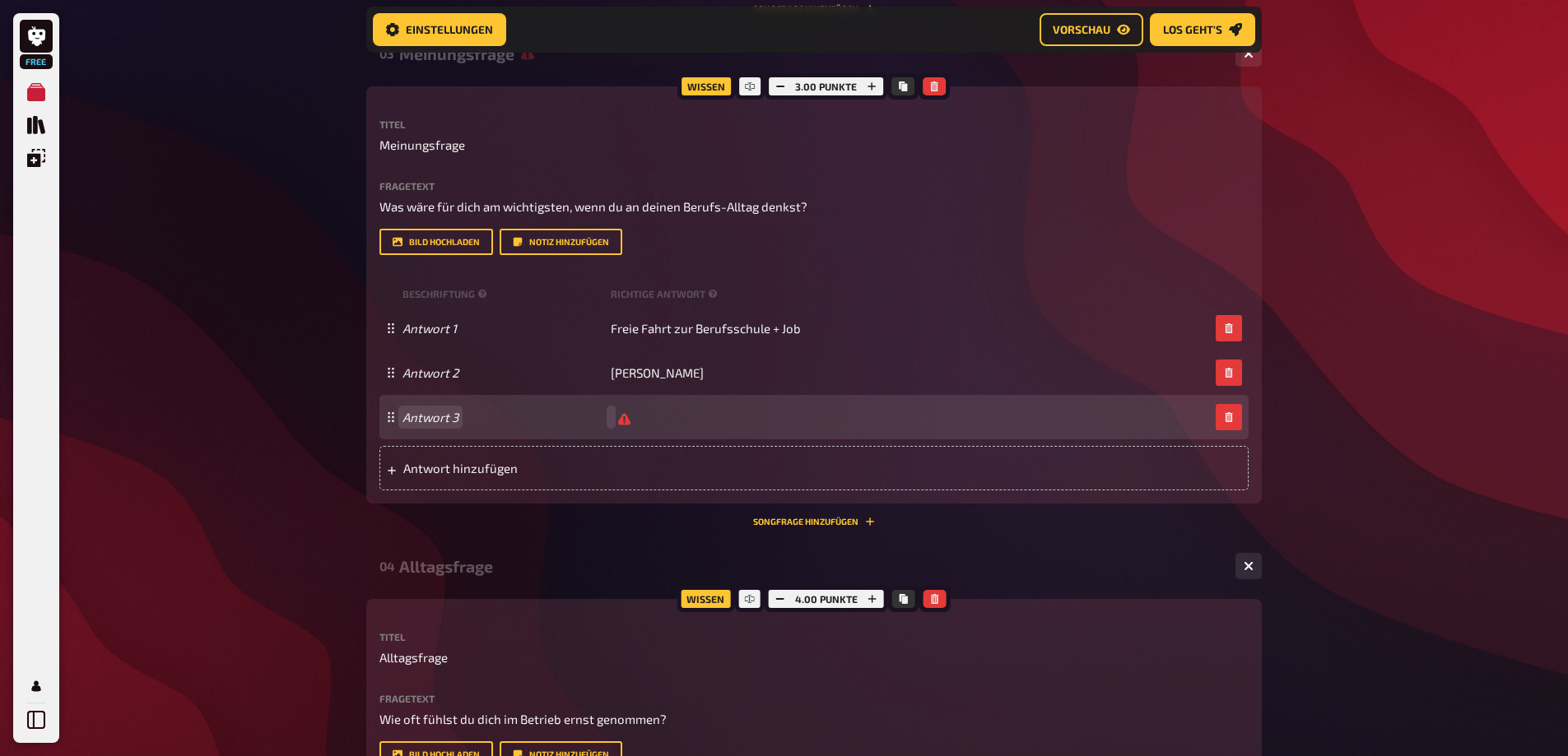
drag, startPoint x: 621, startPoint y: 584, endPoint x: 605, endPoint y: 587, distance: 16.3
click at [605, 426] on div "Antwort 3" at bounding box center [805, 417] width 807 height 16
paste span
click at [491, 475] on span "Antwort hinzufügen" at bounding box center [531, 468] width 256 height 15
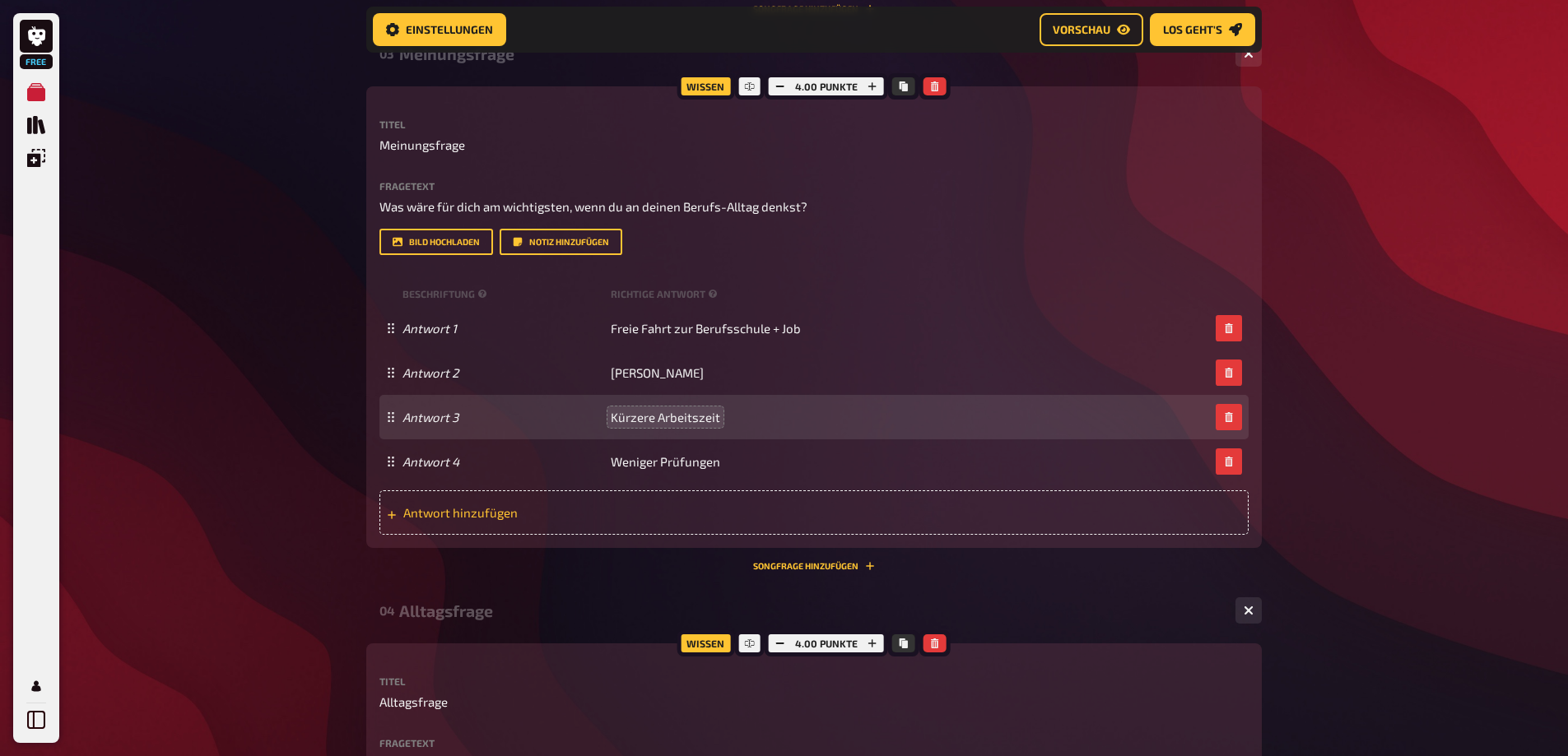
click at [469, 520] on span "Antwort hinzufügen" at bounding box center [531, 513] width 256 height 15
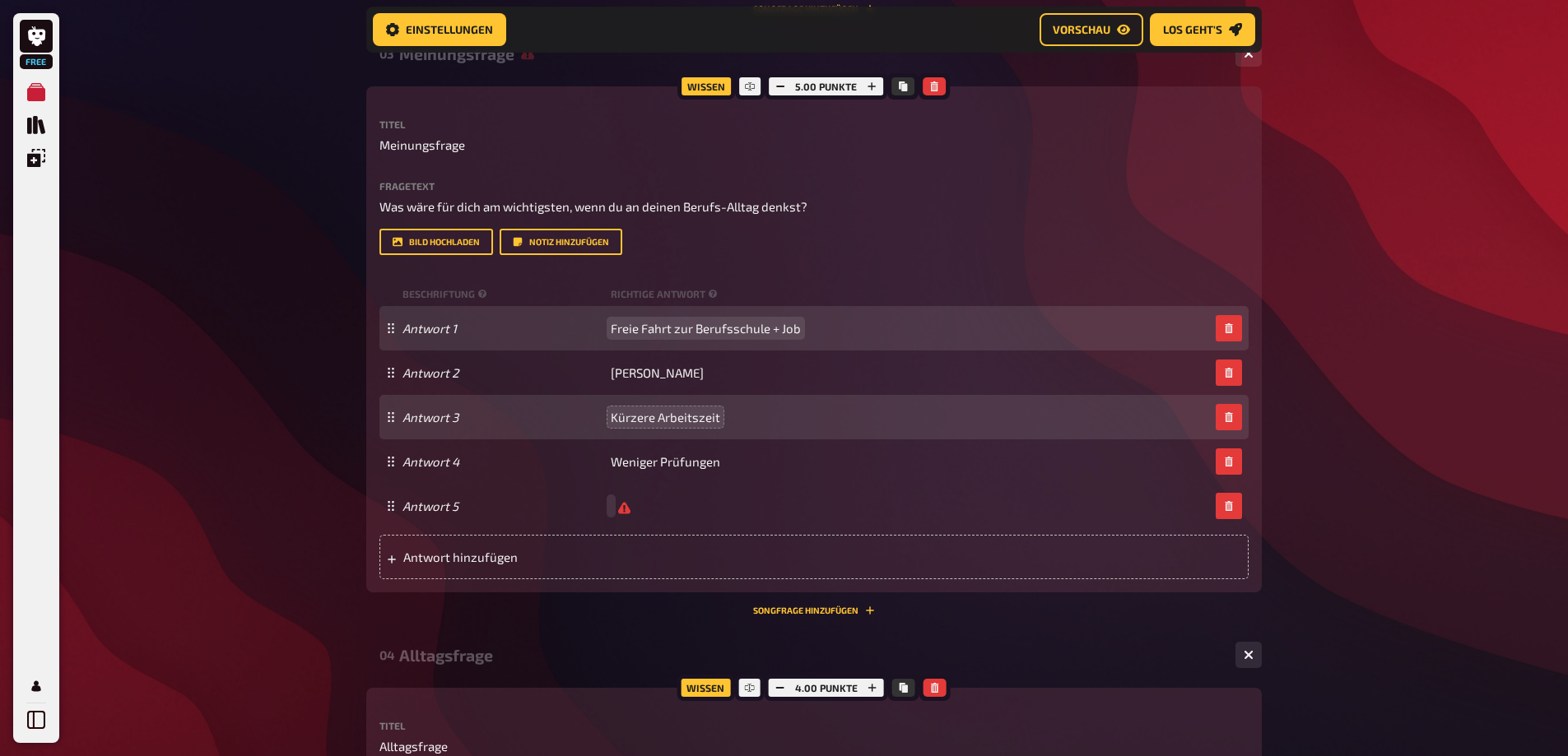
click at [876, 351] on div "Antwort 1 Freie Fahrt zur Berufsschule + Job" at bounding box center [813, 328] width 869 height 45
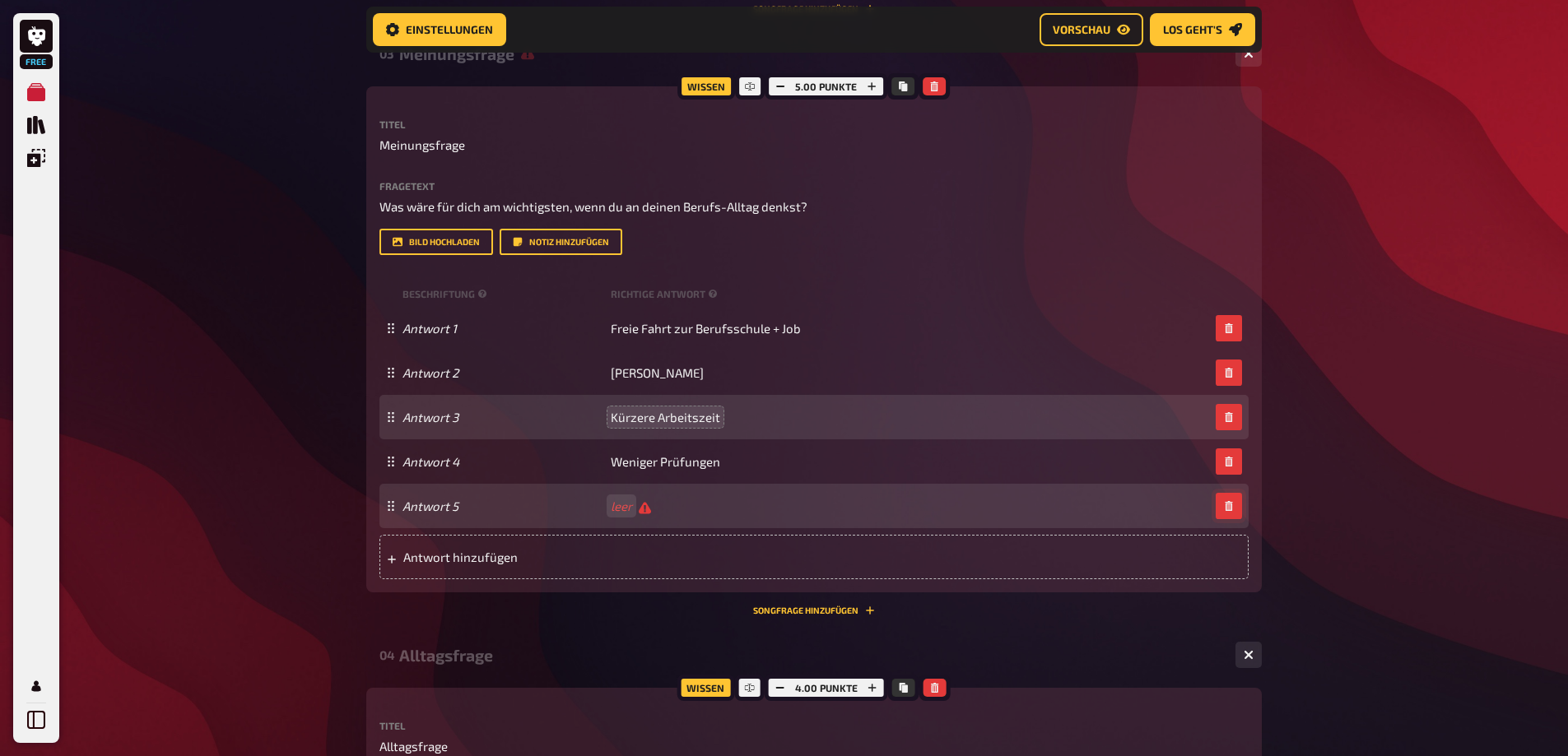
click at [1238, 519] on button "button" at bounding box center [1228, 505] width 26 height 26
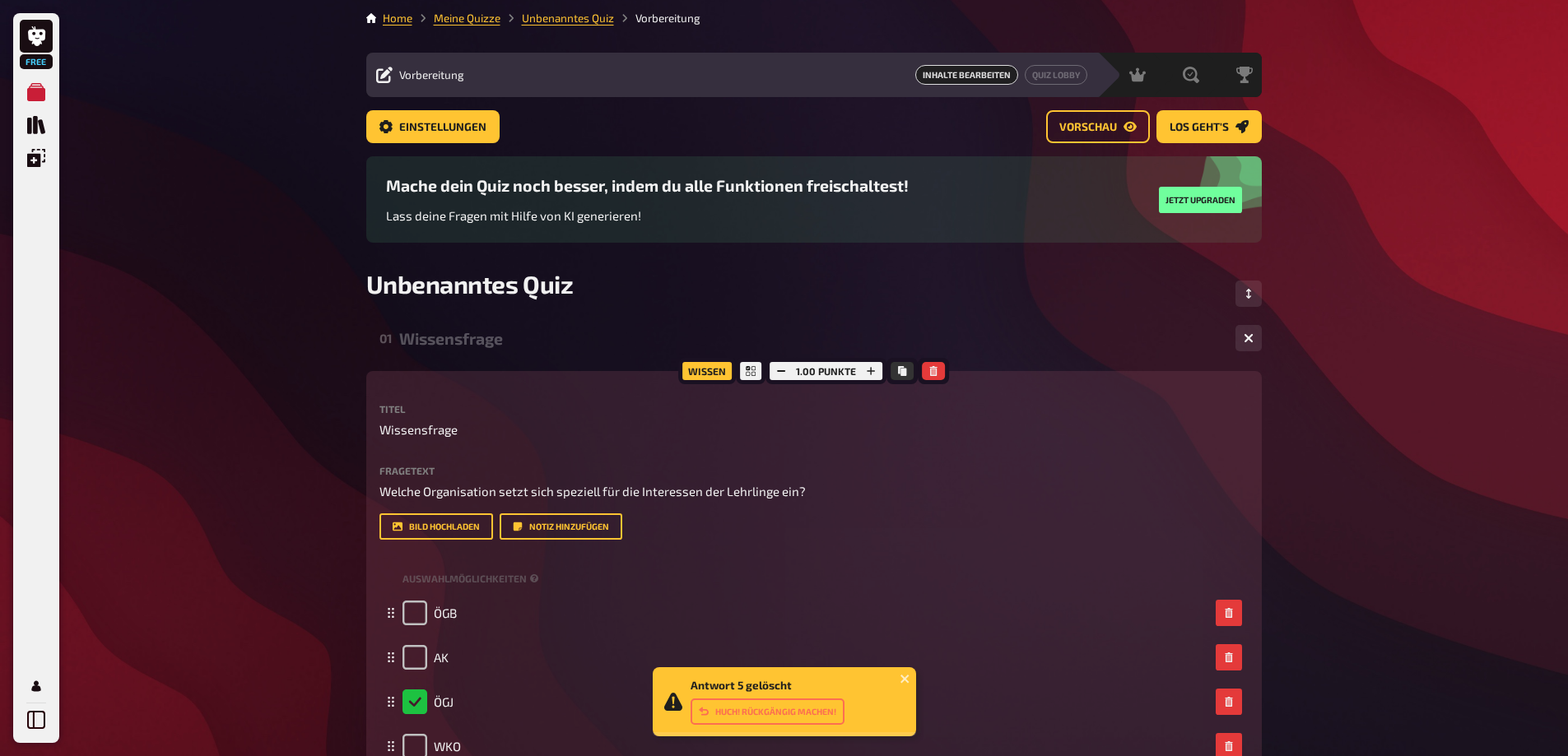
scroll to position [0, 0]
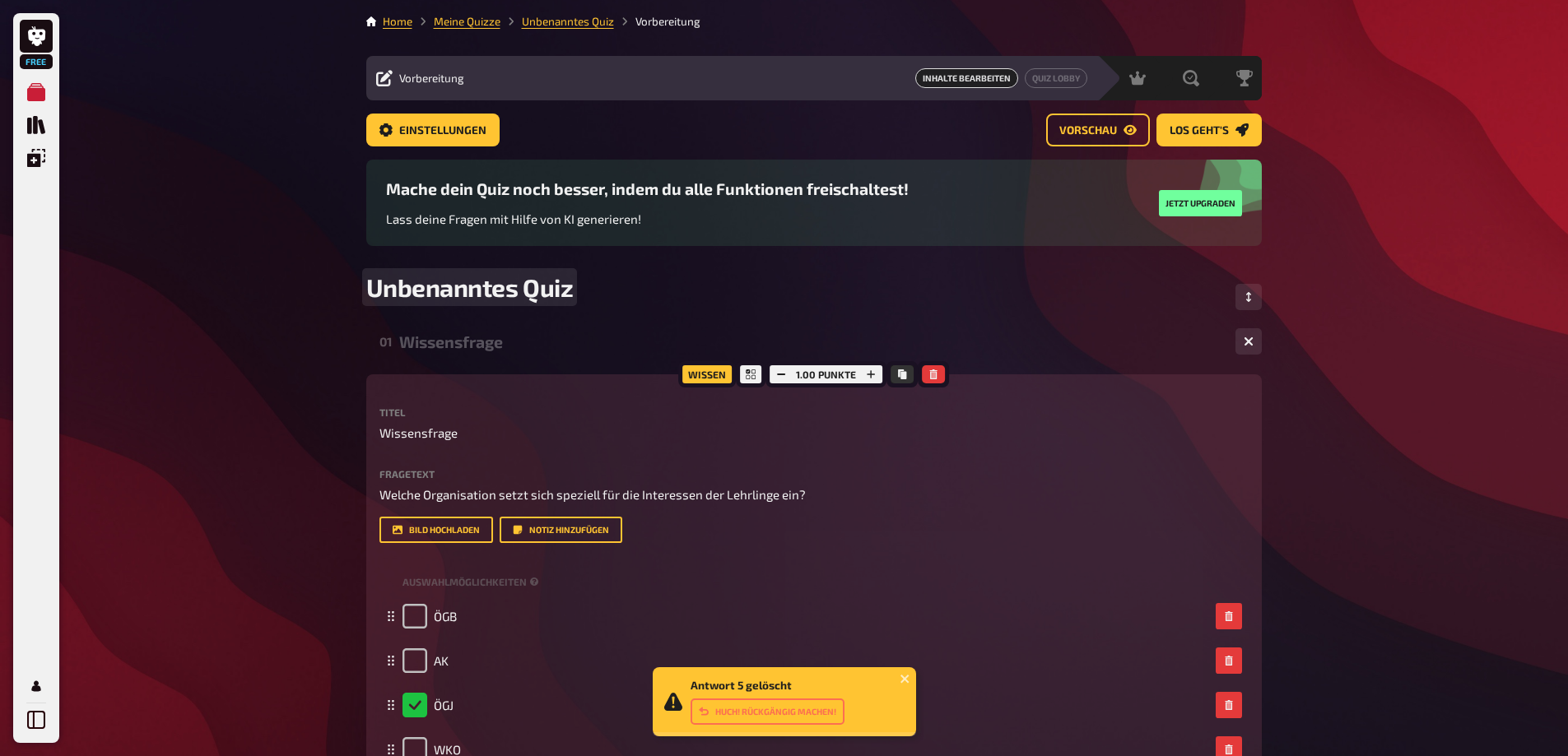
click at [581, 293] on div "Unbenanntes Quiz" at bounding box center [813, 297] width 895 height 50
drag, startPoint x: 580, startPoint y: 290, endPoint x: 393, endPoint y: 265, distance: 188.7
click at [487, 284] on span "Unbenanntes Quiz" at bounding box center [469, 287] width 208 height 29
click at [559, 291] on span "Unbenanntes Quiz" at bounding box center [469, 287] width 208 height 29
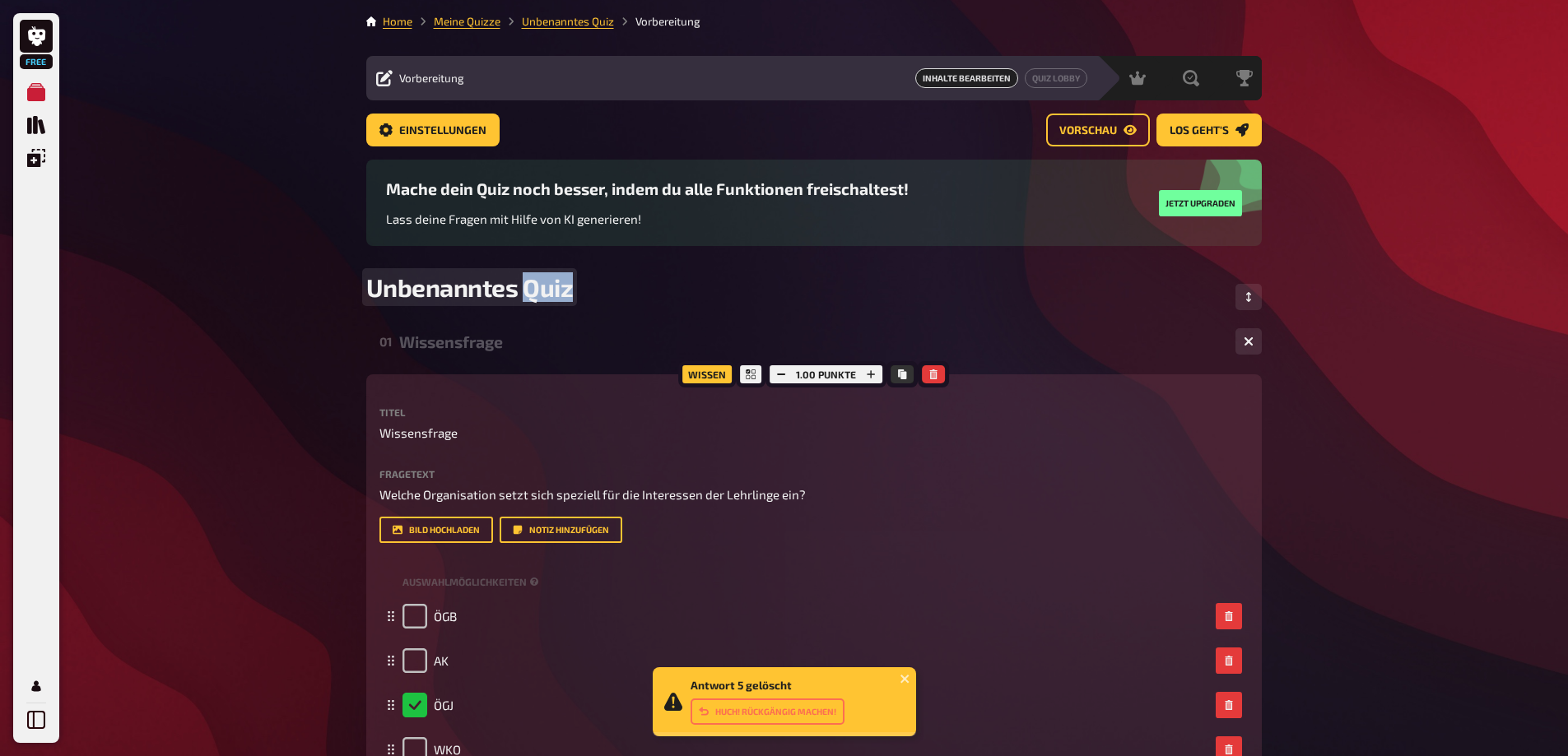
click at [559, 291] on span "Unbenanntes Quiz" at bounding box center [469, 287] width 208 height 29
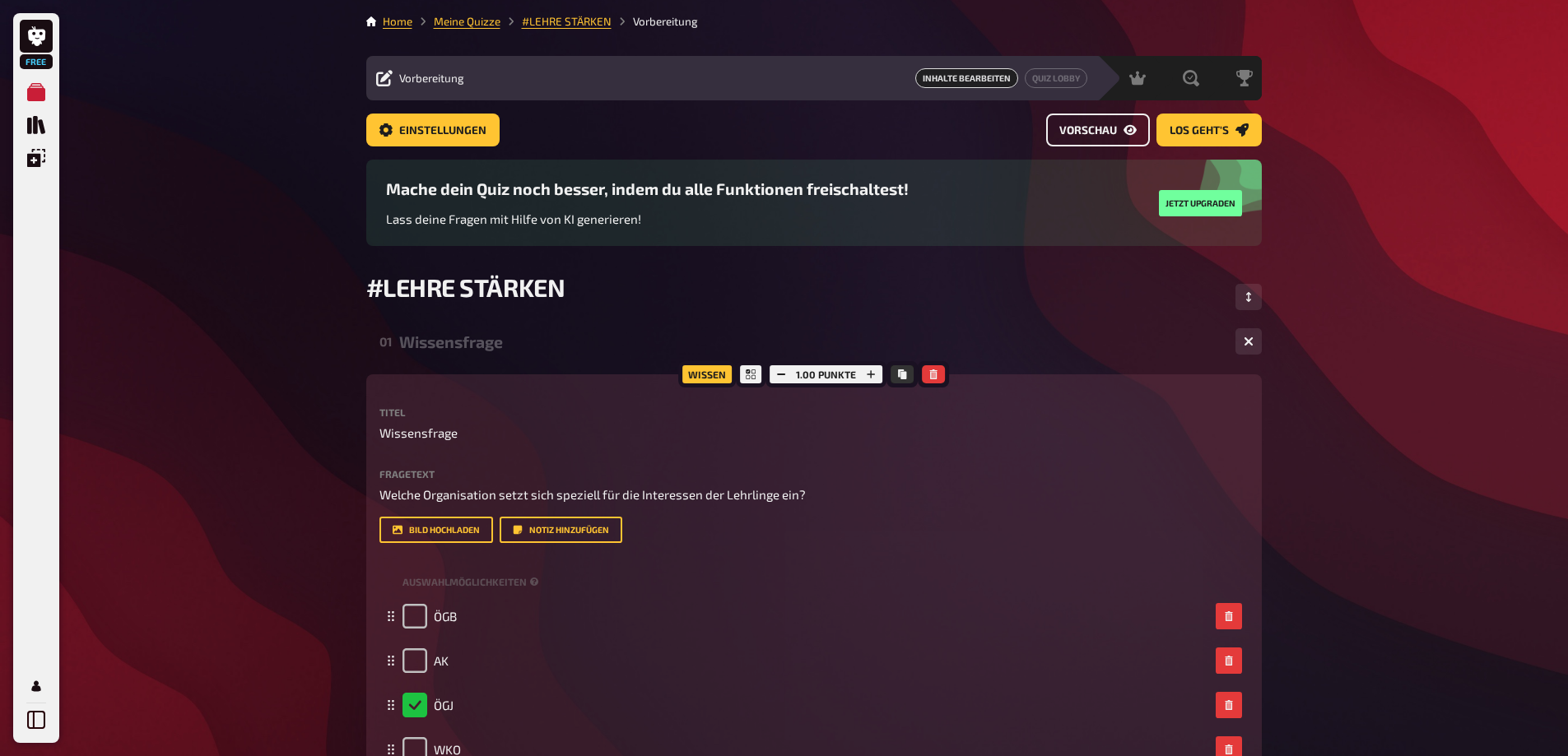
click at [1127, 130] on icon "Vorschau" at bounding box center [1130, 130] width 13 height 13
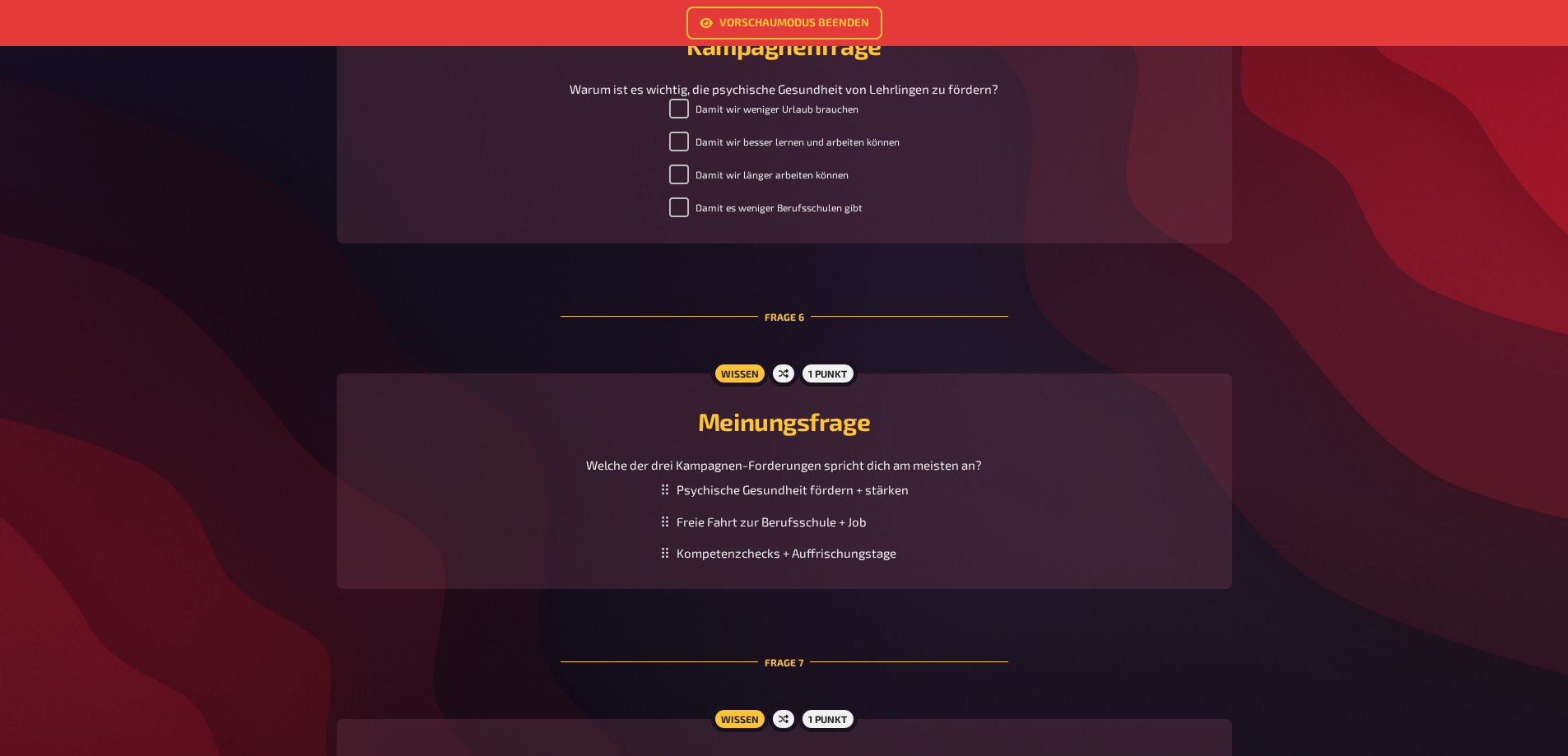
scroll to position [1563, 0]
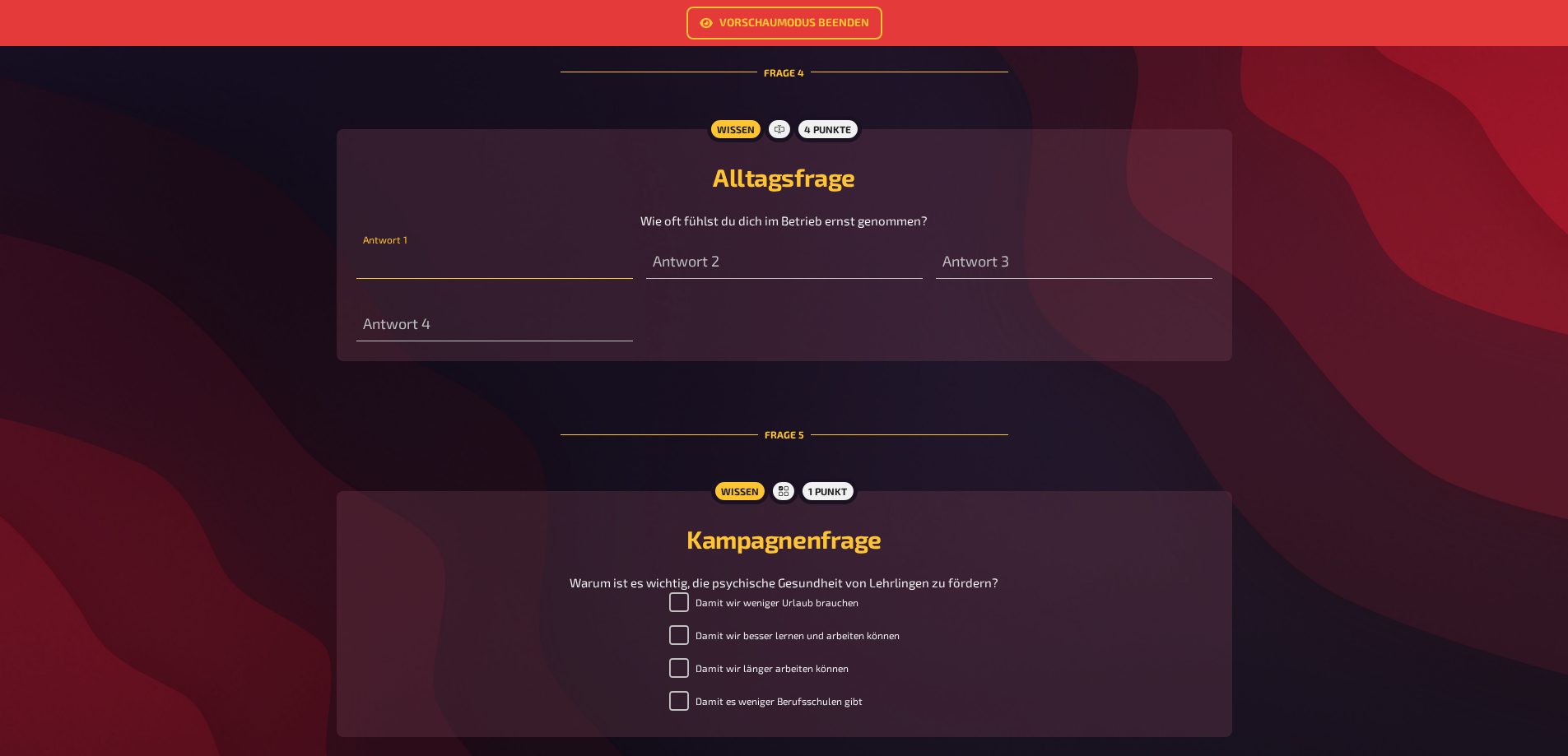
click at [469, 279] on input "text" at bounding box center [495, 262] width 277 height 33
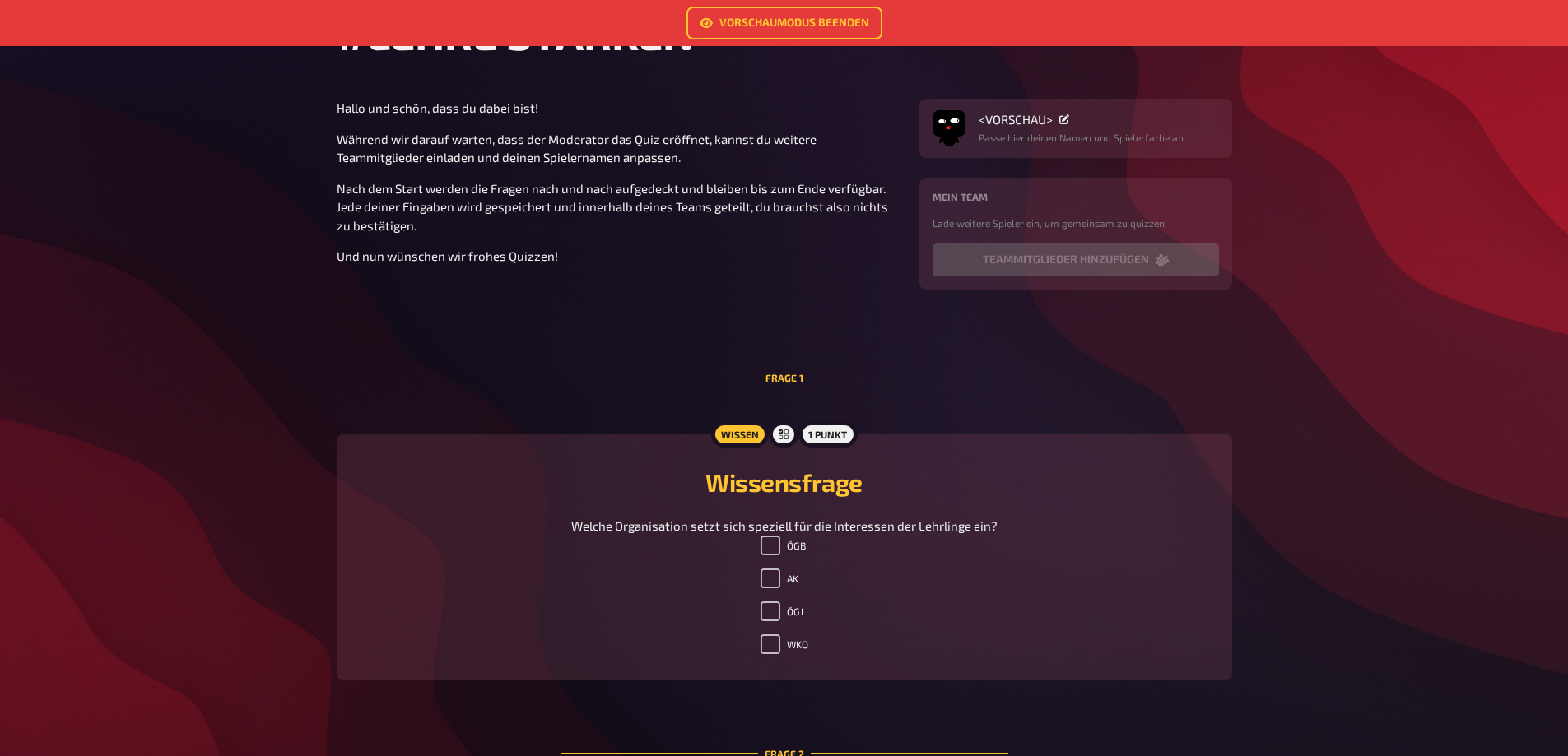
scroll to position [0, 0]
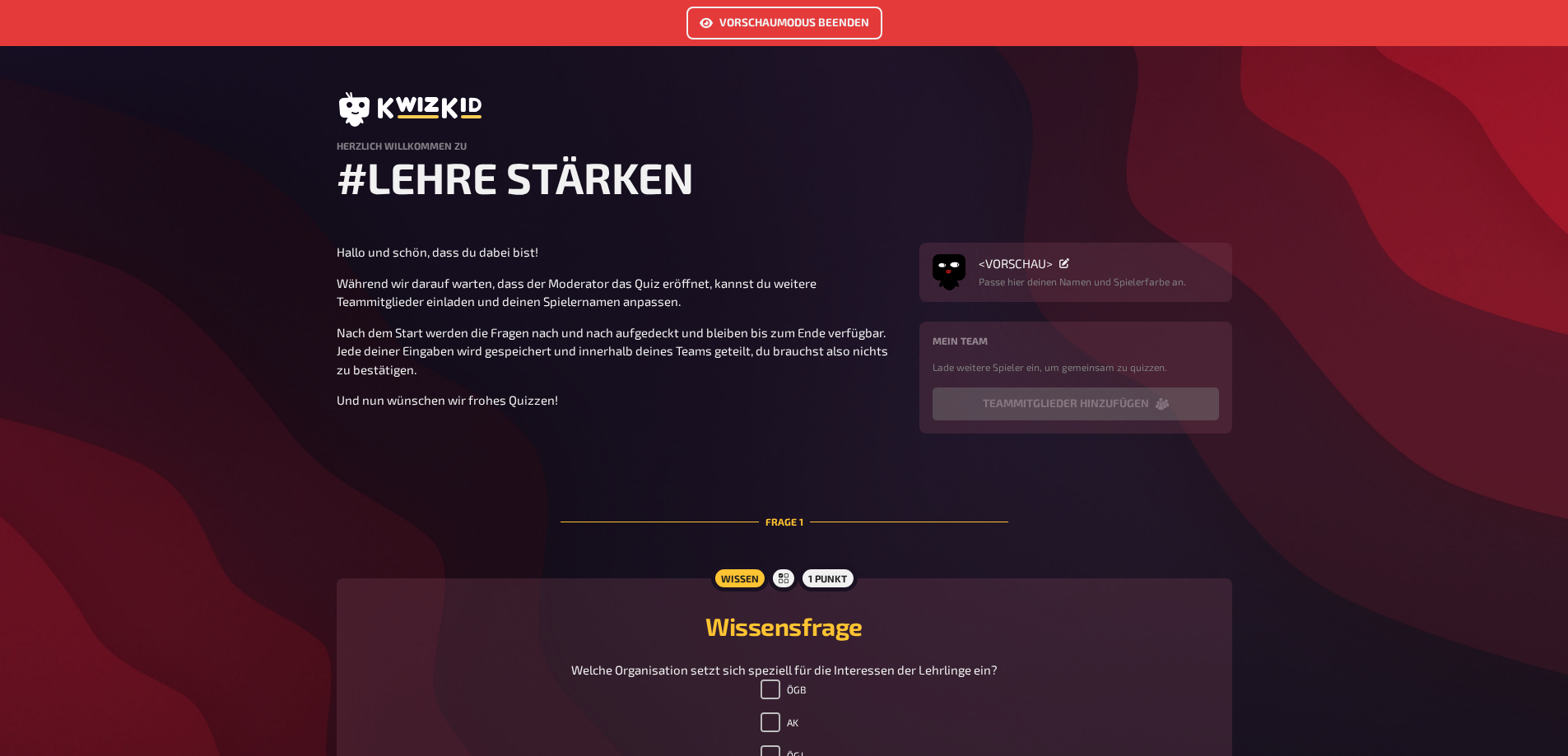
click at [783, 24] on link "Vorschaumodus beenden" at bounding box center [784, 23] width 196 height 33
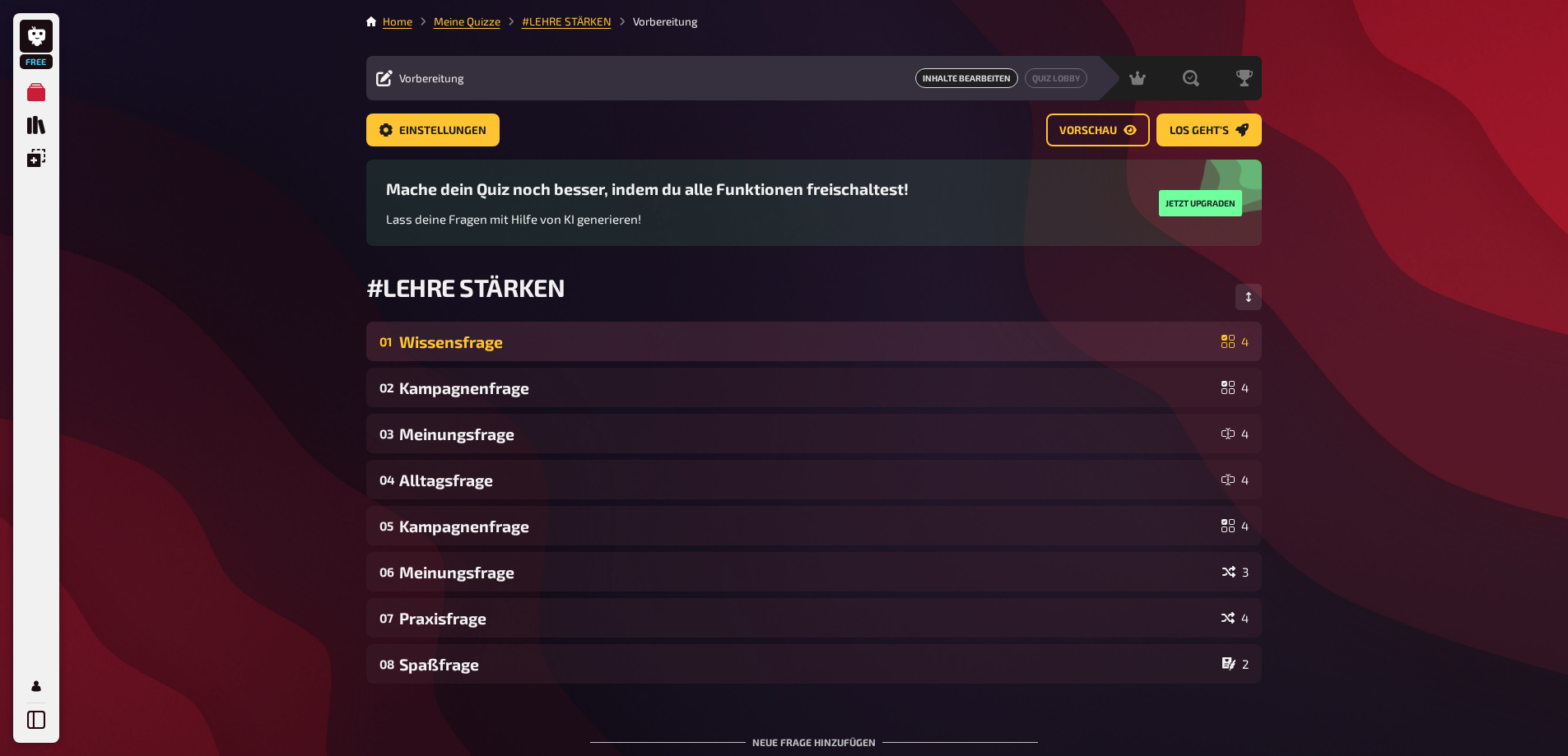
click at [590, 336] on div "Wissensfrage" at bounding box center [807, 341] width 816 height 19
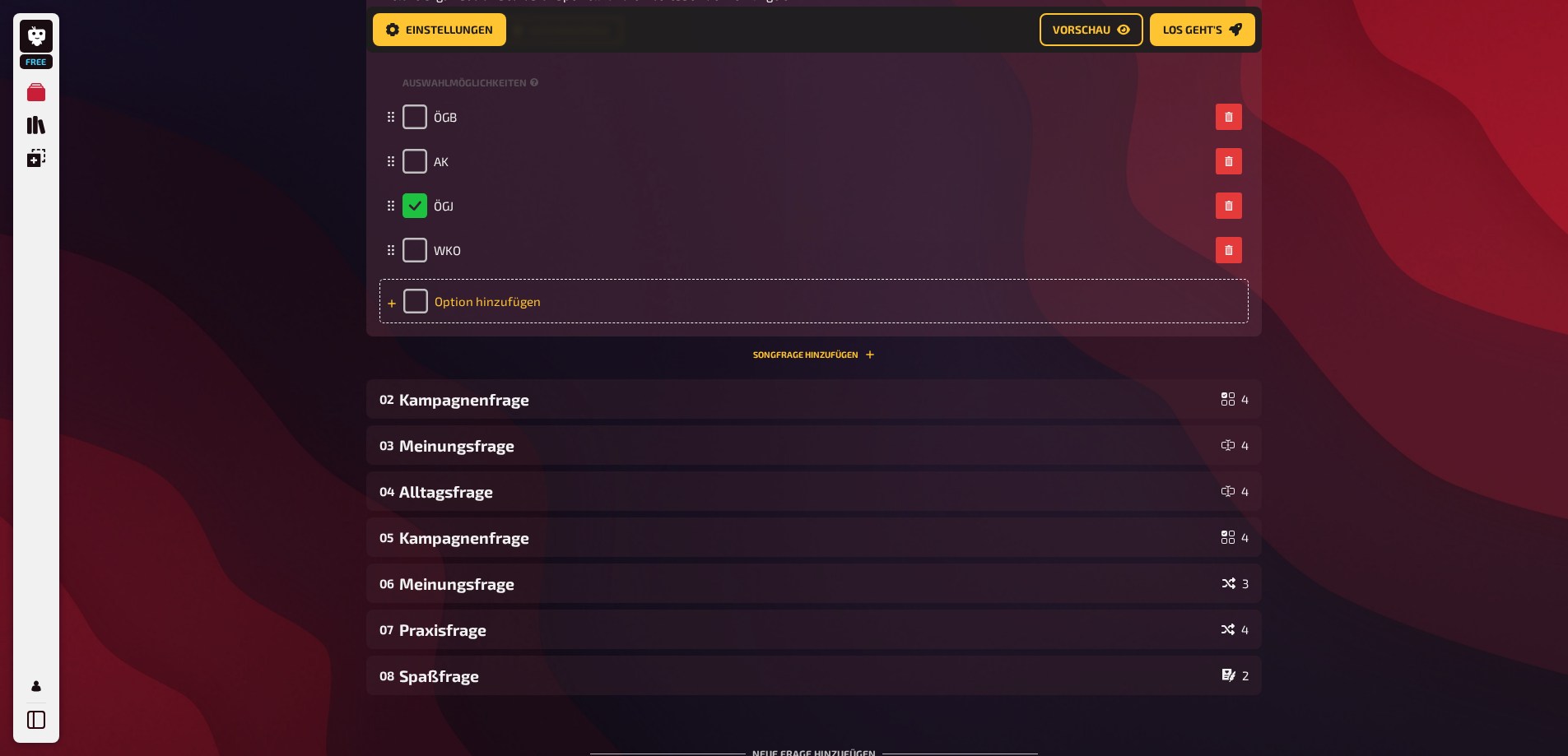
scroll to position [737, 0]
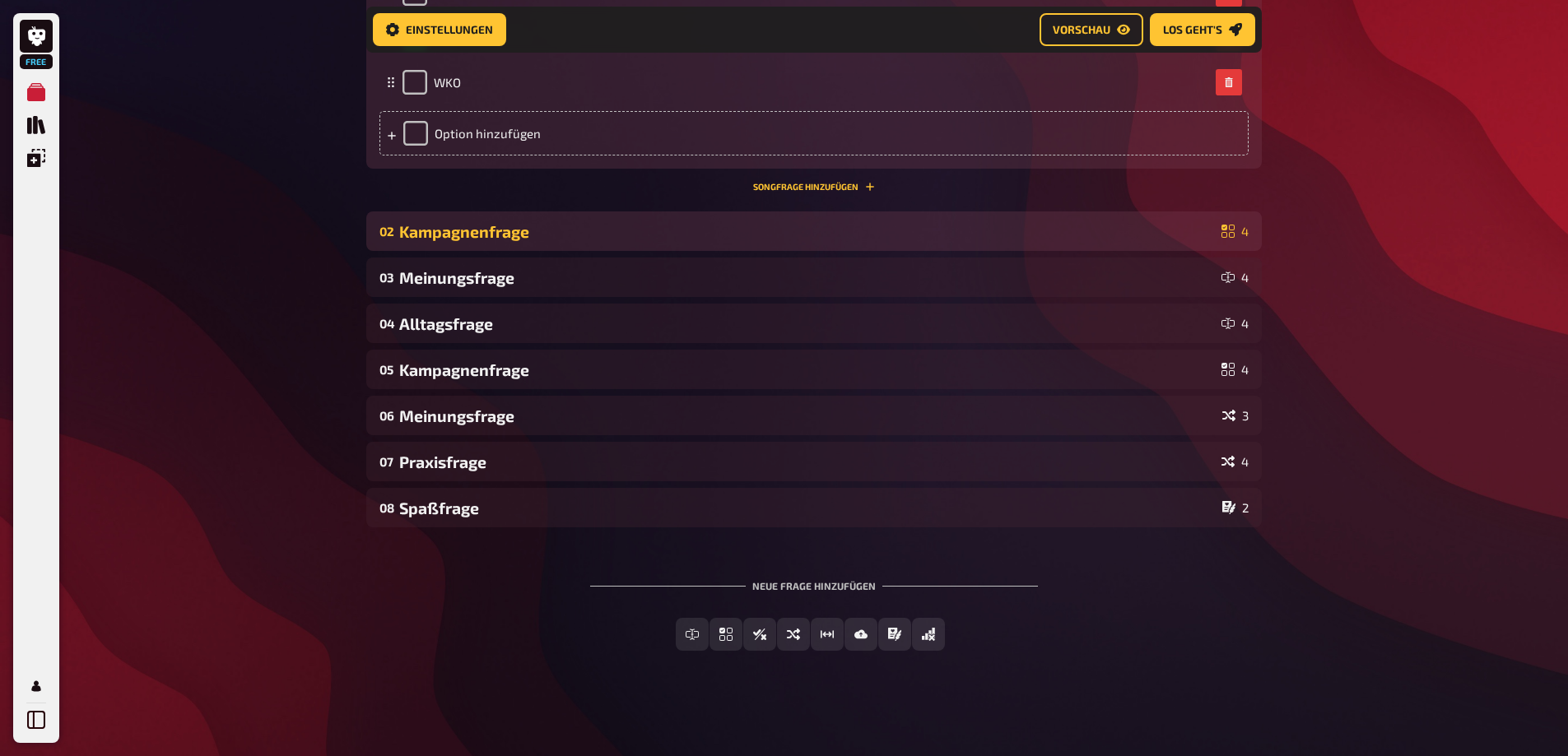
click at [555, 232] on div "Kampagnenfrage" at bounding box center [807, 231] width 816 height 19
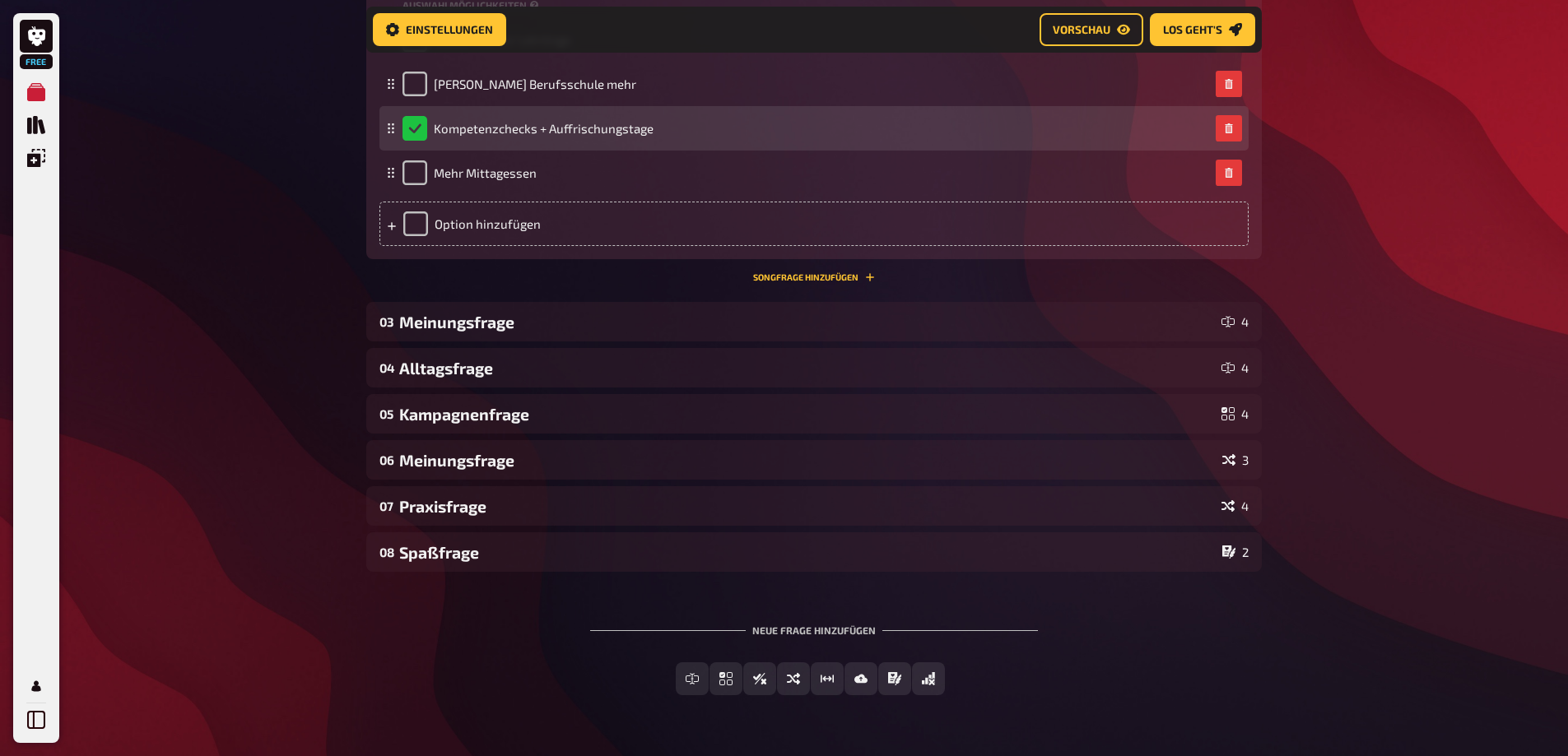
scroll to position [1148, 0]
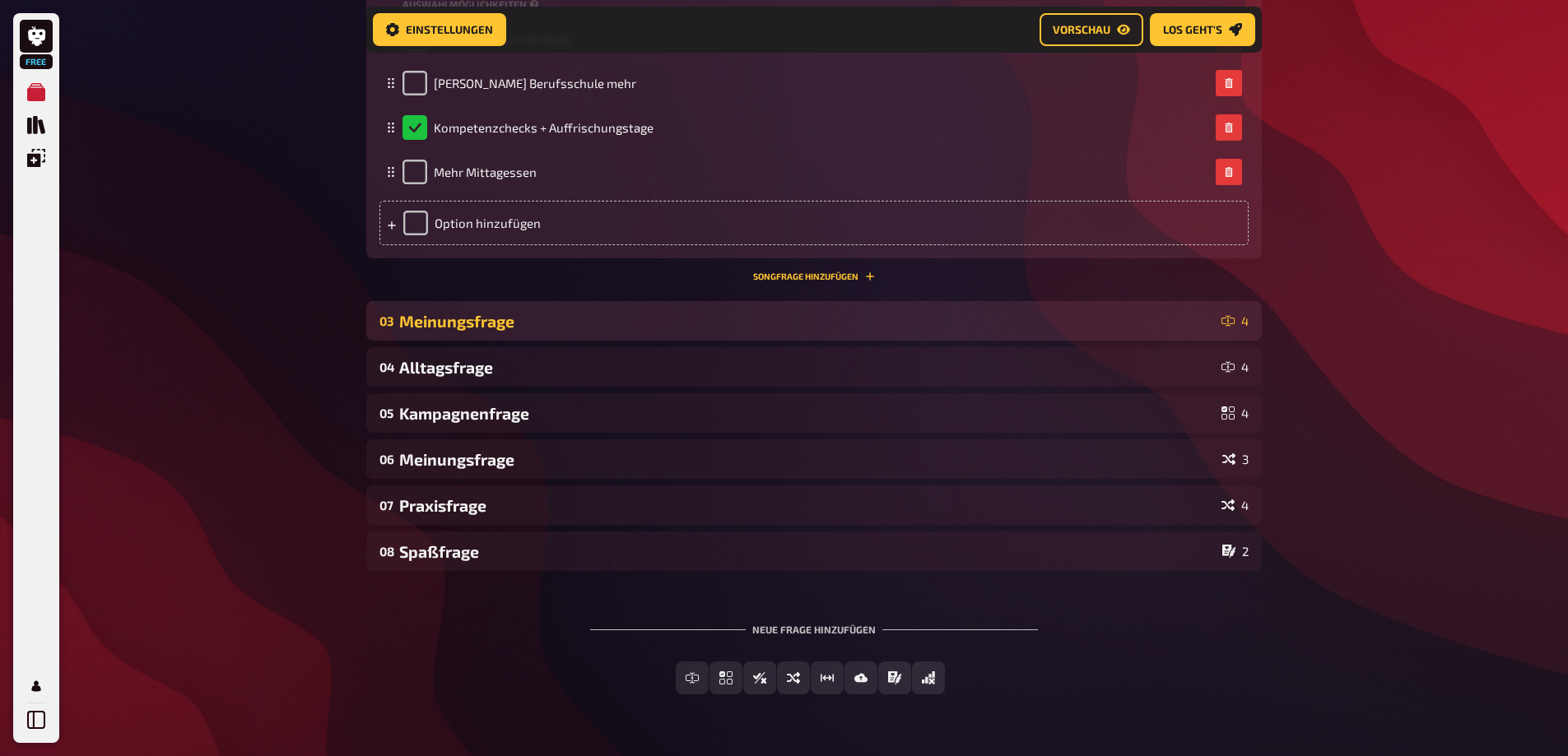
click at [455, 330] on div "Meinungsfrage" at bounding box center [807, 321] width 816 height 19
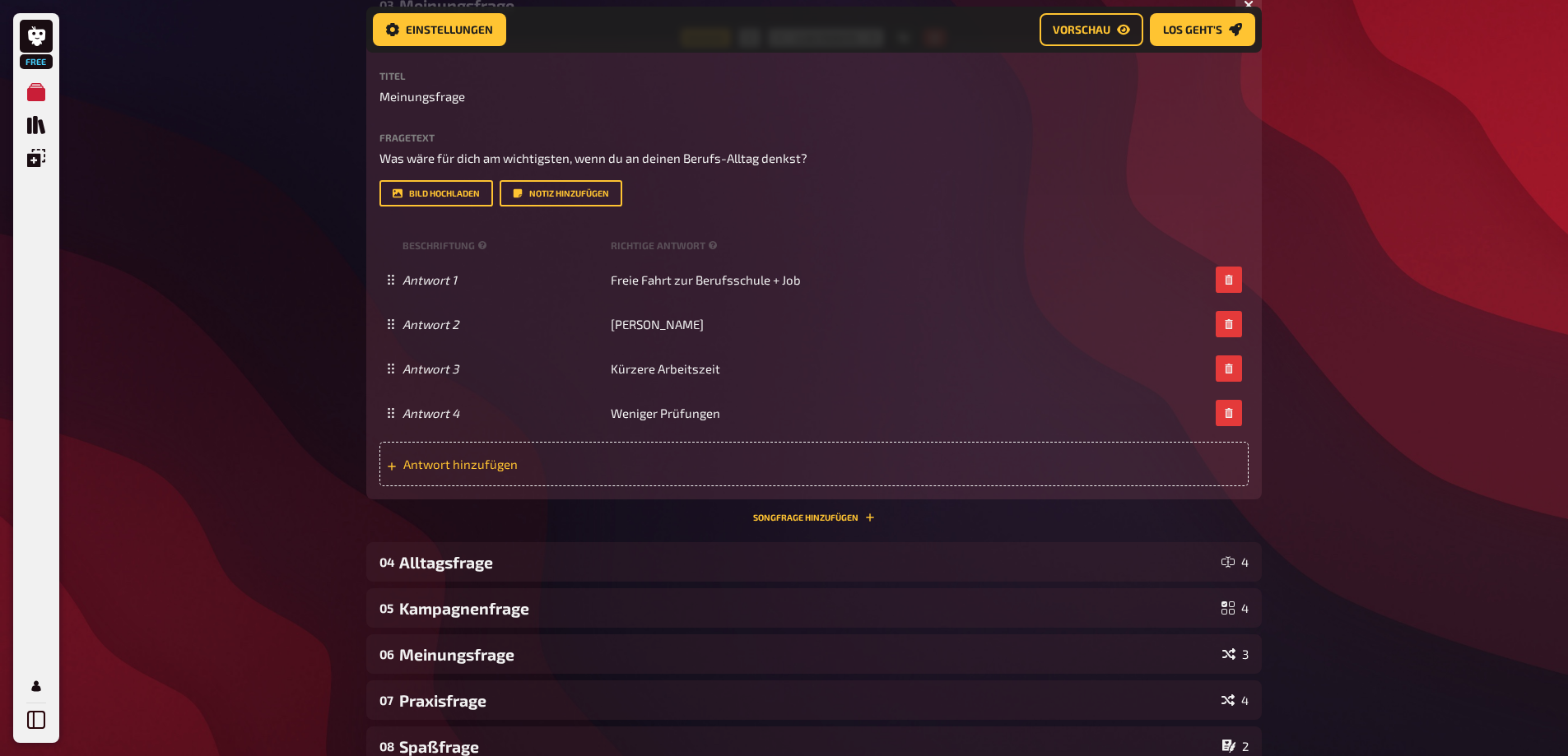
scroll to position [1477, 0]
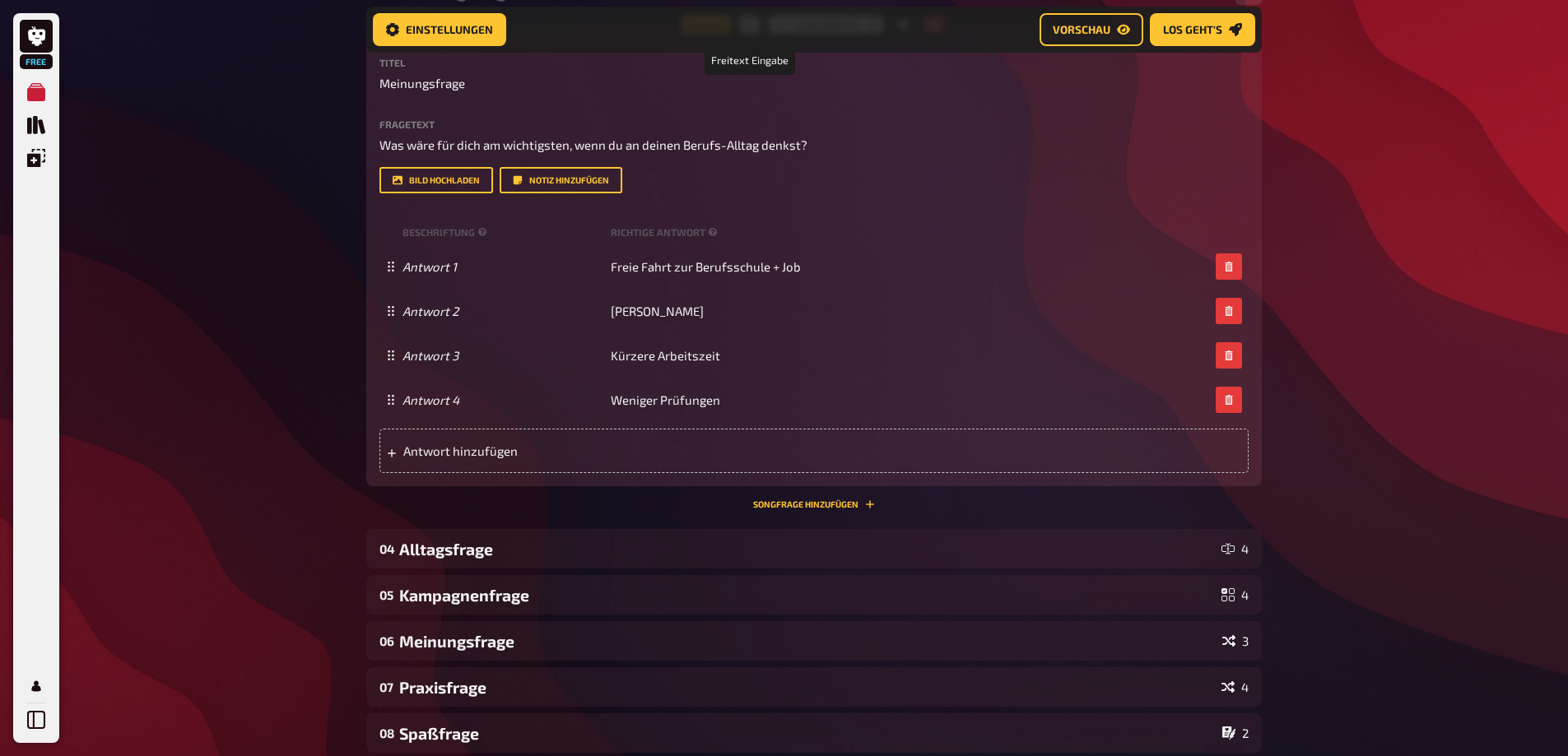
click at [744, 27] on icon at bounding box center [750, 24] width 10 height 5
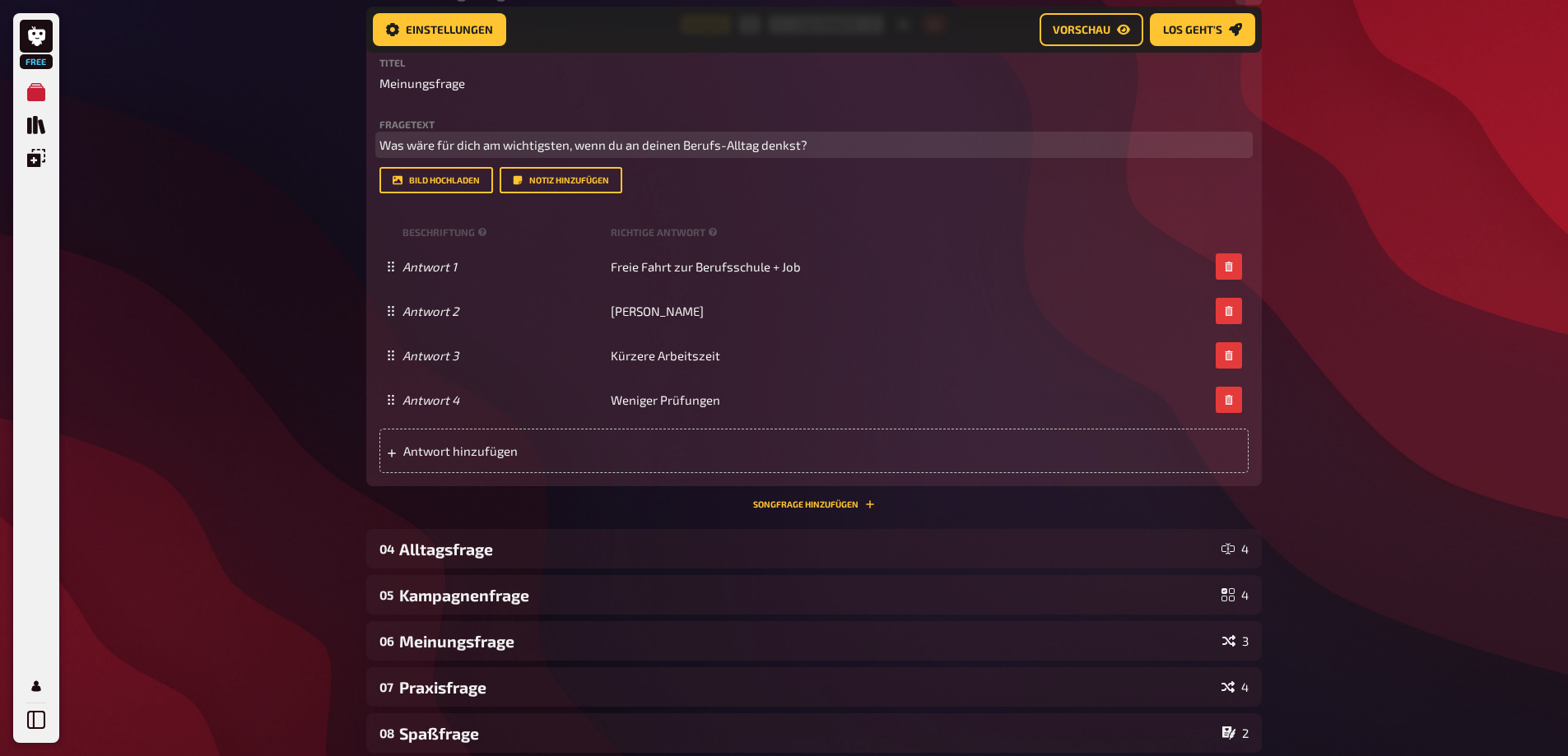
click at [448, 152] on span "Was wäre für dich am wichtigsten, wenn du an deinen Berufs-Alltag denkst?" at bounding box center [593, 145] width 428 height 15
drag, startPoint x: 815, startPoint y: 271, endPoint x: 408, endPoint y: 246, distance: 407.8
click at [408, 155] on p "Was wäre für dich am wichtigsten, wenn du an deinen Berufs-Alltag denkst?" at bounding box center [813, 145] width 869 height 19
copy span "Was wäre für dich am wichtigsten, wenn du an deinen Berufs-Alltag denkst?"
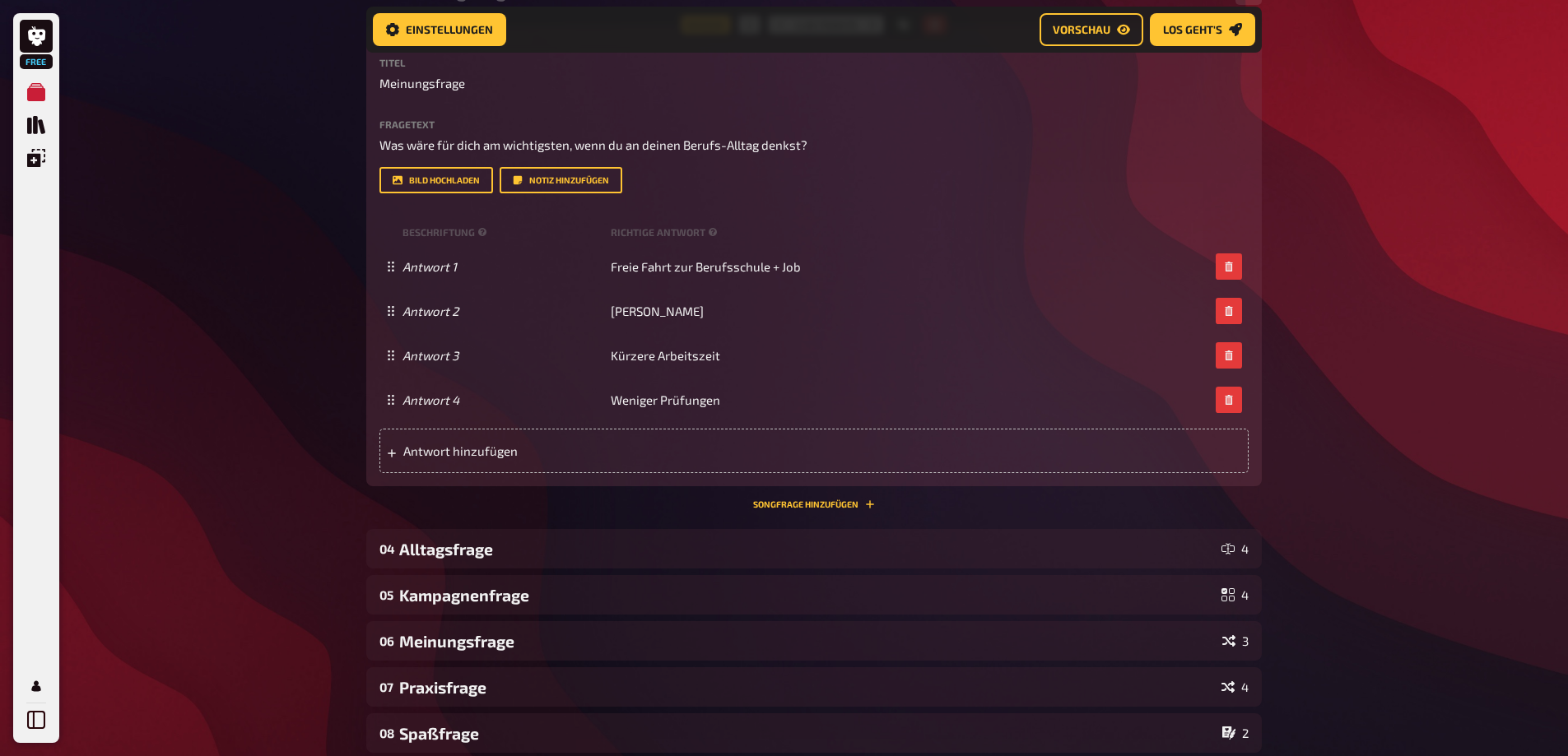
click at [930, 29] on icon "button" at bounding box center [934, 24] width 8 height 10
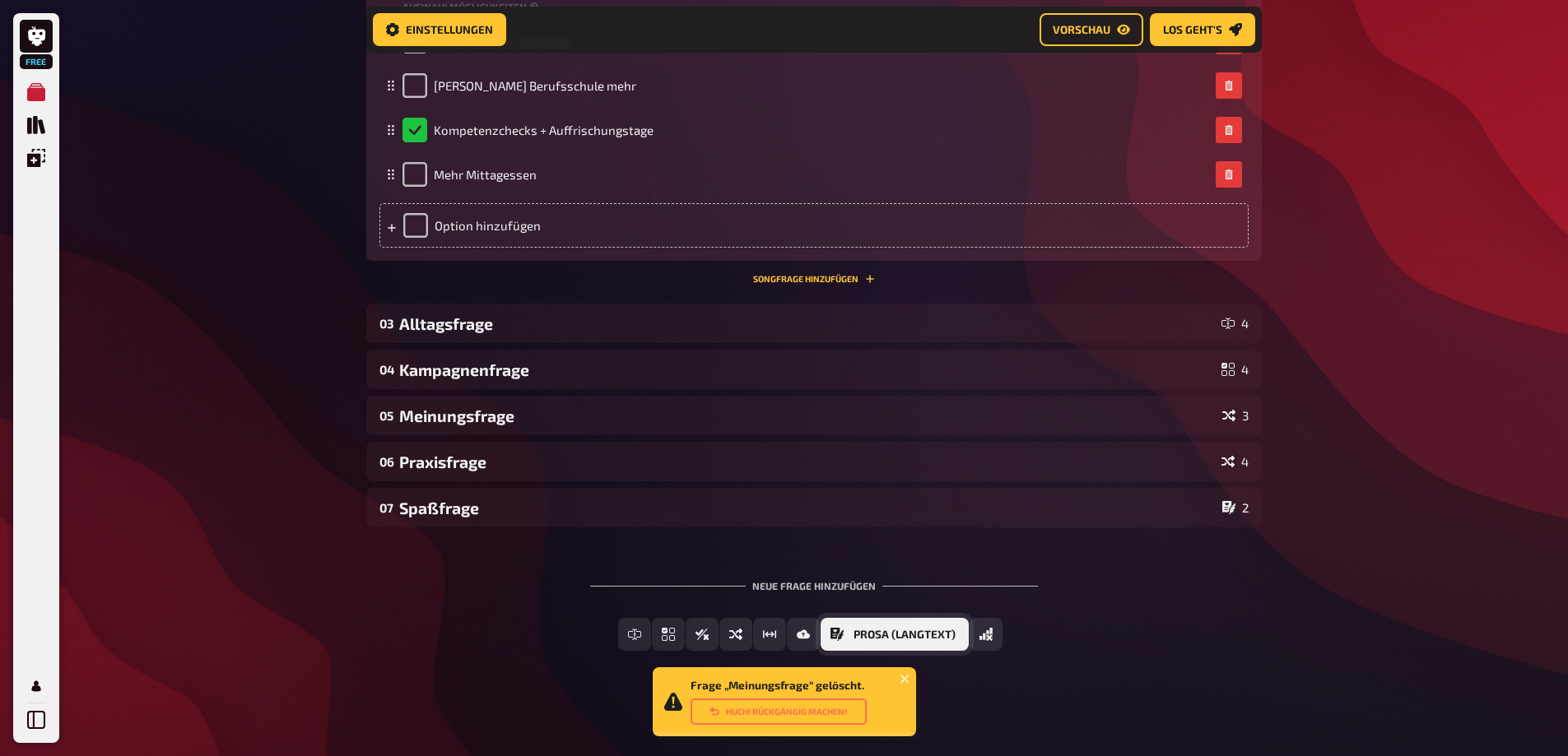
click at [933, 637] on span "Prosa (Langtext)" at bounding box center [904, 635] width 102 height 12
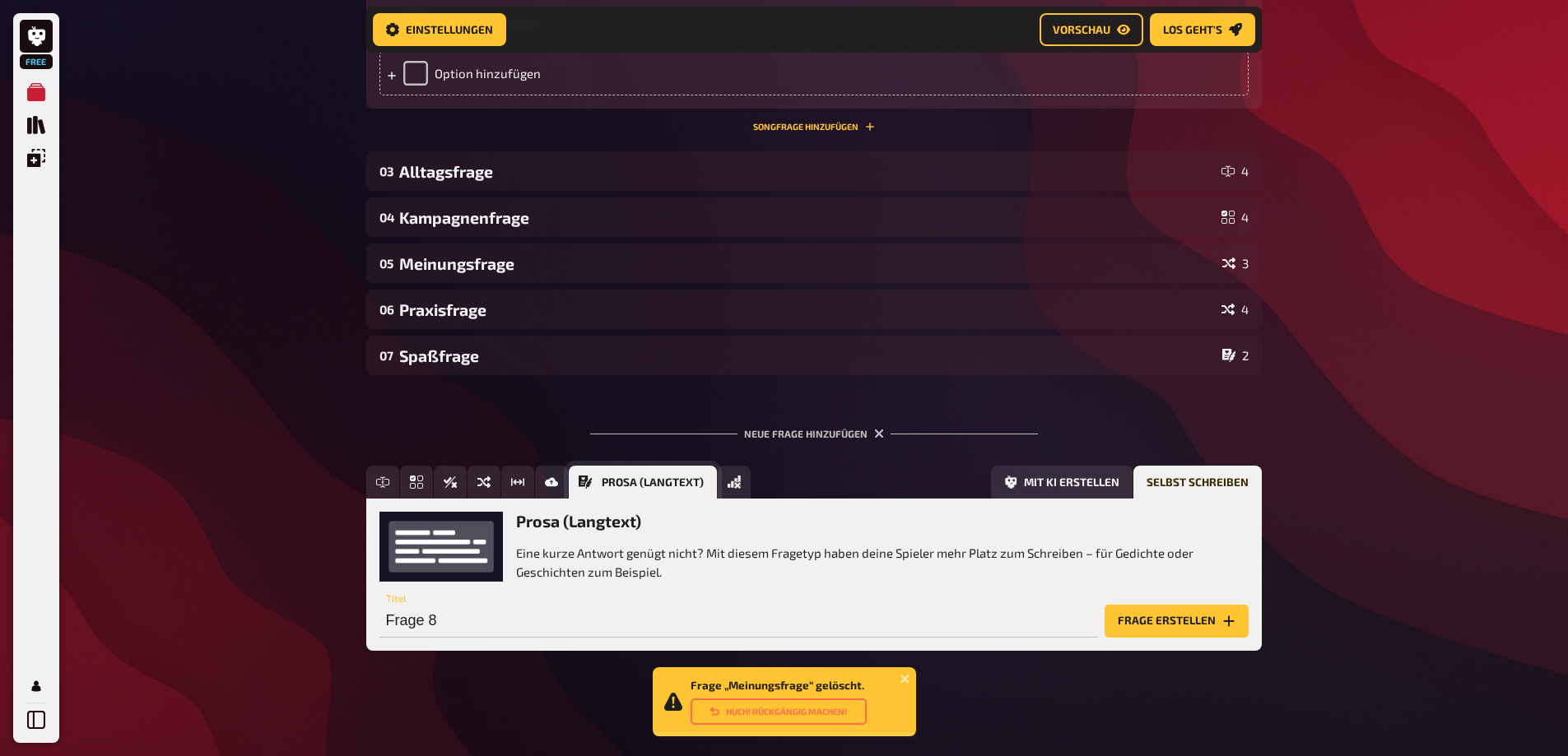
scroll to position [1409, 0]
click at [1153, 626] on button "Frage erstellen" at bounding box center [1176, 621] width 144 height 33
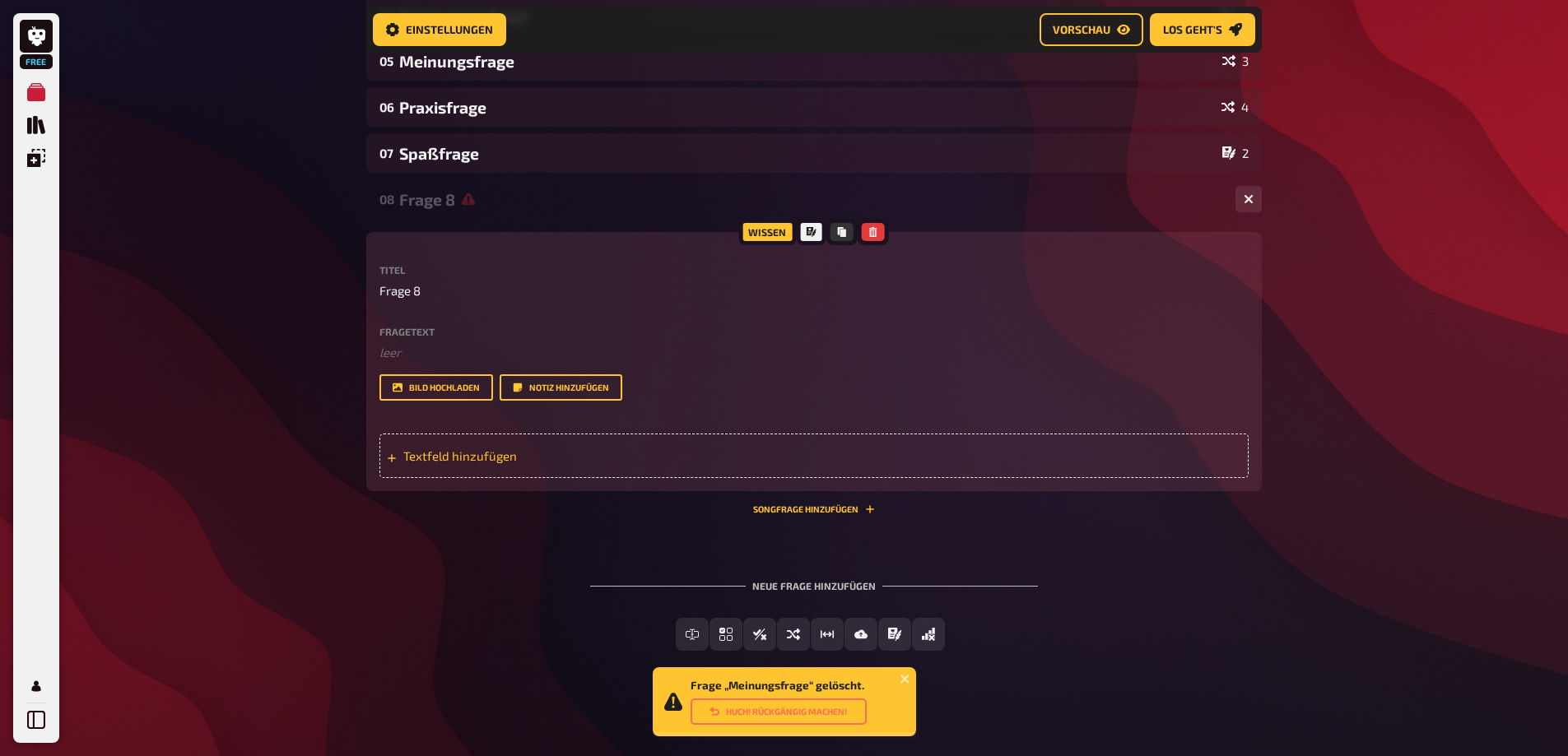
scroll to position [1611, 0]
click at [486, 470] on div "Textfeld hinzufügen" at bounding box center [813, 456] width 869 height 45
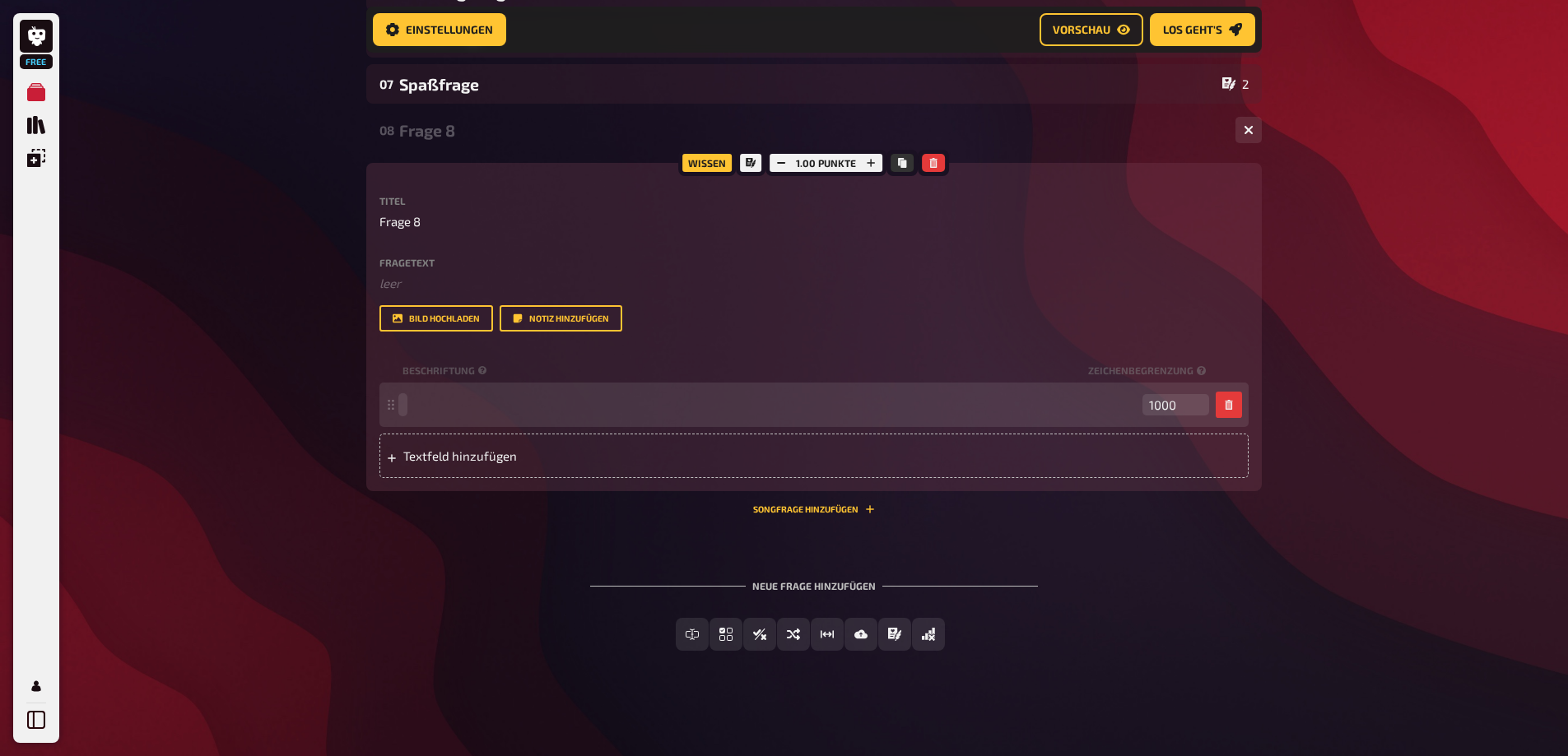
click at [448, 412] on span at bounding box center [769, 405] width 734 height 15
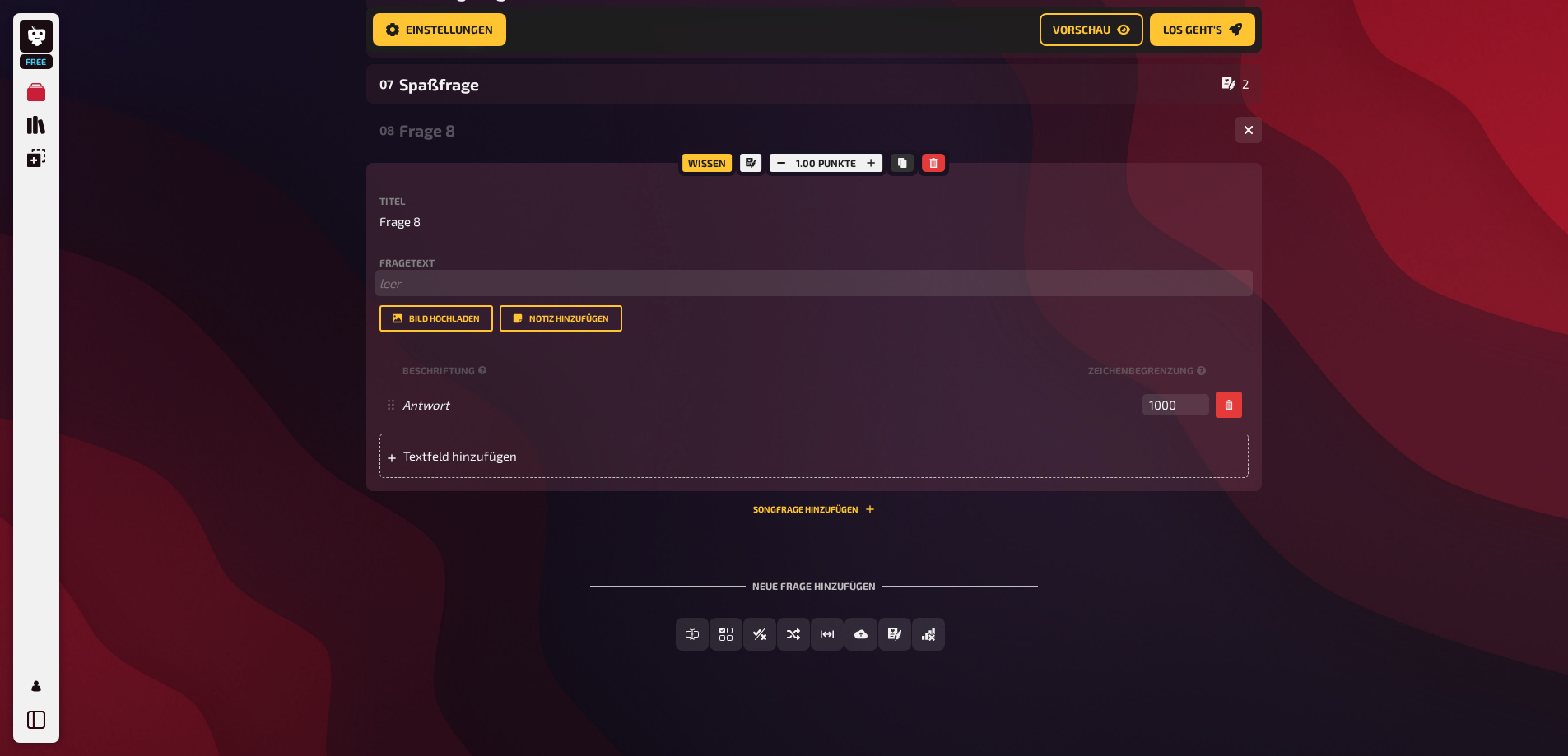
click at [418, 293] on p "﻿ leer" at bounding box center [813, 283] width 869 height 19
click at [432, 231] on p "Frage 8" at bounding box center [813, 221] width 869 height 19
drag, startPoint x: 432, startPoint y: 291, endPoint x: 382, endPoint y: 292, distance: 50.0
click at [382, 231] on p "Frage 8" at bounding box center [813, 221] width 869 height 19
click at [423, 231] on p "Frage 8" at bounding box center [813, 221] width 869 height 19
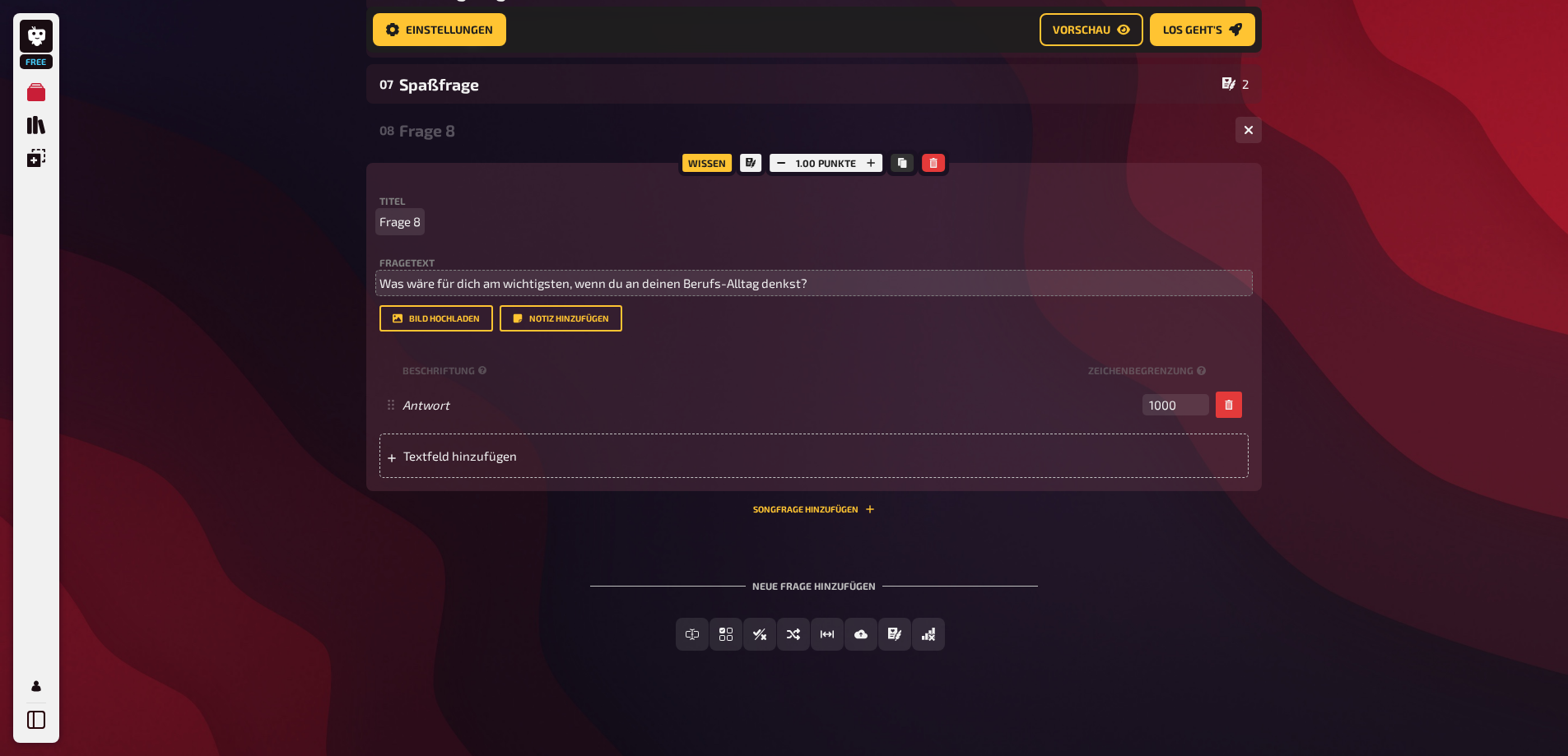
click at [415, 231] on span "Frage 8" at bounding box center [400, 221] width 41 height 19
drag, startPoint x: 416, startPoint y: 292, endPoint x: 345, endPoint y: 279, distance: 72.2
click at [389, 231] on p "8" at bounding box center [813, 221] width 869 height 19
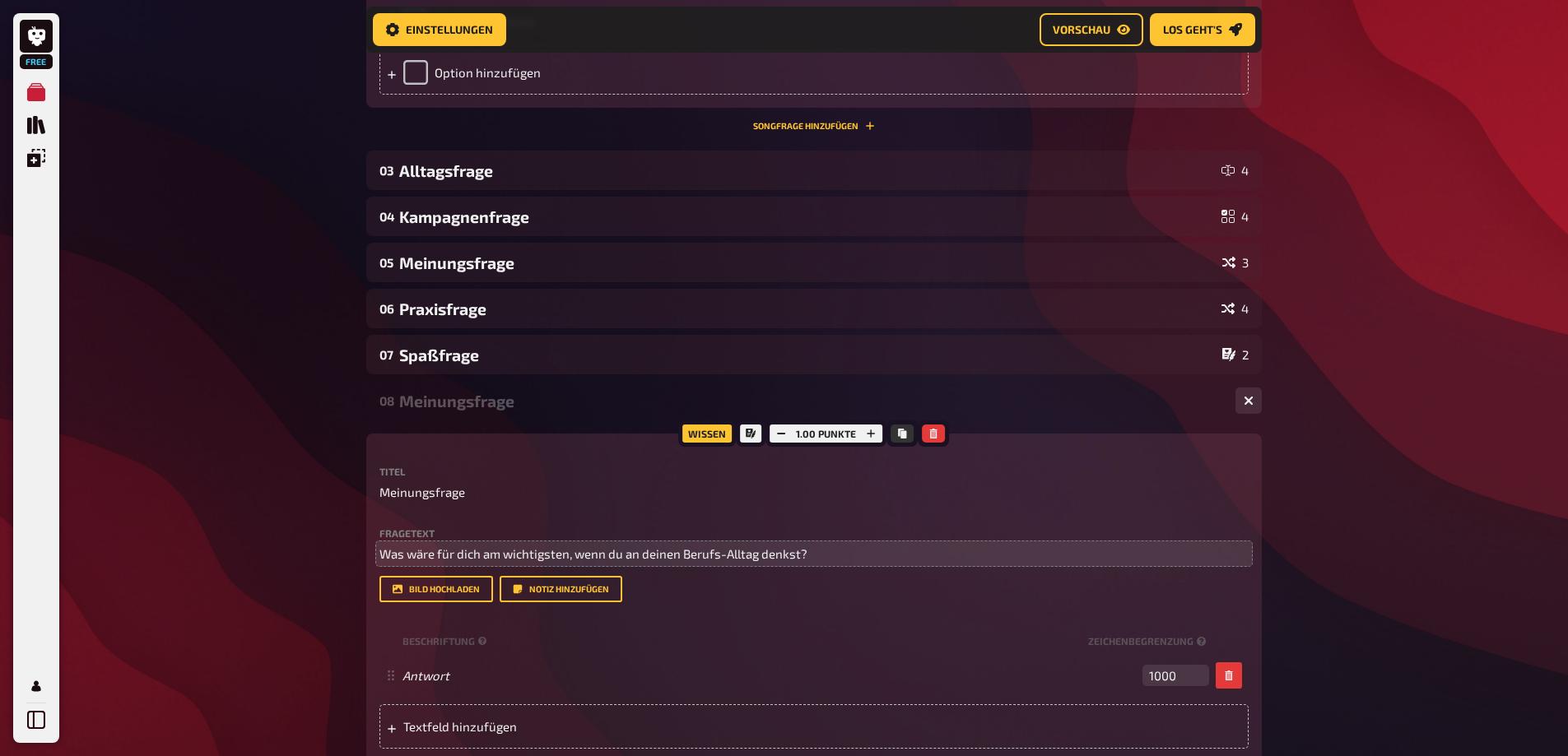
scroll to position [1199, 0]
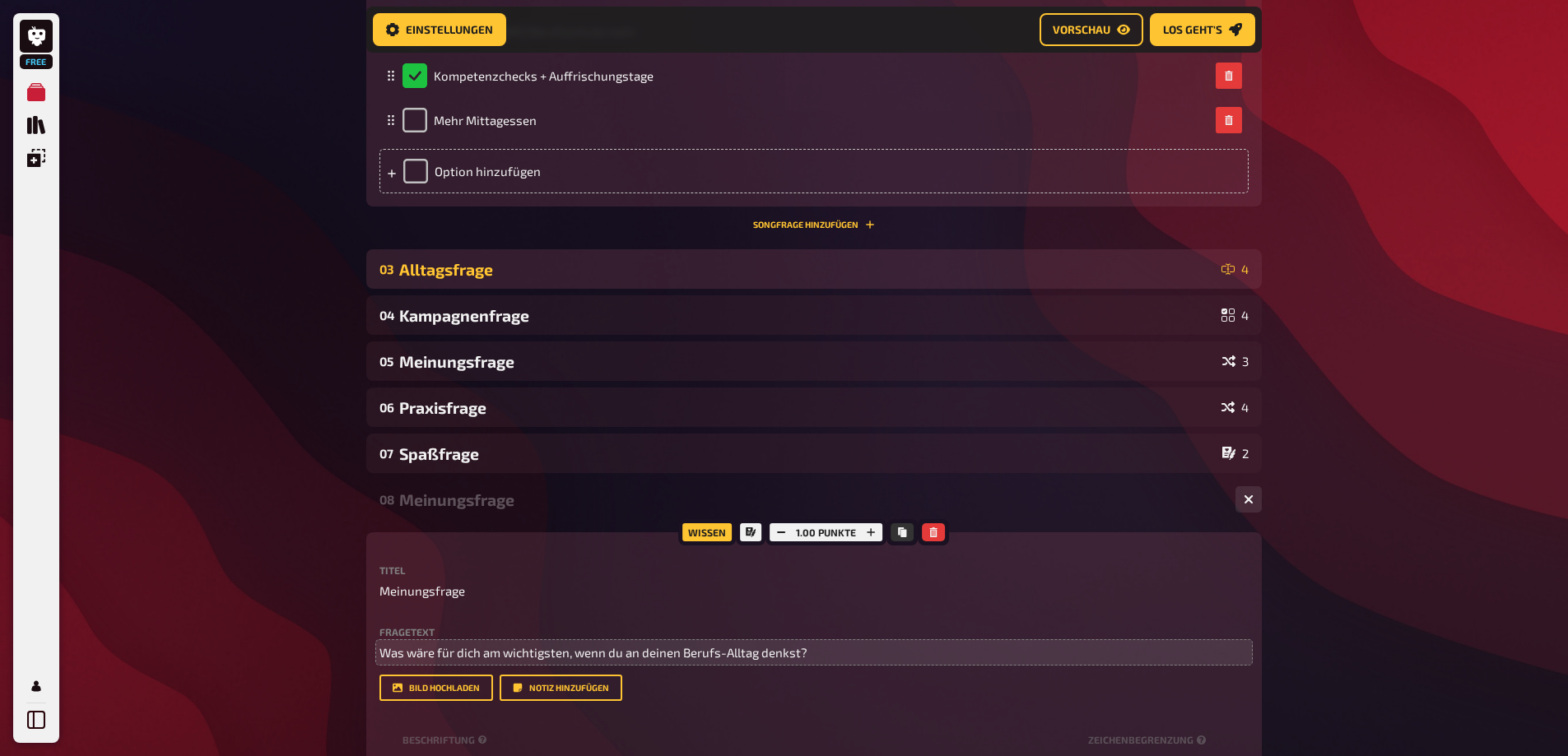
click at [487, 279] on div "Alltagsfrage" at bounding box center [807, 269] width 816 height 19
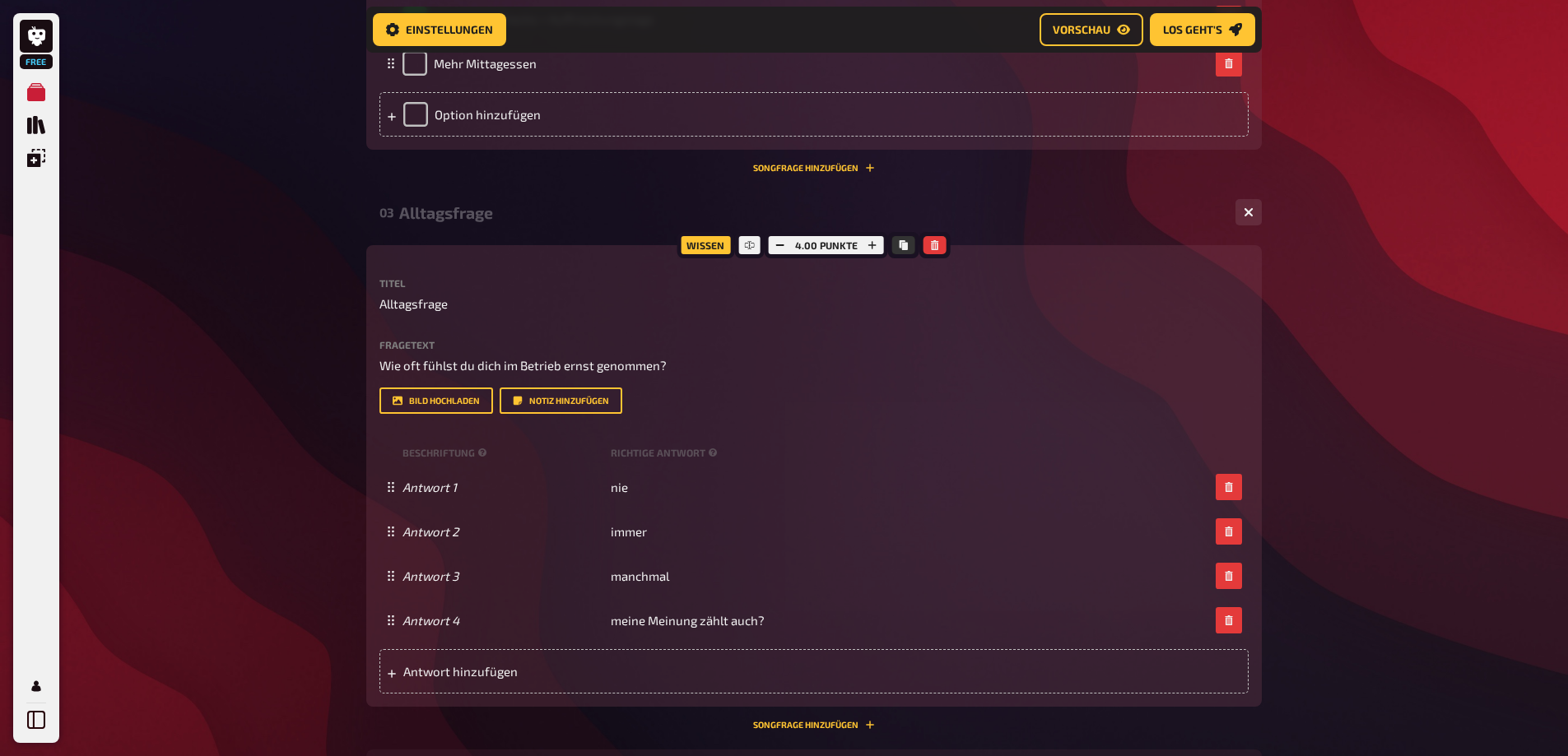
scroll to position [1282, 0]
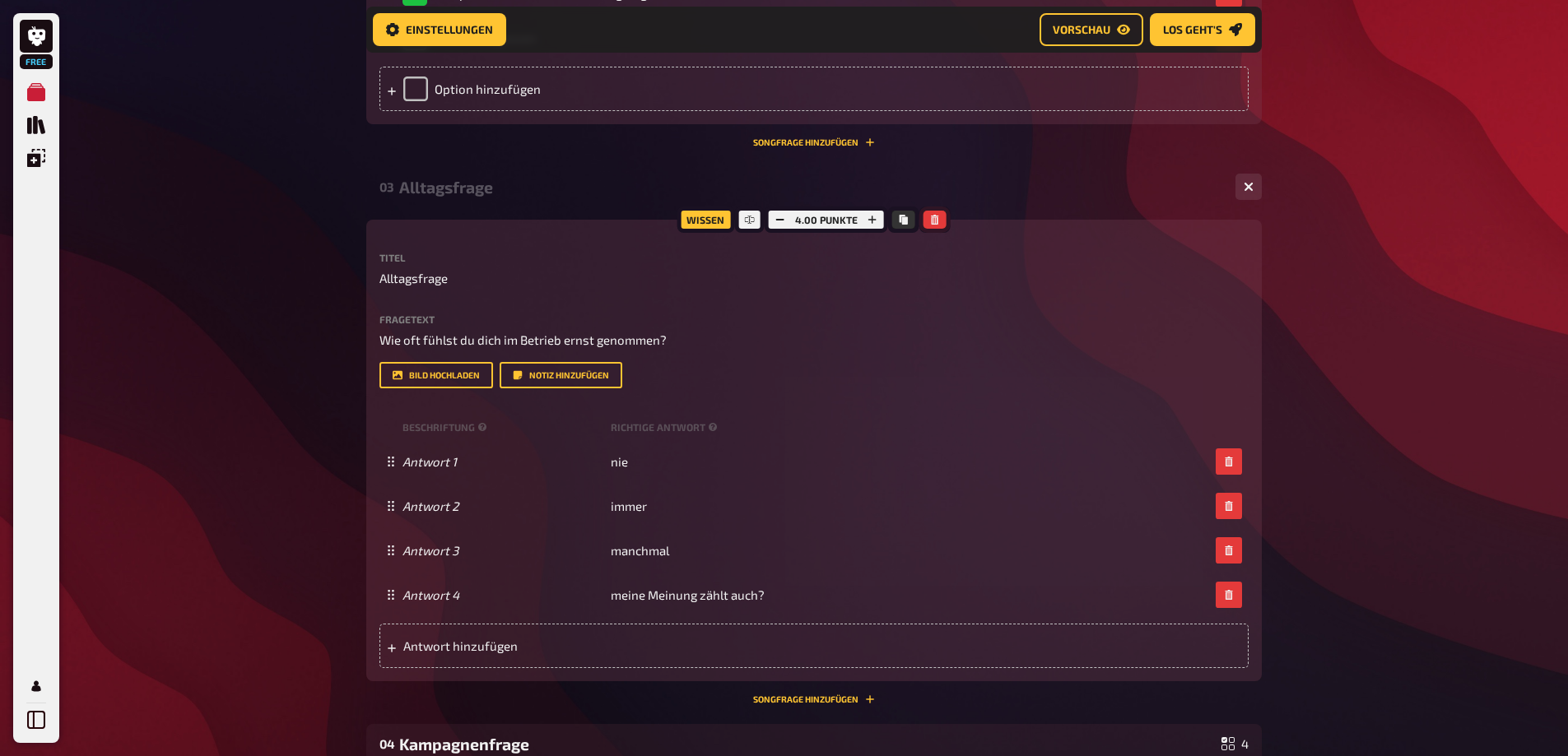
click at [930, 225] on icon "button" at bounding box center [935, 219] width 10 height 10
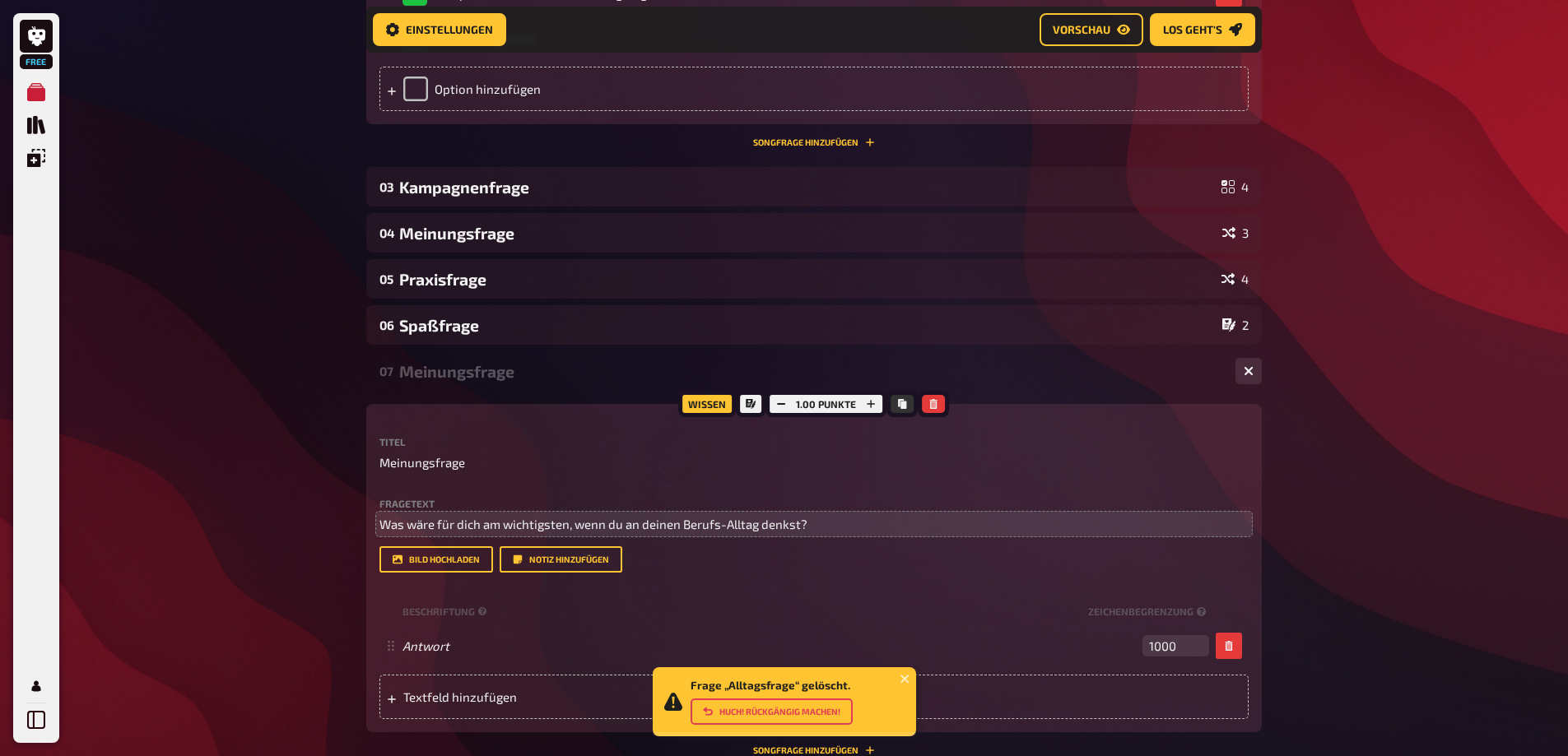
click at [781, 722] on button "Huch! Rückgängig machen!" at bounding box center [771, 711] width 162 height 26
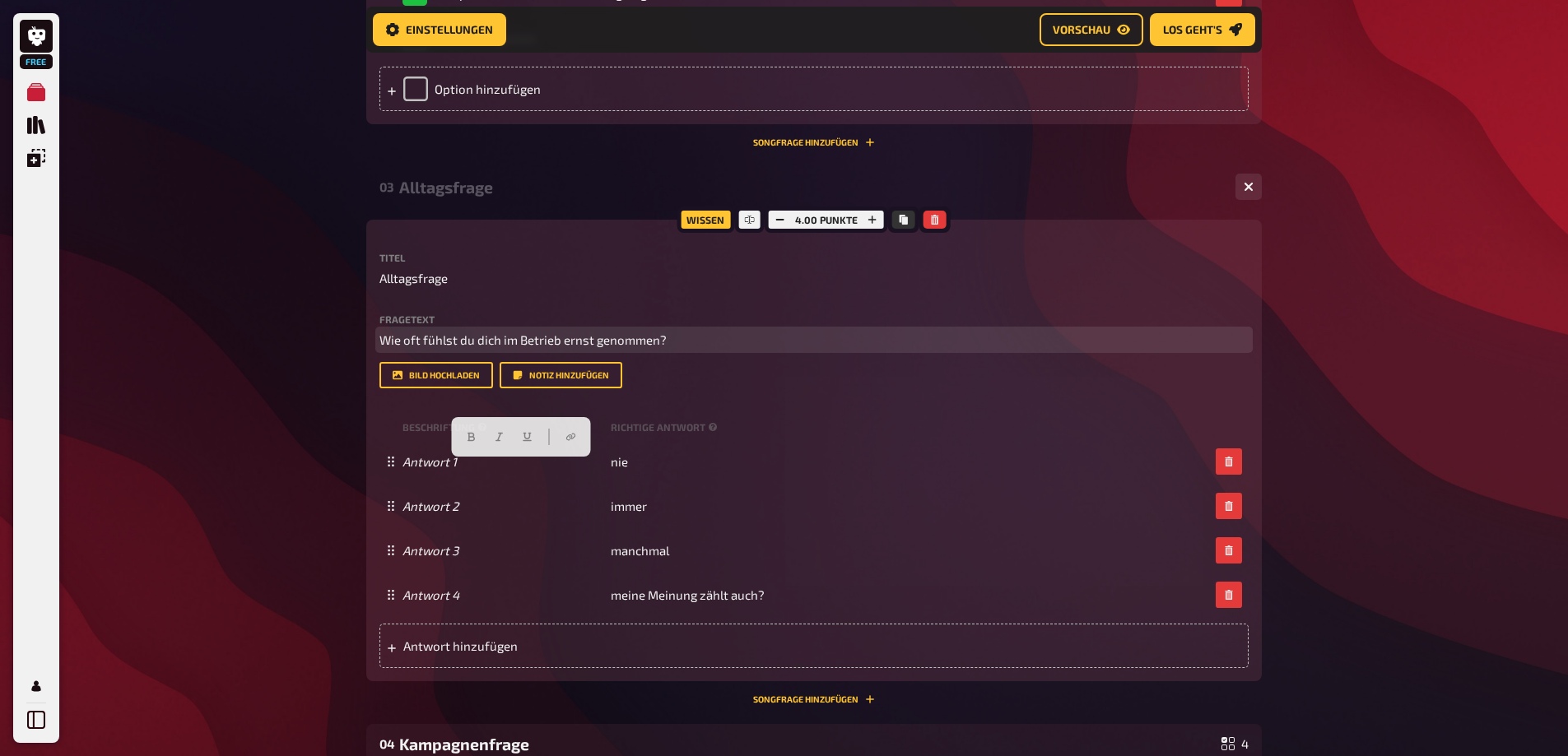
drag, startPoint x: 665, startPoint y: 469, endPoint x: 363, endPoint y: 450, distance: 302.6
click at [363, 450] on div "Home Meine Quizze #LEHRE STÄRKEN Vorbereitung Vorbereitung Inhalte Bearbeiten Q…" at bounding box center [814, 136] width 922 height 2836
copy span "Wie oft fühlst du dich im Betrieb ernst genommen?"
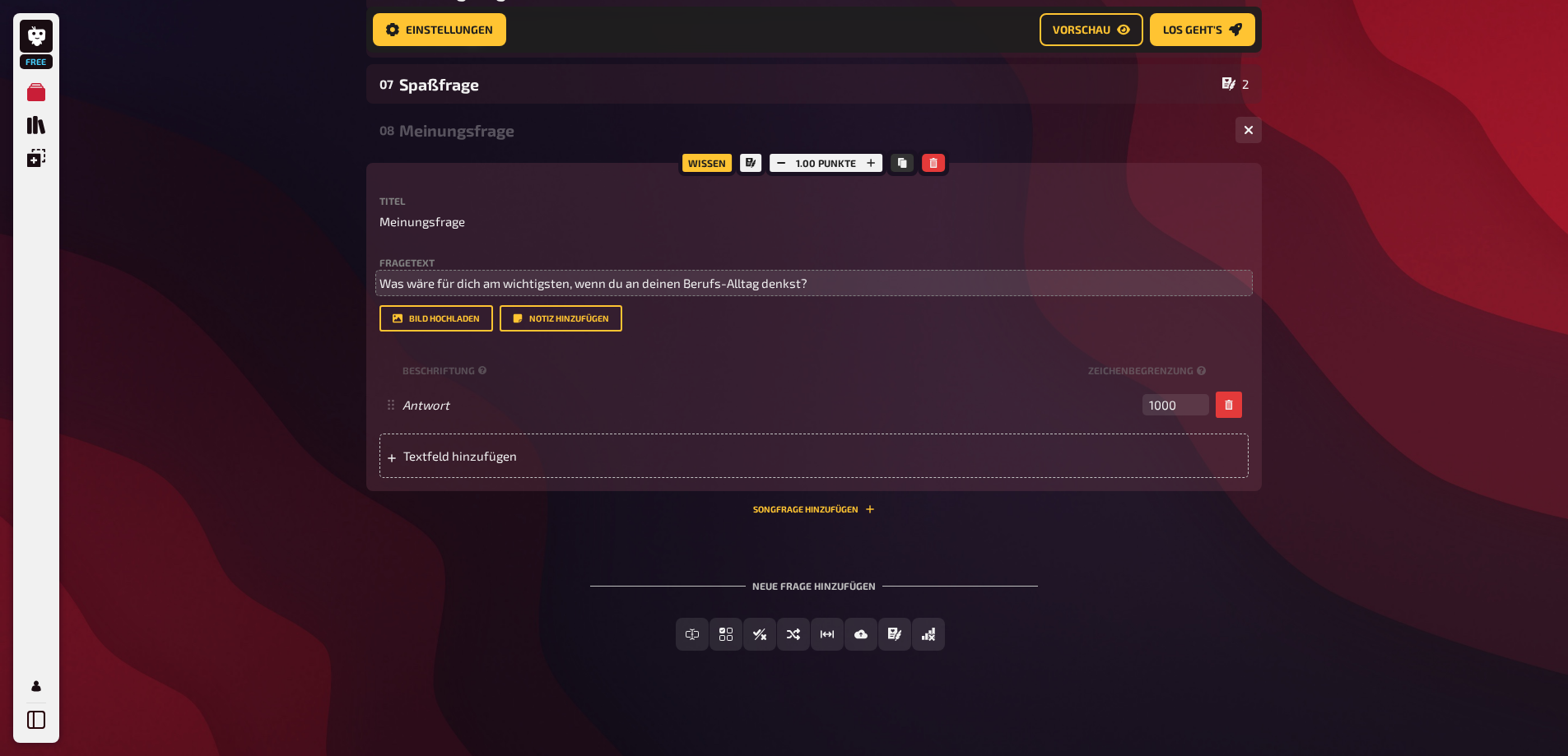
scroll to position [2265, 0]
click at [939, 630] on span "Prosa (Langtext)" at bounding box center [904, 635] width 102 height 12
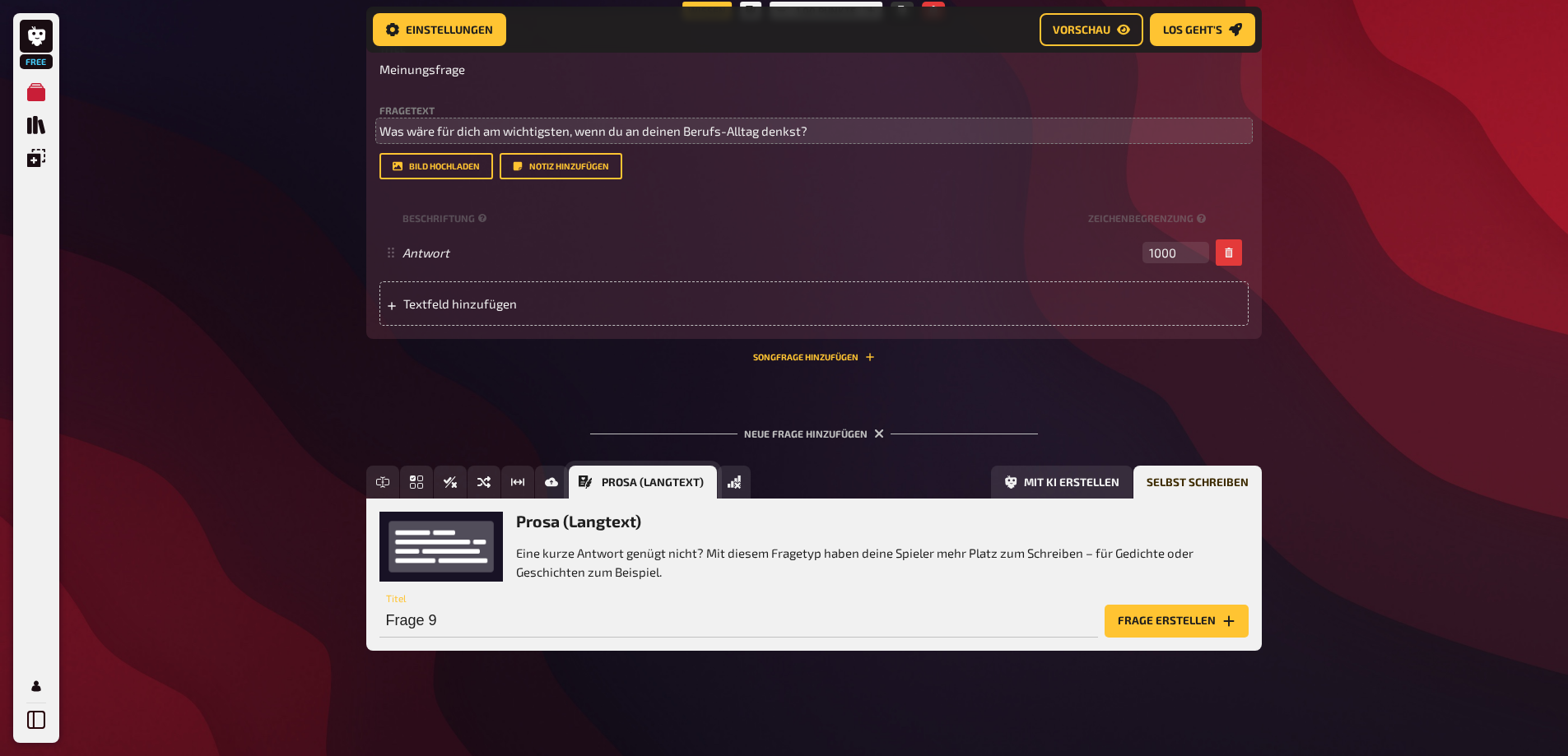
scroll to position [2417, 0]
click at [1131, 622] on button "Frage erstellen" at bounding box center [1176, 621] width 144 height 33
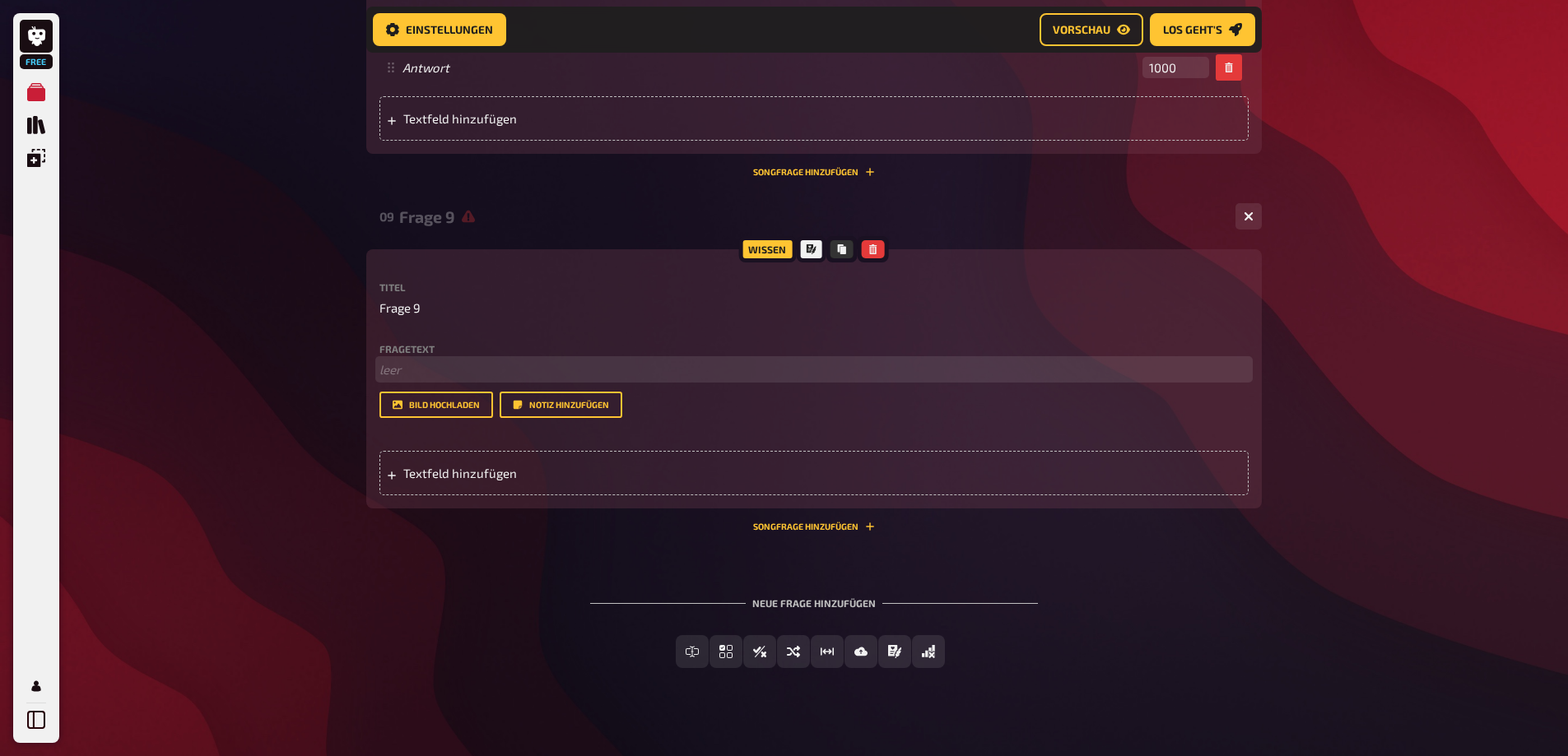
click at [447, 379] on p "﻿ leer" at bounding box center [813, 370] width 869 height 19
drag, startPoint x: 417, startPoint y: 489, endPoint x: 368, endPoint y: 492, distance: 49.1
click at [368, 492] on div "Wissen Titel Frage 9 Fragetext Wie oft fühlst du dich im Betrieb ernst genommen…" at bounding box center [813, 378] width 895 height 259
click at [448, 480] on span "Textfeld hinzufügen" at bounding box center [531, 473] width 256 height 15
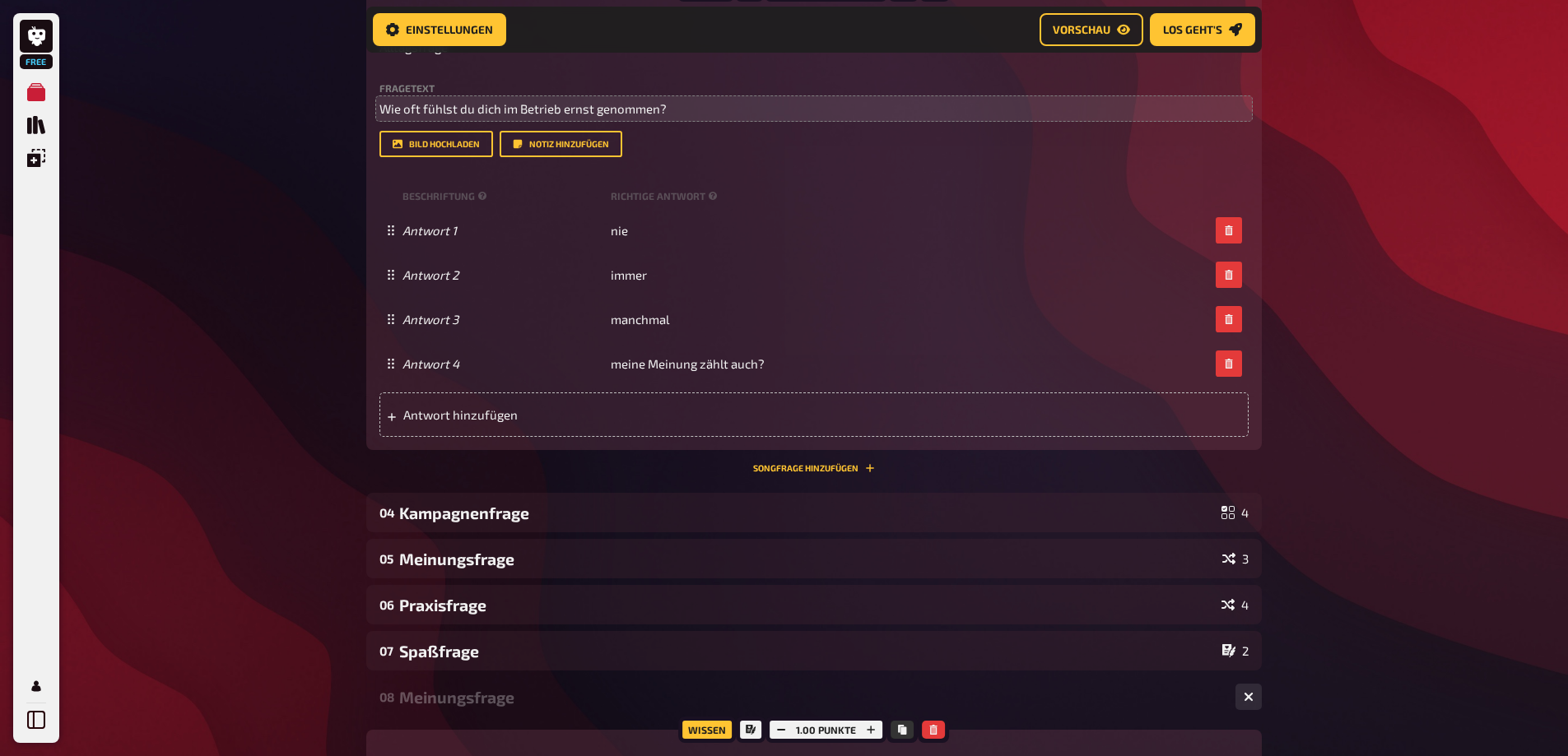
scroll to position [1512, 0]
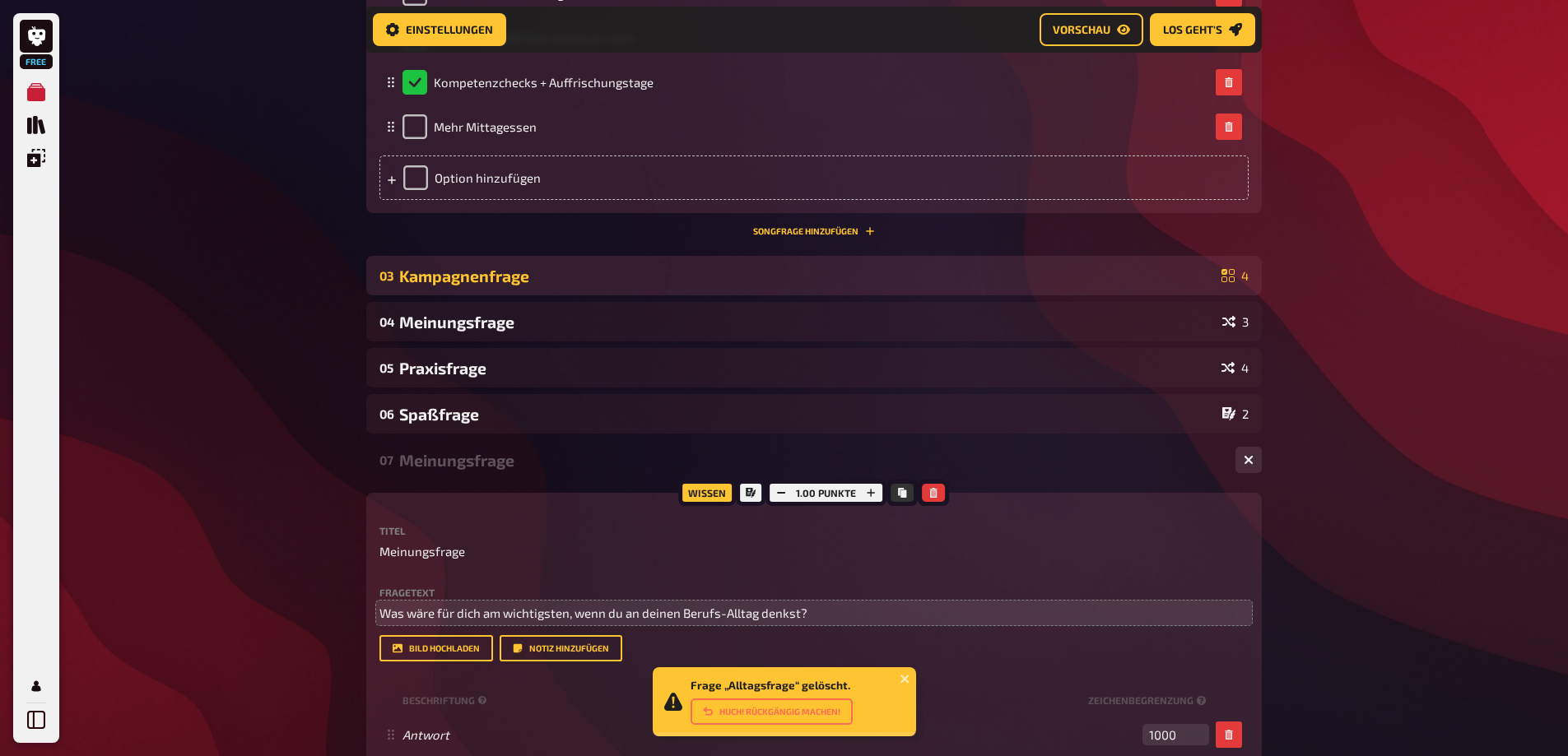
scroll to position [1183, 0]
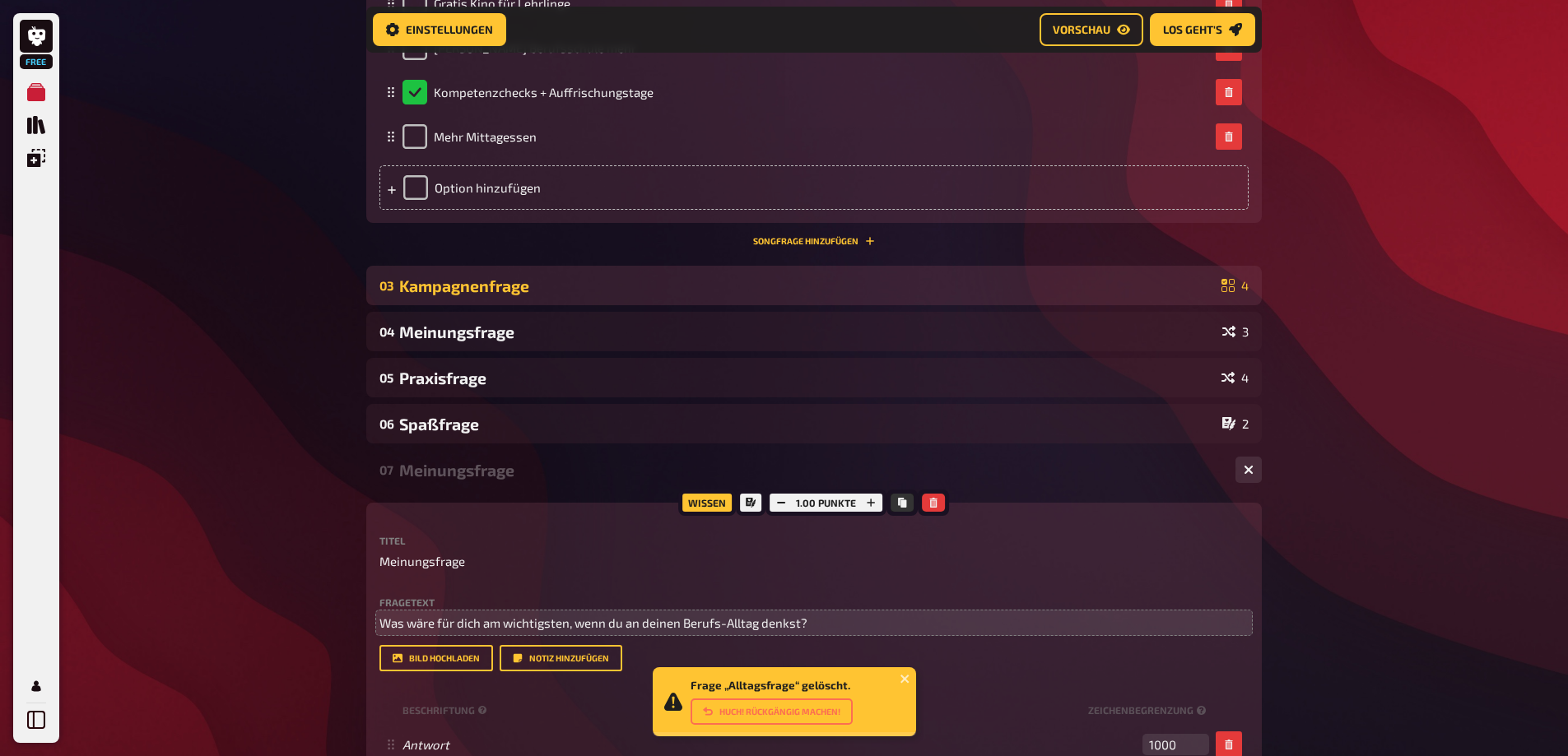
click at [432, 295] on div "Kampagnenfrage" at bounding box center [807, 286] width 816 height 19
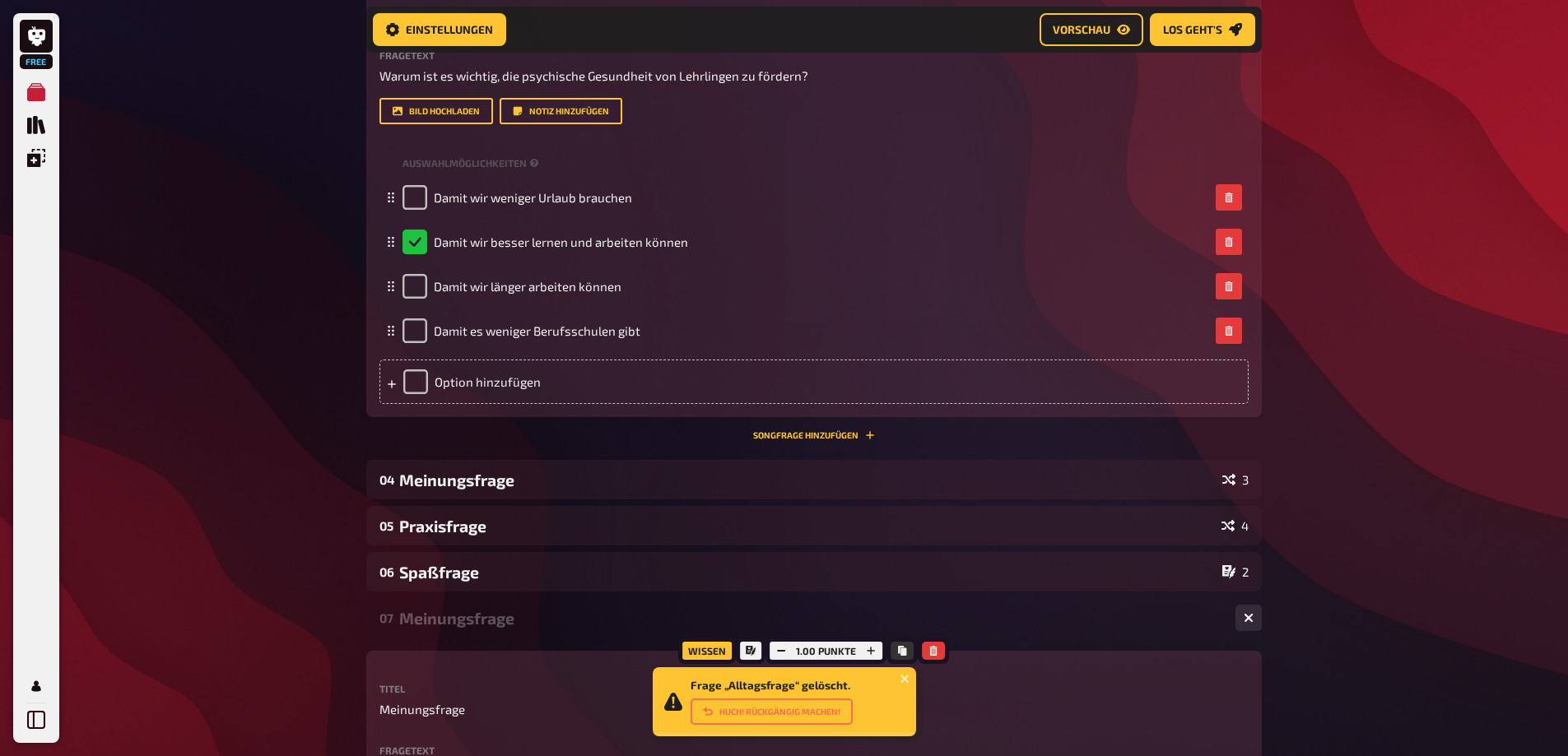
scroll to position [1842, 0]
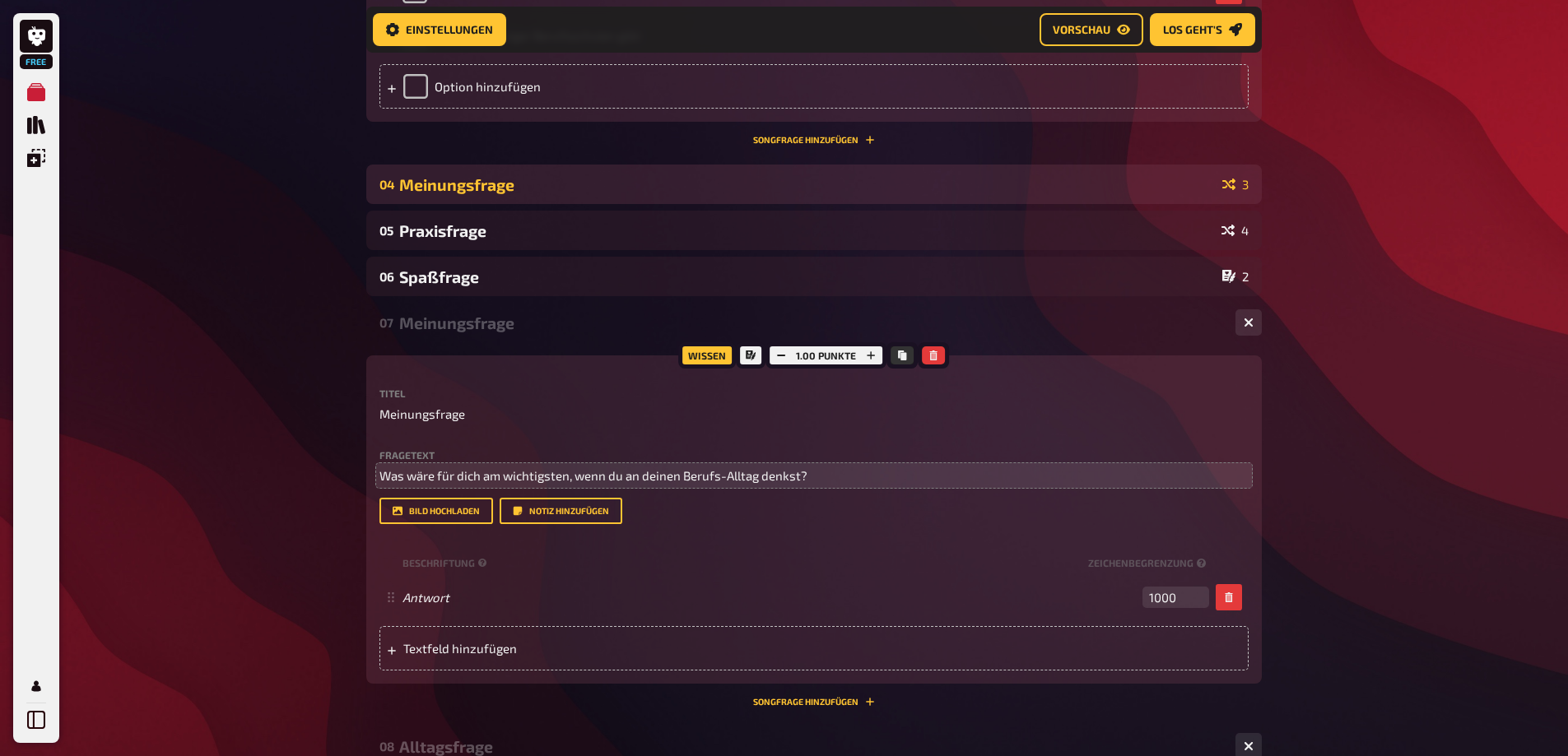
click at [551, 194] on div "Meinungsfrage" at bounding box center [807, 184] width 817 height 19
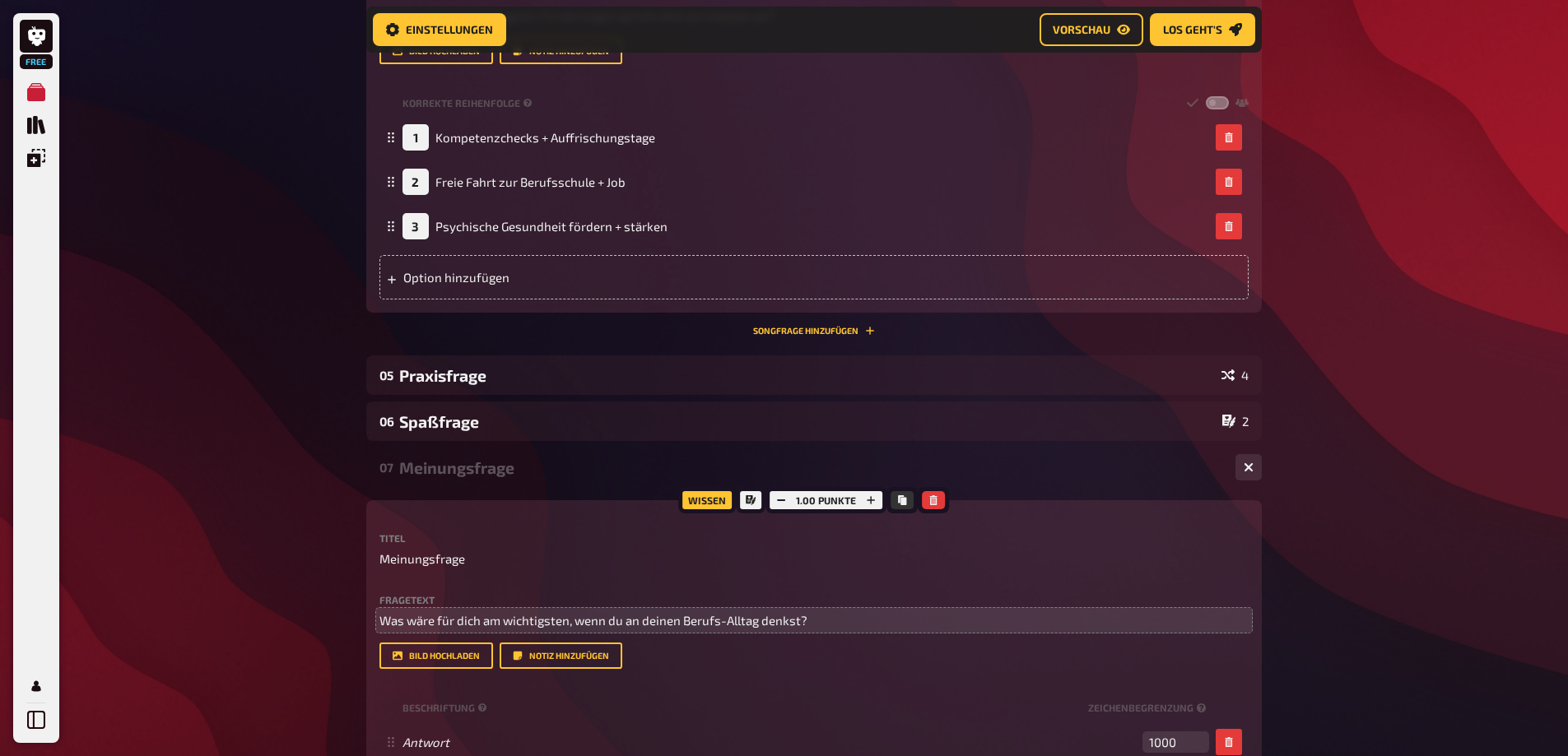
scroll to position [2170, 0]
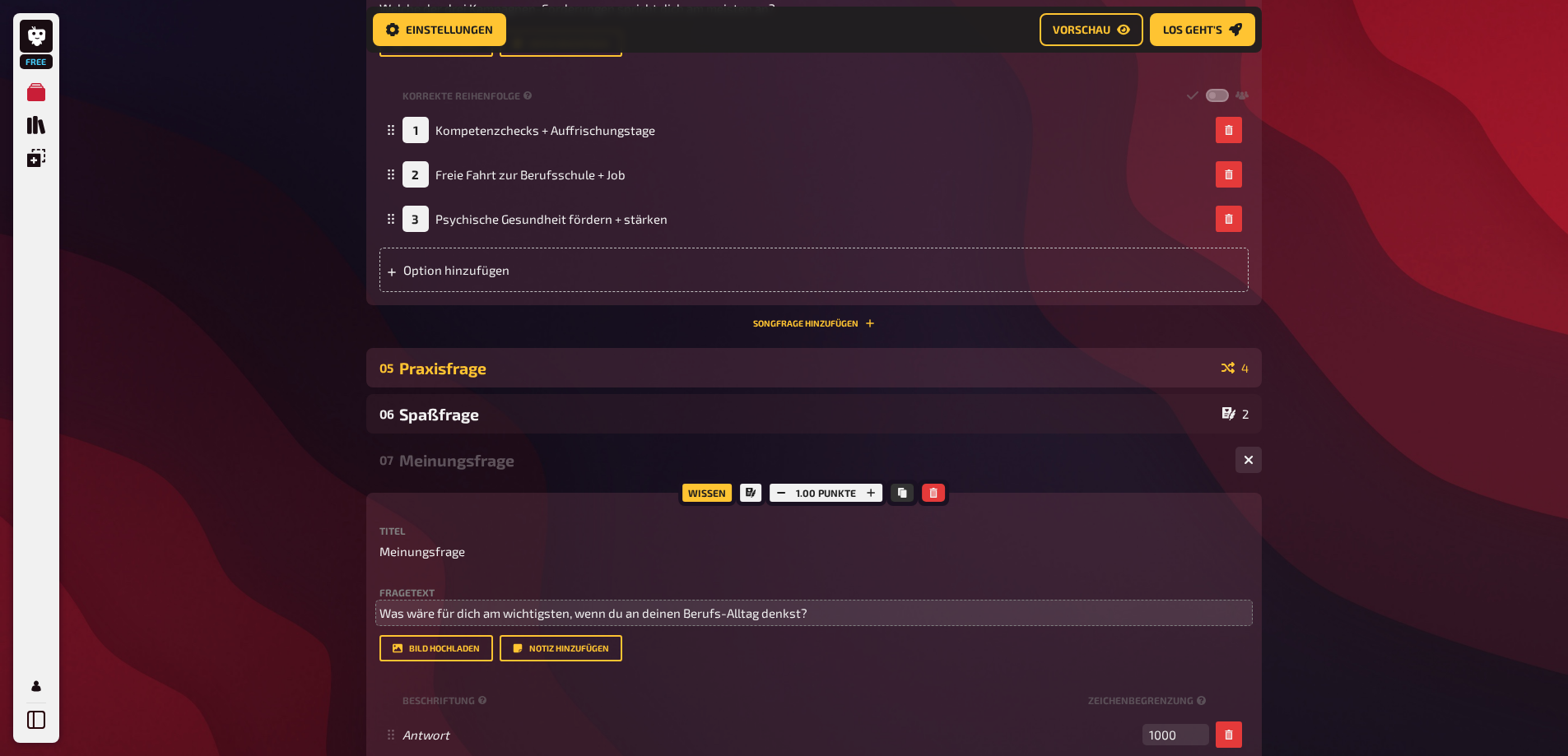
click at [570, 378] on div "Praxisfrage" at bounding box center [807, 368] width 816 height 19
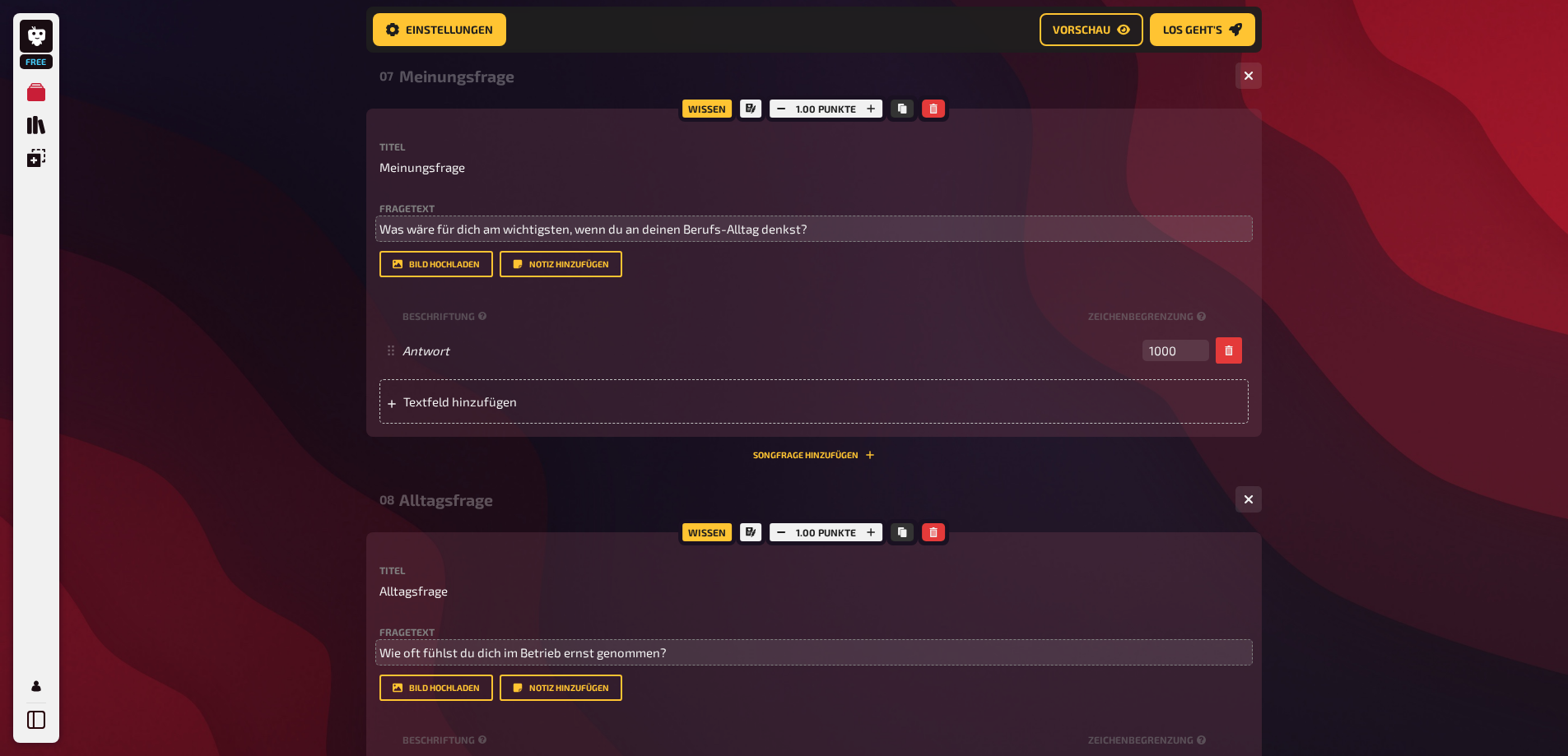
scroll to position [3075, 0]
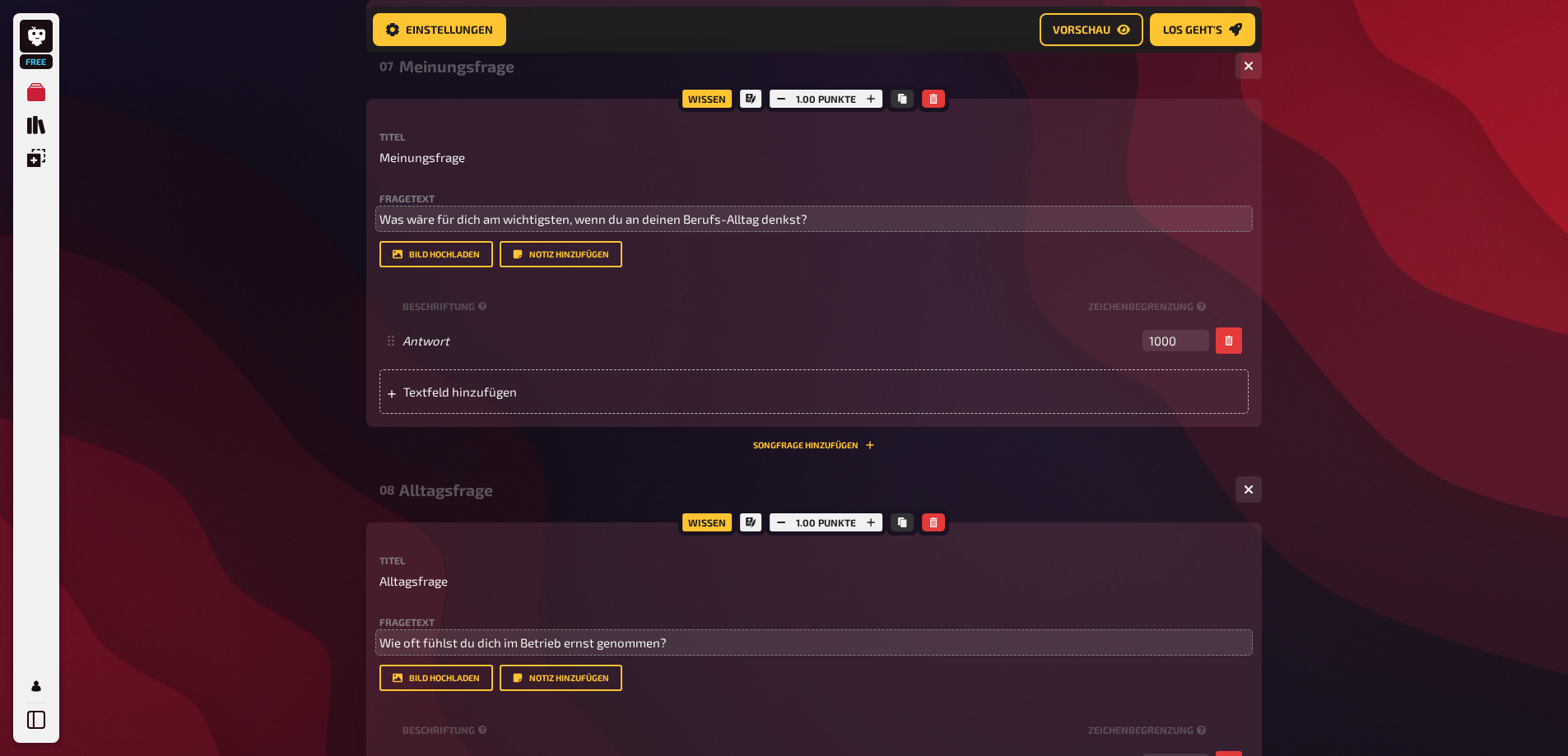
click at [468, 29] on div "Spaßfrage" at bounding box center [807, 20] width 817 height 19
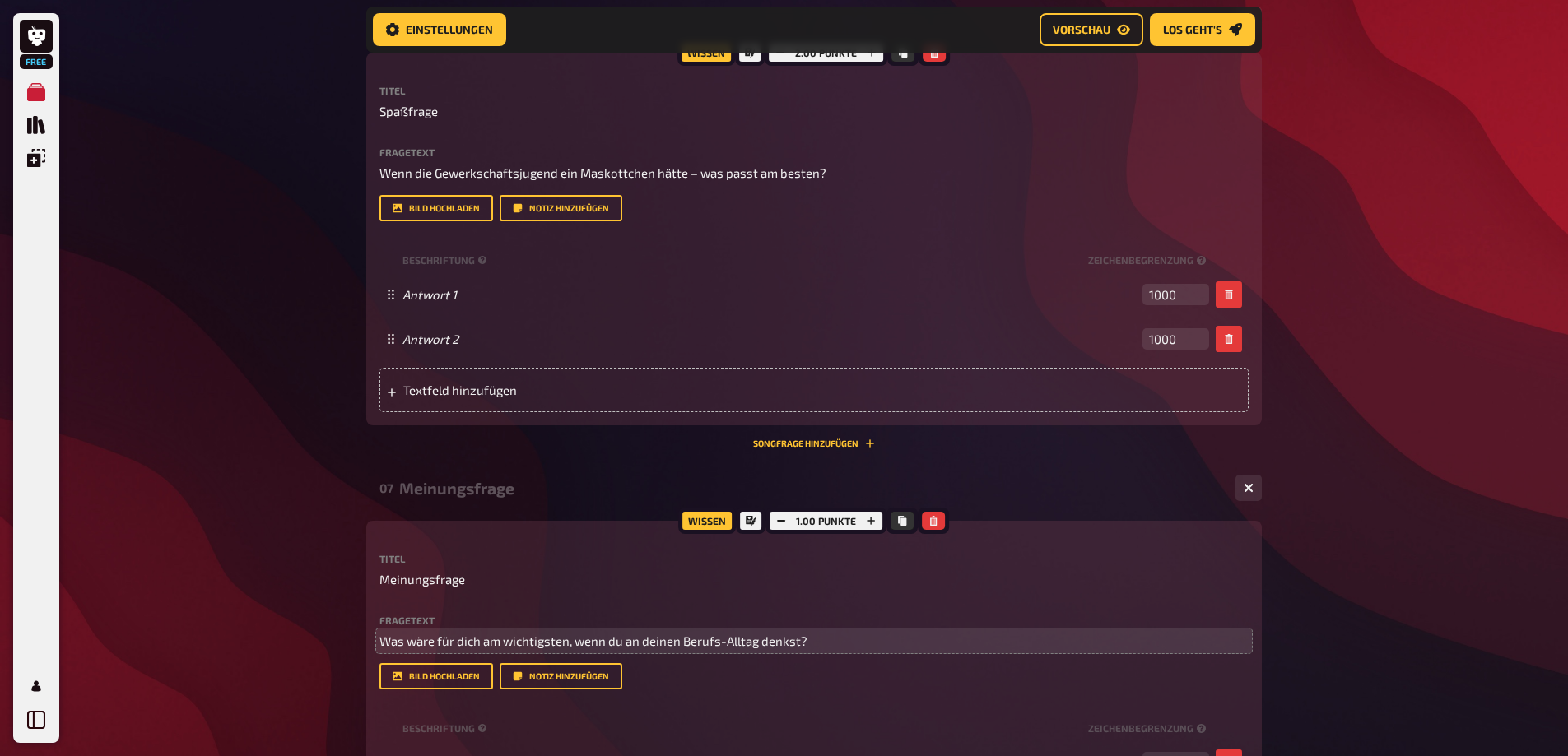
click at [468, 29] on div "Spaßfrage" at bounding box center [810, 20] width 823 height 19
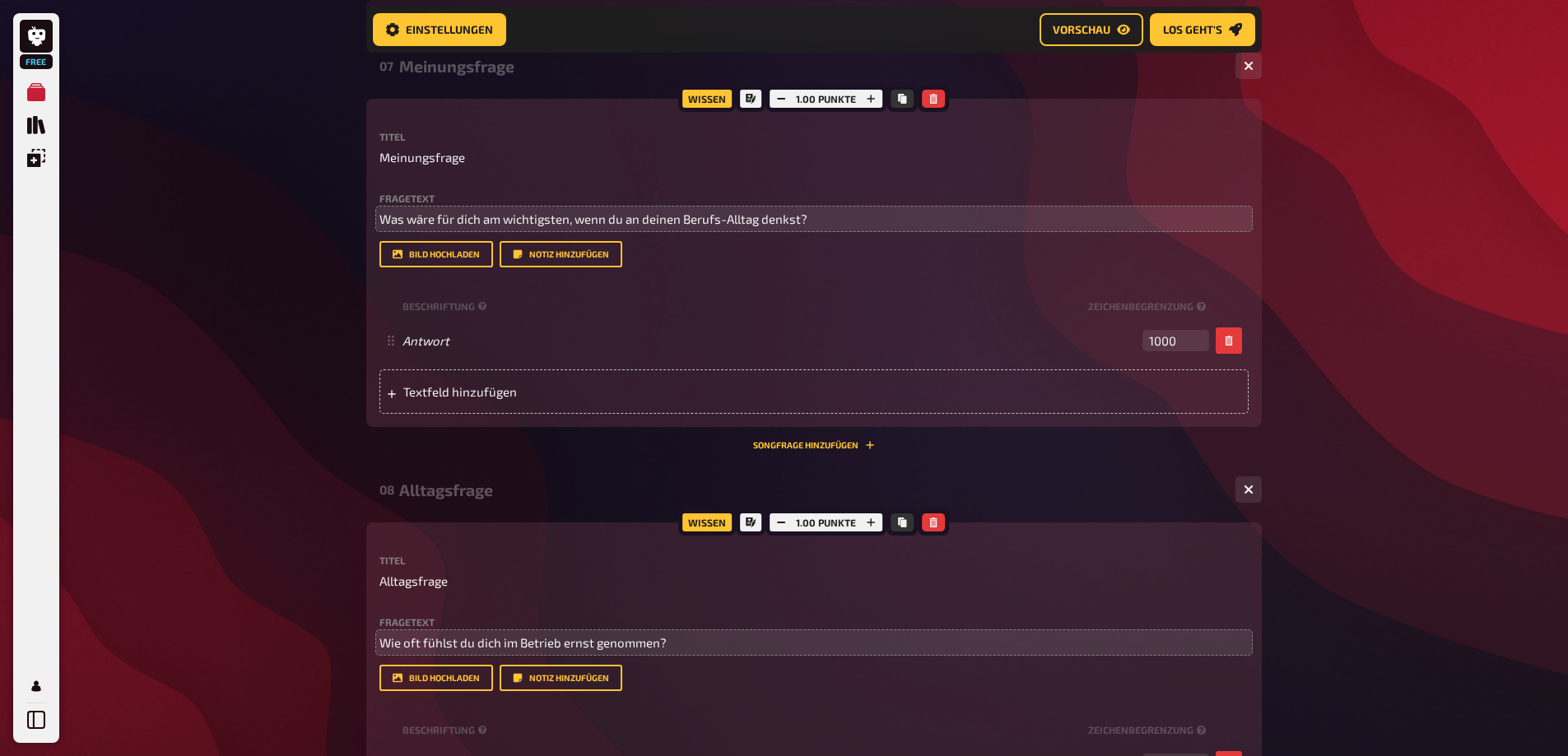
drag, startPoint x: 469, startPoint y: 295, endPoint x: 469, endPoint y: 379, distance: 84.0
drag, startPoint x: 725, startPoint y: 294, endPoint x: 725, endPoint y: 340, distance: 46.0
click at [497, 29] on div "Spaßfrage" at bounding box center [807, 20] width 817 height 19
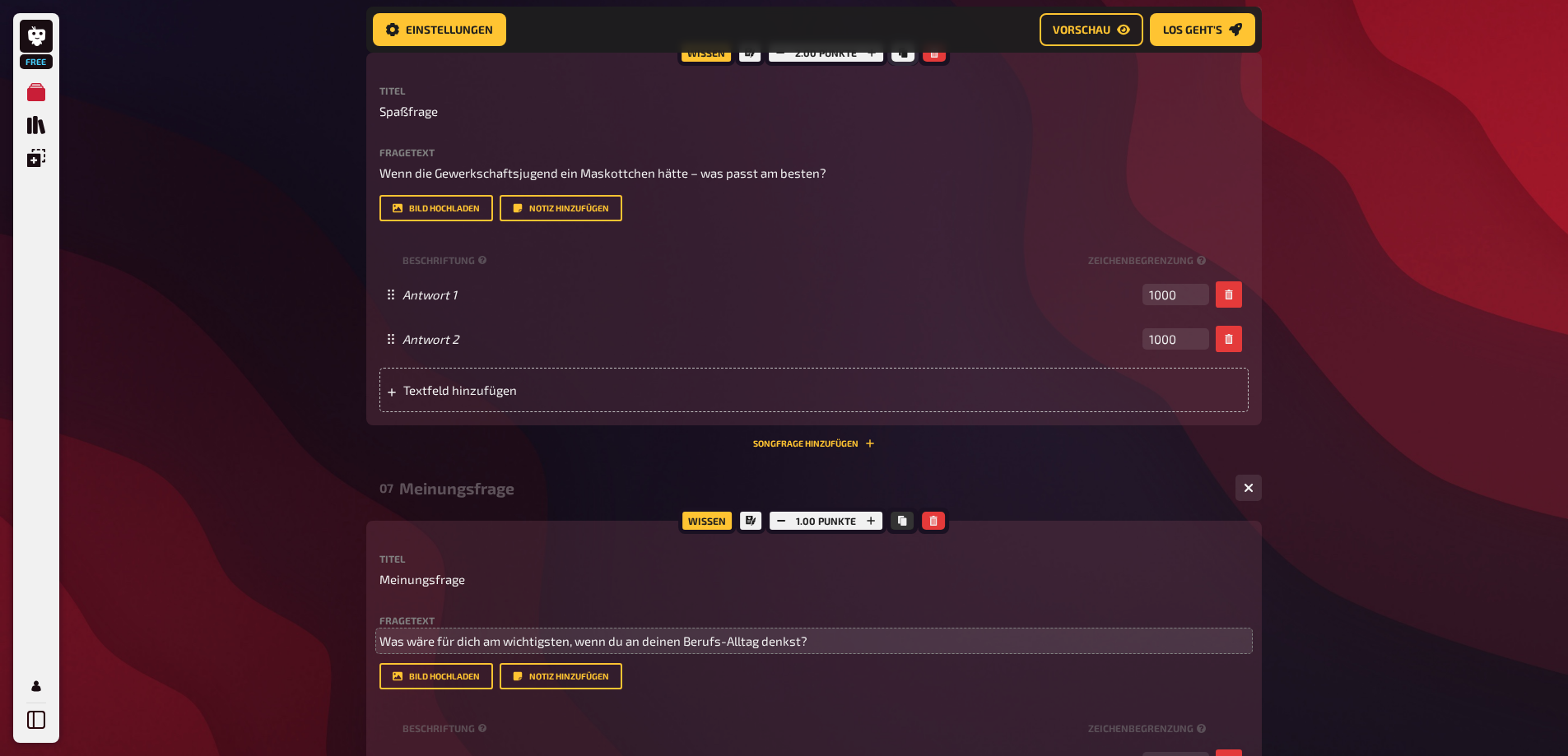
click at [900, 57] on icon "Kopieren" at bounding box center [903, 53] width 10 height 10
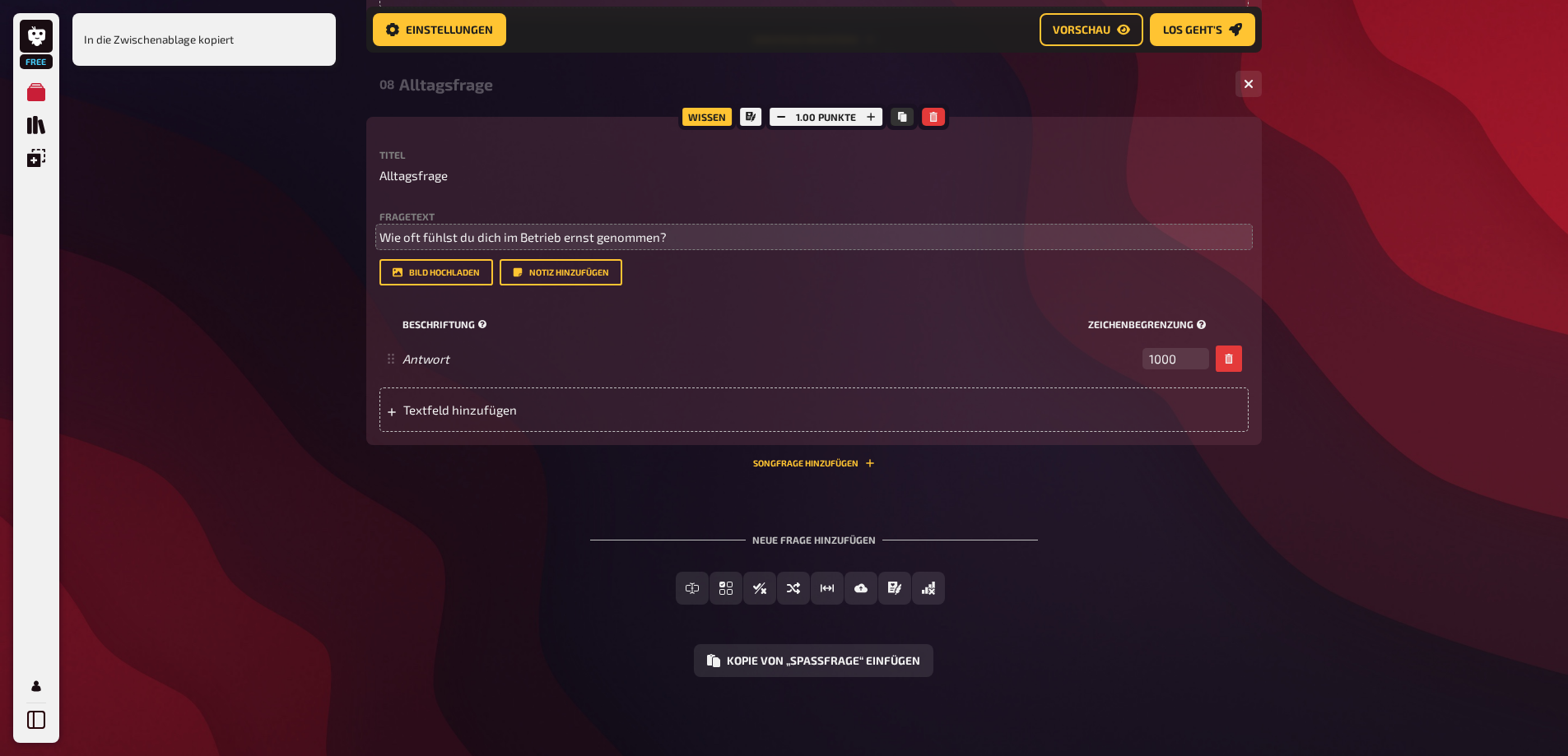
scroll to position [4273, 0]
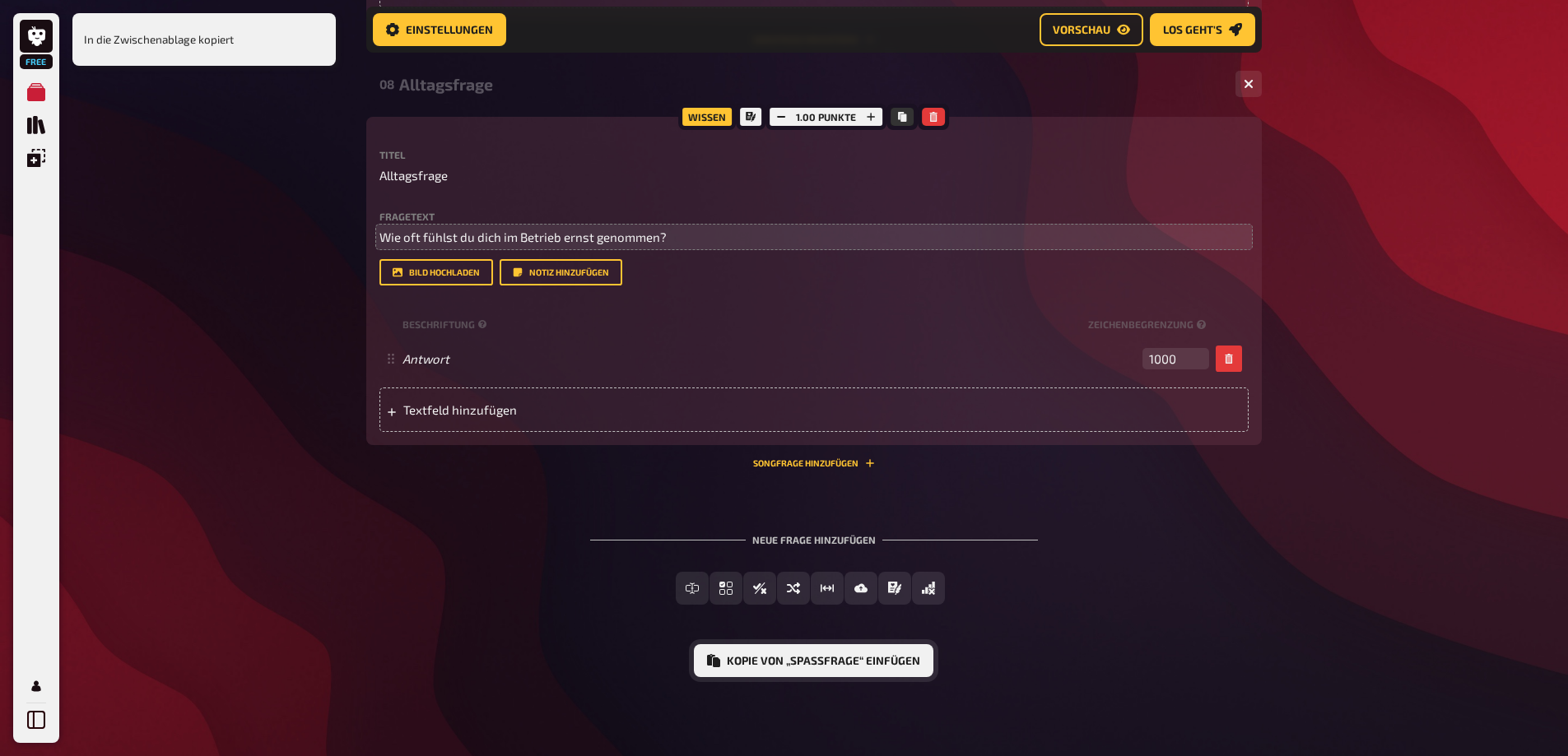
click at [797, 669] on button "Kopie von „Spaßfrage“ einfügen" at bounding box center [813, 660] width 240 height 33
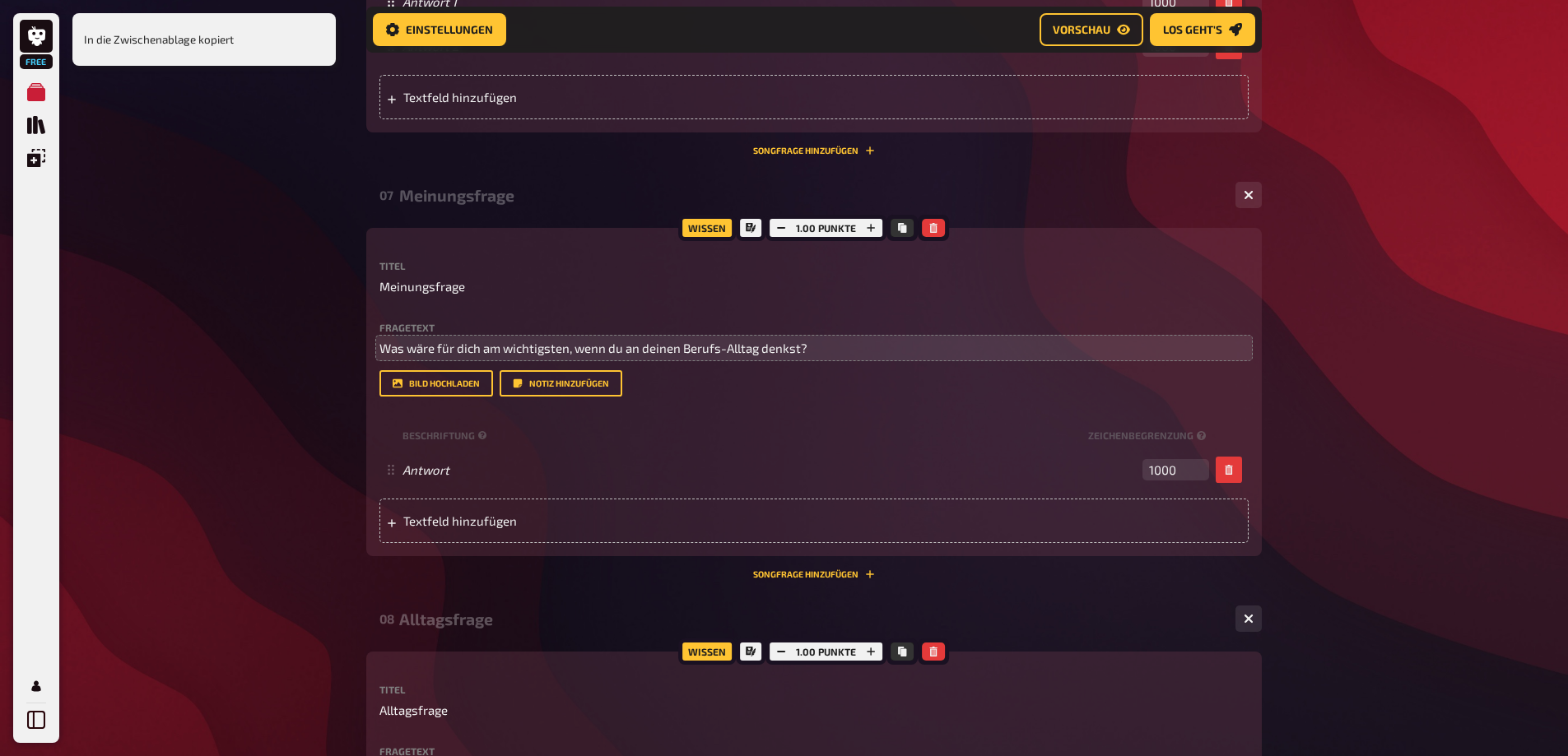
scroll to position [3286, 0]
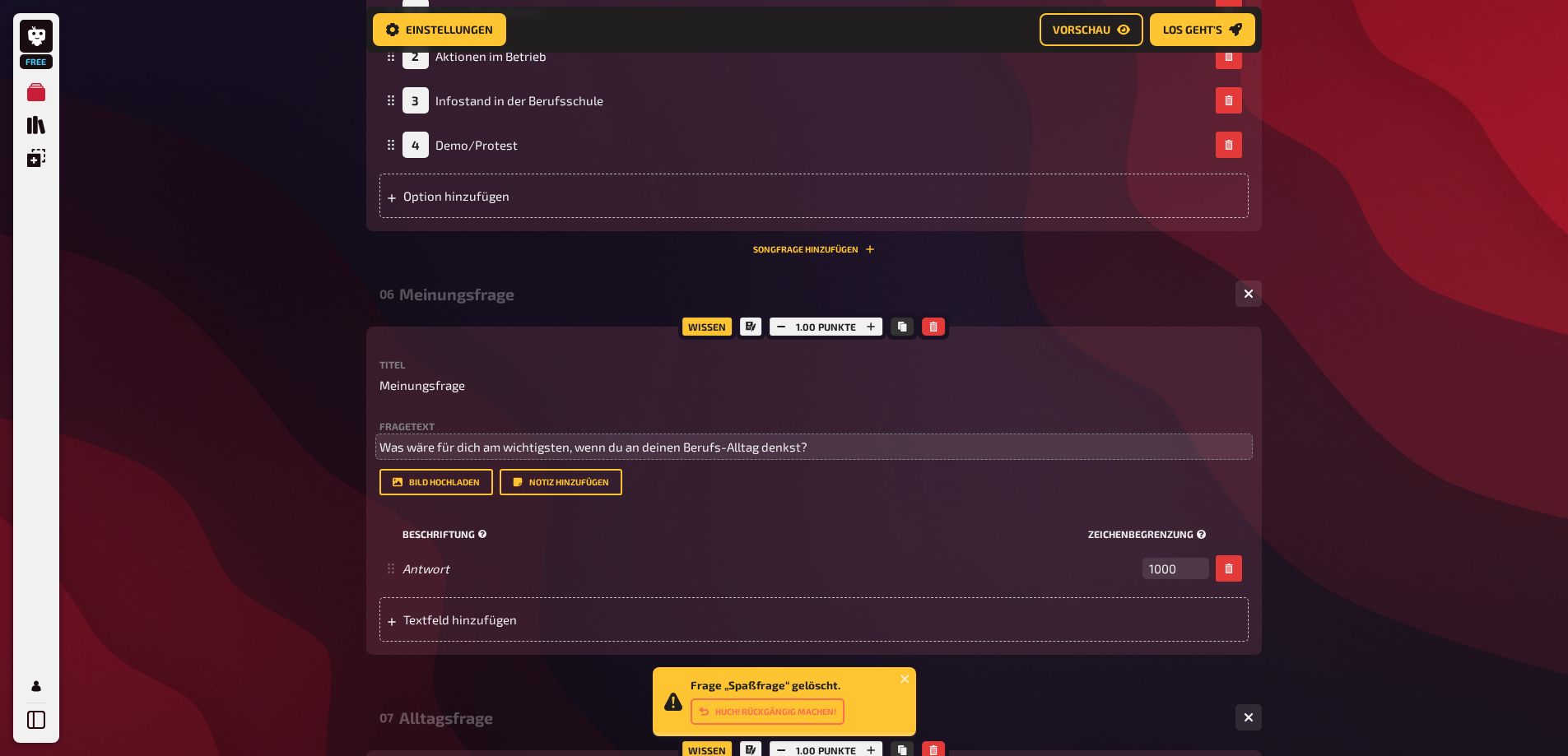
scroll to position [2792, 0]
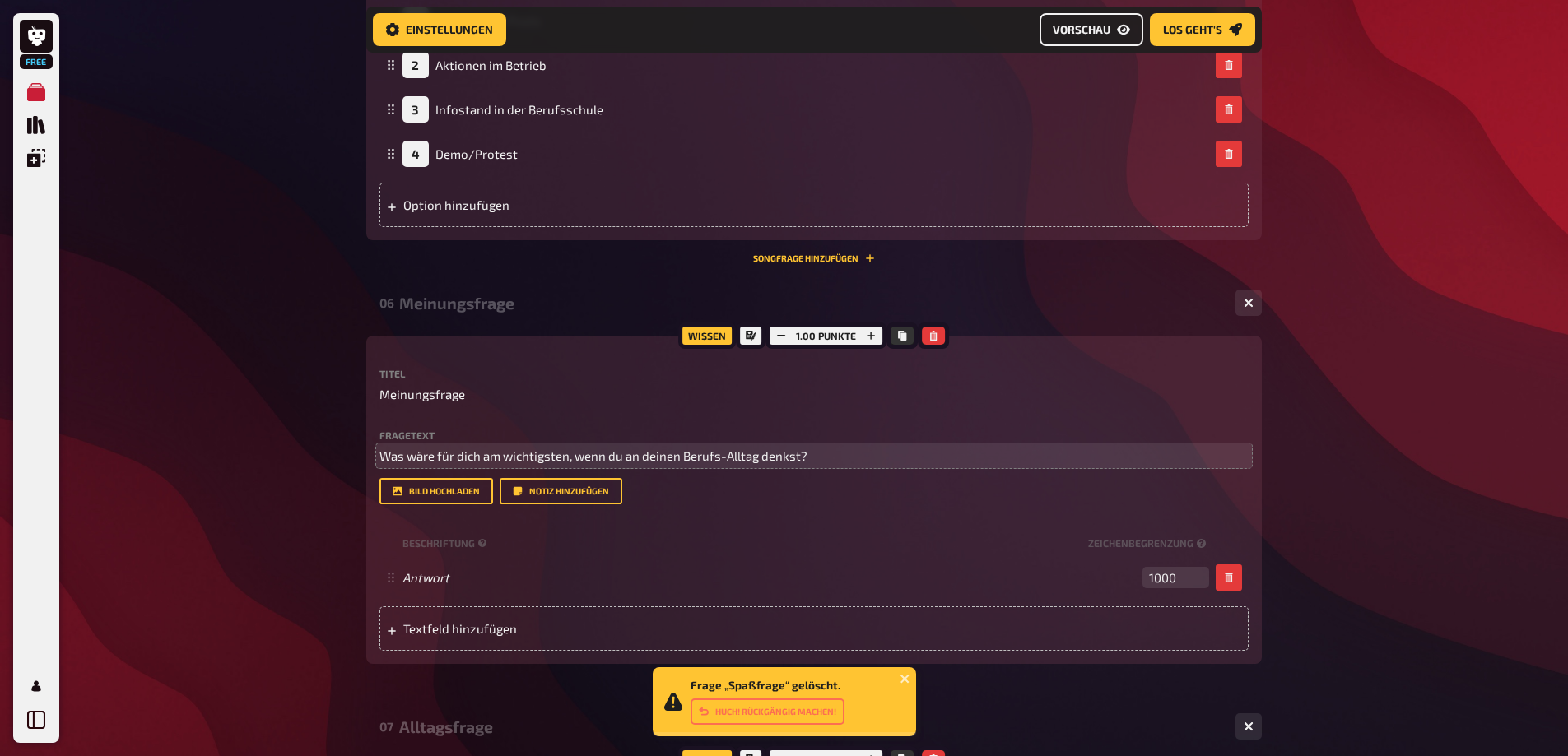
click at [1100, 19] on link "Vorschau" at bounding box center [1091, 29] width 103 height 33
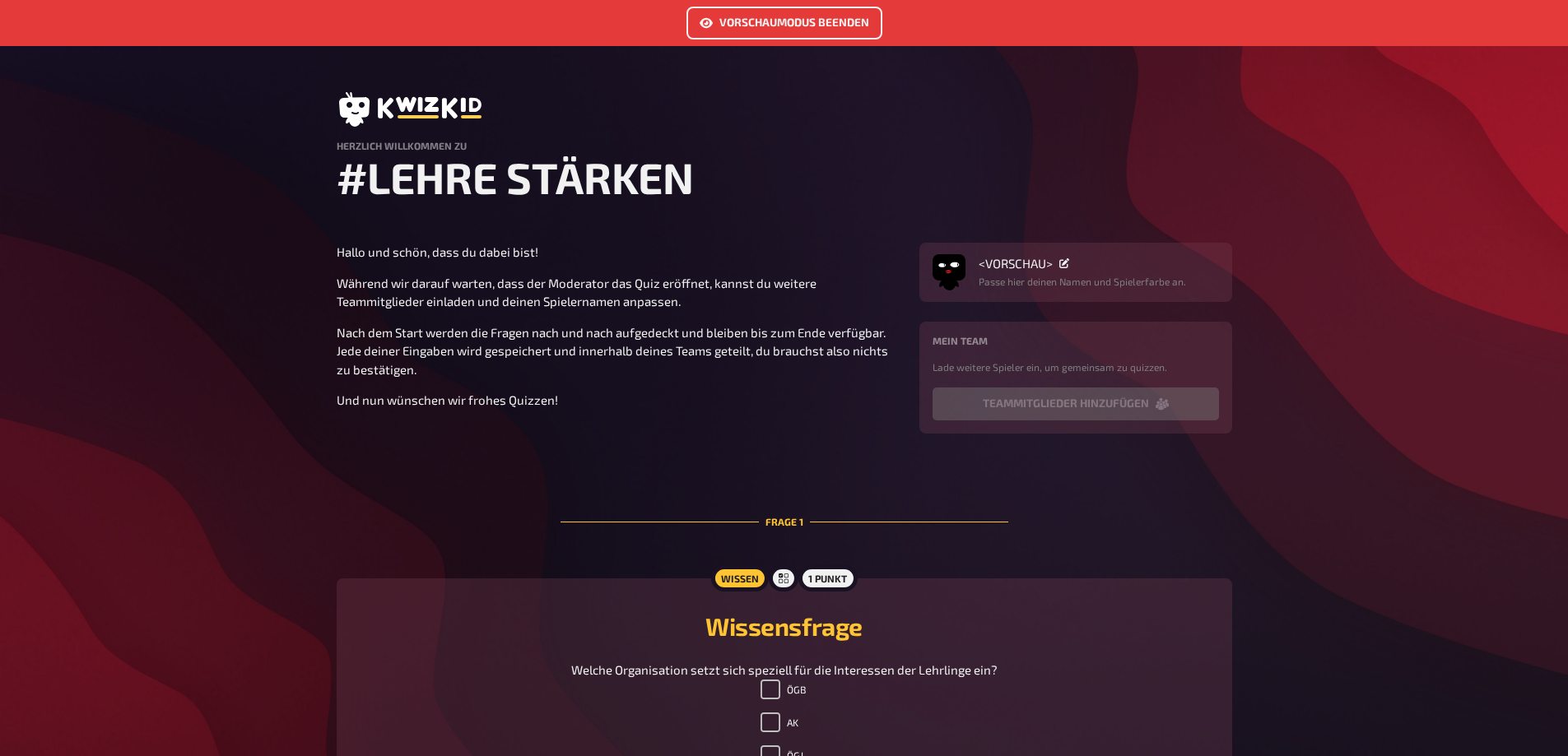
click at [802, 27] on link "Vorschaumodus beenden" at bounding box center [784, 23] width 196 height 33
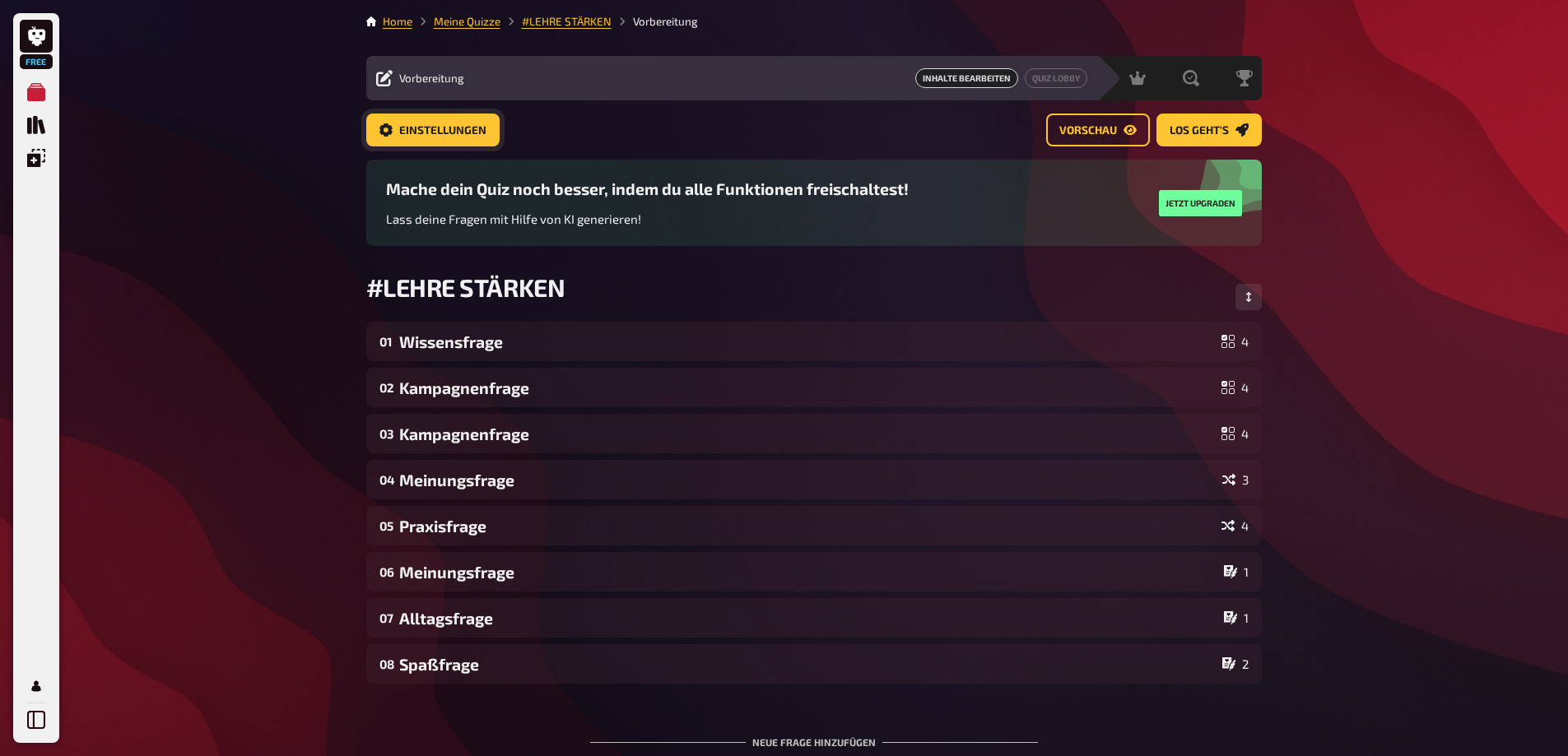
click at [466, 134] on span "Einstellungen" at bounding box center [442, 131] width 87 height 12
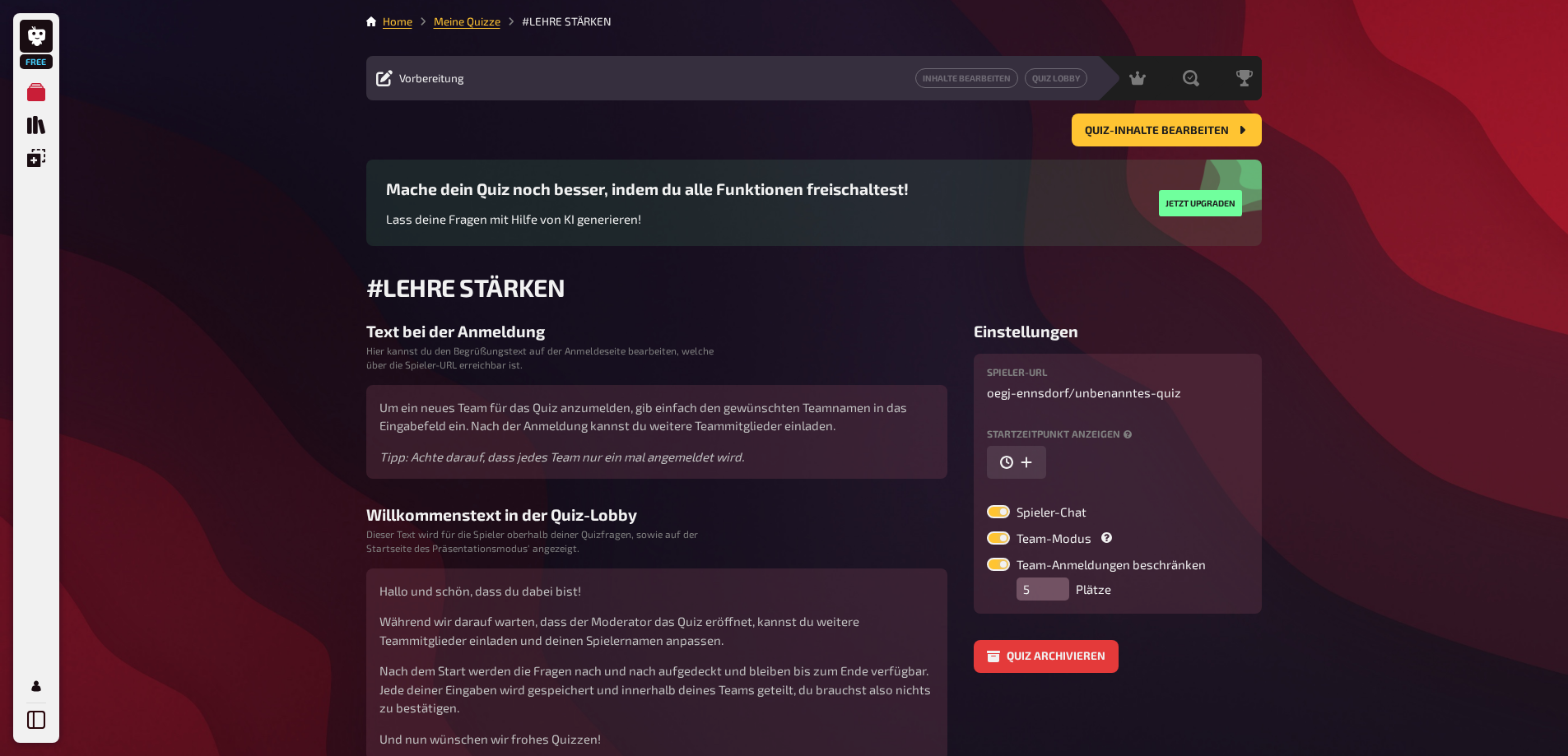
click at [1004, 540] on label at bounding box center [998, 538] width 23 height 13
click at [987, 531] on input "Team-Modus" at bounding box center [986, 531] width 1 height 1
checkbox input "false"
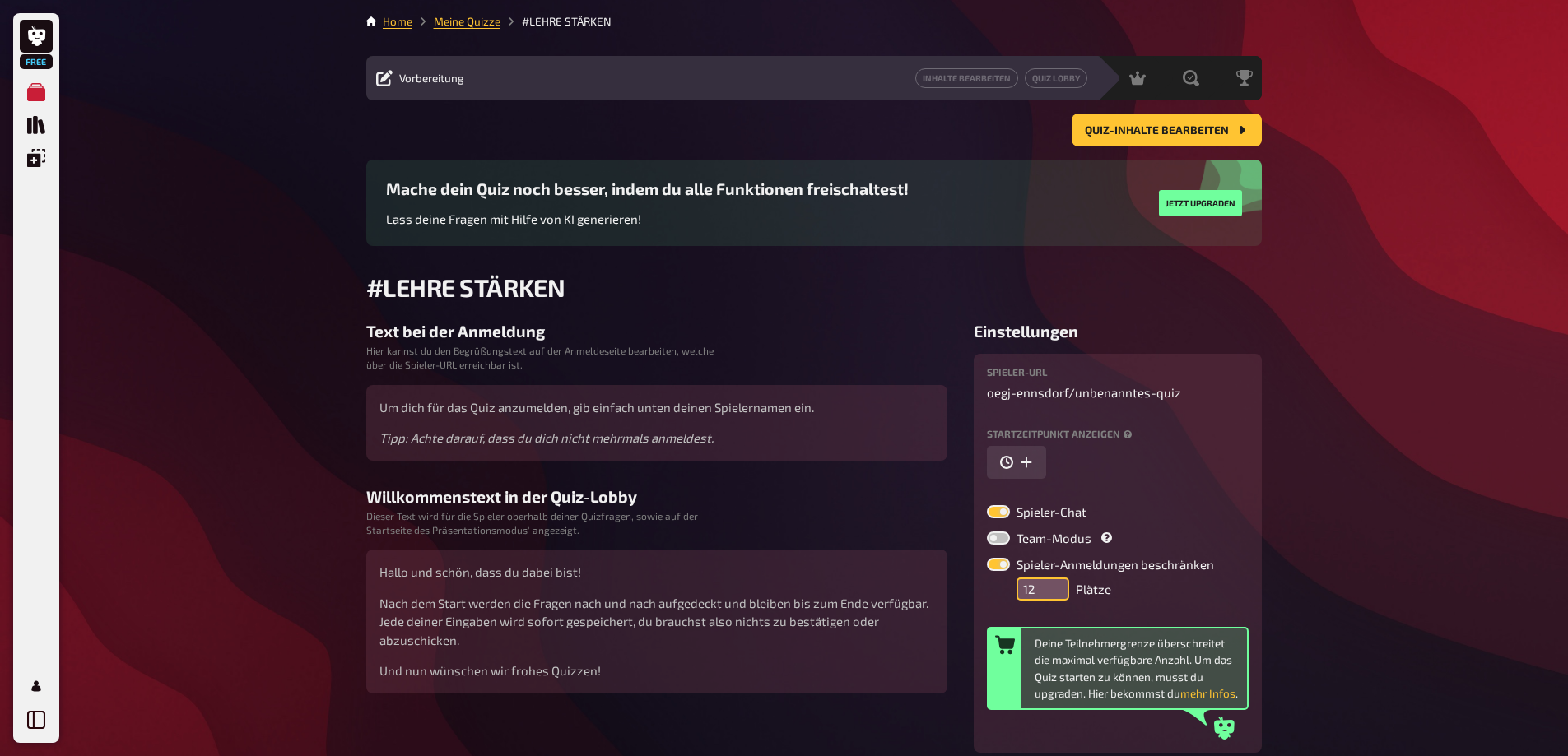
click at [1057, 581] on input "12" at bounding box center [1042, 589] width 53 height 23
click at [1057, 581] on input "22" at bounding box center [1042, 589] width 53 height 23
click at [1049, 596] on input "21" at bounding box center [1042, 589] width 53 height 23
click at [1049, 596] on input "13" at bounding box center [1042, 589] width 53 height 23
click at [1049, 596] on input "12" at bounding box center [1042, 589] width 53 height 23
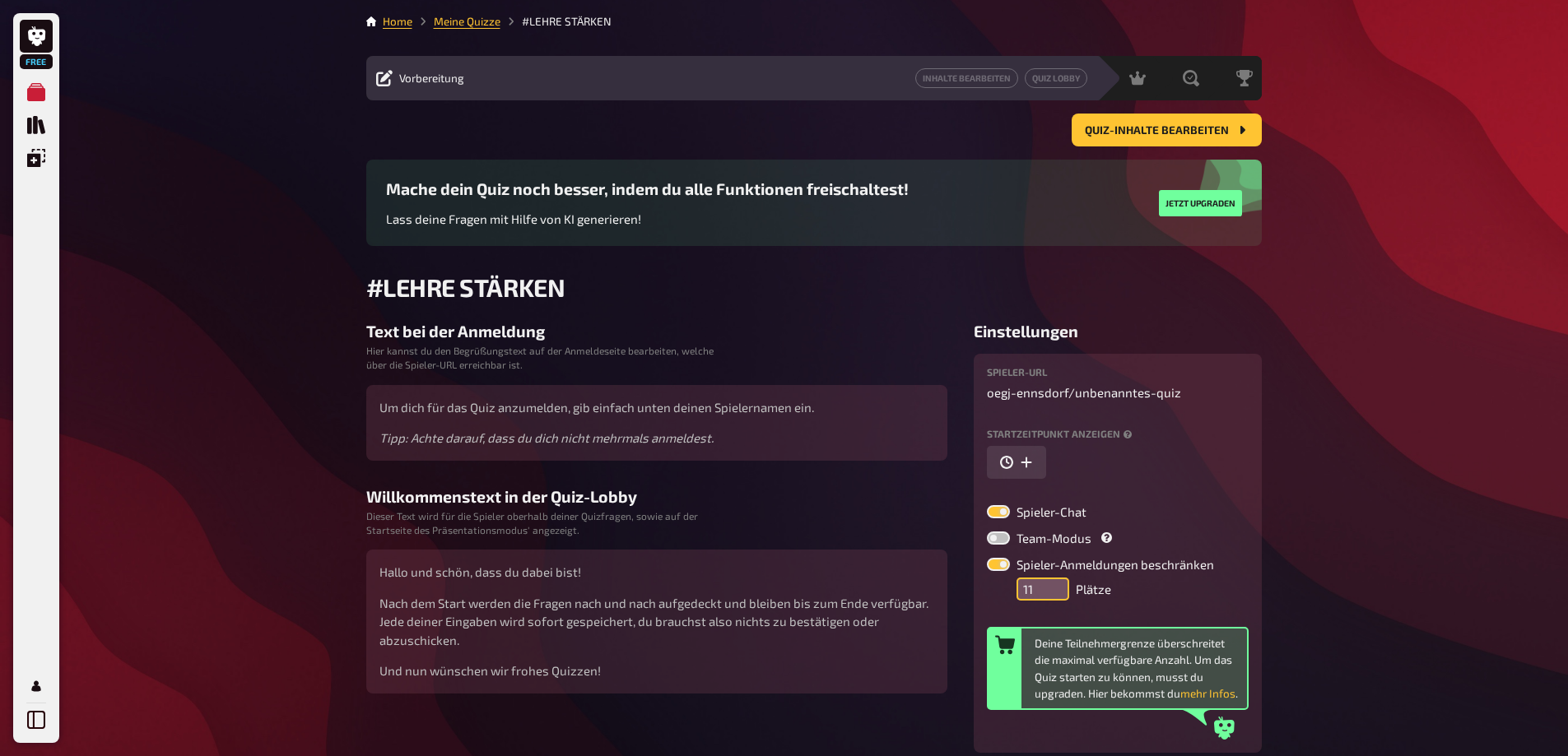
click at [1049, 596] on input "11" at bounding box center [1042, 589] width 53 height 23
click at [1049, 596] on input "10" at bounding box center [1042, 589] width 53 height 23
click at [1049, 596] on input "9" at bounding box center [1042, 589] width 53 height 23
click at [1049, 596] on input "8" at bounding box center [1042, 589] width 53 height 23
click at [1049, 596] on input "7" at bounding box center [1042, 589] width 53 height 23
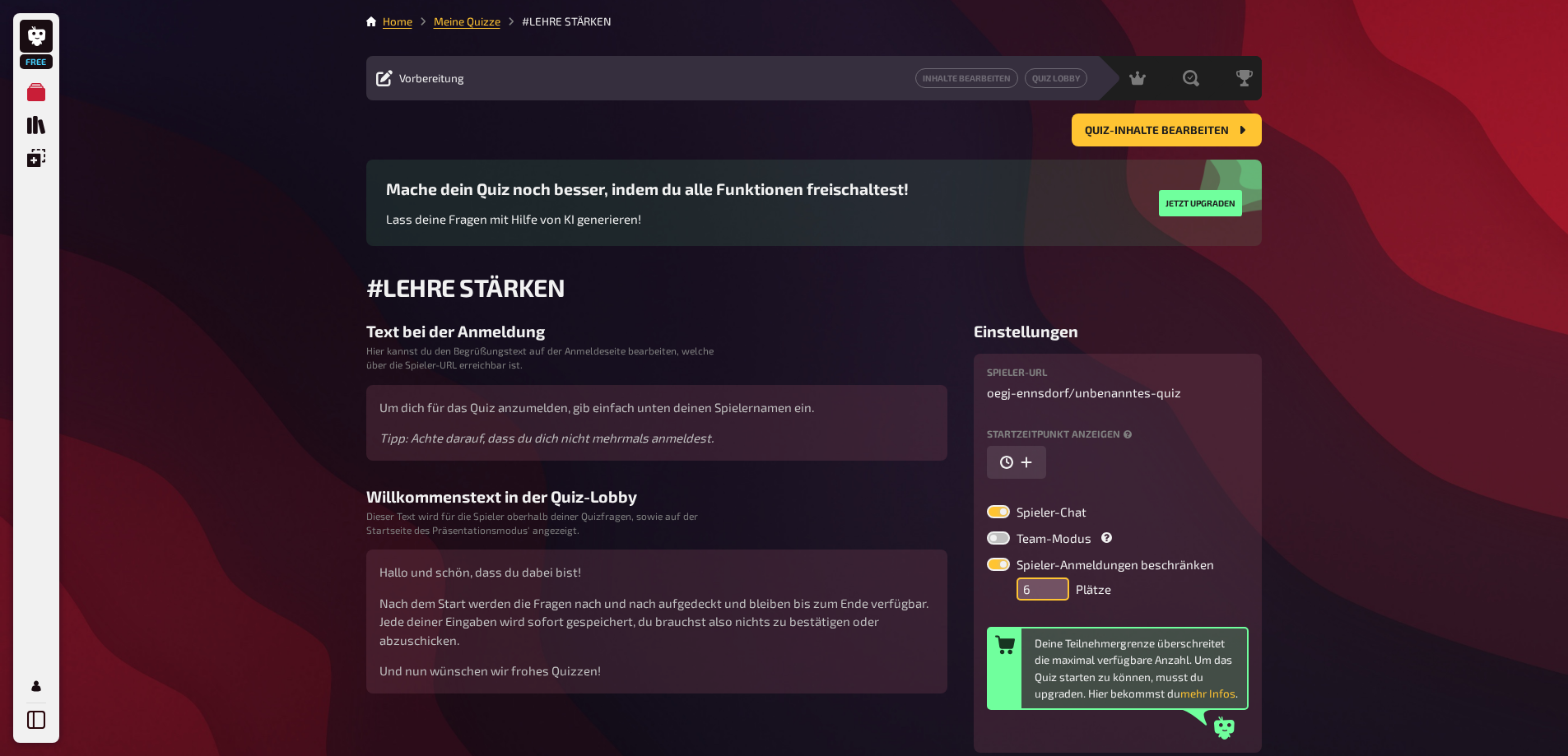
click at [1049, 596] on input "6" at bounding box center [1042, 589] width 53 height 23
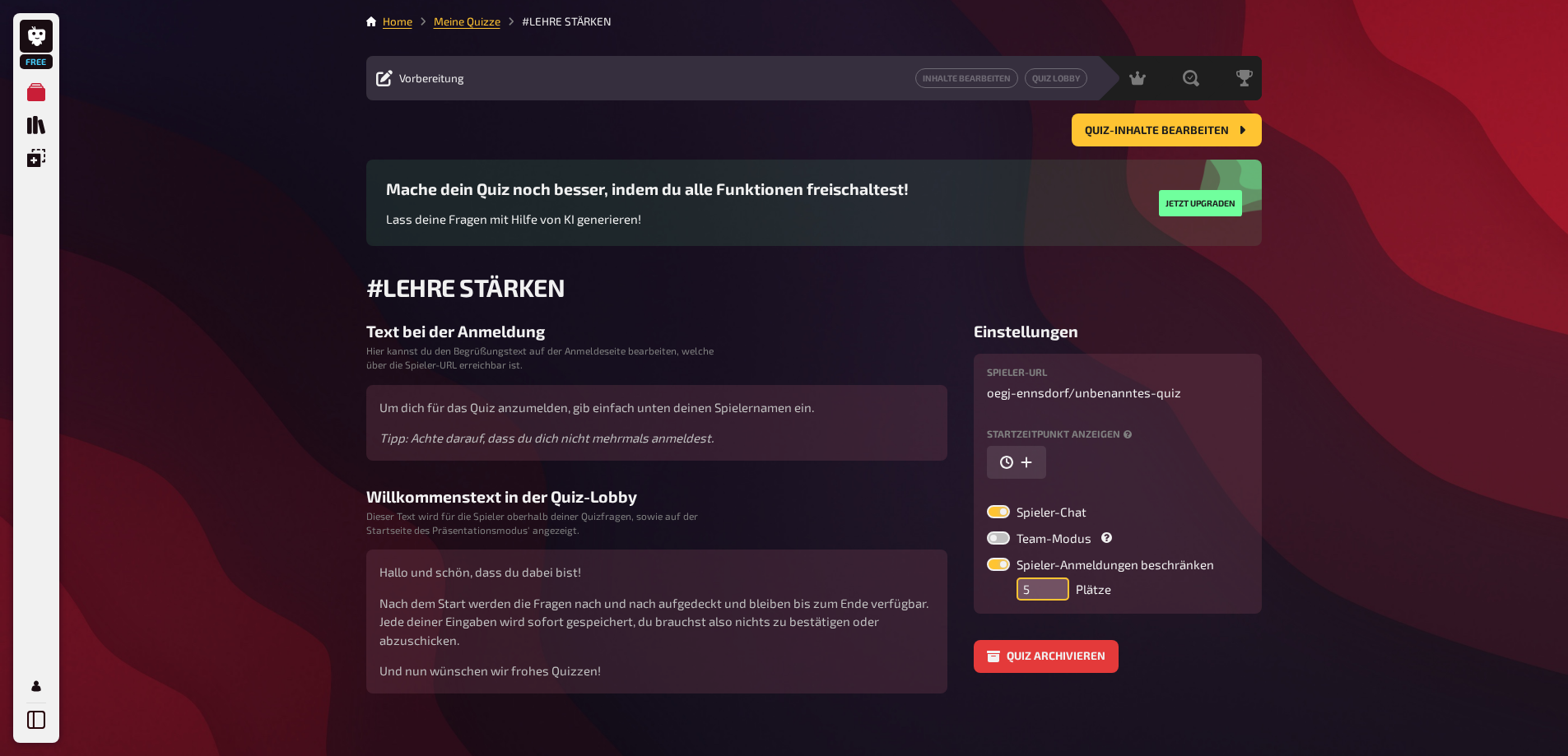
click at [1049, 596] on input "5" at bounding box center [1042, 589] width 53 height 23
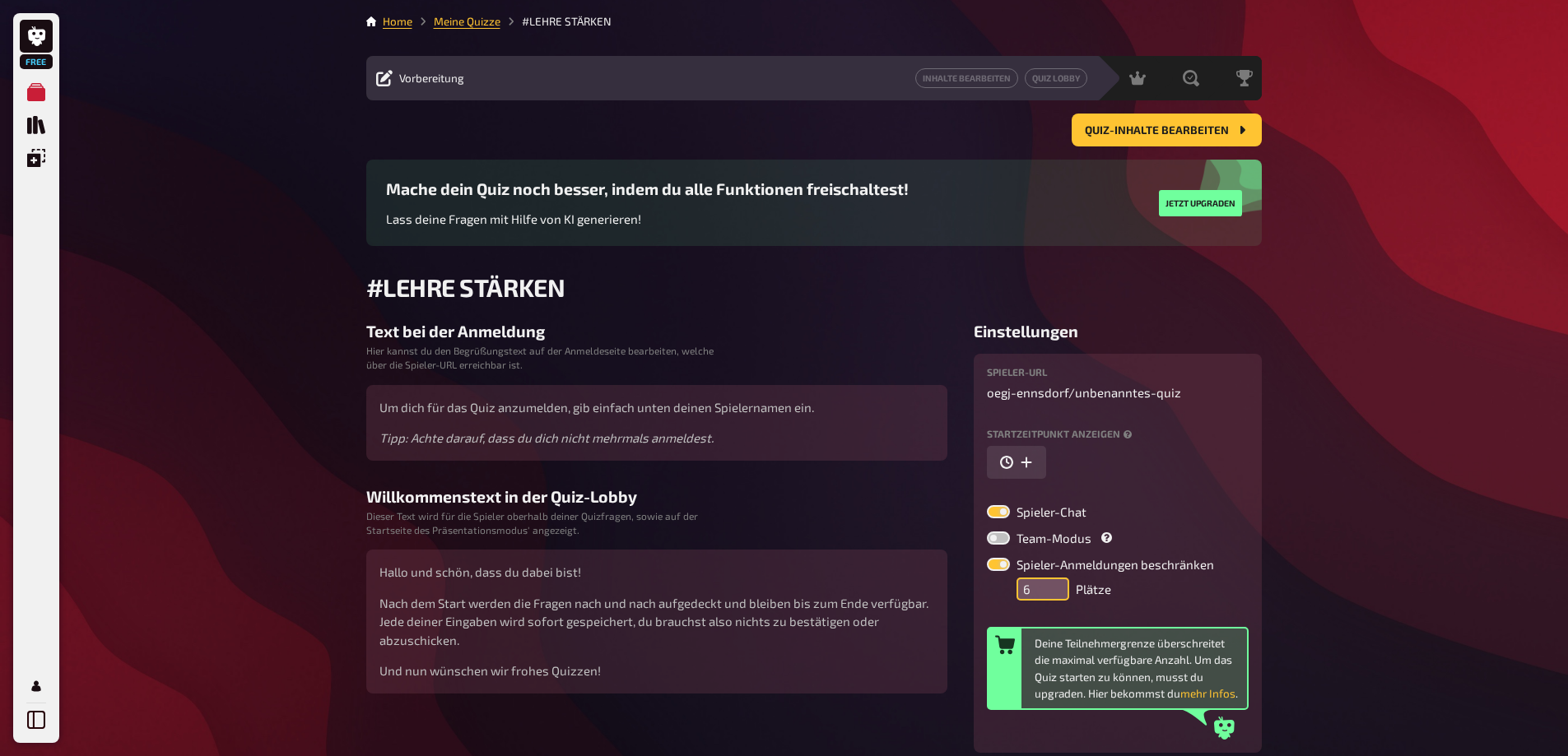
click at [1049, 581] on input "6" at bounding box center [1042, 589] width 53 height 23
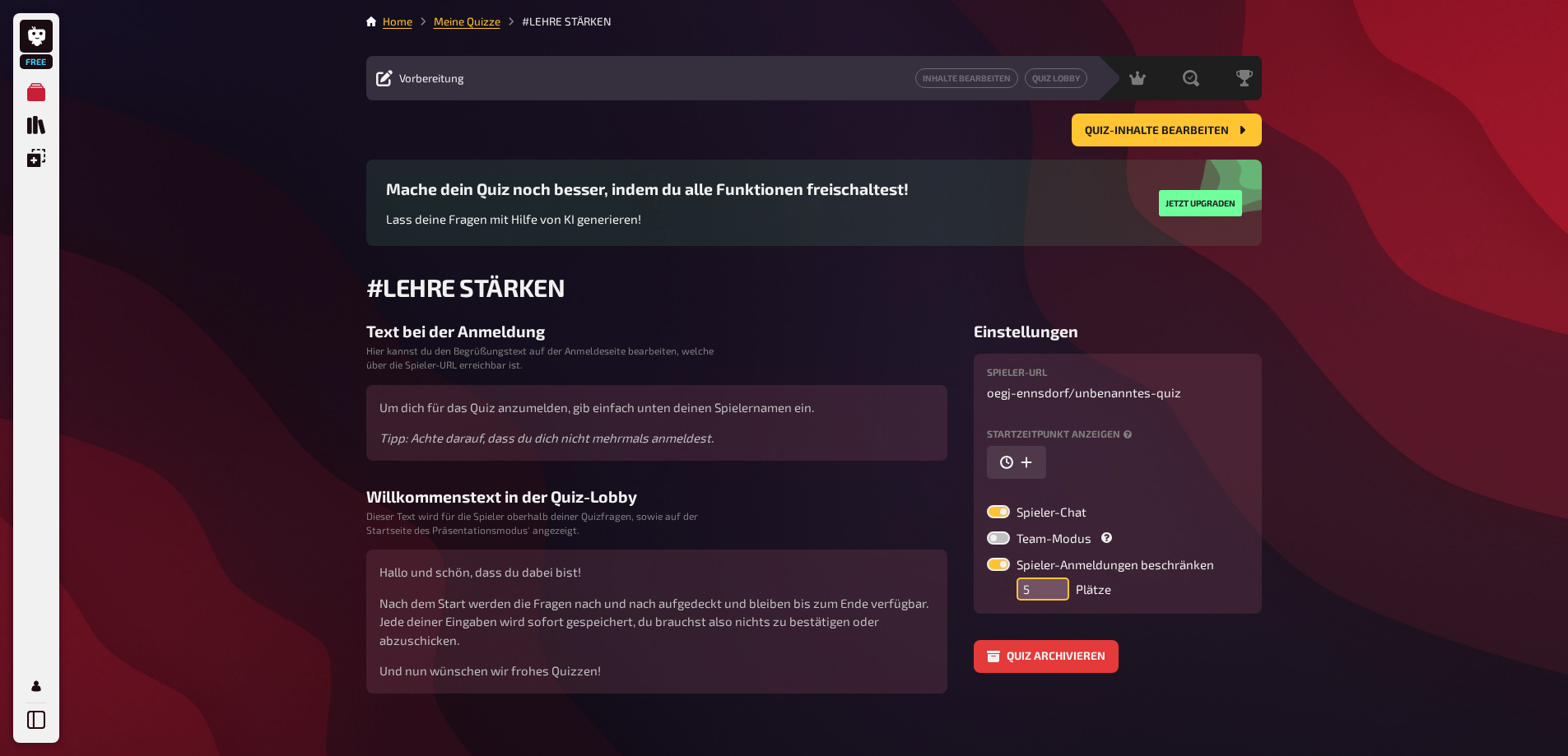
type input "5"
click at [1061, 598] on input "5" at bounding box center [1042, 589] width 53 height 23
click at [732, 504] on h3 "Willkommenstext in der Quiz-Lobby" at bounding box center [656, 496] width 581 height 19
click at [407, 85] on span "Vorbereitung" at bounding box center [431, 78] width 65 height 13
click at [382, 77] on icon at bounding box center [384, 78] width 17 height 17
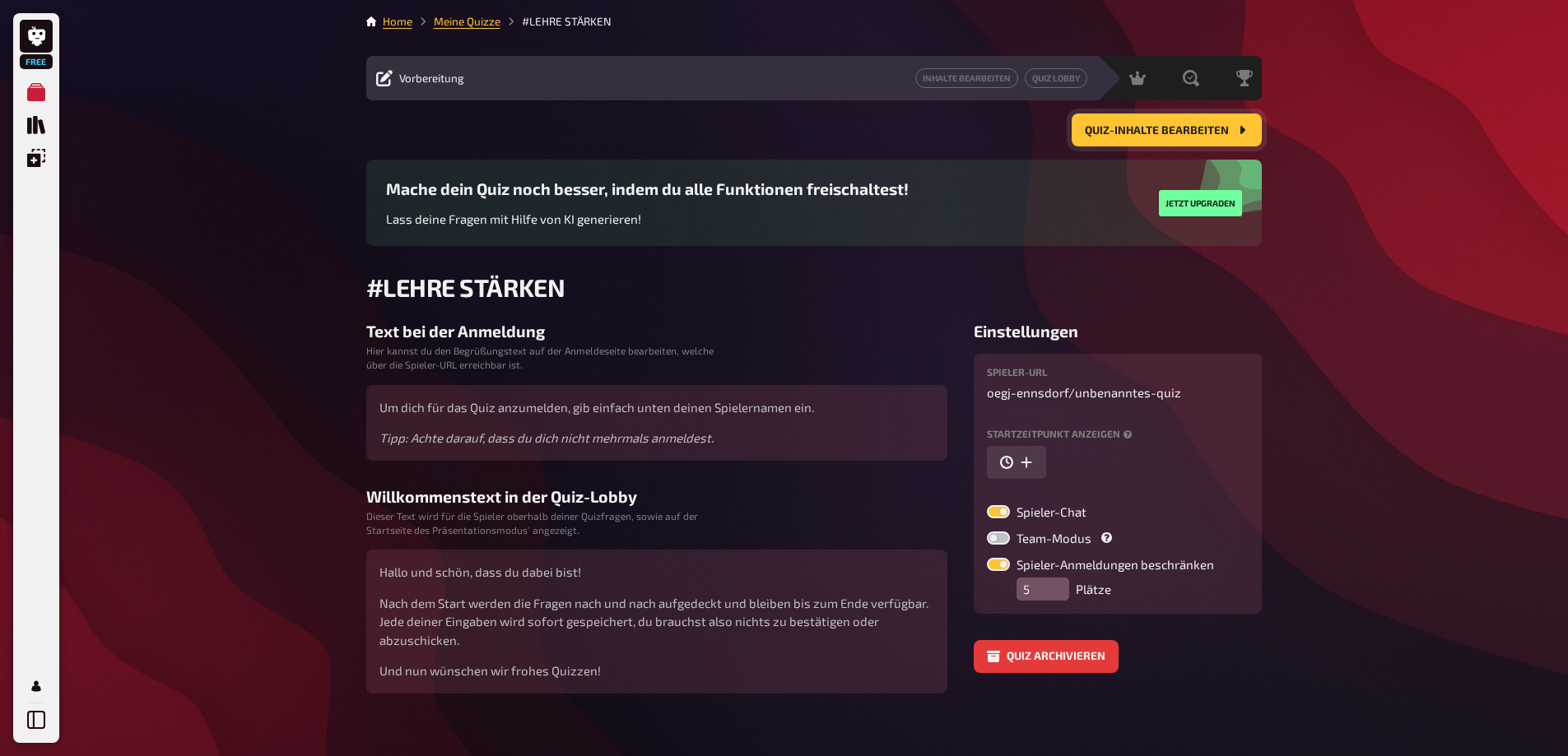
click at [1143, 130] on span "Quiz-Inhalte bearbeiten" at bounding box center [1156, 131] width 144 height 12
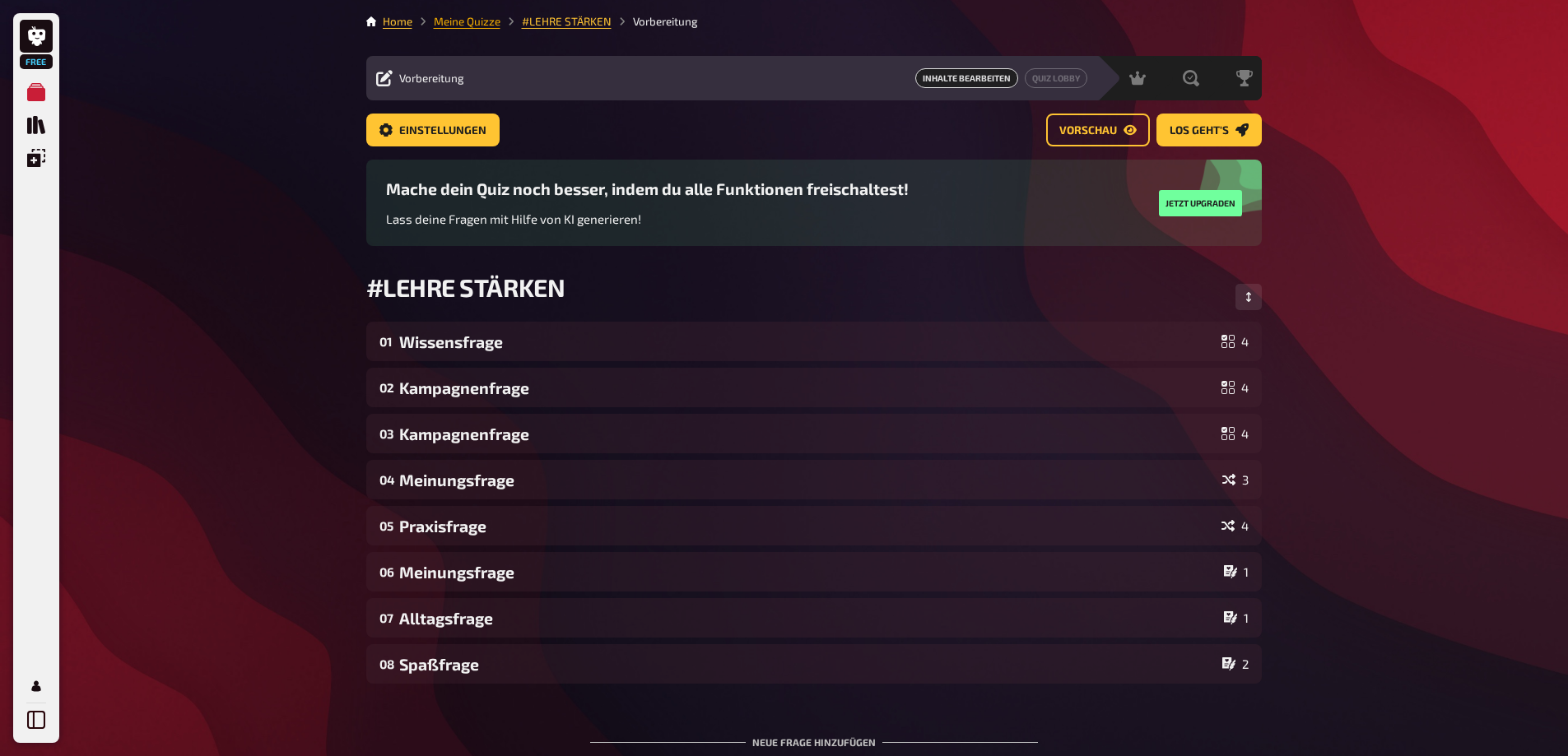
click at [451, 18] on link "Meine Quizze" at bounding box center [467, 22] width 66 height 13
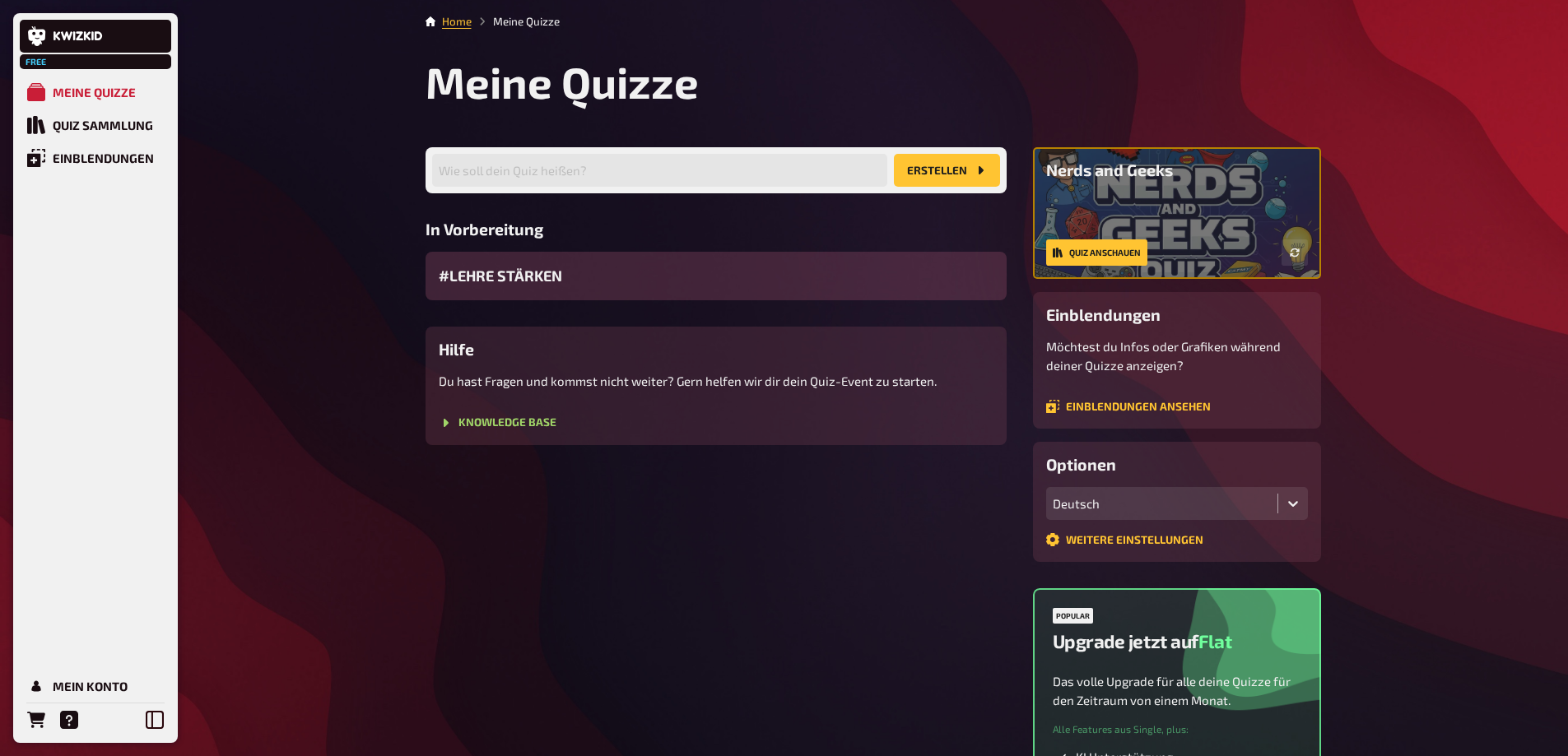
click at [531, 273] on span "#LEHRE STÄRKEN" at bounding box center [500, 276] width 124 height 22
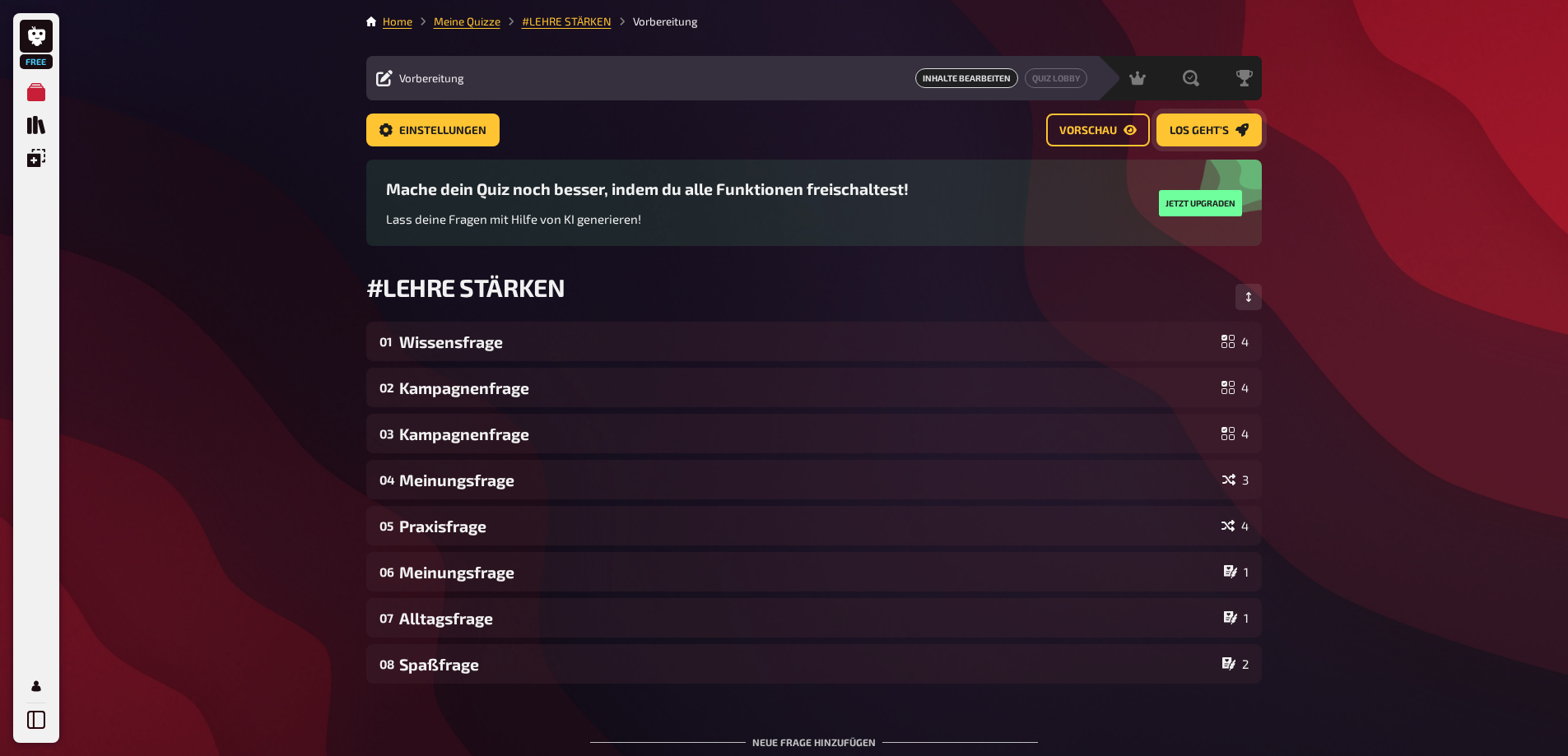
click at [1213, 135] on span "Los geht's" at bounding box center [1199, 131] width 59 height 12
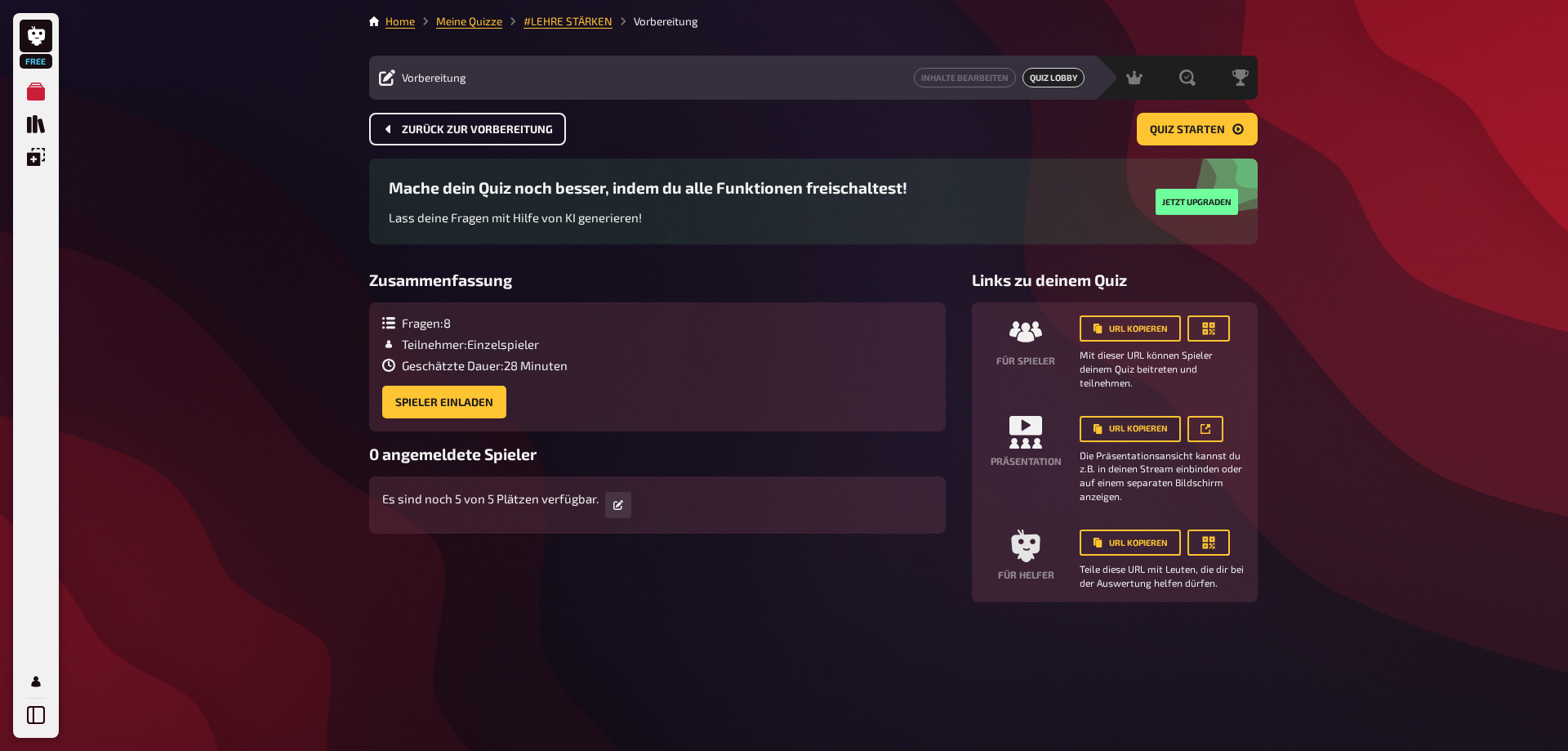
click at [390, 127] on icon "Zurück zur Vorbereitung" at bounding box center [388, 129] width 5 height 8
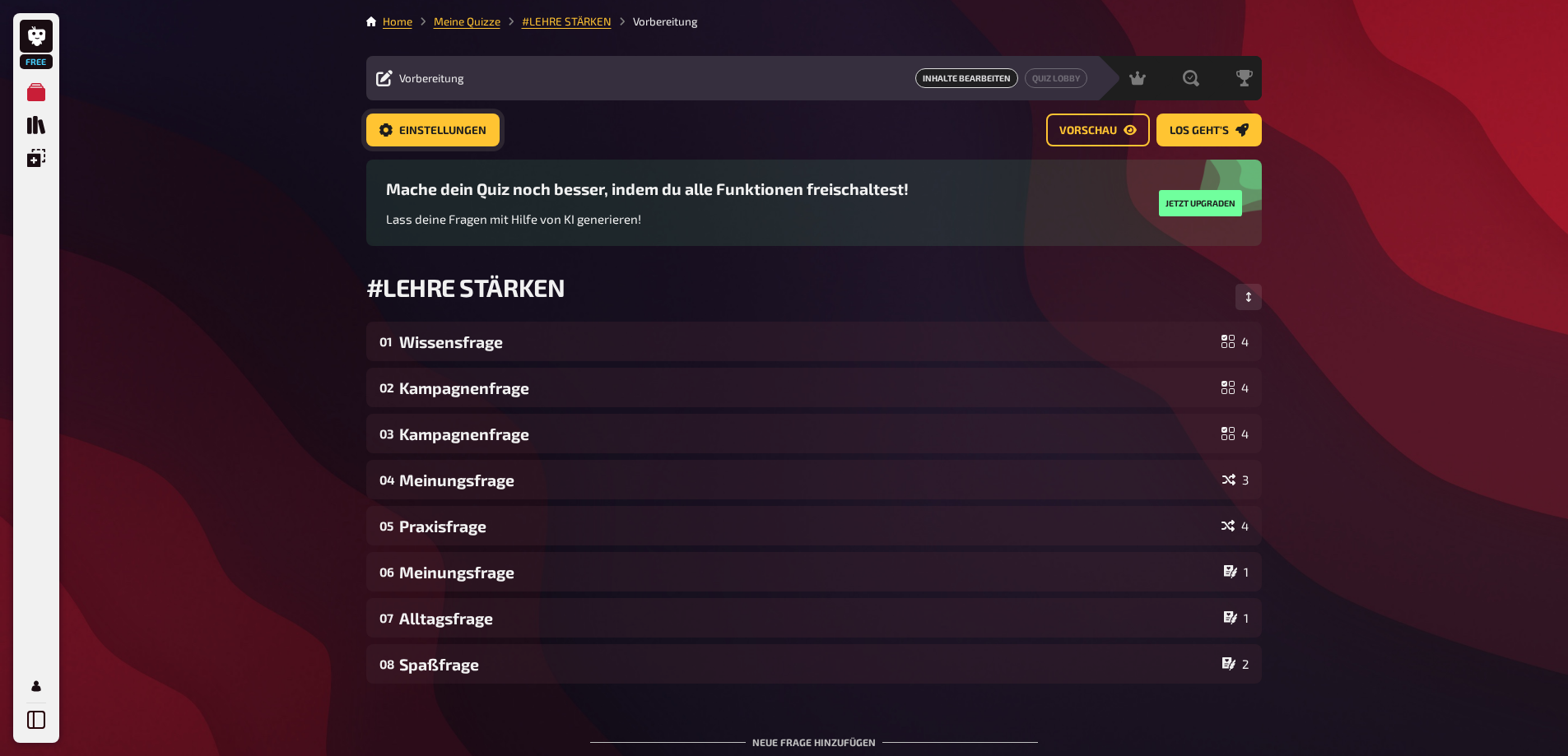
click at [399, 124] on link "Einstellungen" at bounding box center [432, 130] width 133 height 33
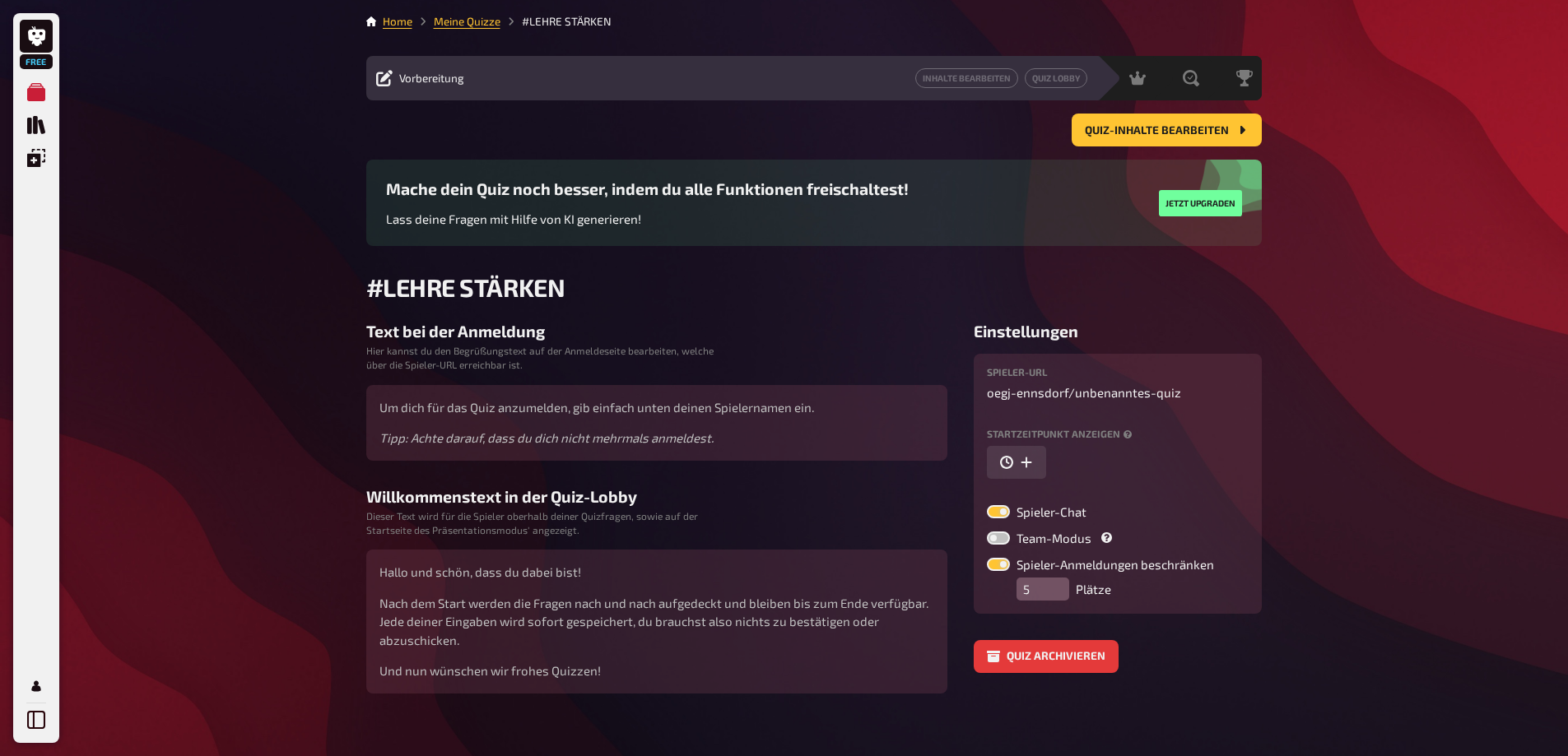
click at [1004, 540] on label at bounding box center [998, 538] width 23 height 13
click at [987, 531] on input "Team-Modus" at bounding box center [986, 531] width 1 height 1
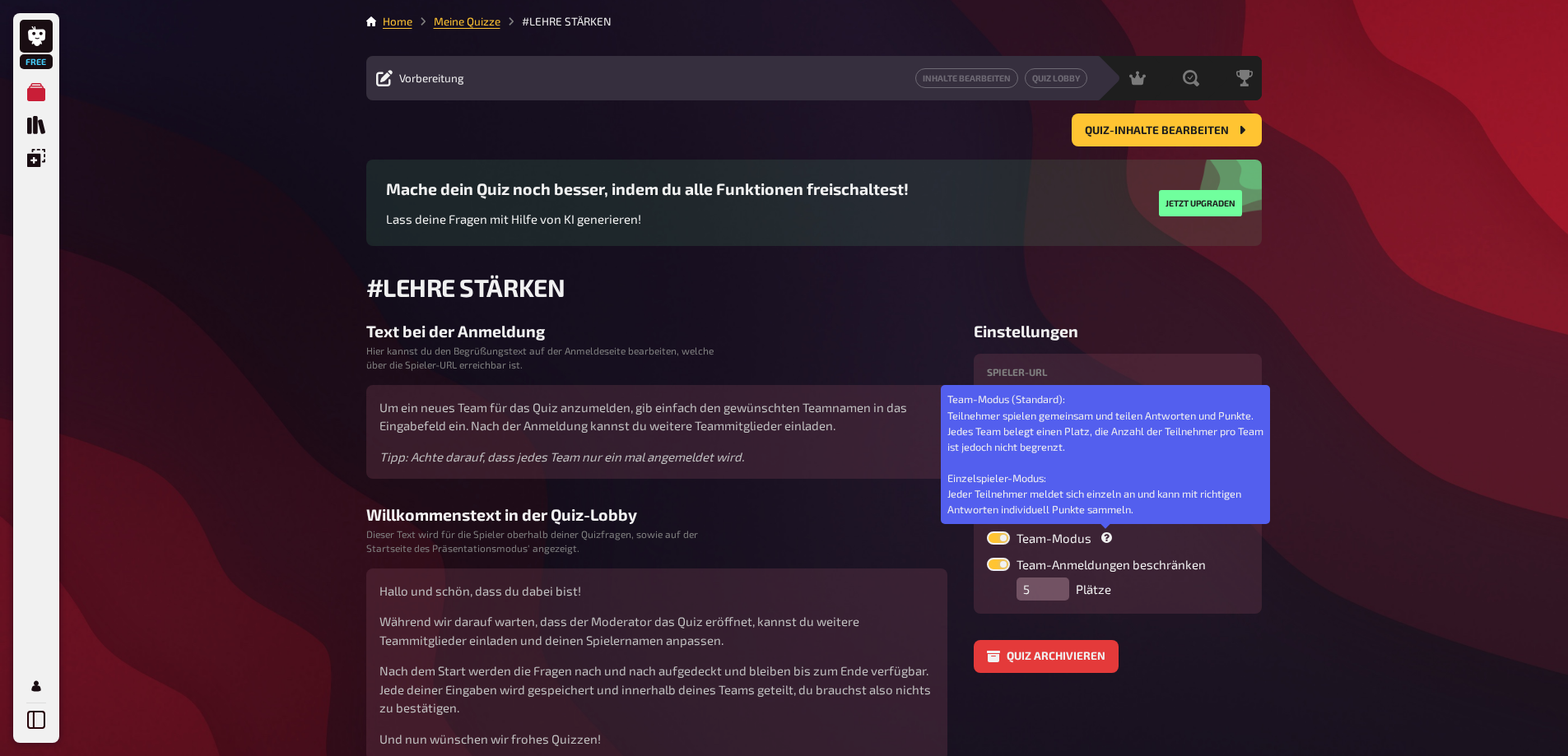
click at [1106, 542] on icon at bounding box center [1106, 537] width 11 height 11
click at [987, 531] on input "Team-Modus Team-Modus (Standard): Teilnehmer spielen gemeinsam und teilen Antwo…" at bounding box center [986, 531] width 1 height 1
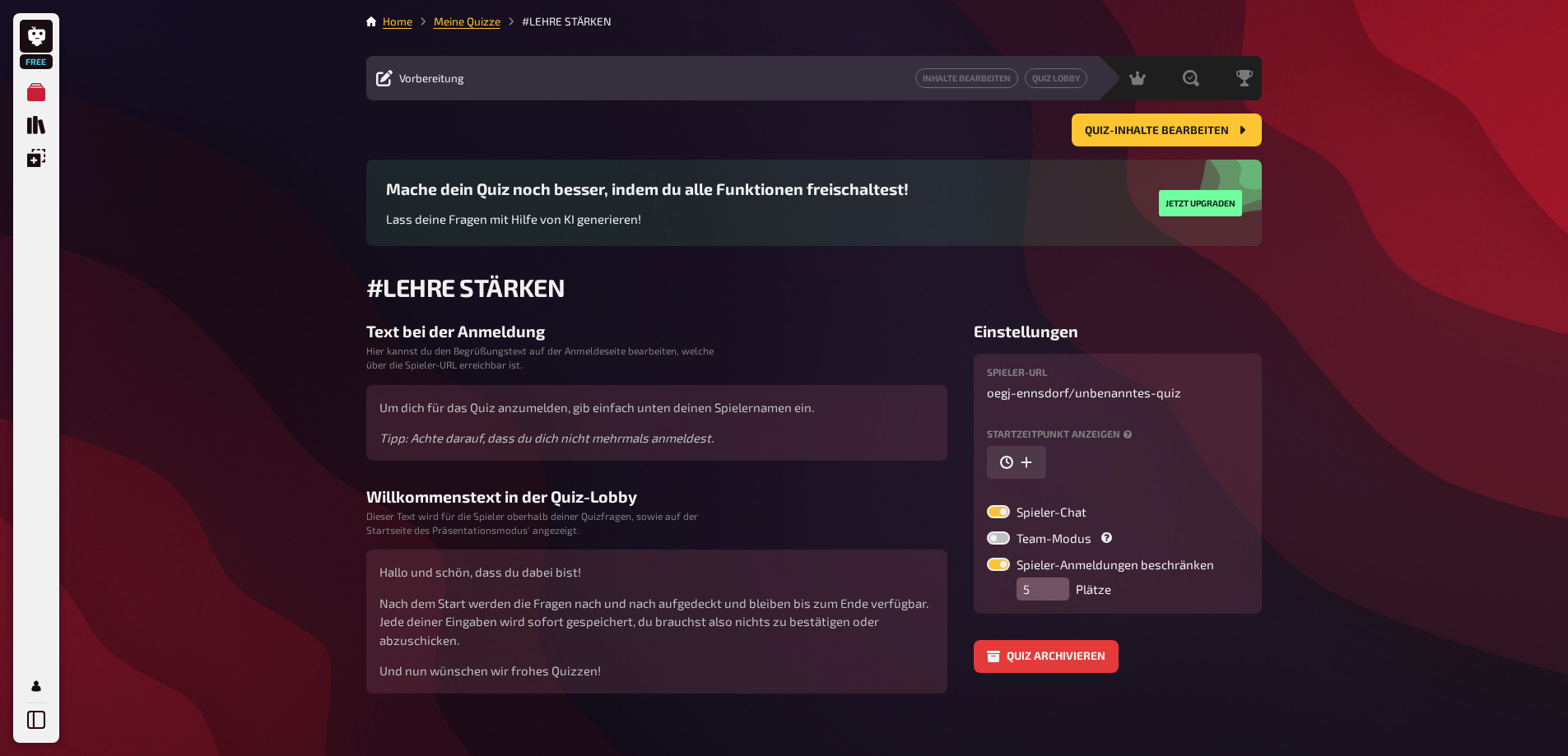
click at [994, 532] on label at bounding box center [998, 538] width 23 height 13
click at [987, 531] on input "Team-Modus" at bounding box center [986, 531] width 1 height 1
checkbox input "true"
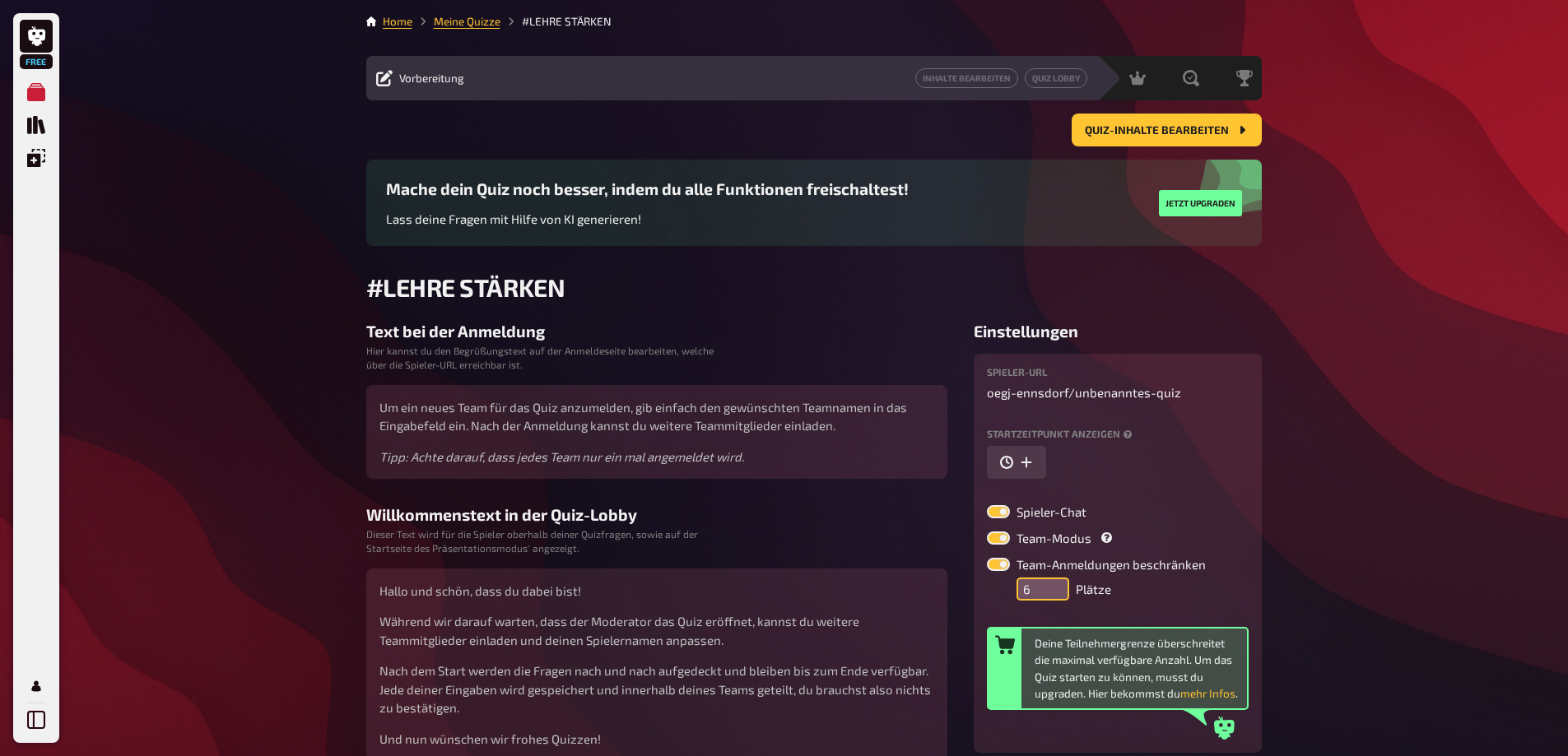
click at [1058, 581] on input "6" at bounding box center [1042, 589] width 53 height 23
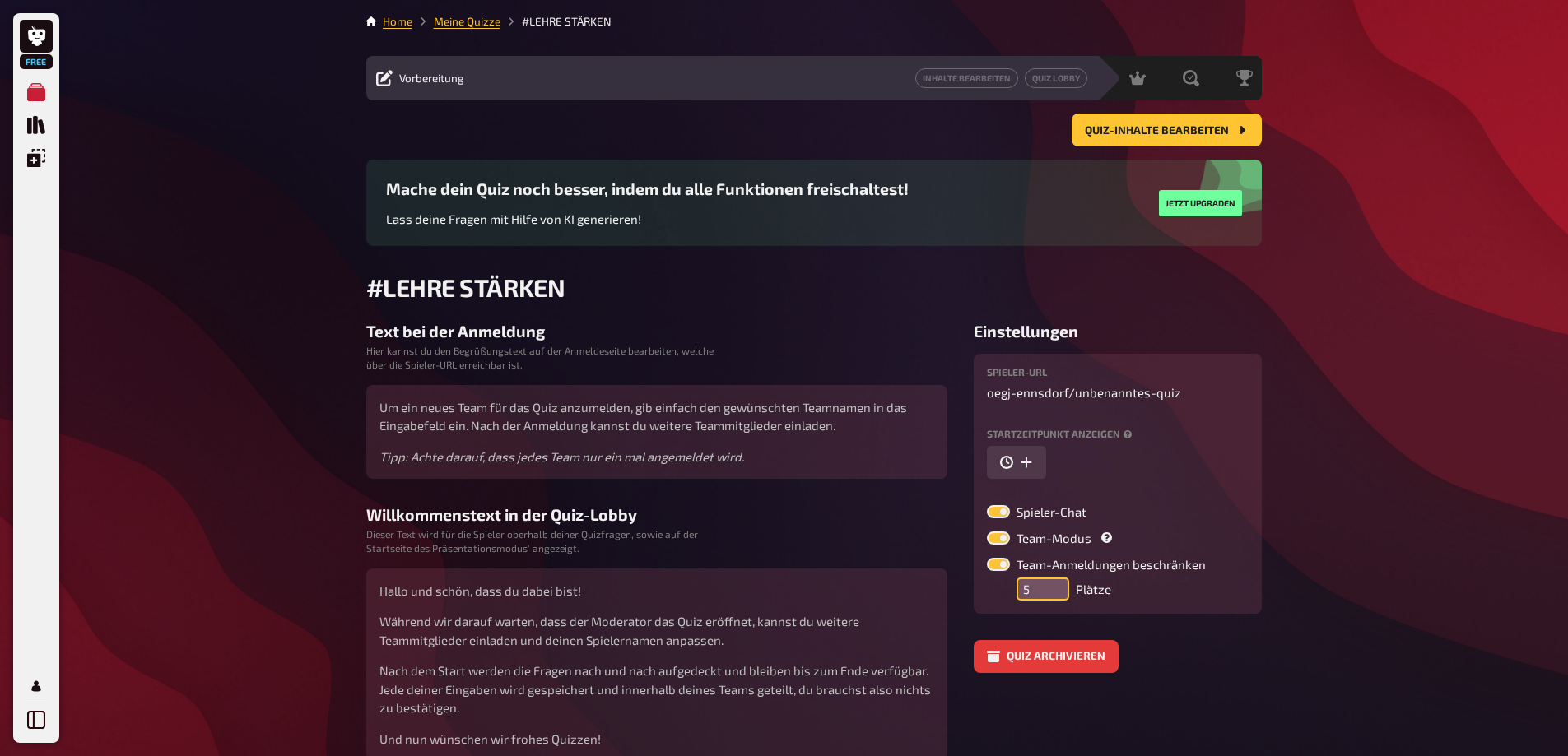
type input "5"
click at [1057, 596] on input "5" at bounding box center [1042, 589] width 53 height 23
click at [1225, 204] on button "Jetzt upgraden" at bounding box center [1200, 203] width 83 height 26
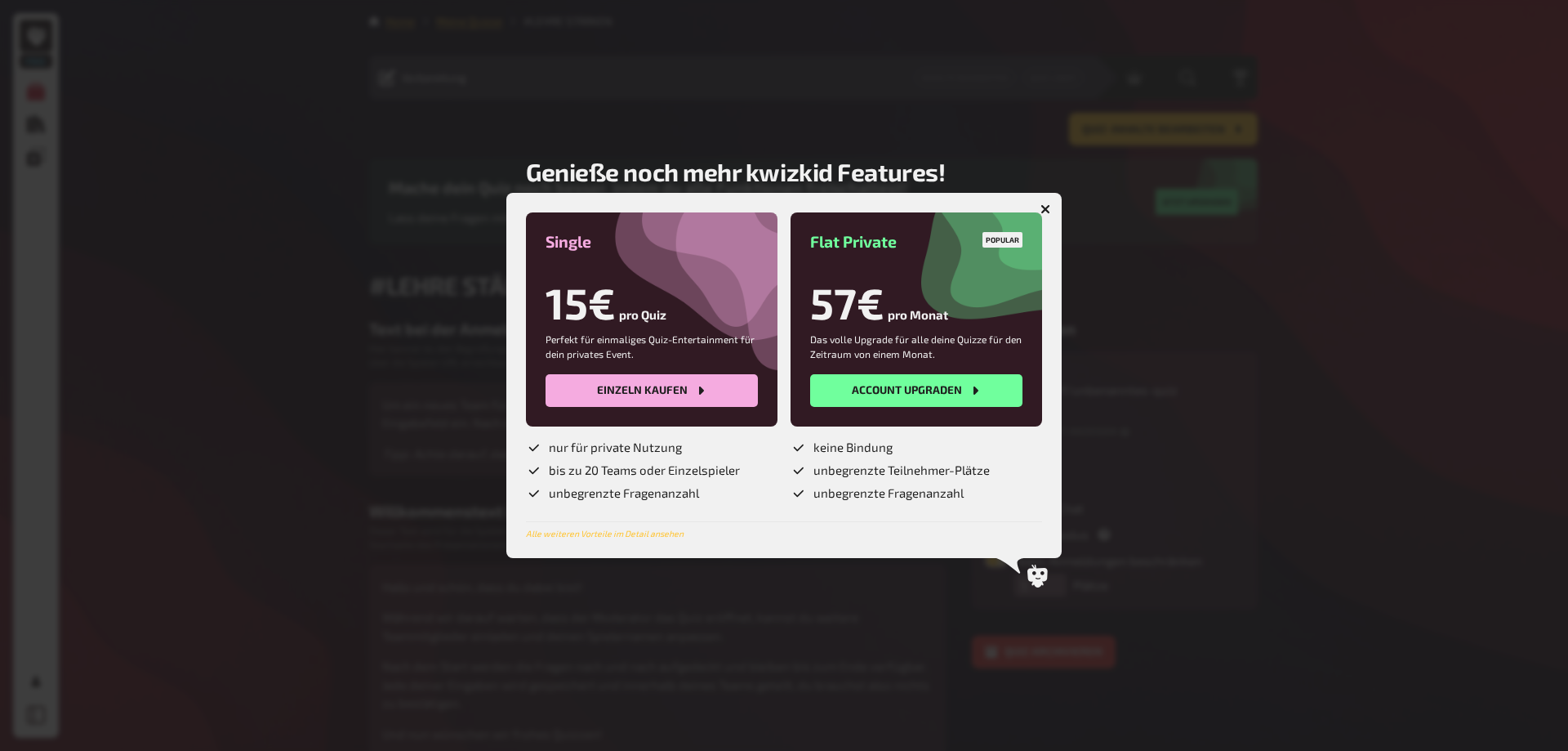
click at [1044, 212] on icon "button" at bounding box center [1045, 210] width 10 height 10
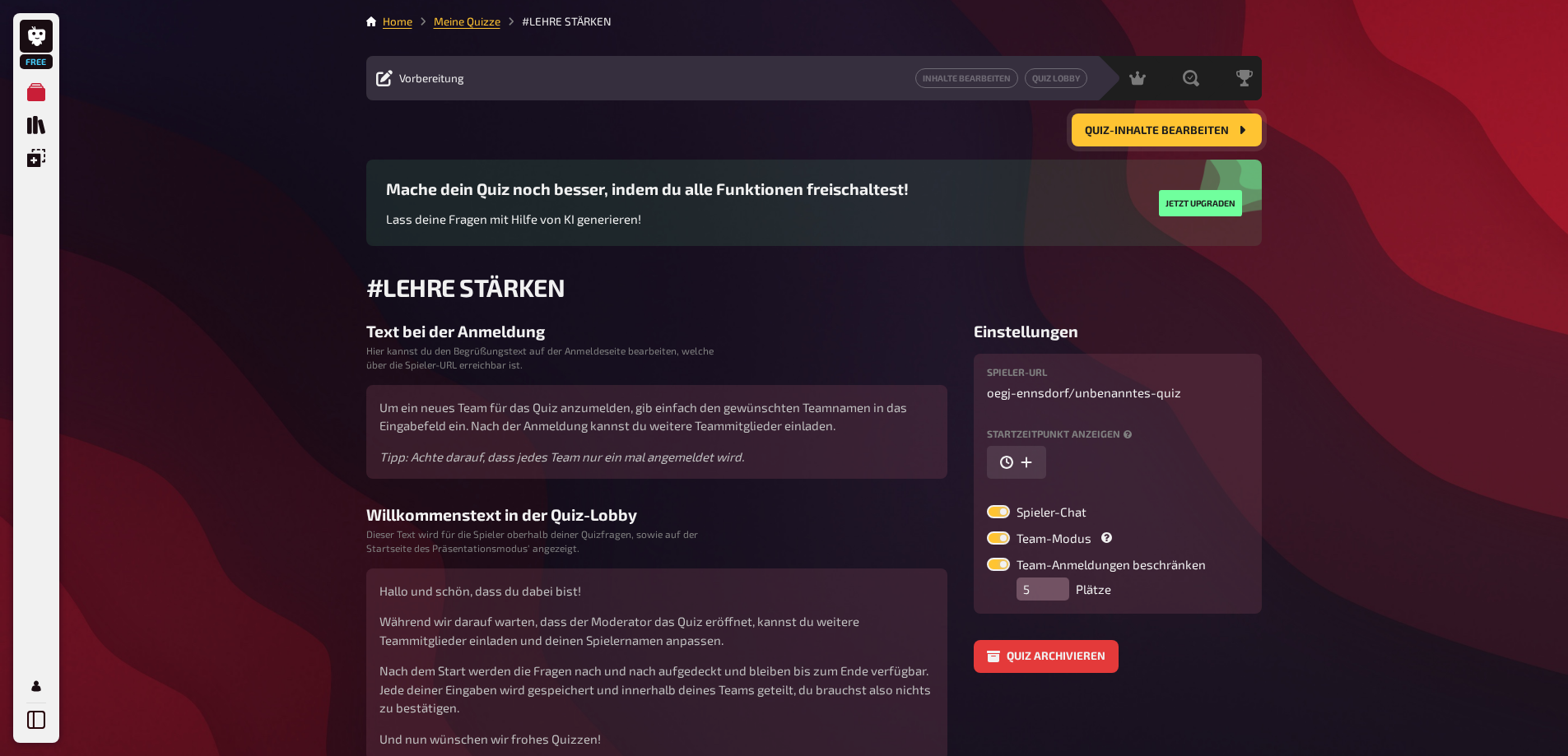
click at [1143, 134] on span "Quiz-Inhalte bearbeiten" at bounding box center [1156, 131] width 144 height 12
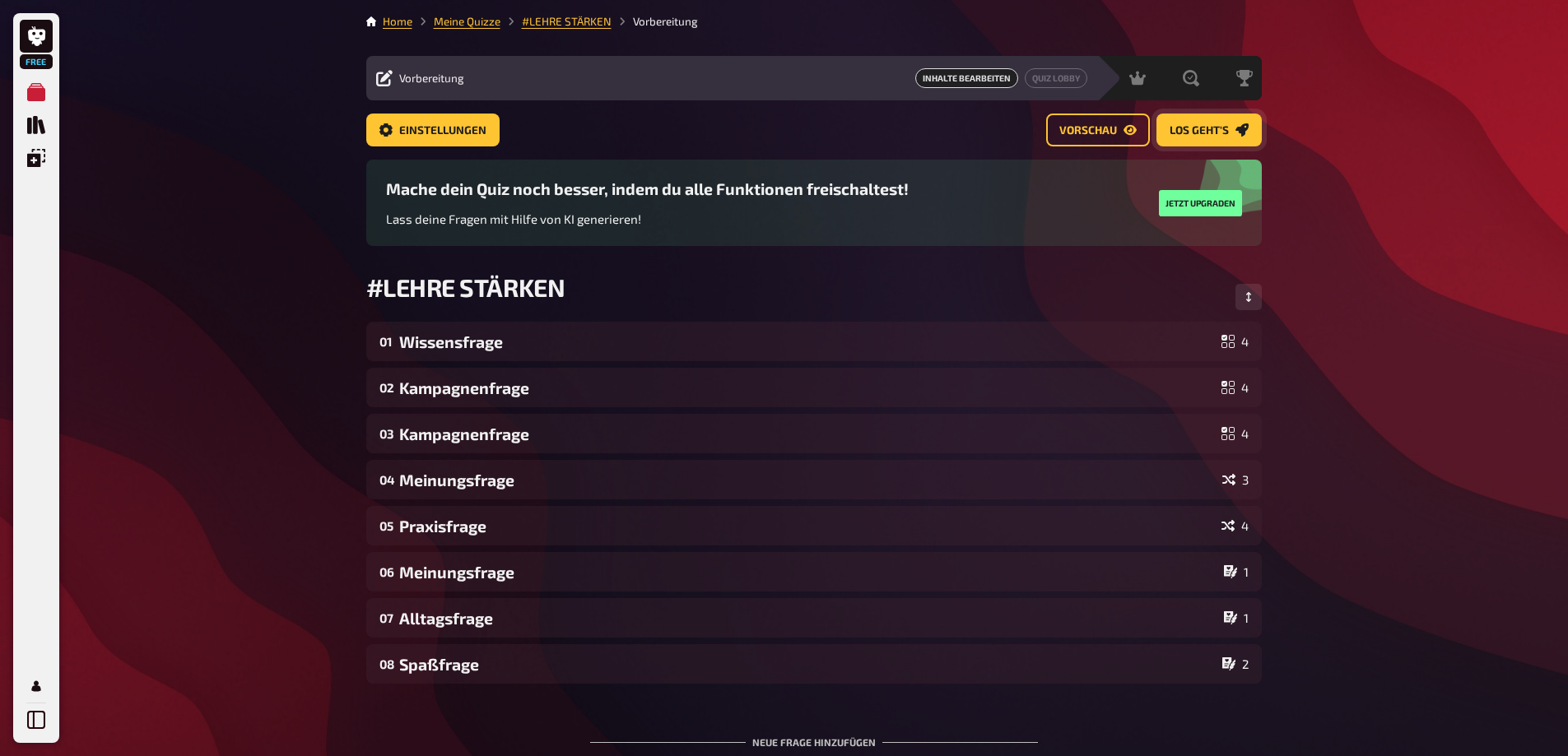
click at [1203, 132] on span "Los geht's" at bounding box center [1199, 131] width 59 height 12
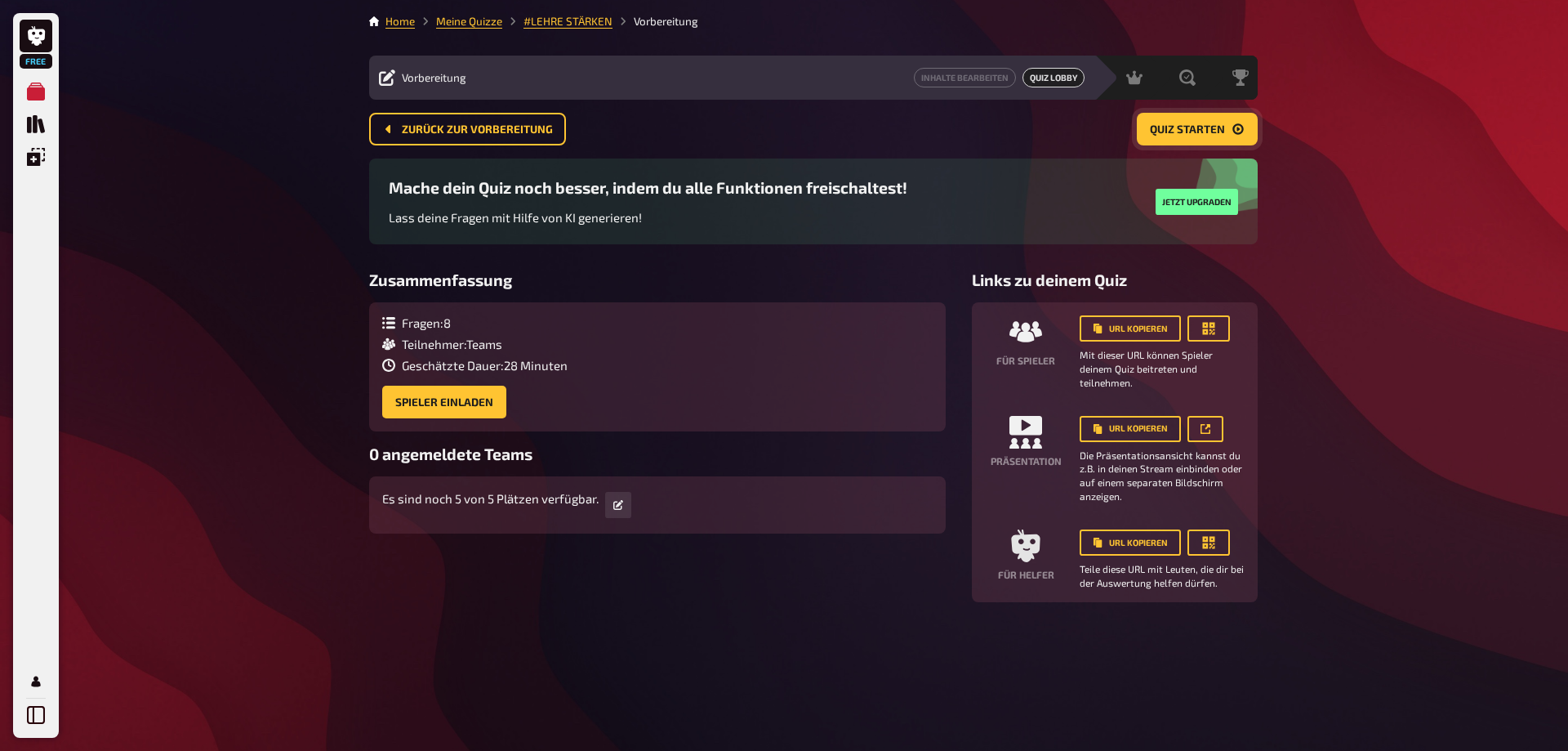
click at [1194, 131] on span "Quiz starten" at bounding box center [1187, 130] width 75 height 12
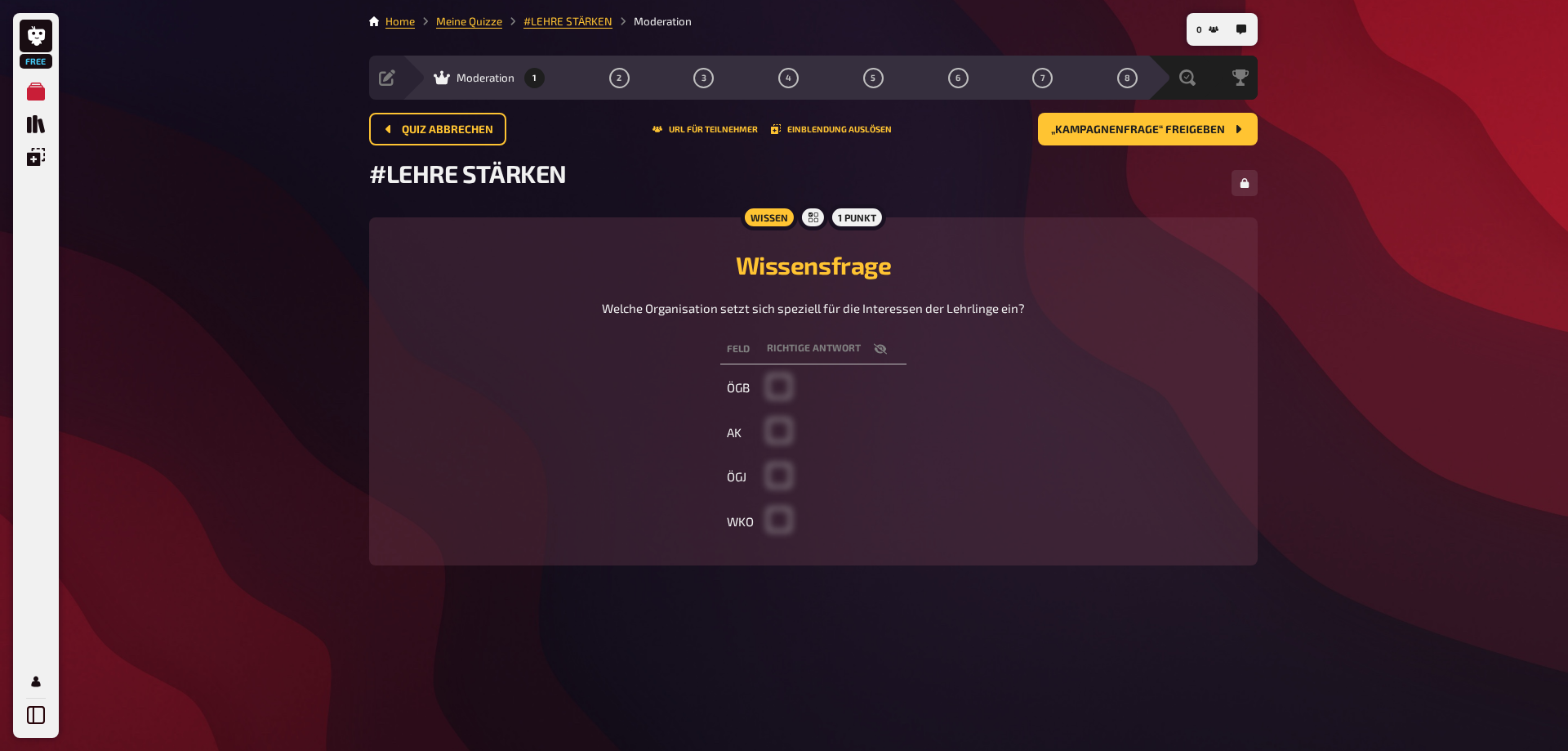
click at [778, 454] on td at bounding box center [833, 433] width 146 height 42
click at [780, 499] on td at bounding box center [833, 478] width 146 height 42
click at [773, 543] on td at bounding box center [833, 522] width 146 height 42
click at [1156, 132] on span "„Kampagnenfrage“ freigeben" at bounding box center [1138, 130] width 174 height 12
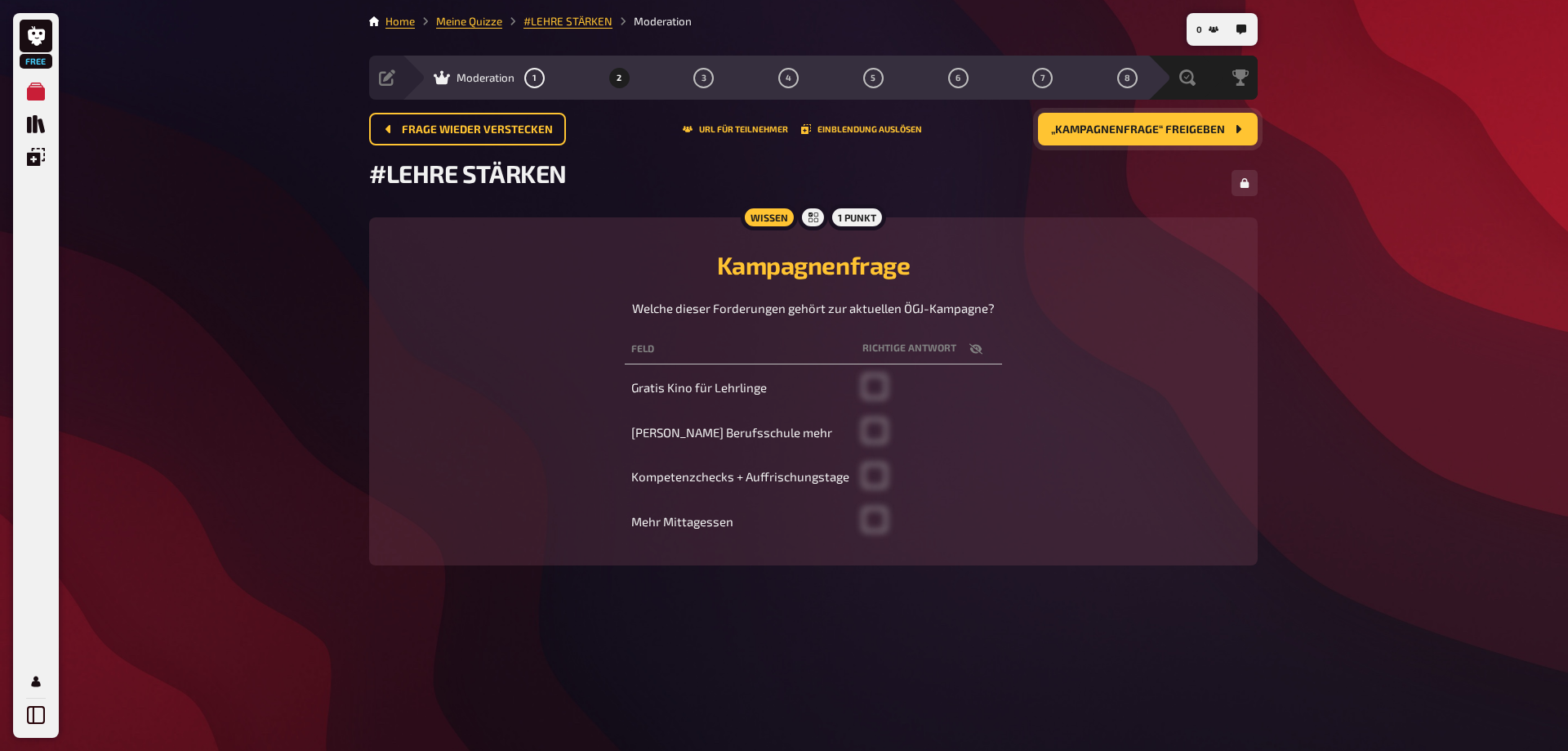
click at [1156, 132] on span "„Kampagnenfrage“ freigeben" at bounding box center [1138, 130] width 174 height 12
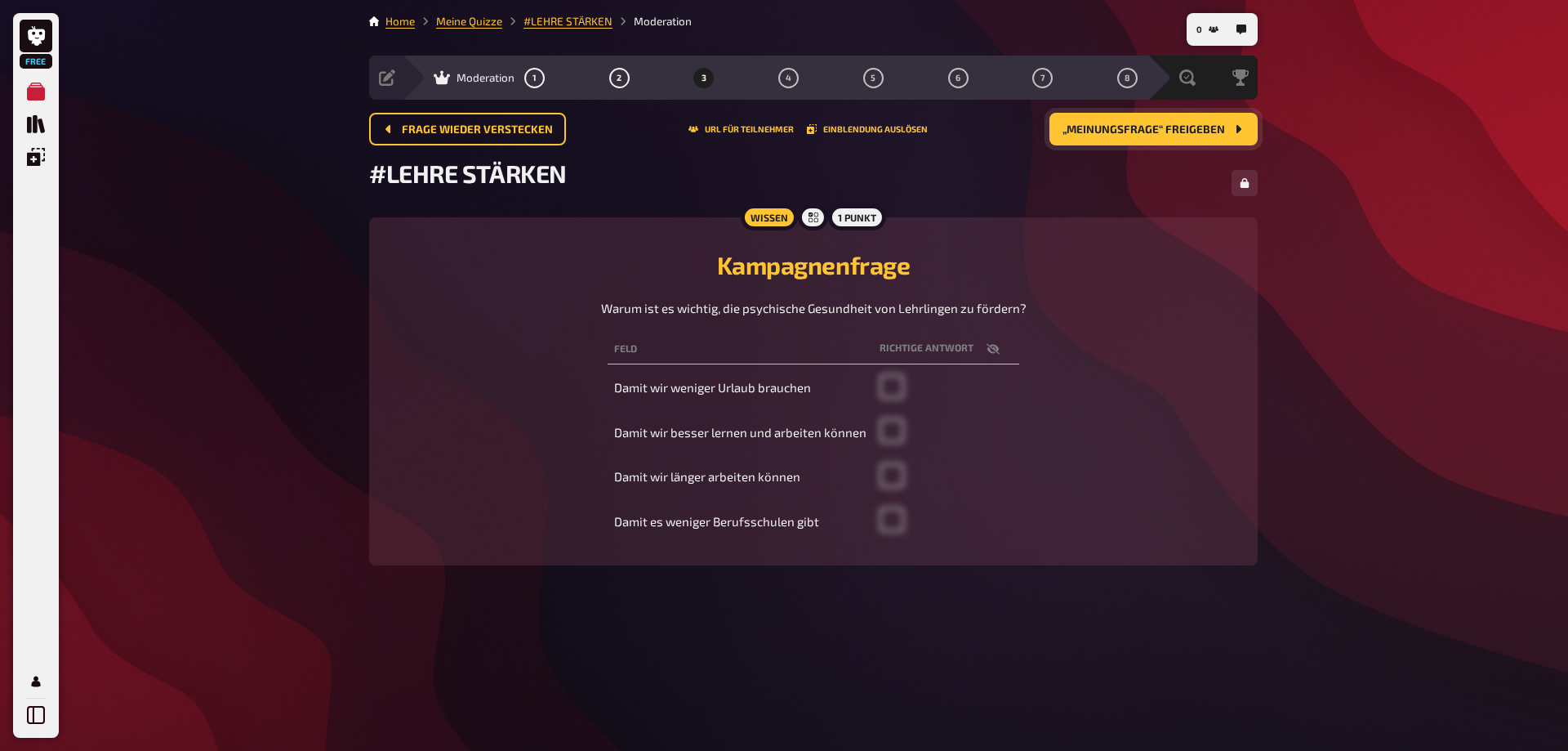
click at [1156, 132] on span "„Meinungsfrage“ freigeben" at bounding box center [1144, 130] width 163 height 12
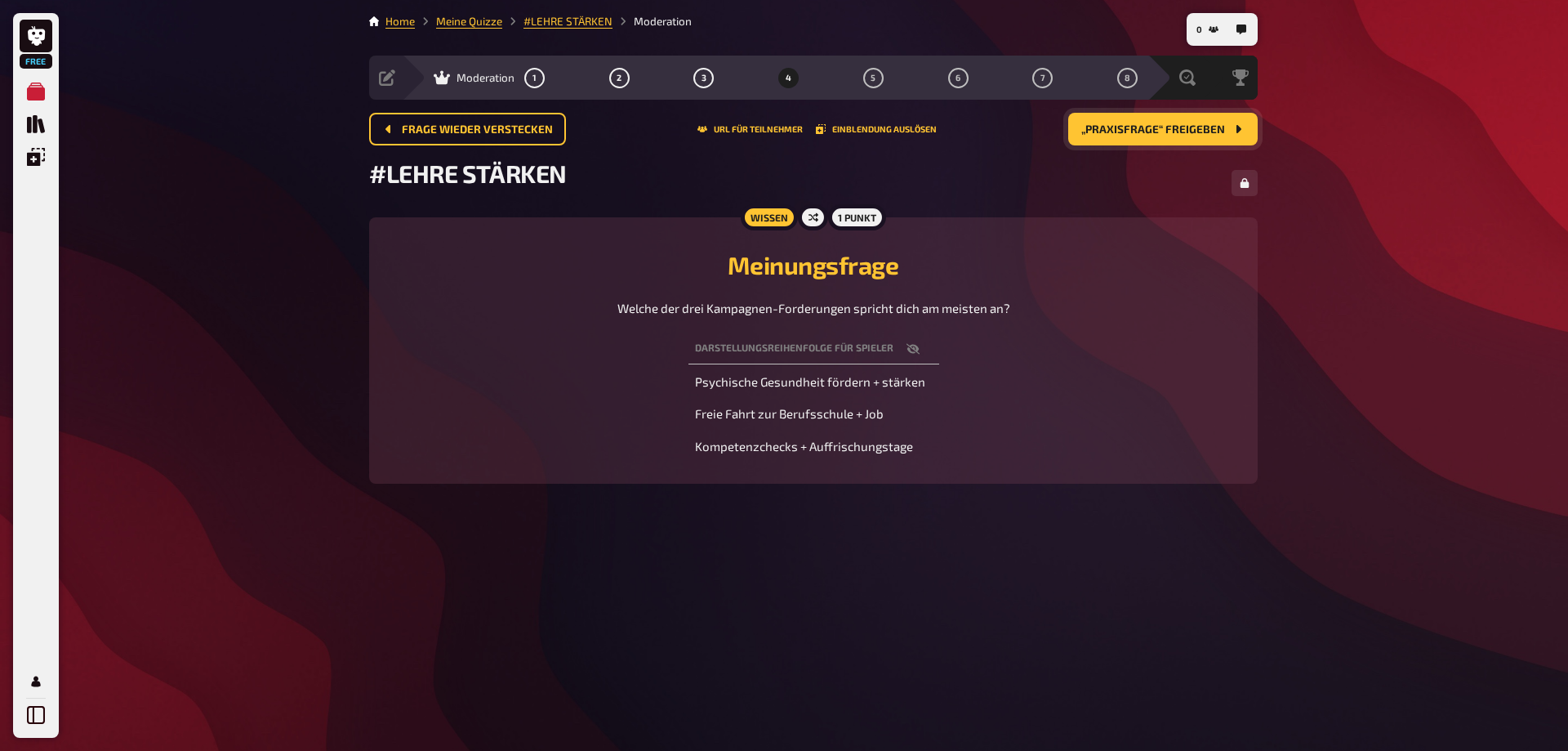
click at [1156, 132] on span "„Praxisfrage“ freigeben" at bounding box center [1153, 130] width 144 height 12
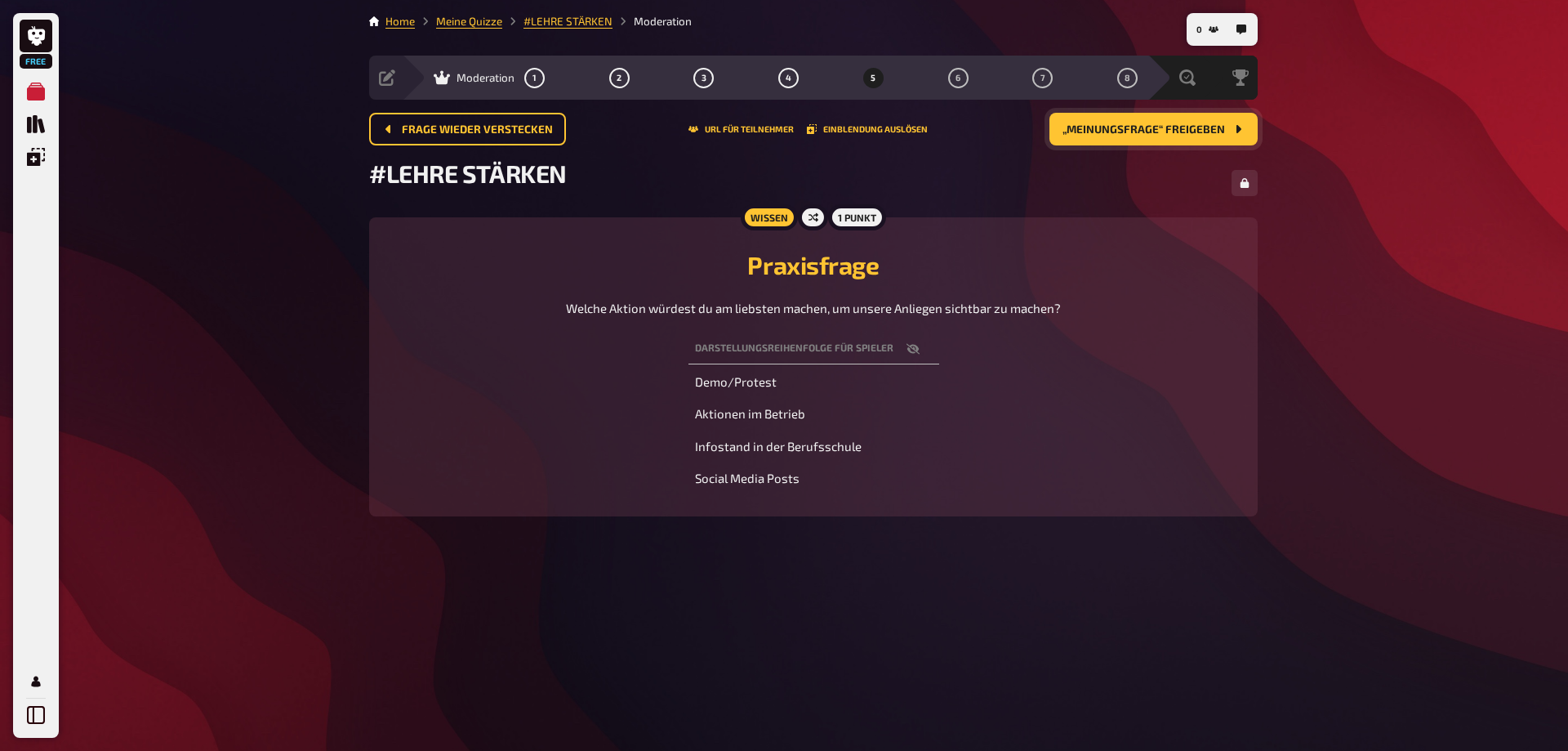
click at [1156, 132] on span "„Meinungsfrage“ freigeben" at bounding box center [1144, 130] width 163 height 12
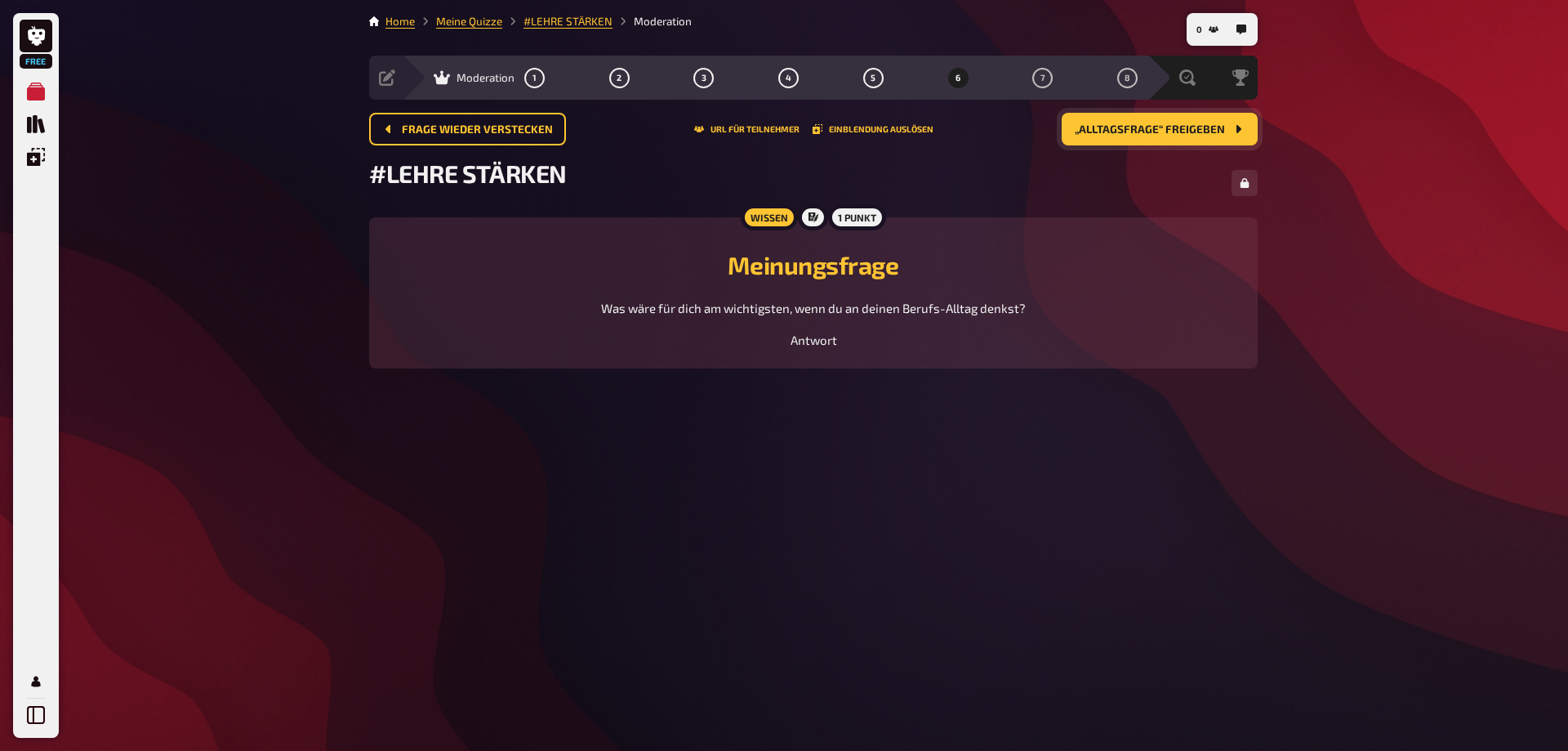
click at [1156, 132] on span "„Alltagsfrage“ freigeben" at bounding box center [1150, 130] width 150 height 12
click at [1156, 132] on span "„Spaßfrage“ freigeben" at bounding box center [1156, 130] width 139 height 12
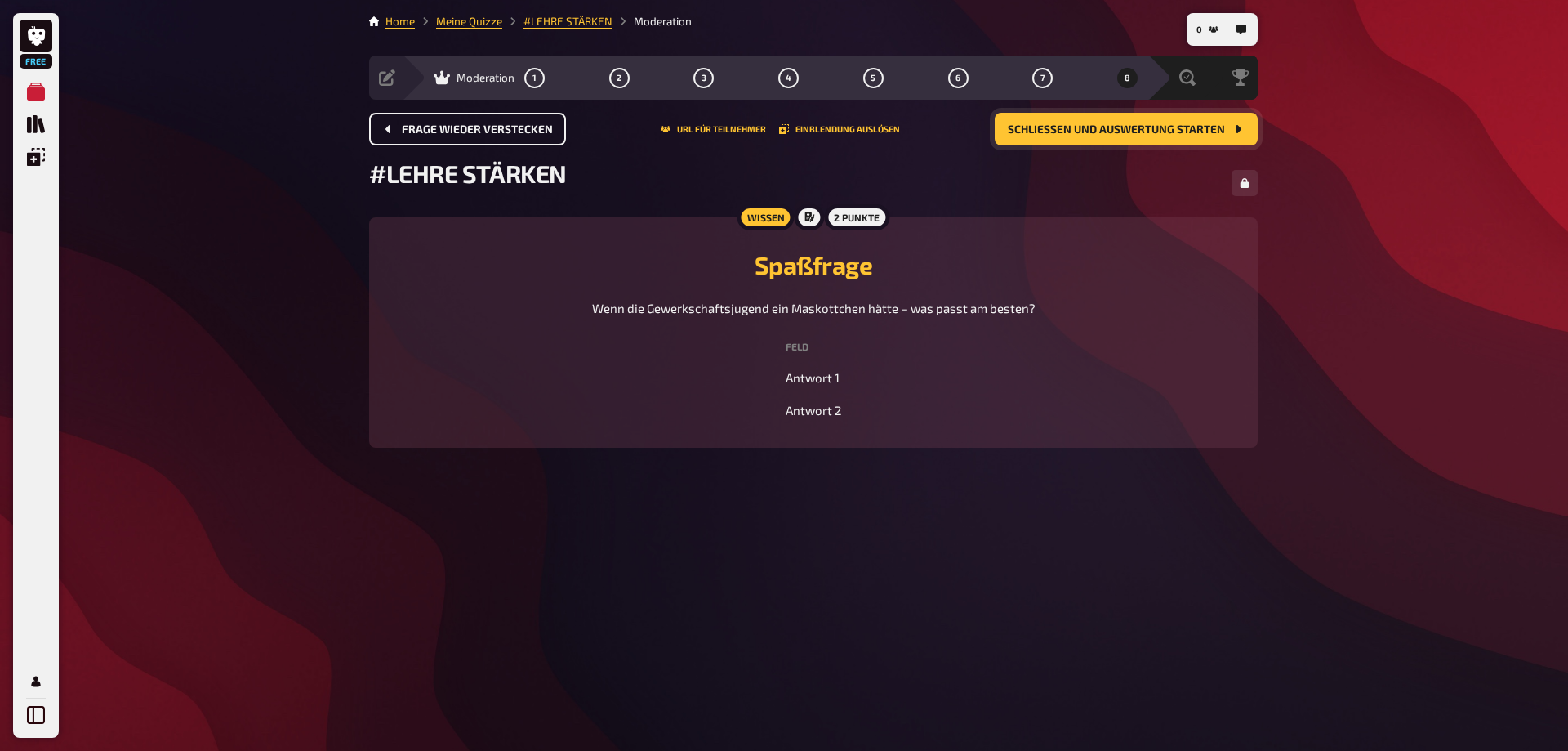
click at [389, 126] on icon "Frage wieder verstecken" at bounding box center [388, 129] width 5 height 8
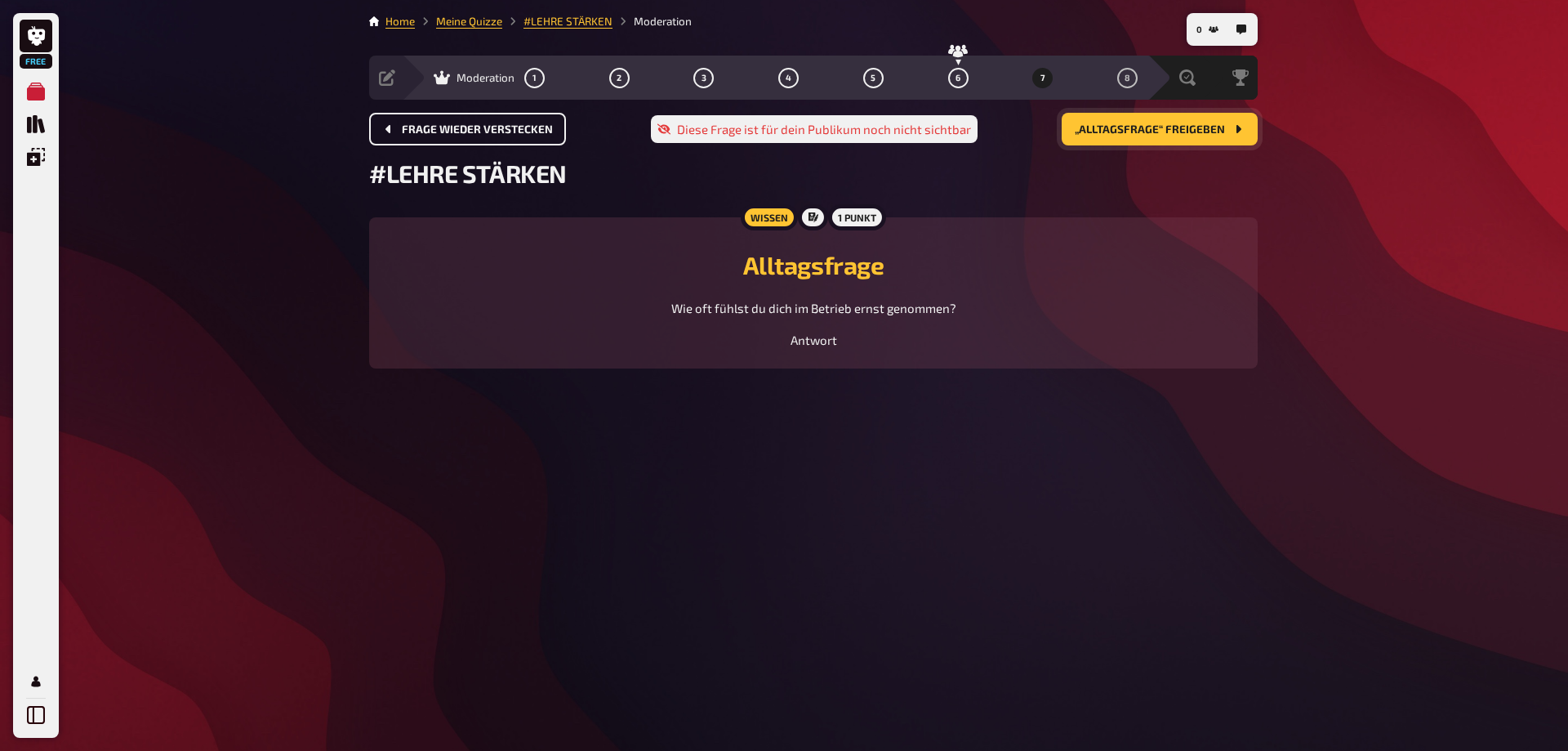
click at [389, 126] on icon "Frage wieder verstecken" at bounding box center [388, 129] width 5 height 8
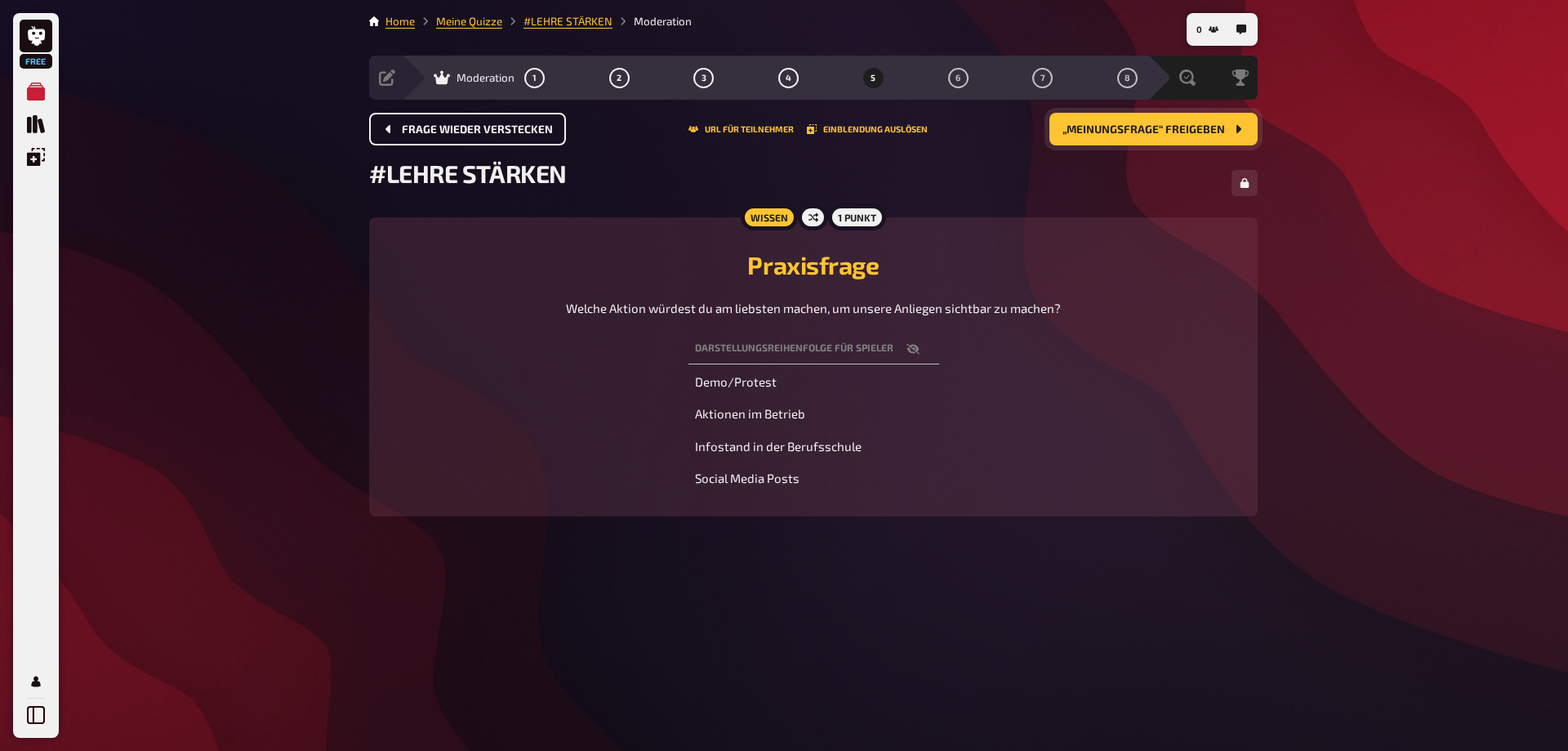
click at [389, 126] on icon "Frage wieder verstecken" at bounding box center [388, 129] width 5 height 8
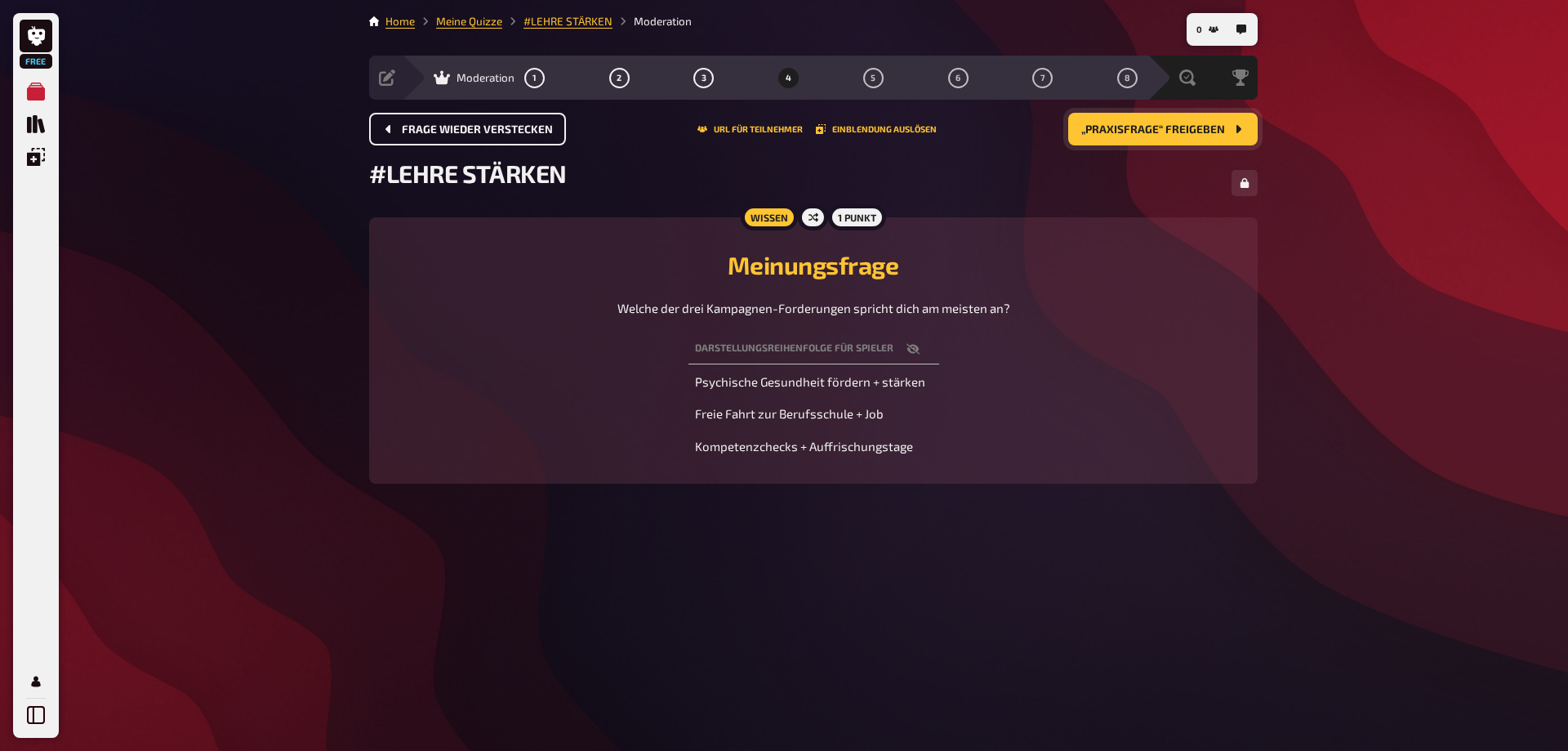
click at [389, 126] on icon "Frage wieder verstecken" at bounding box center [388, 129] width 5 height 8
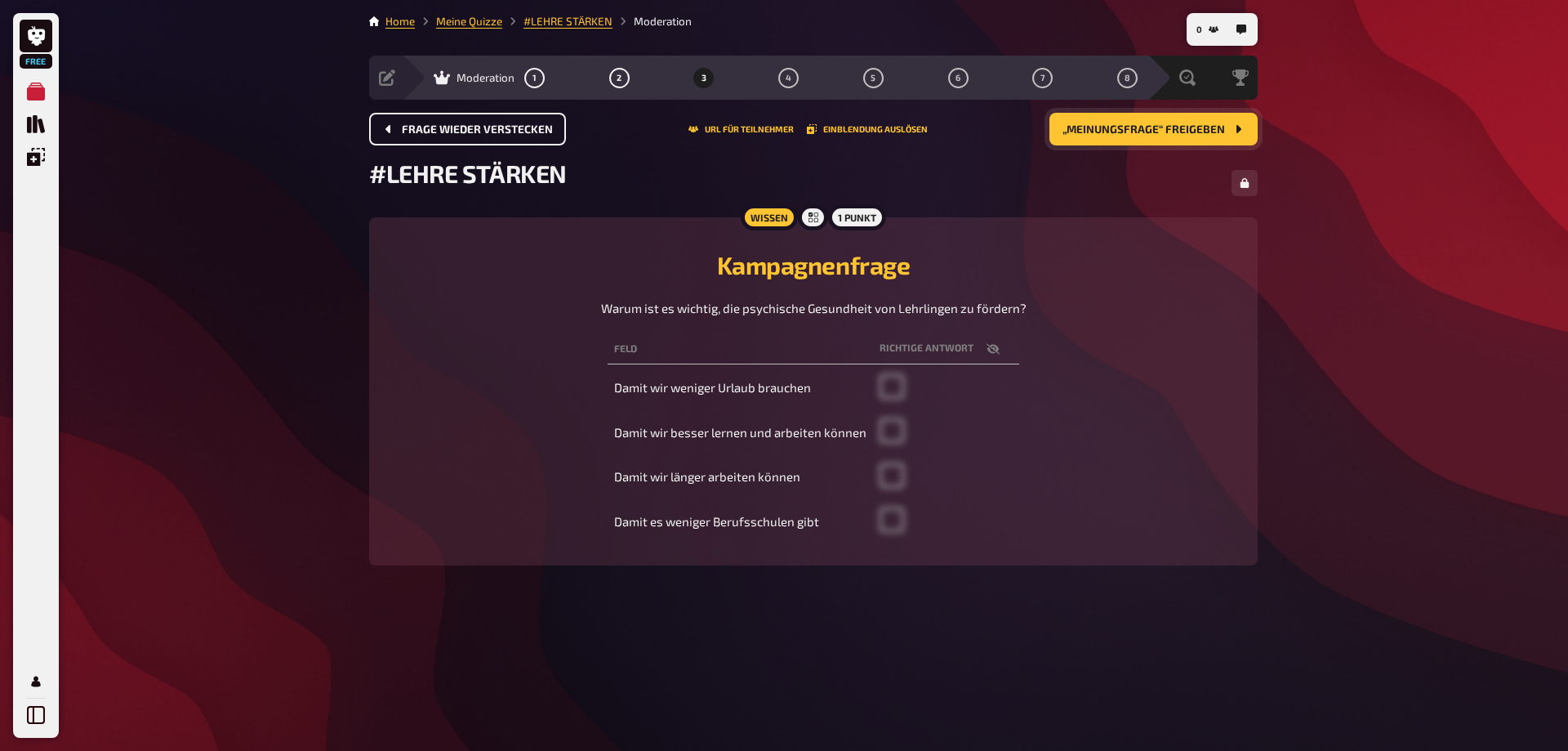
click at [389, 126] on icon "Frage wieder verstecken" at bounding box center [388, 129] width 5 height 8
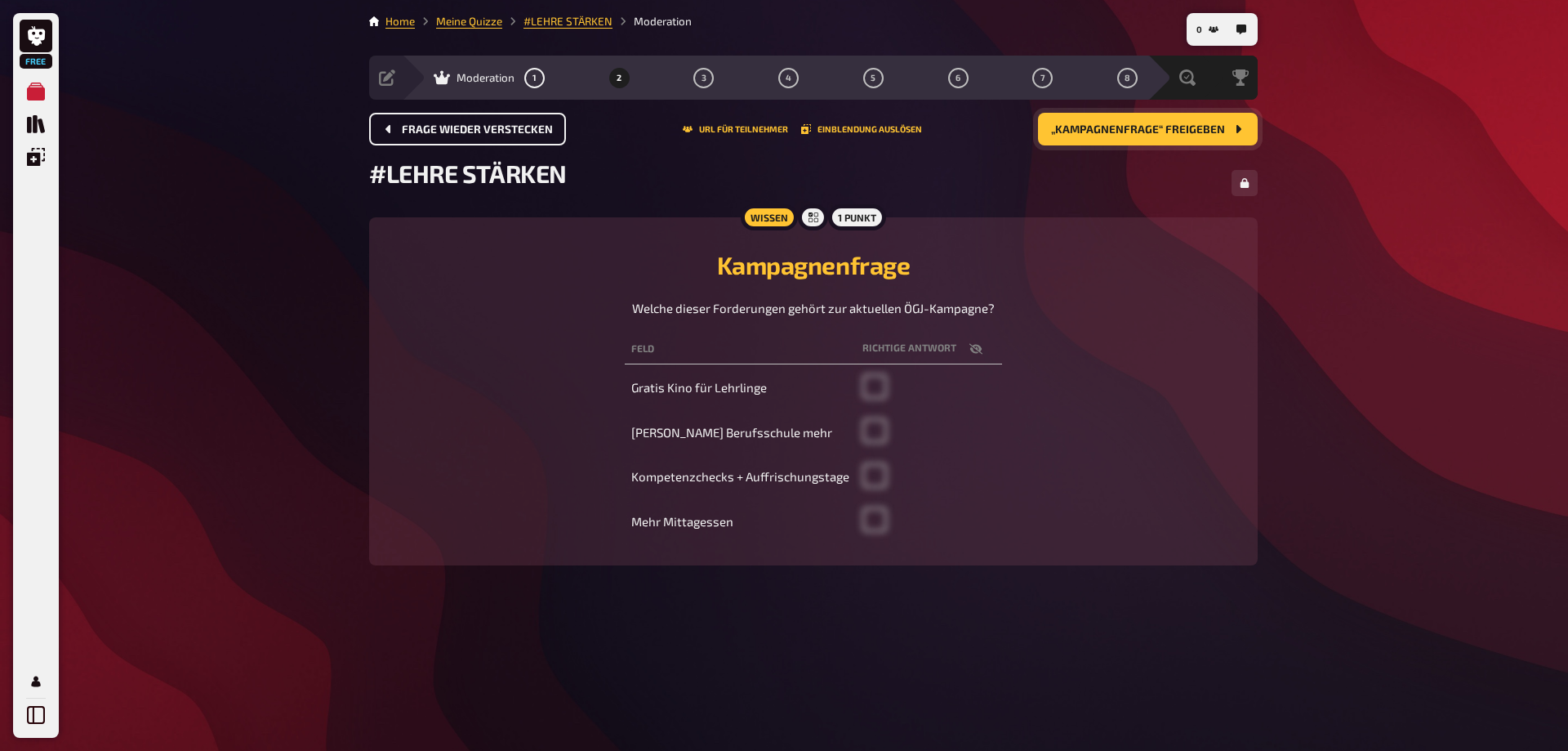
click at [389, 126] on icon "Frage wieder verstecken" at bounding box center [388, 129] width 5 height 8
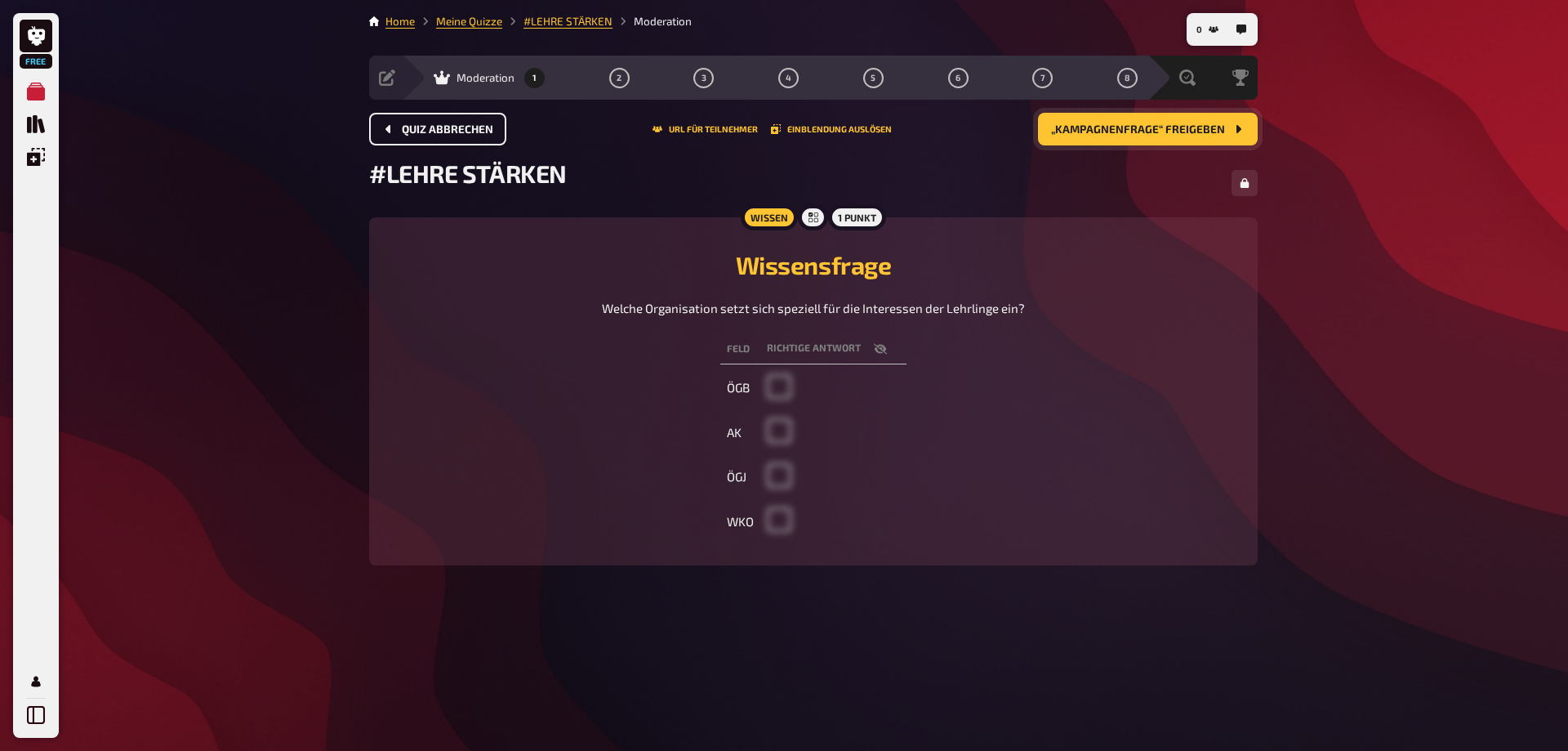
click at [389, 126] on icon "Quiz abbrechen" at bounding box center [388, 129] width 5 height 8
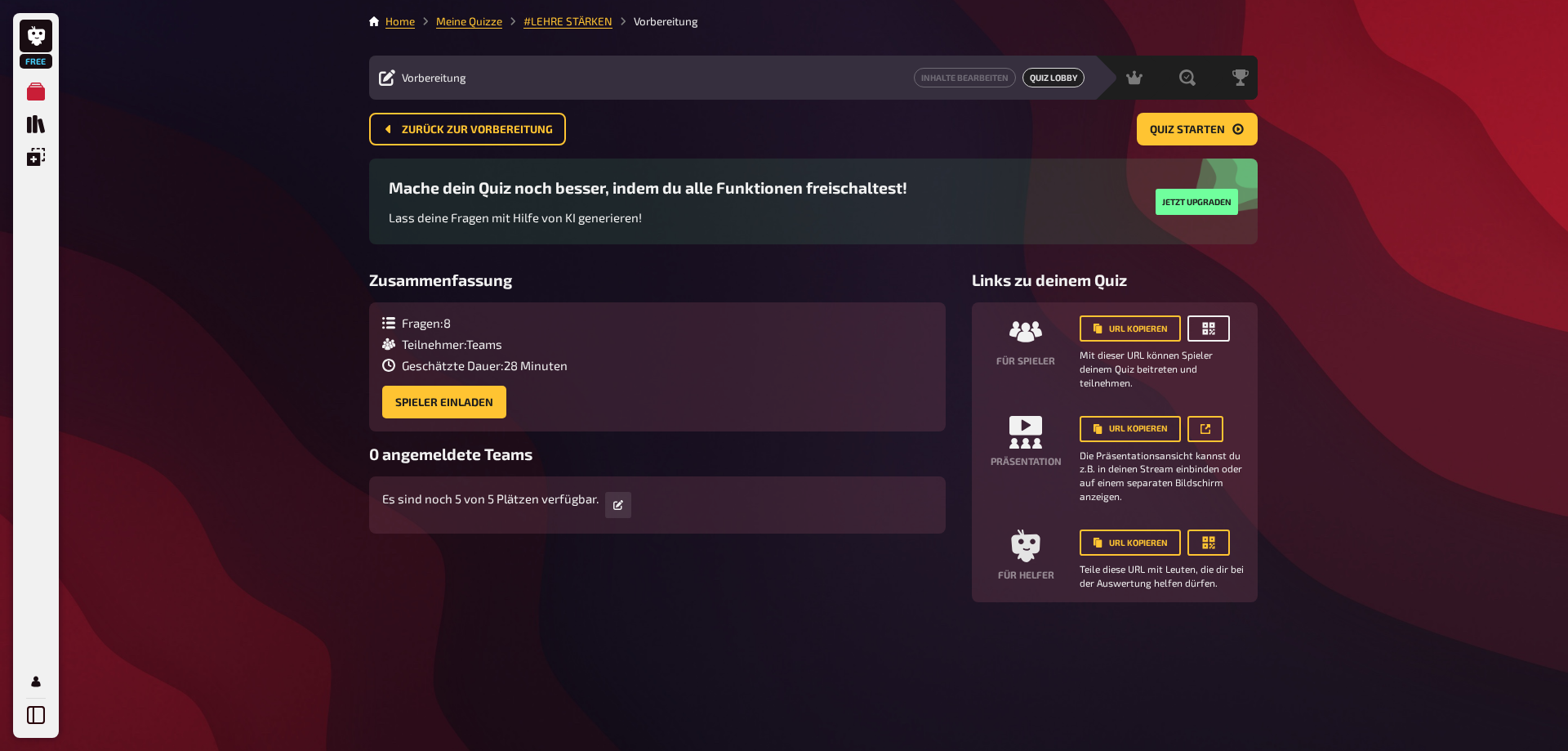
click at [1208, 337] on button "button" at bounding box center [1209, 328] width 43 height 26
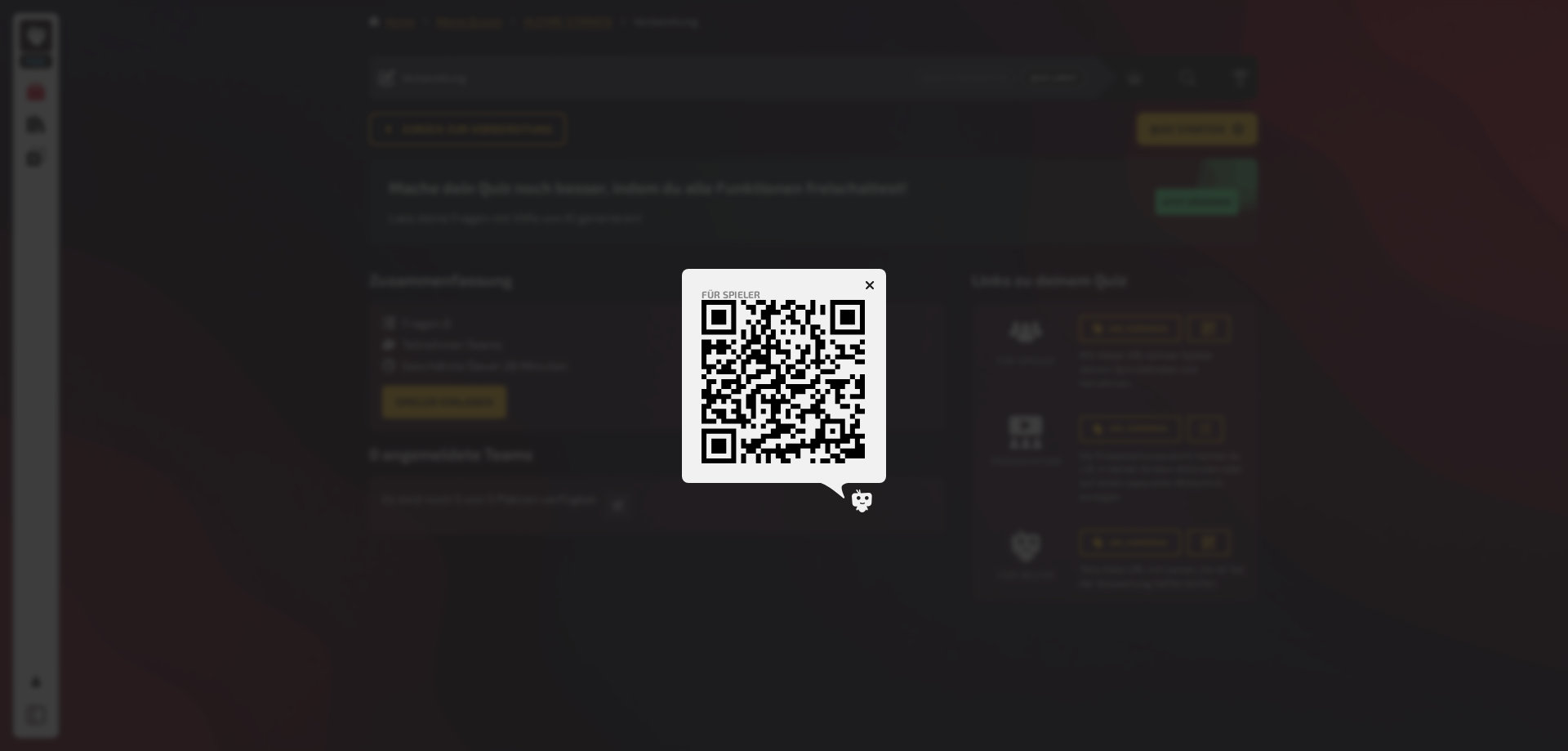
click at [868, 282] on icon "button" at bounding box center [870, 286] width 10 height 10
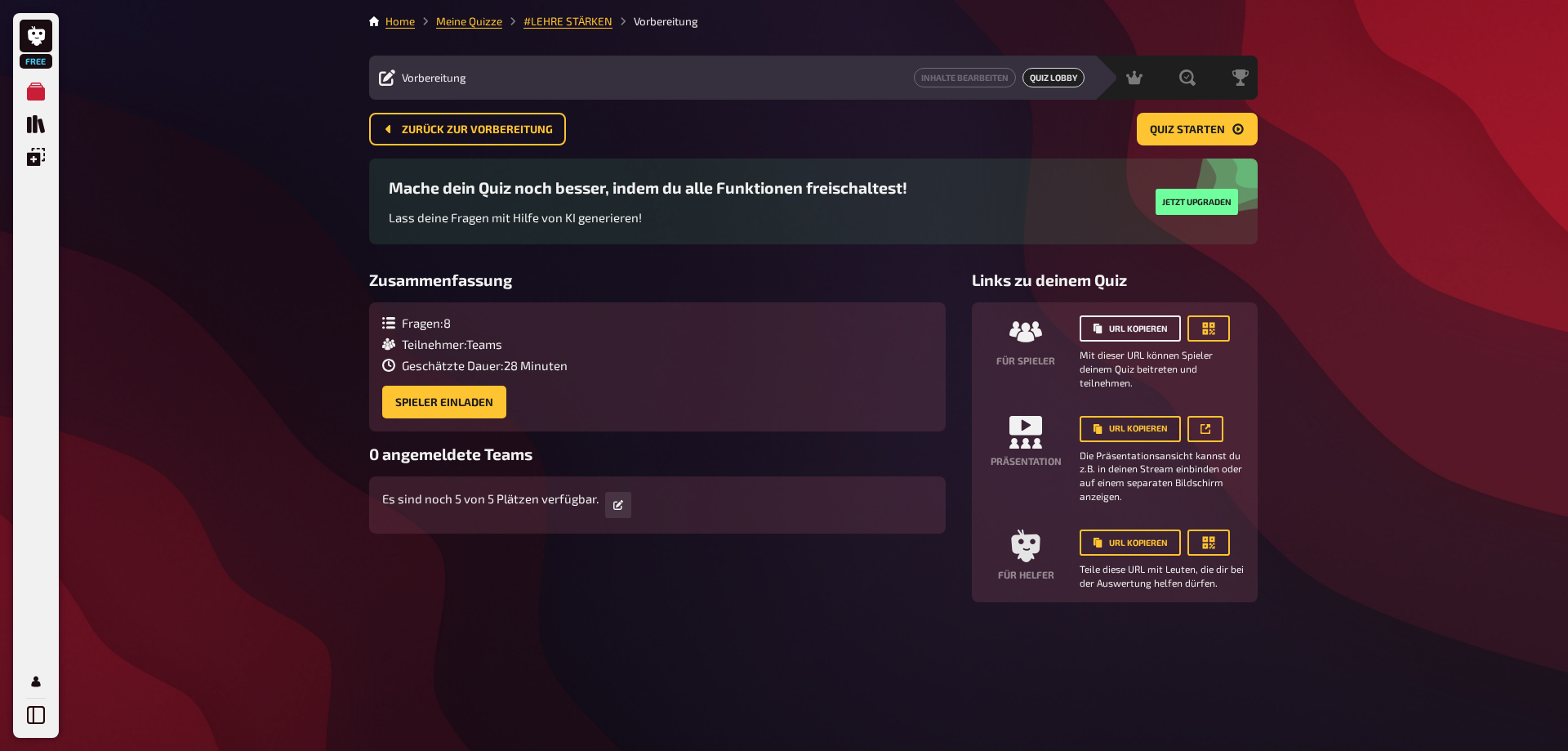
click at [1113, 326] on button "URL kopieren" at bounding box center [1130, 328] width 101 height 26
click at [473, 138] on button "Zurück zur Vorbereitung" at bounding box center [468, 129] width 197 height 33
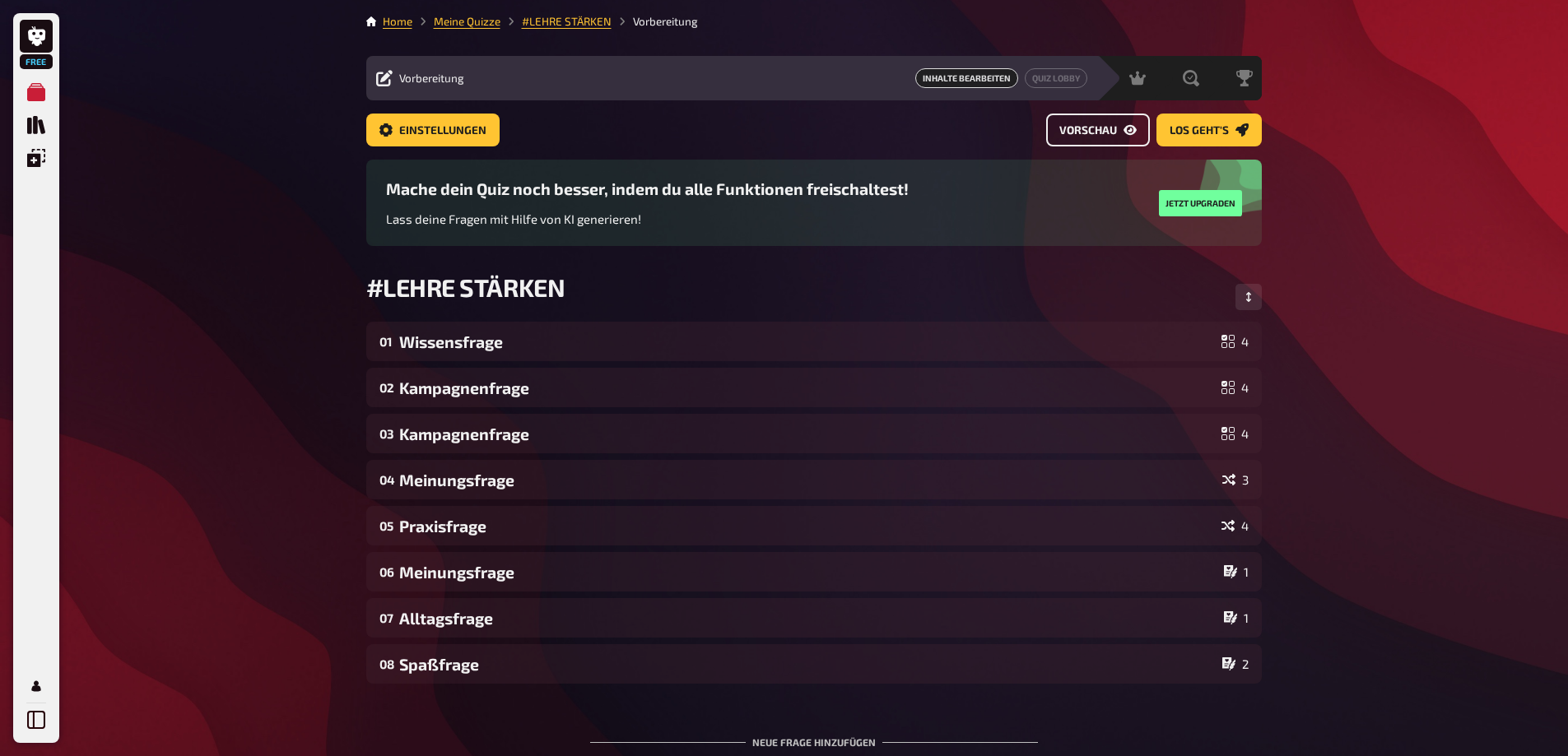
click at [1104, 128] on span "Vorschau" at bounding box center [1088, 131] width 57 height 12
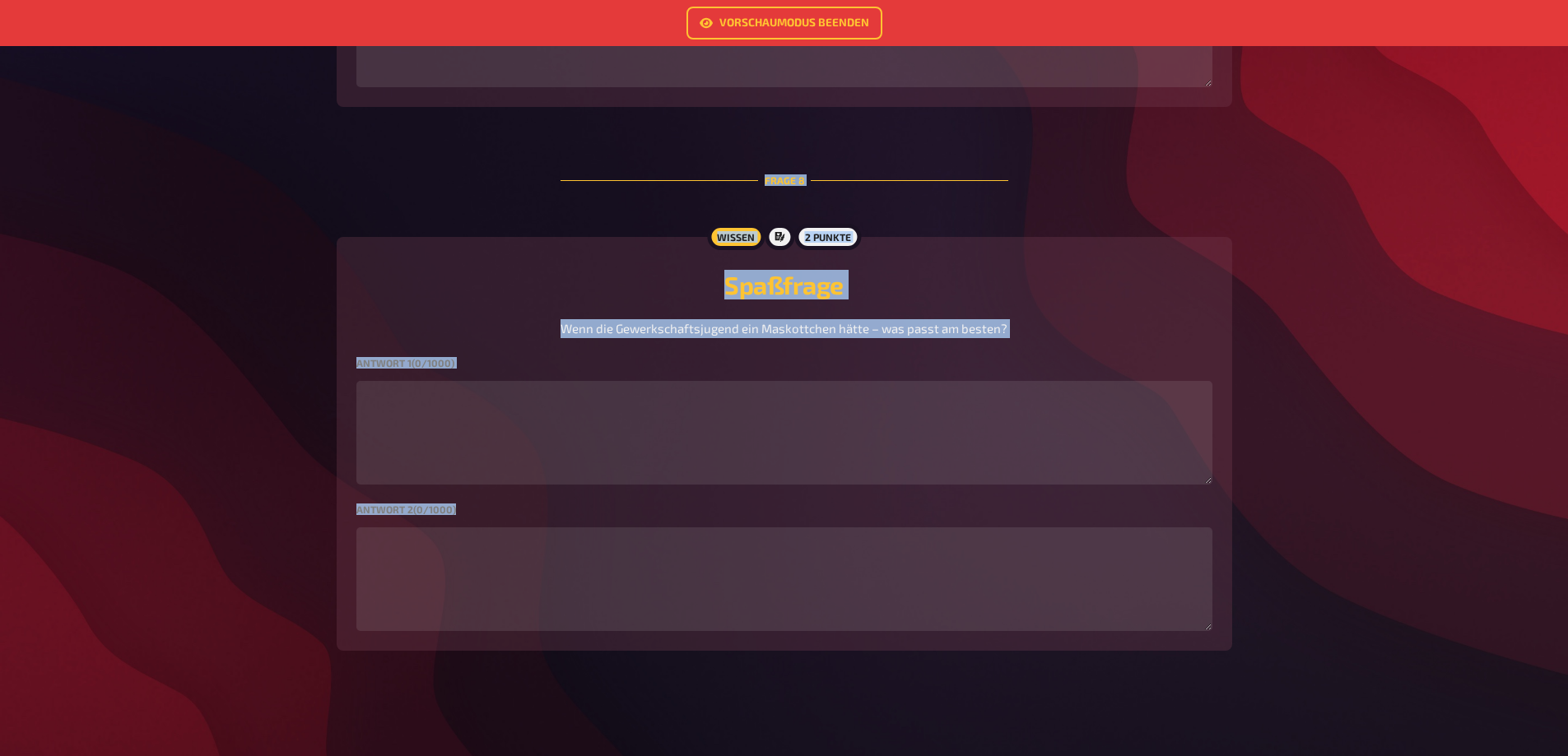
scroll to position [3355, 0]
drag, startPoint x: 573, startPoint y: 436, endPoint x: 930, endPoint y: 441, distance: 357.0
copy main "Loremi Dolorsitamet conse adip elitsedd eiu tem Incididunt utl Etdolorem ali? E…"
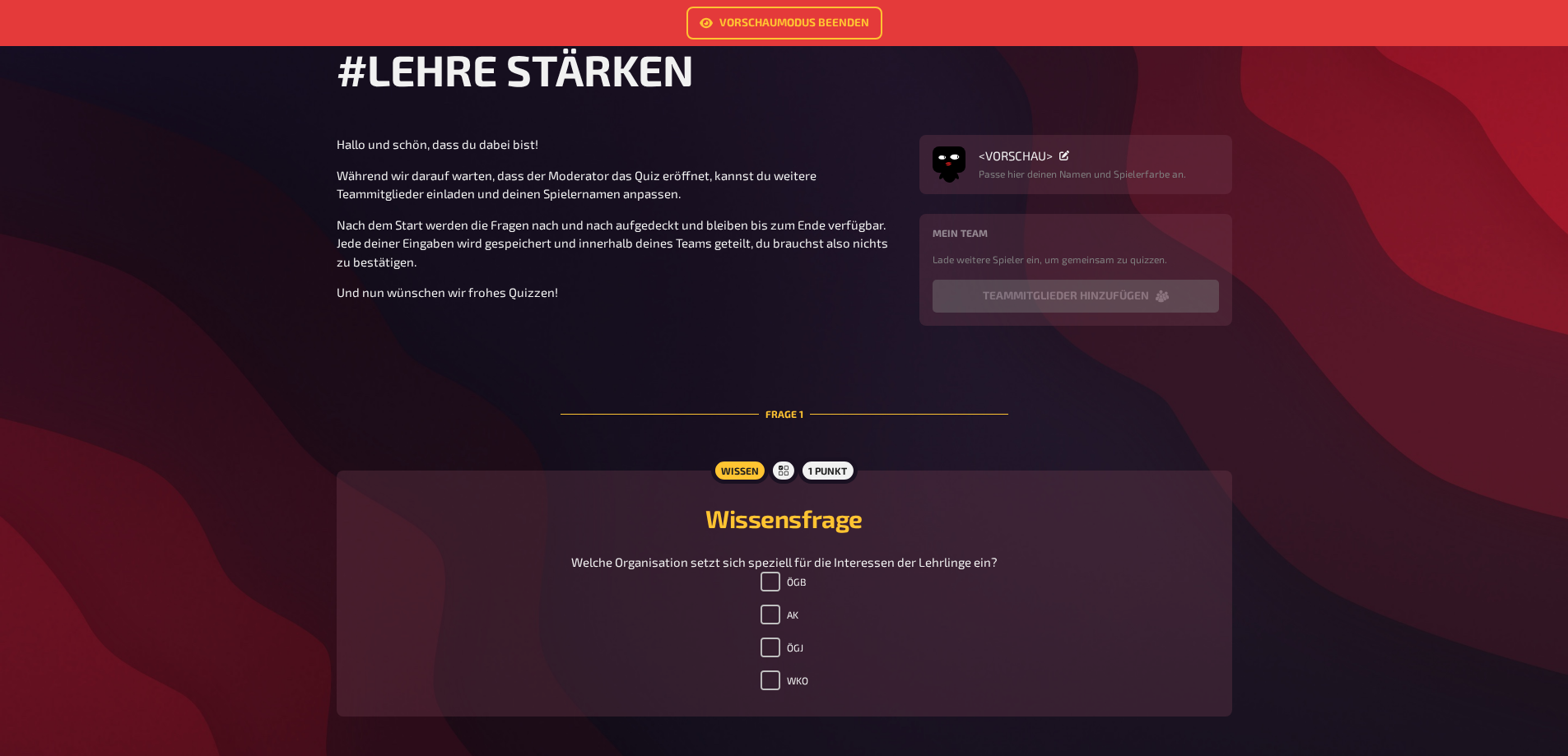
scroll to position [247, 0]
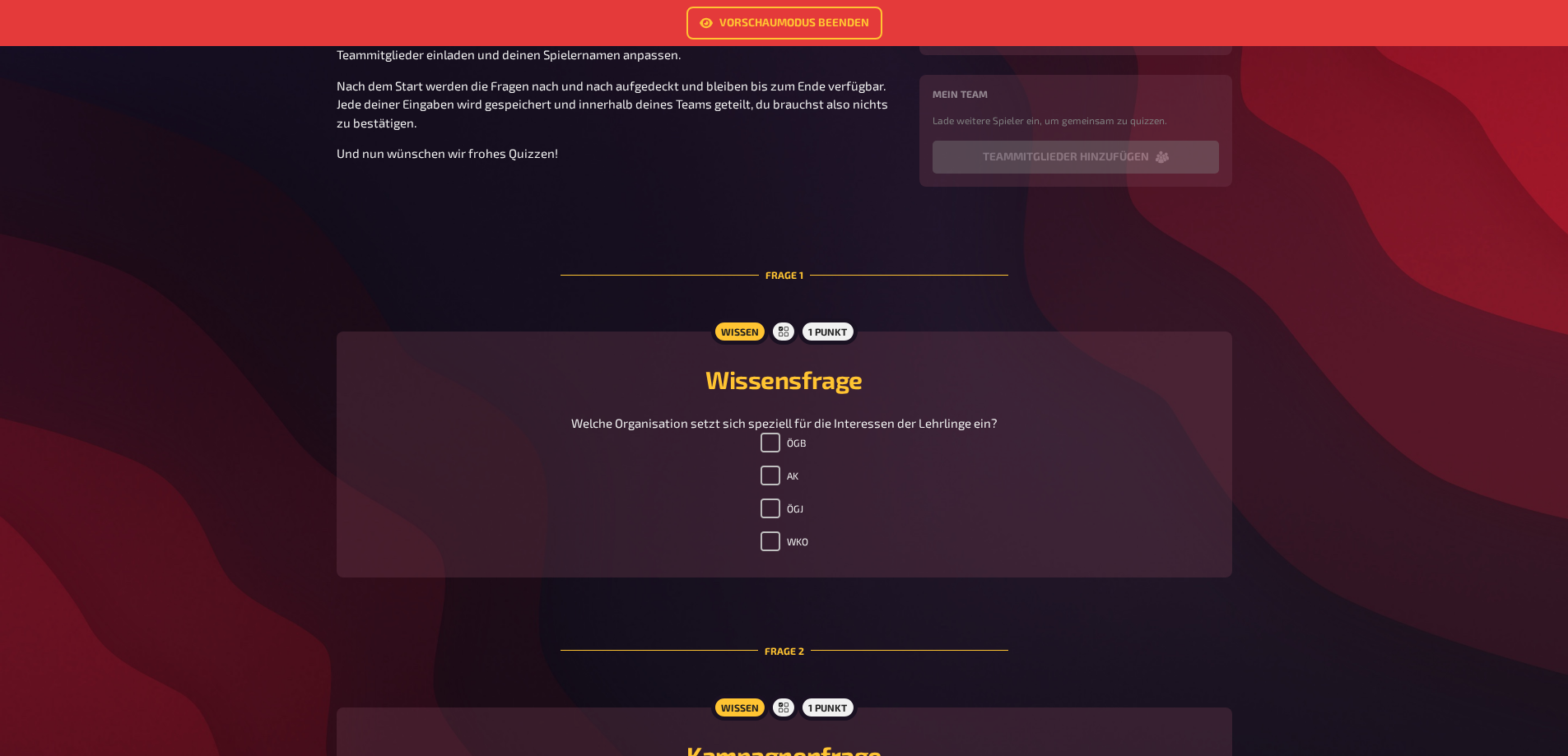
click at [993, 431] on span "Welche Organisation setzt sich speziell für die Interessen der Lehrlinge ein?" at bounding box center [784, 423] width 426 height 15
drag, startPoint x: 993, startPoint y: 436, endPoint x: 575, endPoint y: 430, distance: 418.0
click at [575, 430] on p "Welche Organisation setzt sich speziell für die Interessen der Lehrlinge ein?" at bounding box center [784, 423] width 426 height 19
copy span "Welche Organisation setzt sich speziell für die Interessen der Lehrlinge ein?"
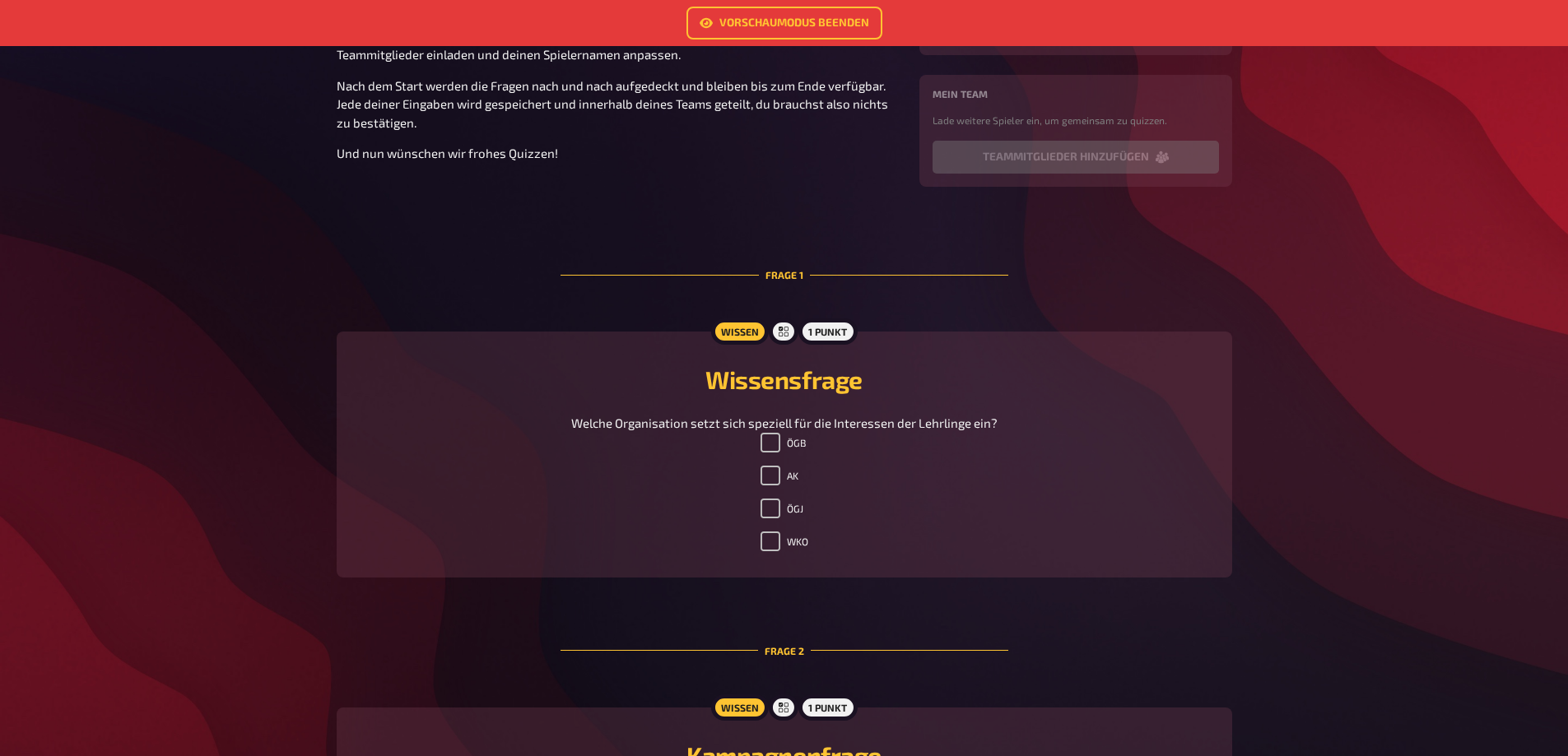
click at [821, 266] on div "Frage 1" at bounding box center [784, 275] width 448 height 94
click at [866, 375] on h2 "Wissensfrage" at bounding box center [784, 378] width 856 height 29
drag, startPoint x: 862, startPoint y: 381, endPoint x: 687, endPoint y: 384, distance: 175.0
click at [687, 384] on h2 "Wissensfrage" at bounding box center [784, 378] width 856 height 29
copy h2 "Wissensfrage"
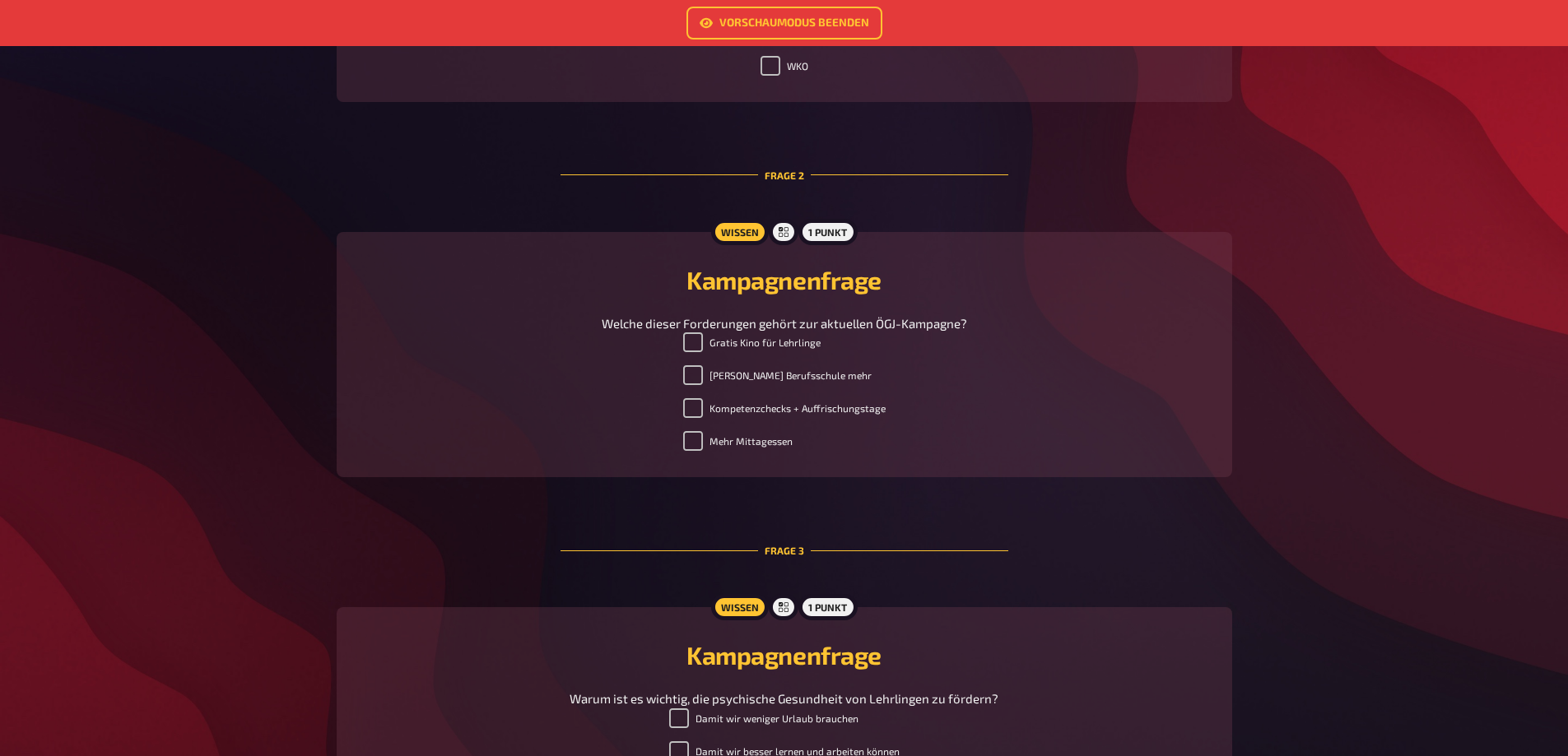
scroll to position [741, 0]
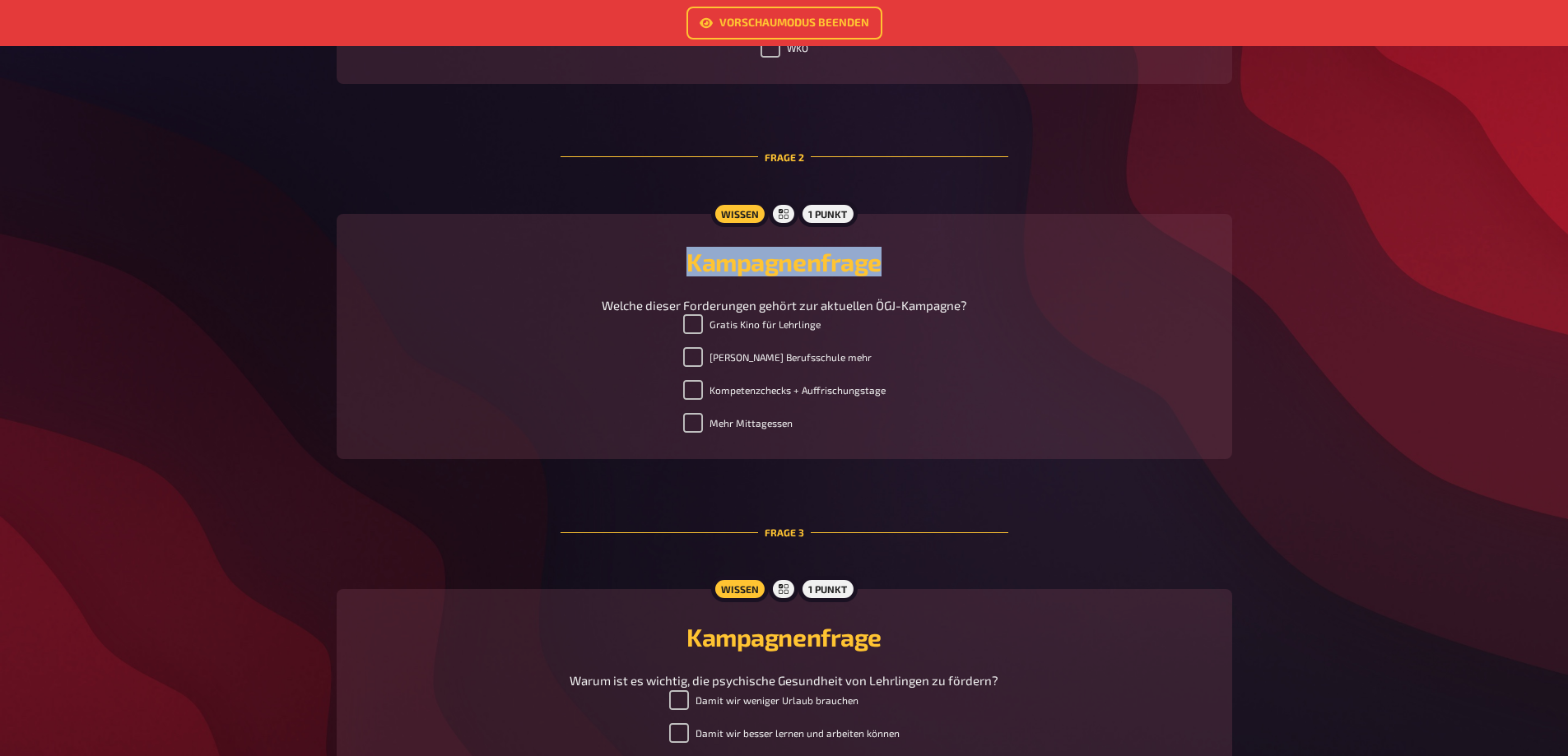
drag, startPoint x: 881, startPoint y: 316, endPoint x: 665, endPoint y: 321, distance: 216.1
click at [665, 277] on h2 "Kampagnenfrage" at bounding box center [784, 262] width 856 height 29
copy h2 "Kampagnenfrage"
drag, startPoint x: 601, startPoint y: 379, endPoint x: 896, endPoint y: 391, distance: 295.2
click at [896, 315] on p "Welche dieser Forderungen gehört zur aktuellen ÖGJ-Kampagne?" at bounding box center [784, 305] width 365 height 19
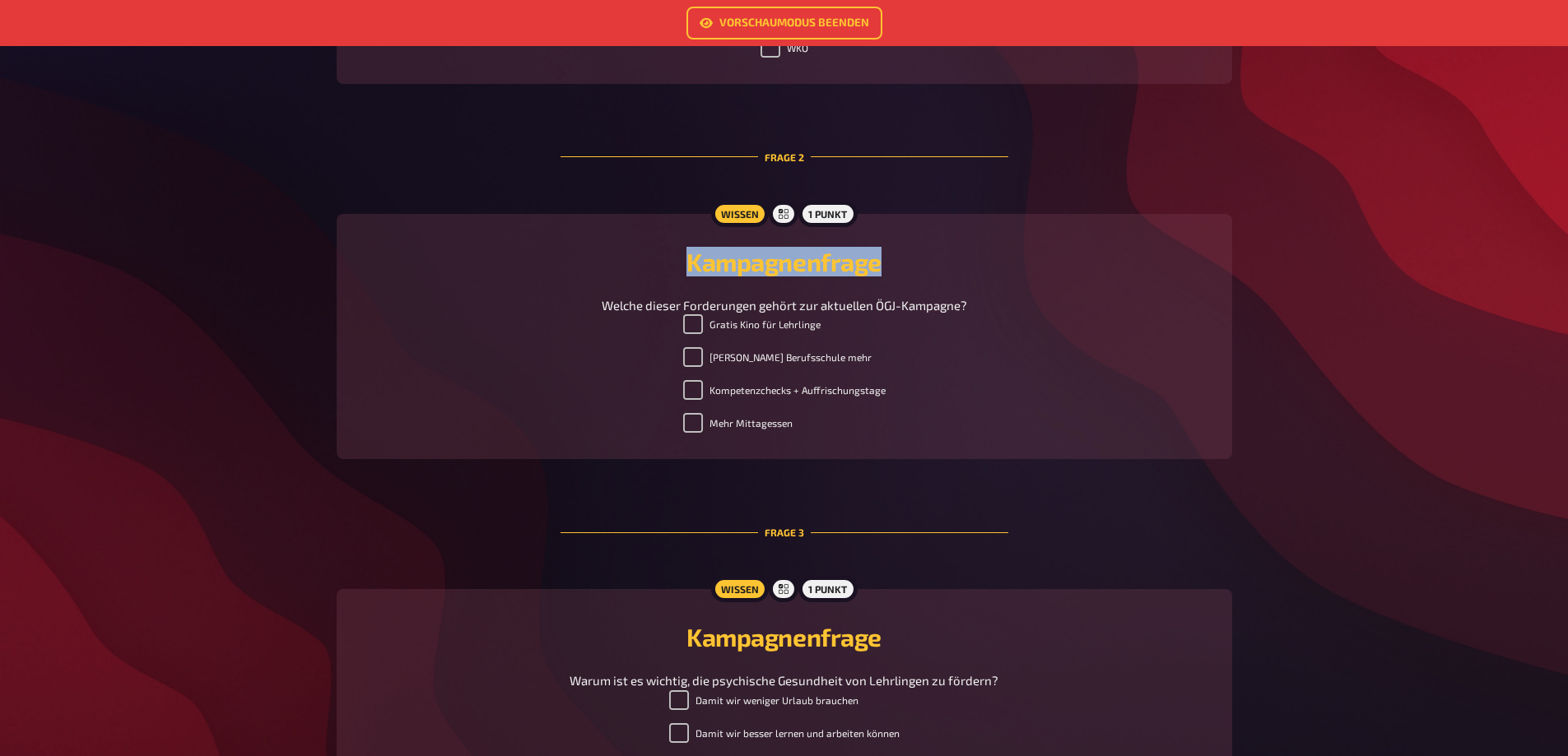
copy span "Welche dieser Forderungen gehört zur aktuellen ÖGJ-Kampagne?"
click at [714, 334] on label "Gratis Kino für Lehrlinge" at bounding box center [751, 324] width 137 height 19
click at [702, 334] on input "Gratis Kino für Lehrlinge" at bounding box center [692, 324] width 19 height 19
checkbox input "false"
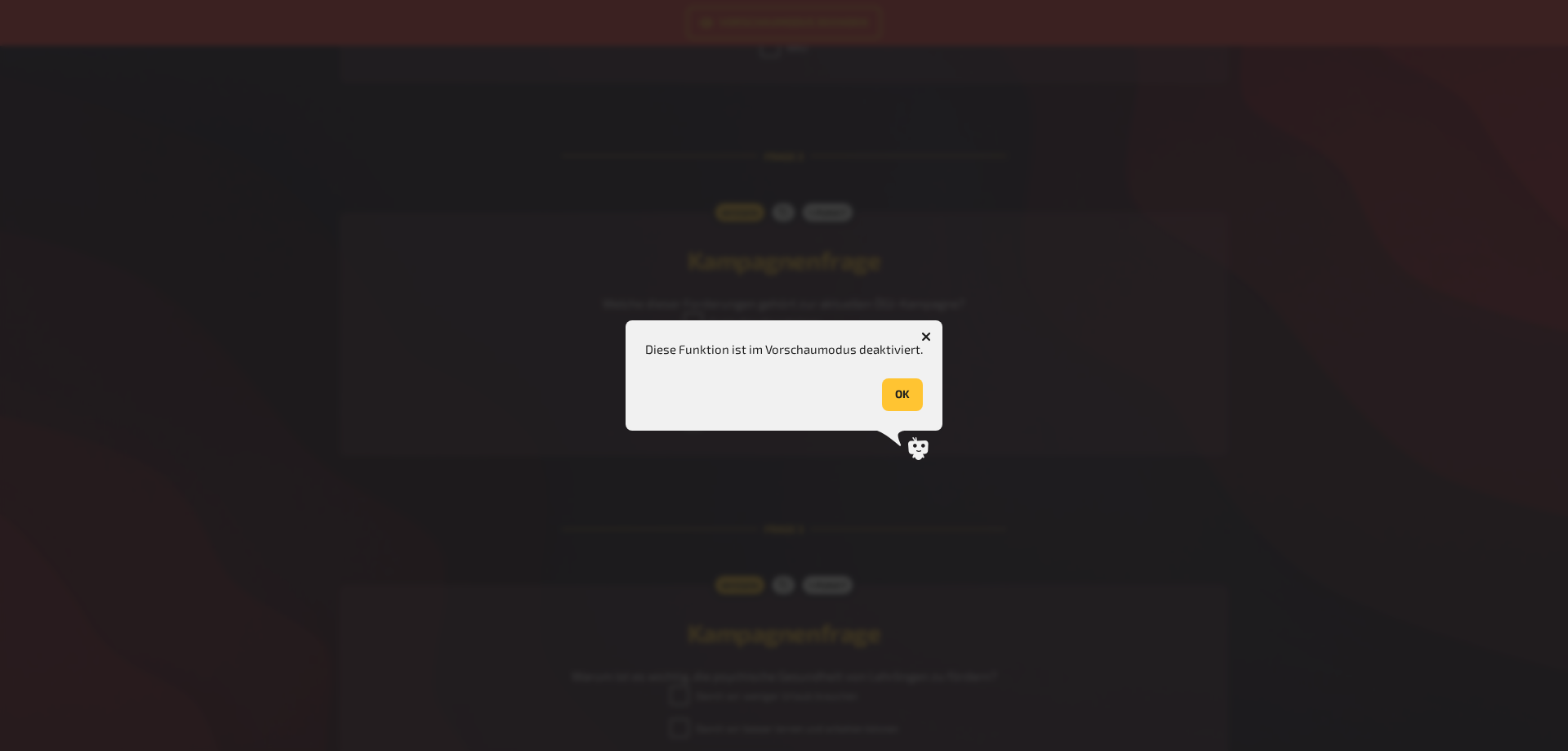
click at [930, 337] on button "button" at bounding box center [926, 336] width 26 height 26
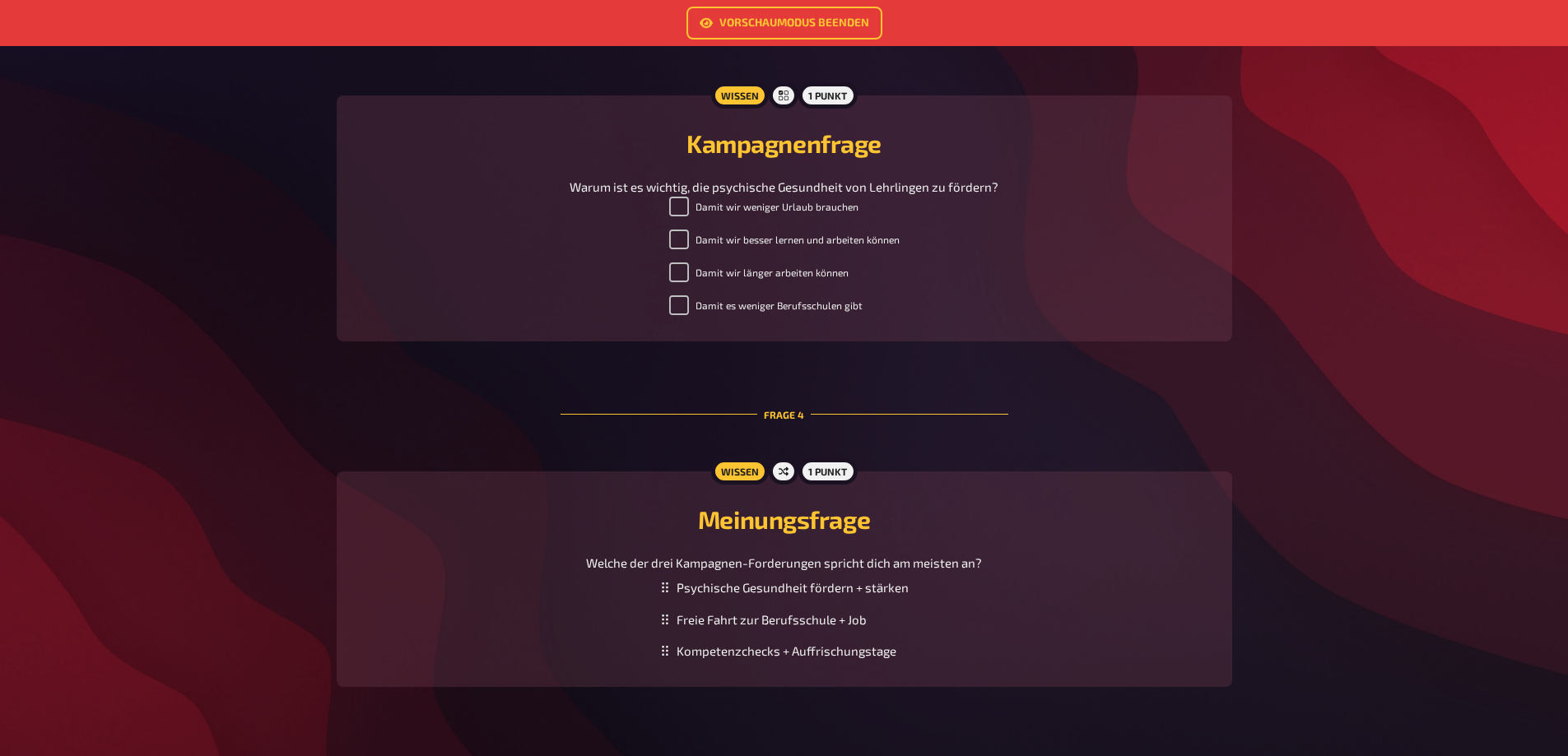
scroll to position [1316, 0]
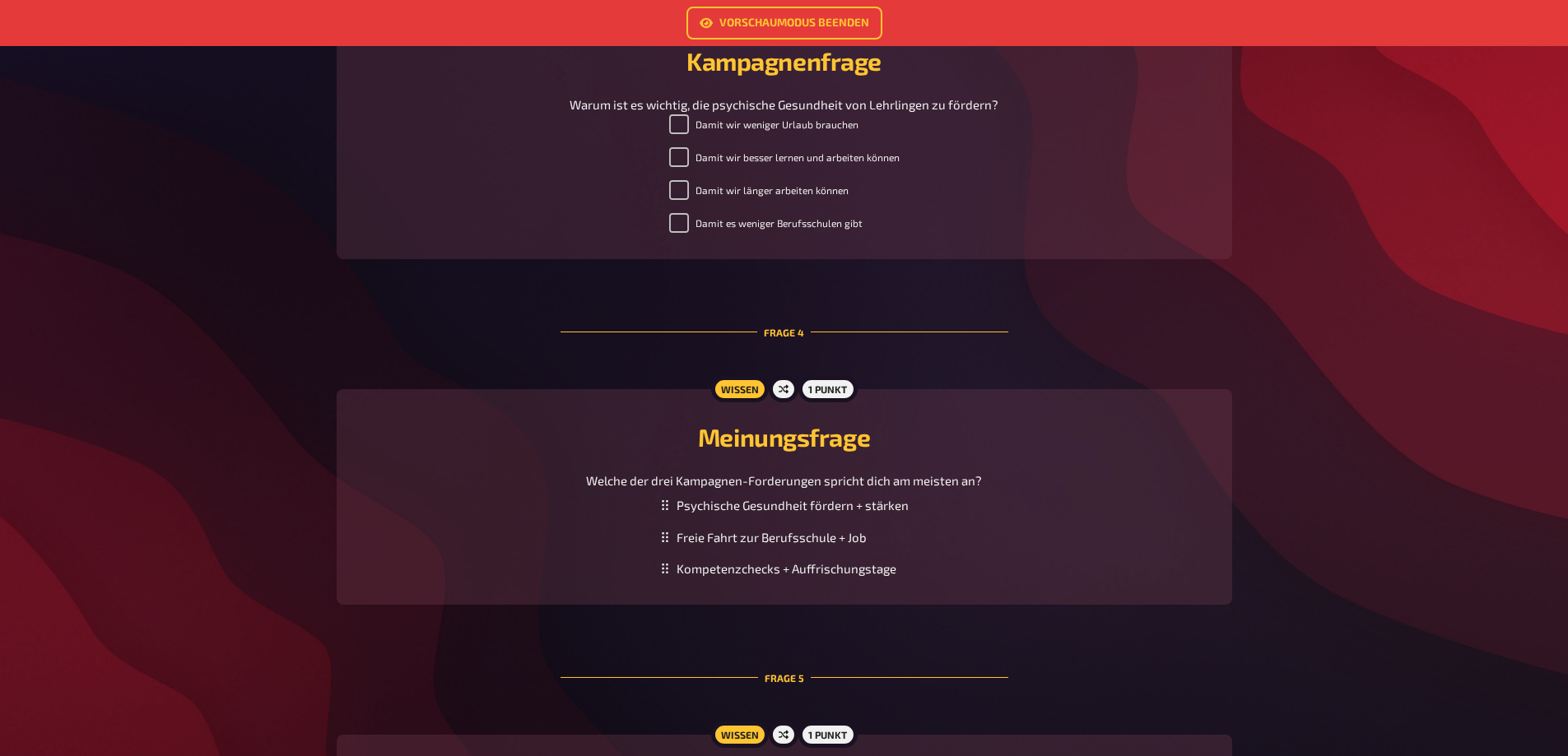
drag, startPoint x: 575, startPoint y: 238, endPoint x: 956, endPoint y: 252, distance: 381.3
click at [956, 114] on p "Warum ist es wichtig, die psychische Gesundheit von Lehrlingen zu fördern?" at bounding box center [784, 104] width 429 height 19
copy span "Warum ist es wichtig, die psychische Gesundheit von Lehrlingen zu fördern?"
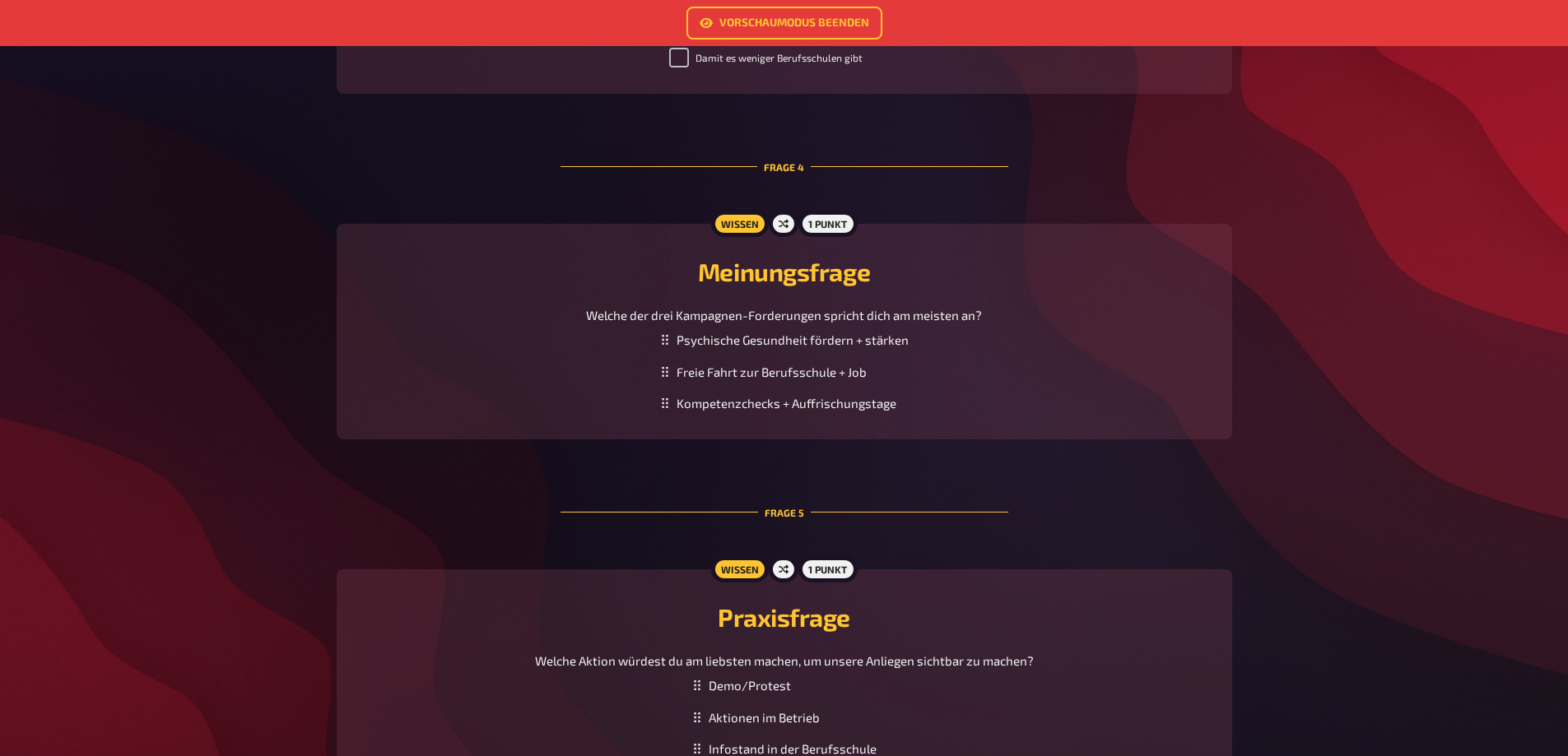
scroll to position [1646, 0]
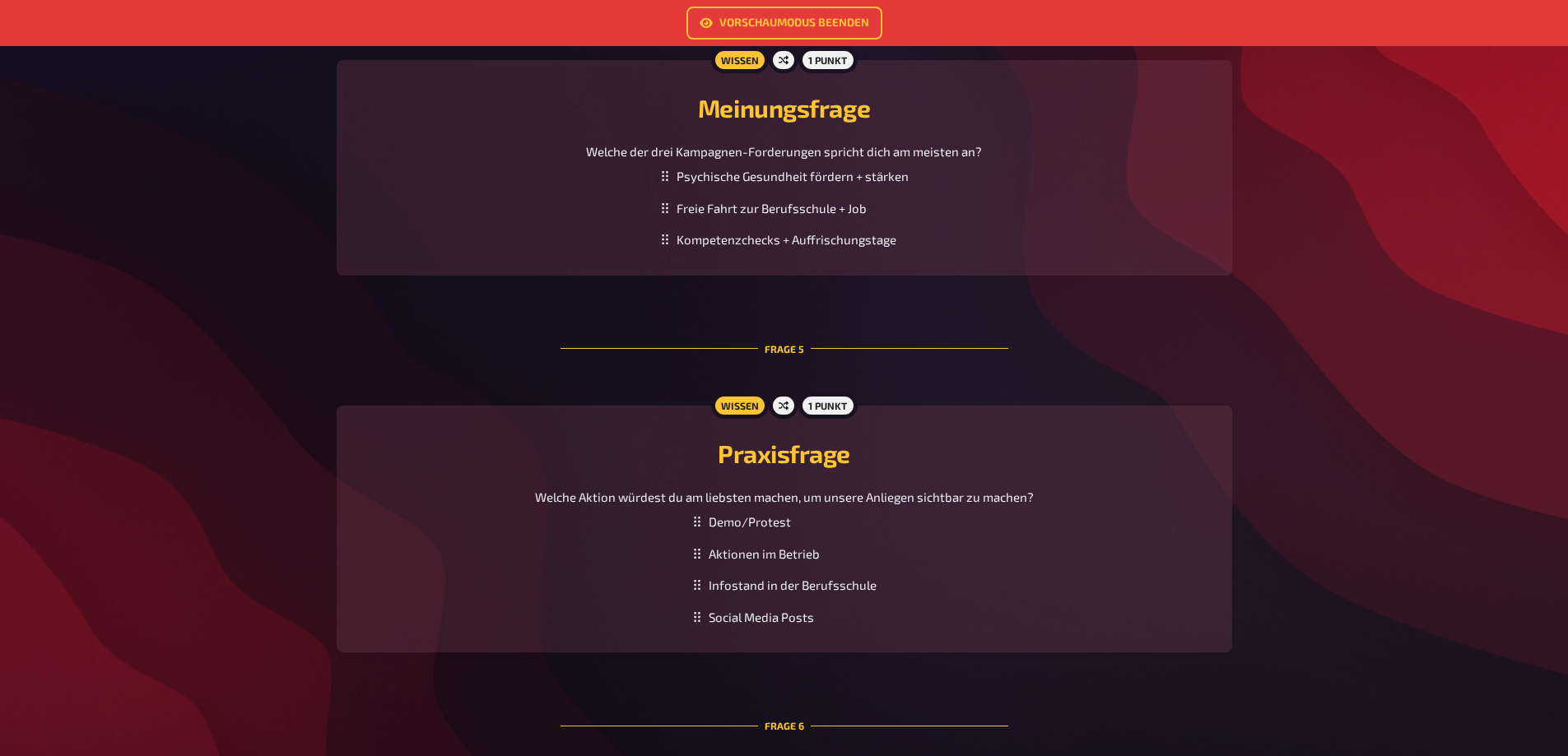
drag, startPoint x: 590, startPoint y: 336, endPoint x: 1034, endPoint y: 338, distance: 444.0
click at [1034, 161] on div "Welche der drei Kampagnen-Forderungen spricht dich am meisten an?" at bounding box center [784, 151] width 856 height 19
copy span "Welche der drei Kampagnen-Forderungen spricht dich am meisten an?"
